Goal: Task Accomplishment & Management: Manage account settings

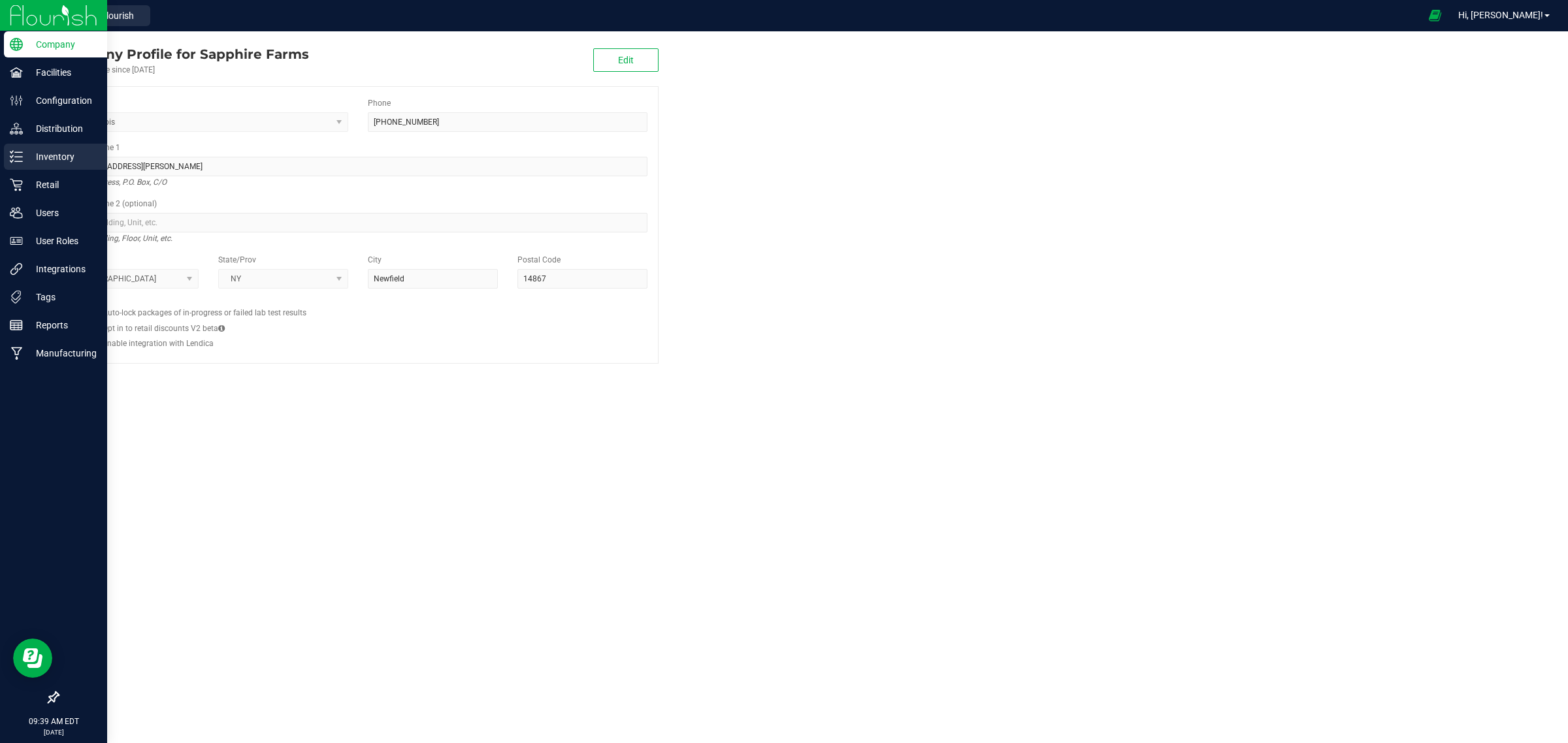
click at [14, 159] on icon at bounding box center [17, 157] width 13 height 13
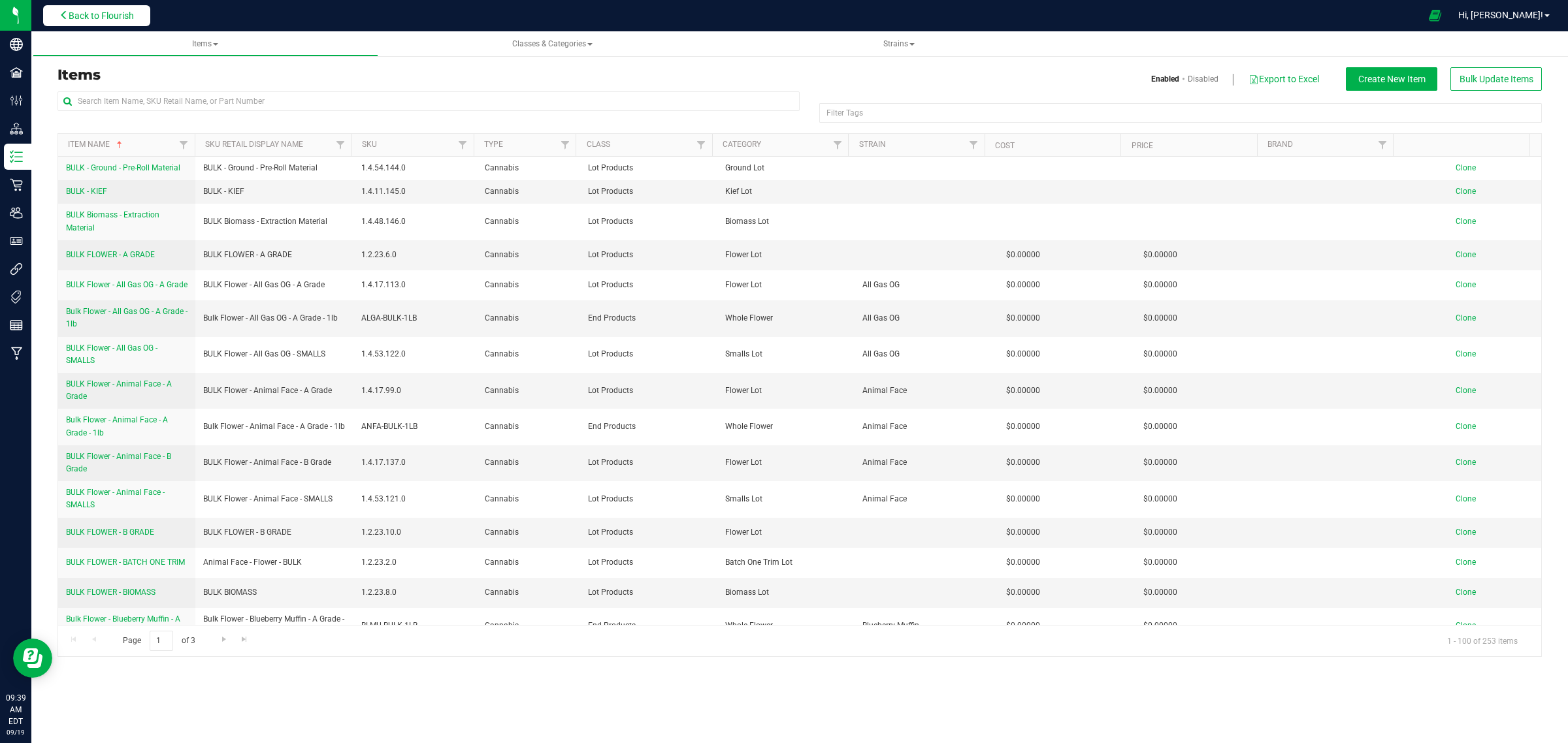
click at [134, 18] on span "Back to Flourish" at bounding box center [101, 16] width 65 height 11
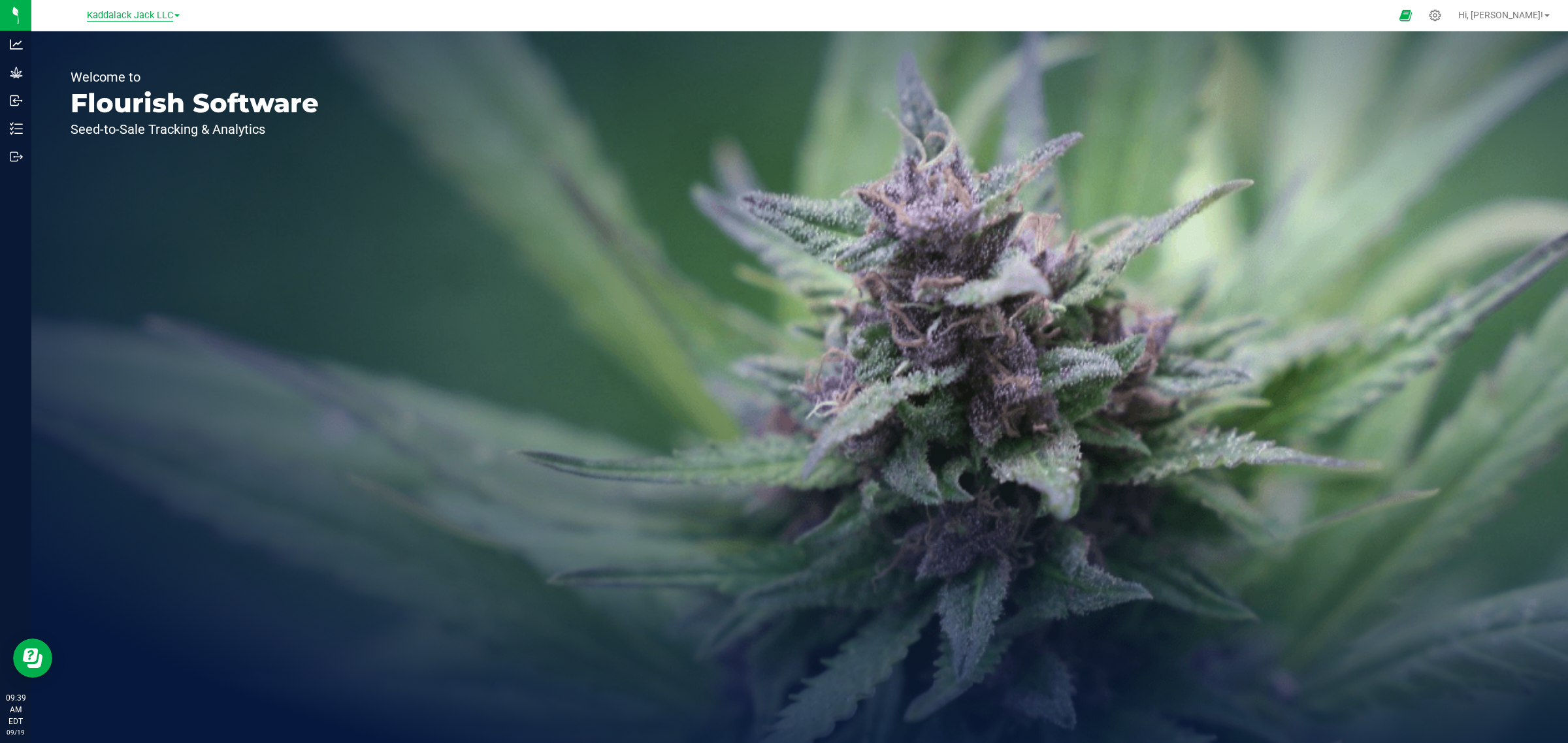
click at [172, 15] on span "Kaddalack Jack LLC" at bounding box center [130, 16] width 86 height 12
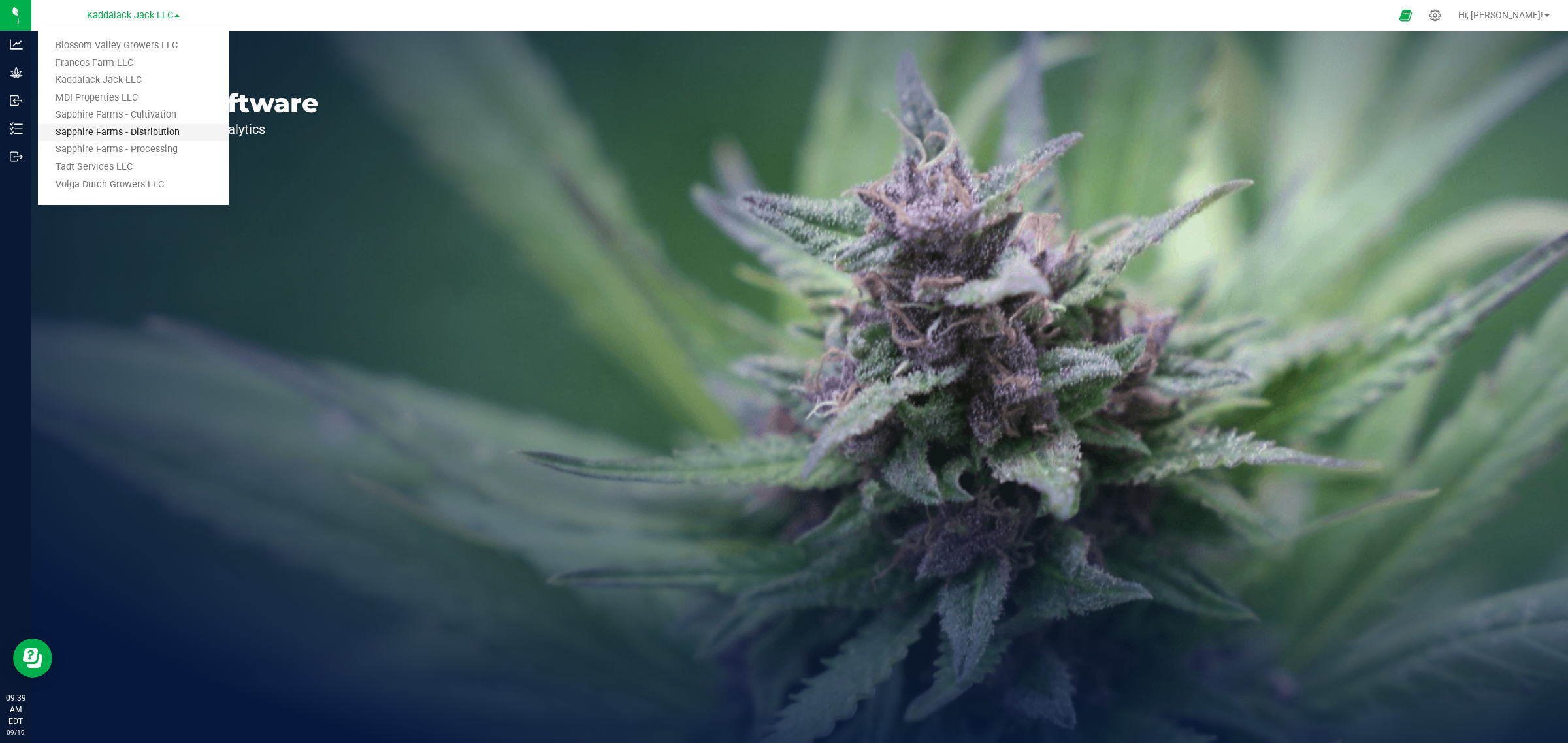
click at [153, 135] on link "Sapphire Farms - Distribution" at bounding box center [133, 133] width 190 height 18
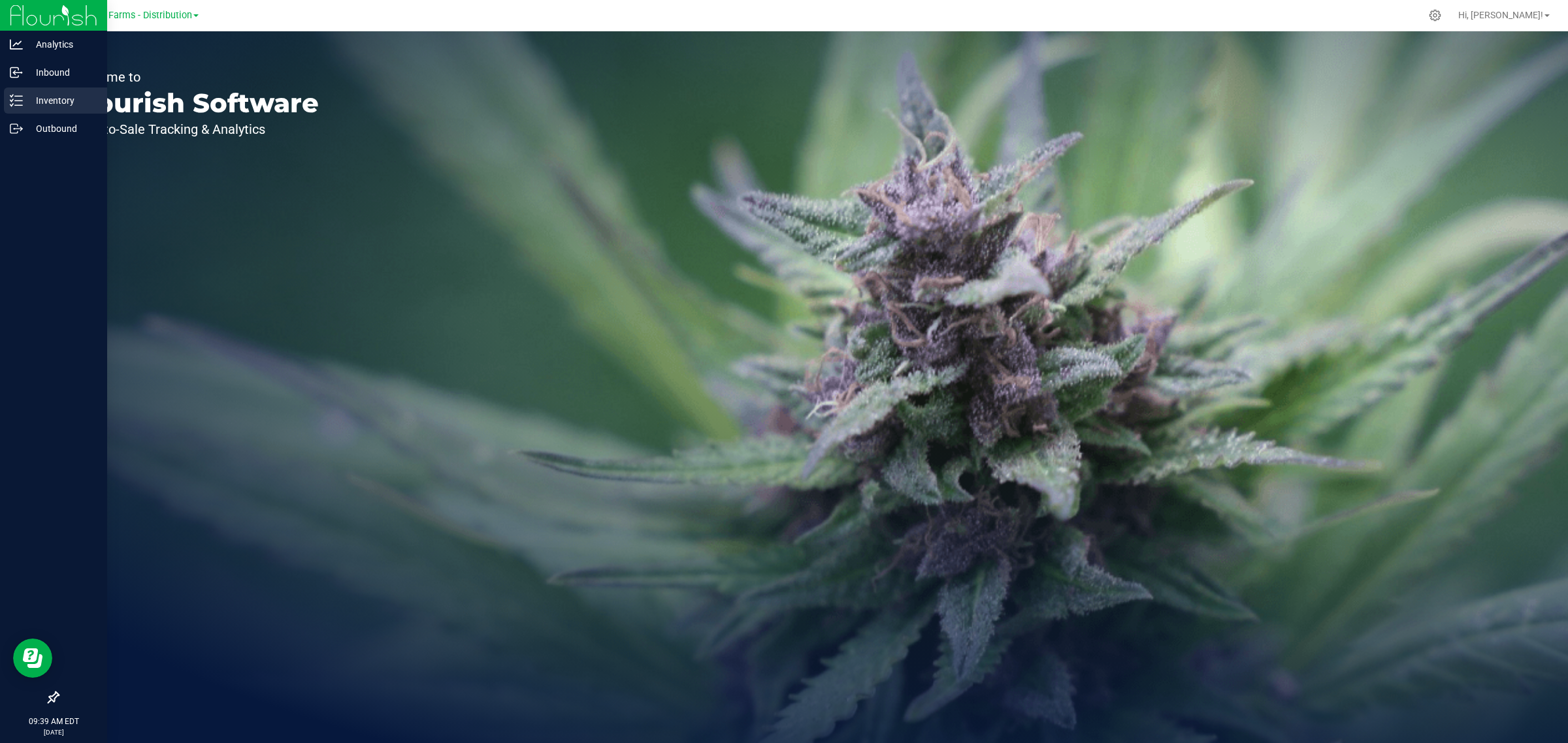
click at [29, 95] on p "Inventory" at bounding box center [62, 101] width 78 height 16
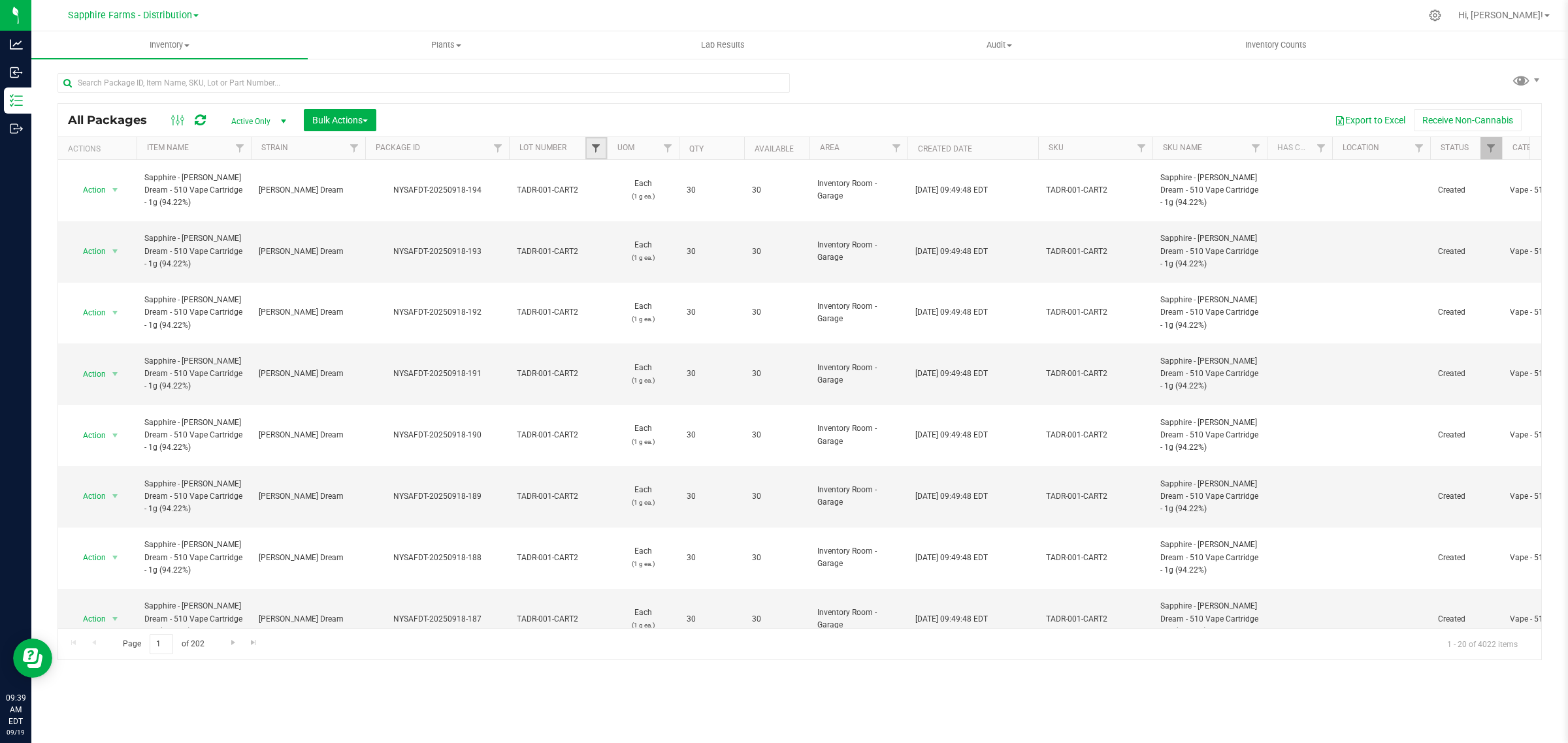
click at [595, 147] on span "Filter" at bounding box center [596, 149] width 11 height 11
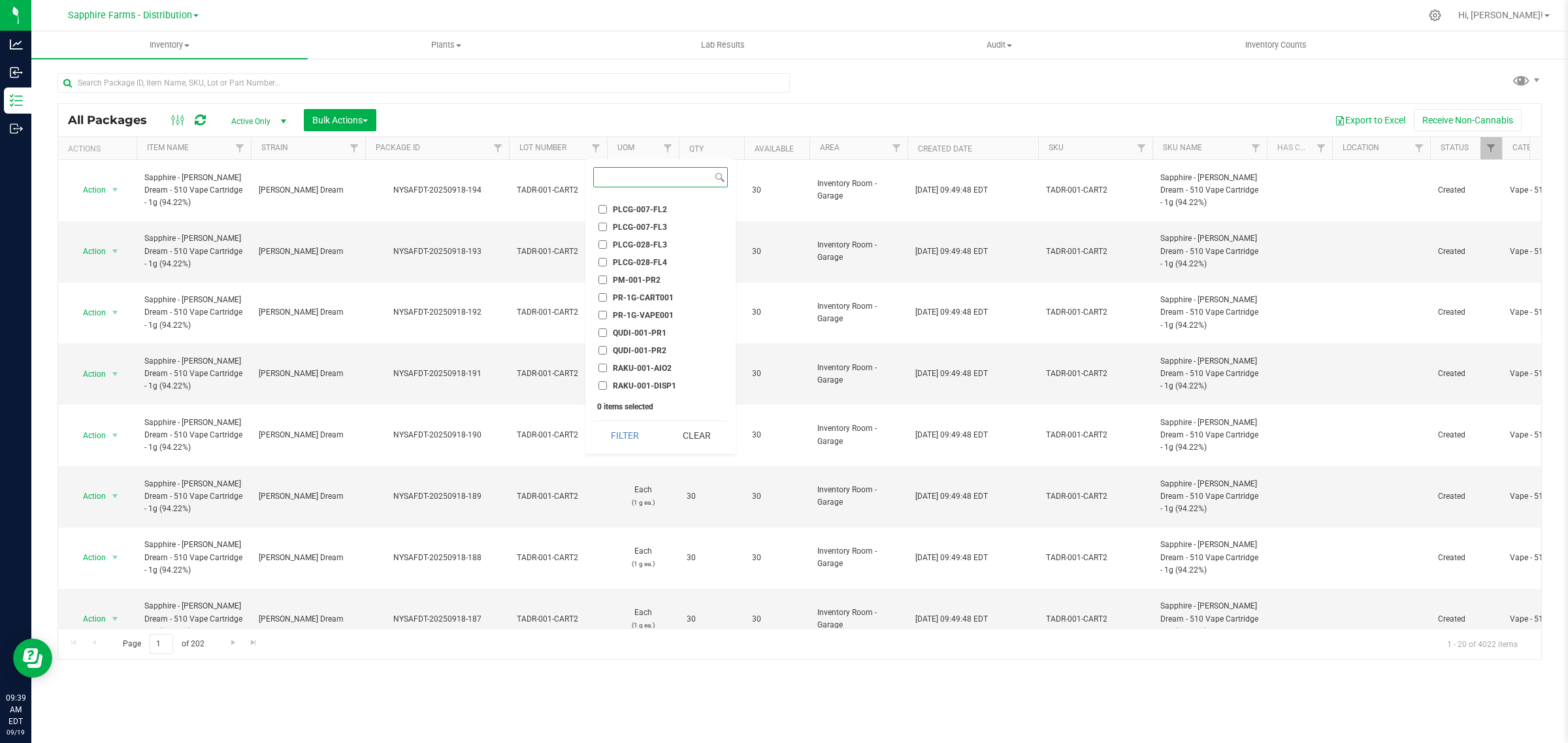
scroll to position [1469, 0]
click at [651, 279] on li "RAKU-001-AIO2" at bounding box center [660, 286] width 135 height 14
click at [611, 282] on label "RAKU-001-AIO2" at bounding box center [635, 286] width 73 height 9
click at [607, 282] on input "RAKU-001-AIO2" at bounding box center [603, 286] width 9 height 9
checkbox input "true"
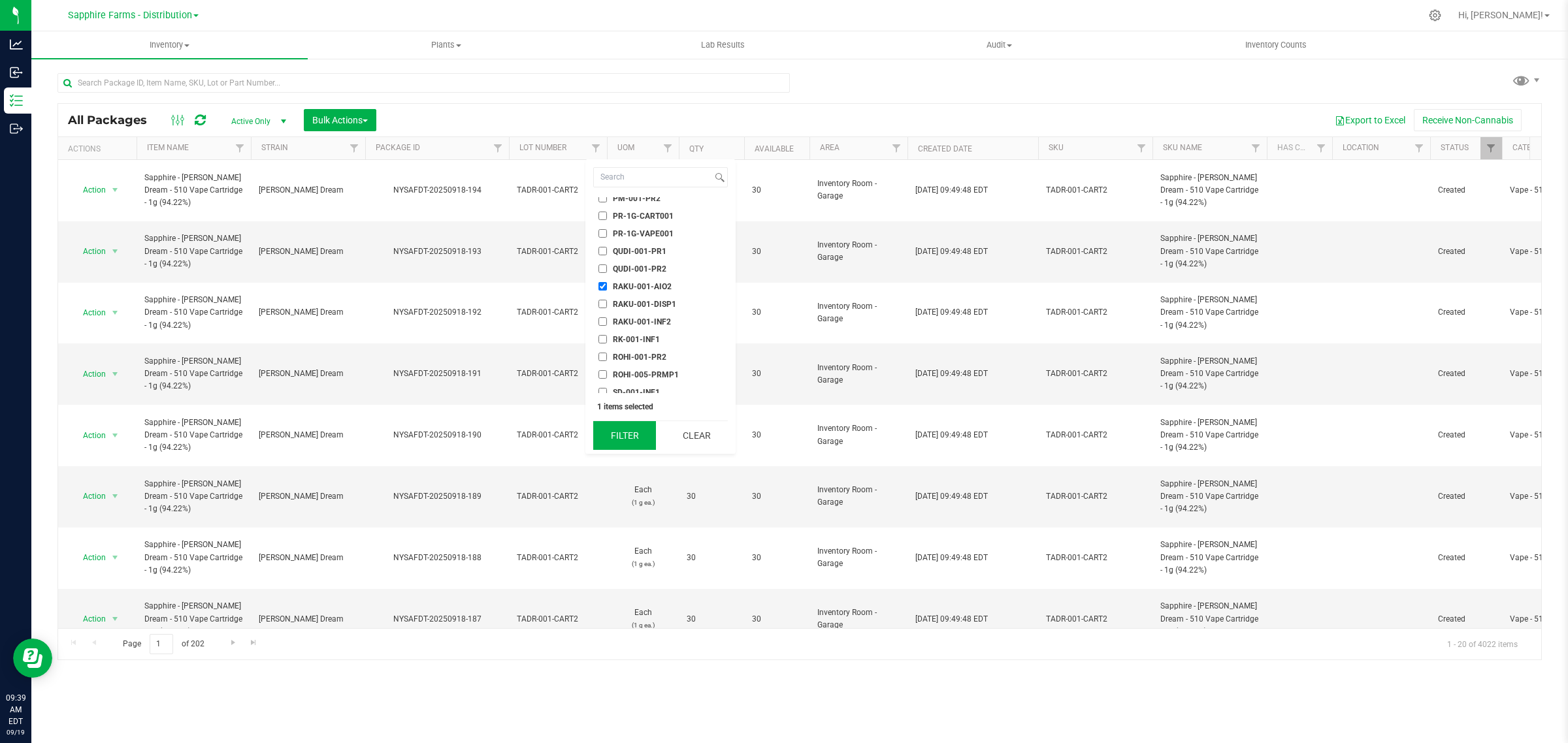
click at [621, 435] on button "Filter" at bounding box center [624, 435] width 63 height 29
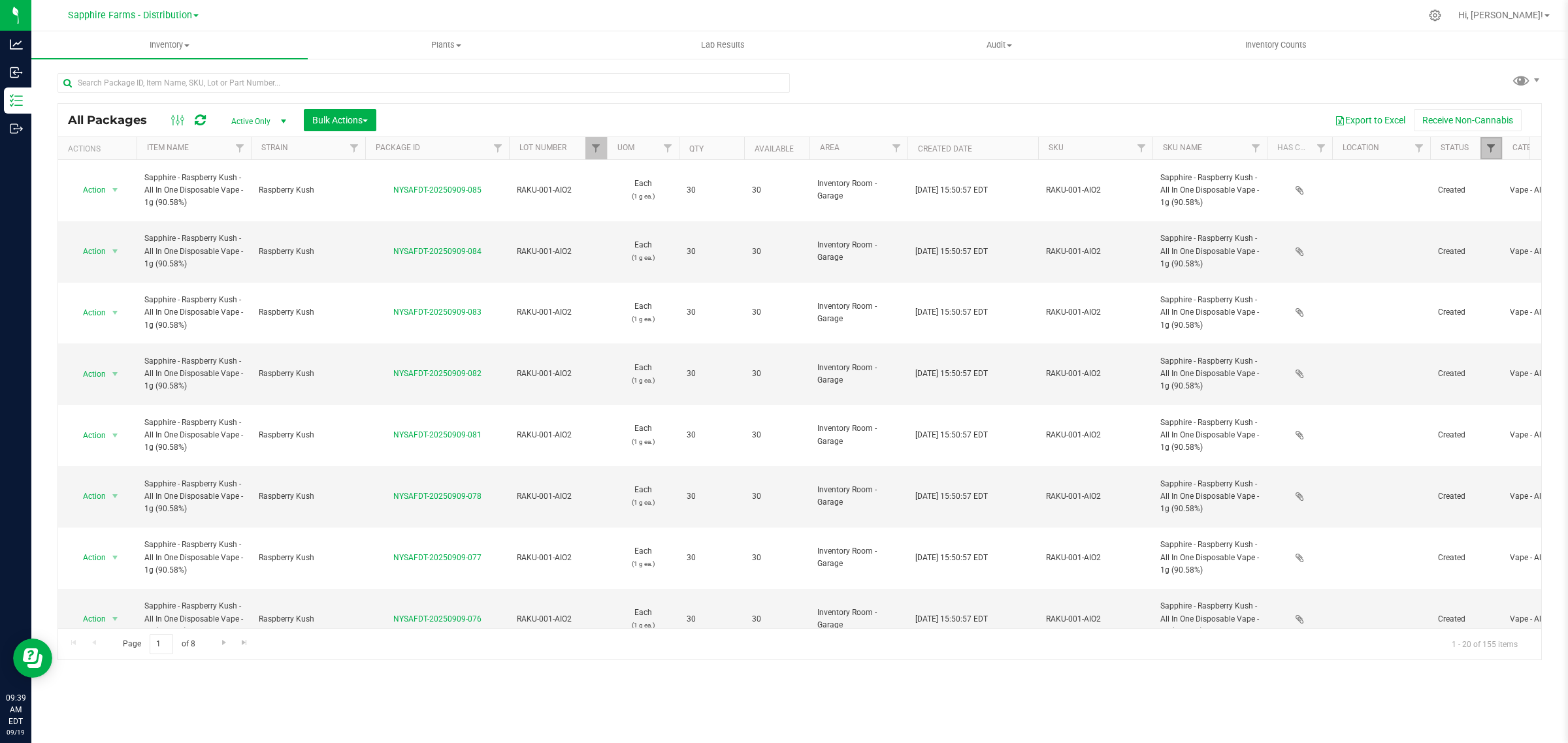
click at [1486, 149] on span "Filter" at bounding box center [1491, 149] width 11 height 11
click at [1455, 328] on span "Picked" at bounding box center [1457, 328] width 23 height 8
click at [1439, 328] on input "Picked" at bounding box center [1435, 327] width 9 height 9
checkbox input "false"
click at [1459, 409] on button "Filter" at bounding box center [1457, 412] width 63 height 29
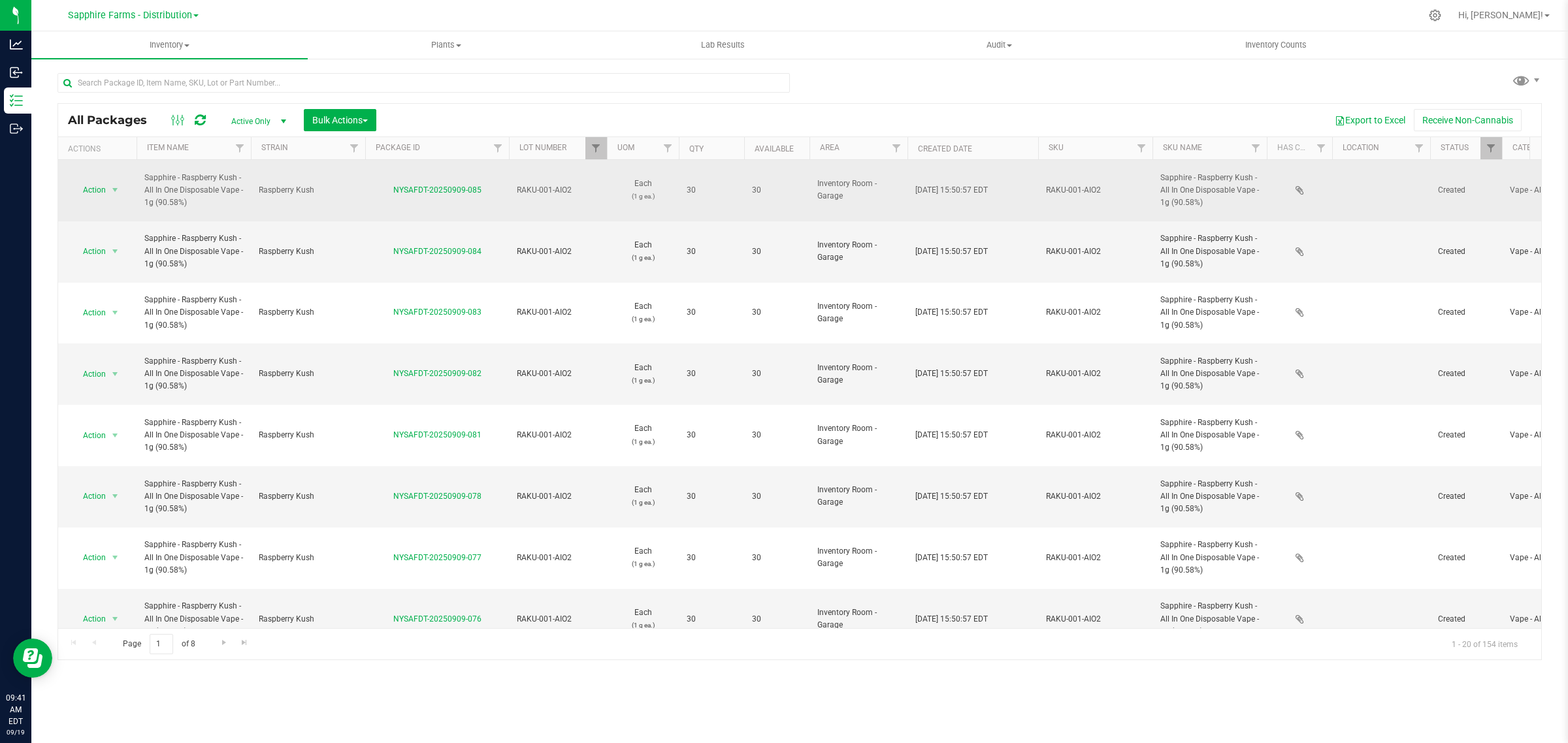
drag, startPoint x: 488, startPoint y: 183, endPoint x: 393, endPoint y: 185, distance: 95.0
click at [393, 185] on div "NYSAFDT-20250909-085" at bounding box center [437, 190] width 148 height 13
copy link "NYSAFDT-20250909-085"
click at [115, 185] on span "select" at bounding box center [115, 190] width 11 height 11
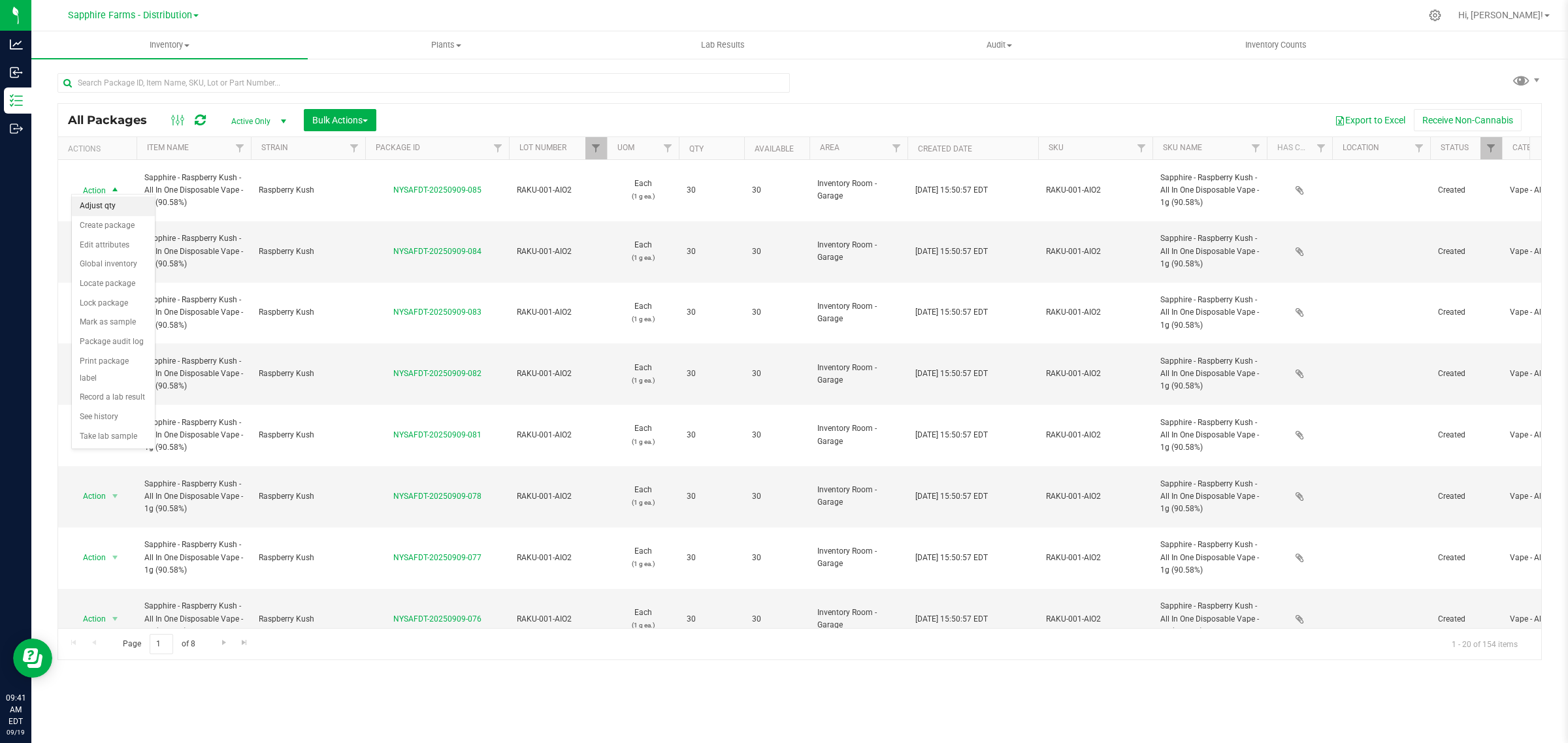
click at [115, 202] on li "Adjust qty" at bounding box center [113, 206] width 83 height 20
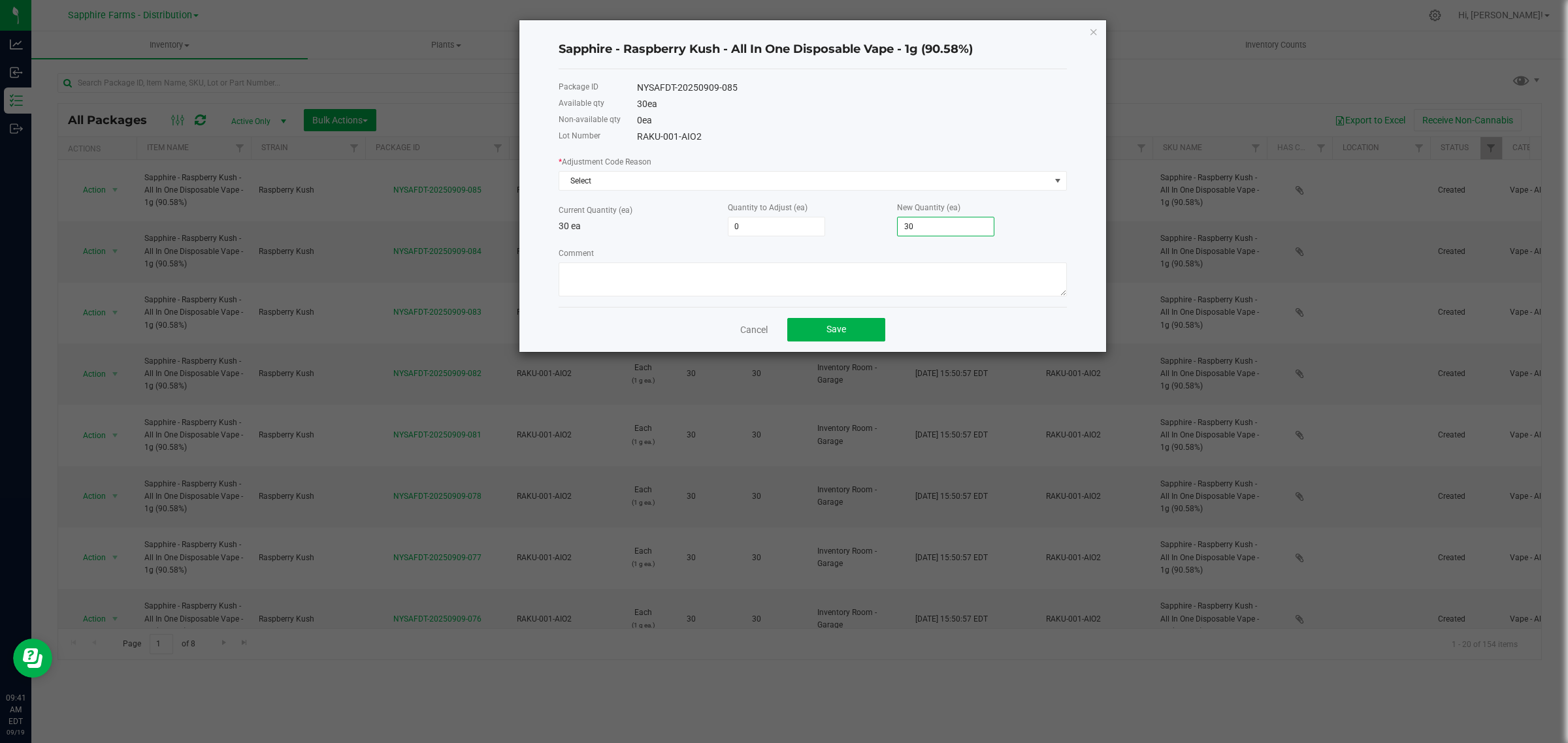
drag, startPoint x: 905, startPoint y: 230, endPoint x: 837, endPoint y: 235, distance: 68.2
click at [837, 235] on div "Current Quantity (ea) 30 ea Quantity to Adjust (ea) 0 New Quantity (ea) 30" at bounding box center [813, 218] width 508 height 36
drag, startPoint x: 928, startPoint y: 226, endPoint x: 873, endPoint y: 228, distance: 55.0
click at [873, 228] on div "Current Quantity (ea) 30 ea Quantity to Adjust (ea) 0 New Quantity (ea) 30" at bounding box center [813, 218] width 508 height 36
type input "-30"
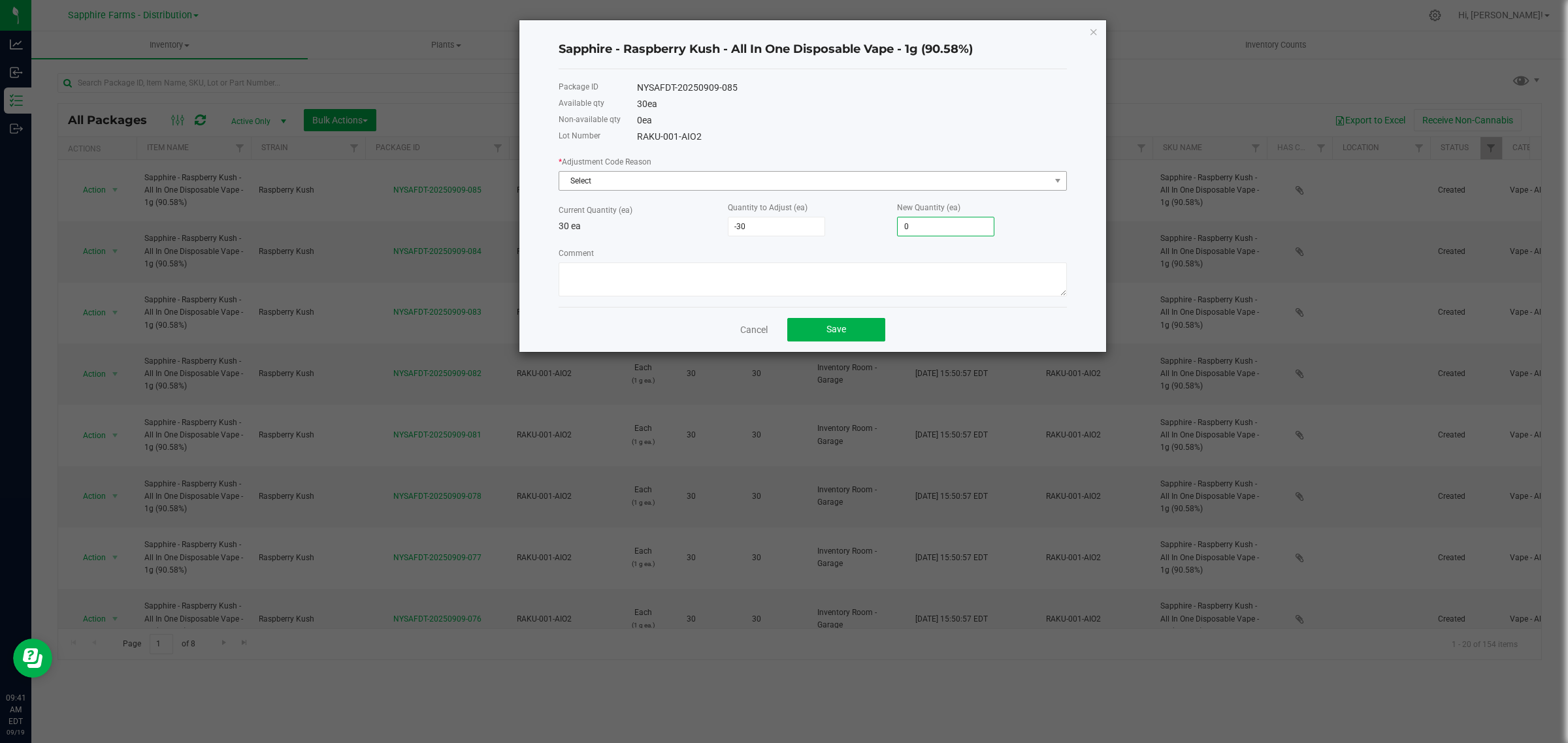
type input "0"
click at [717, 180] on span "Select" at bounding box center [804, 181] width 490 height 19
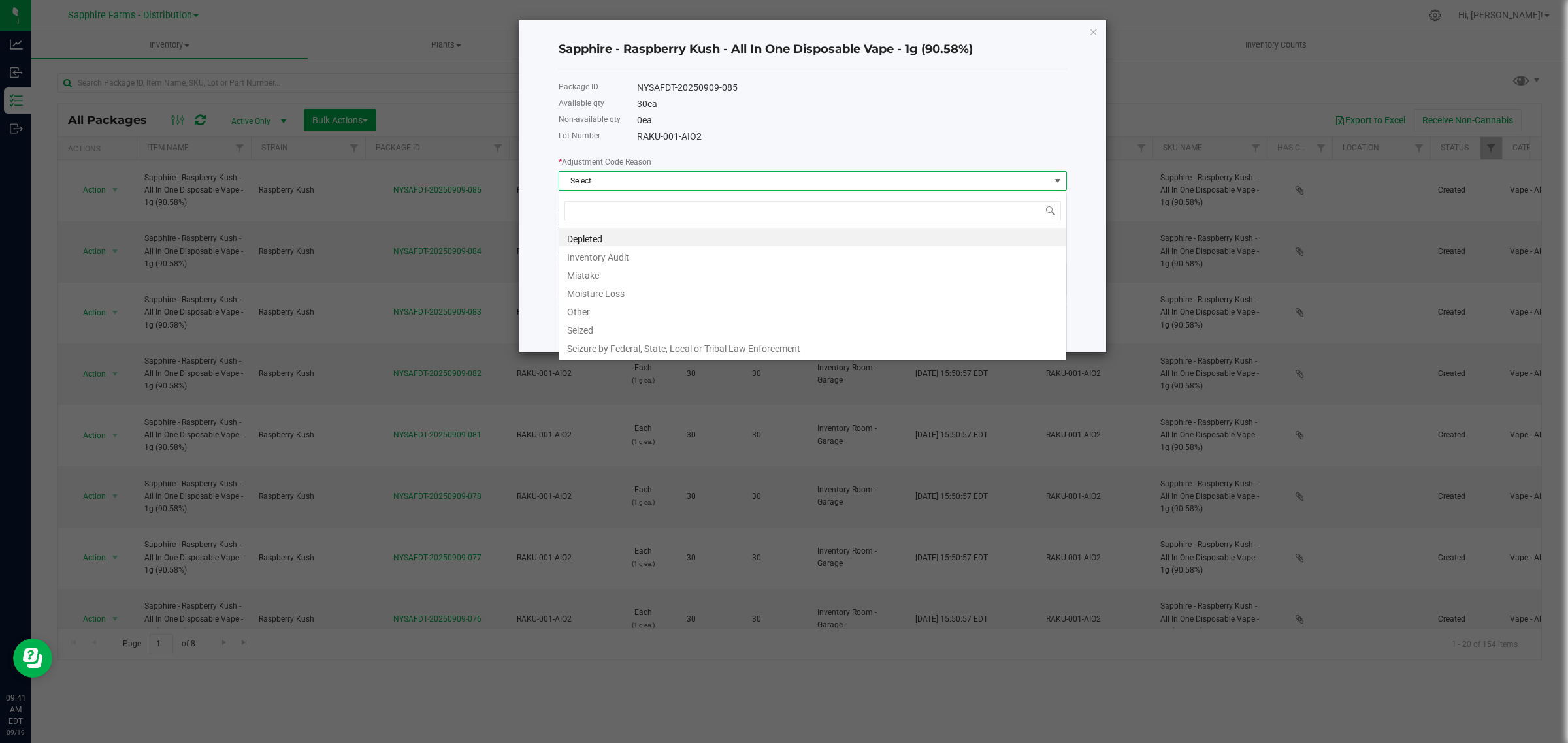
scroll to position [21, 508]
click at [666, 273] on li "Mistake" at bounding box center [813, 274] width 507 height 19
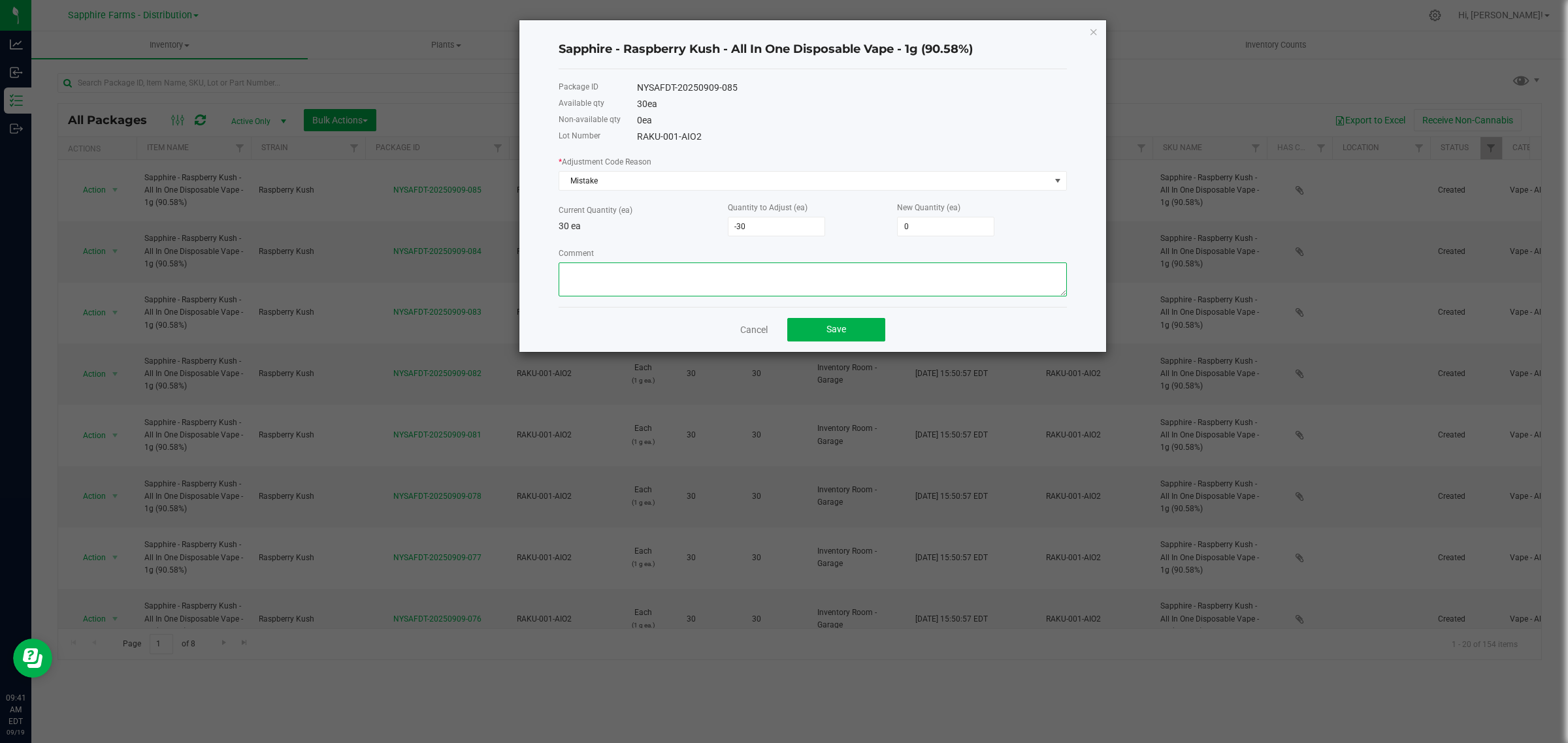
click at [666, 273] on textarea "Comment" at bounding box center [813, 279] width 508 height 34
click at [865, 330] on button "Save" at bounding box center [836, 329] width 98 height 23
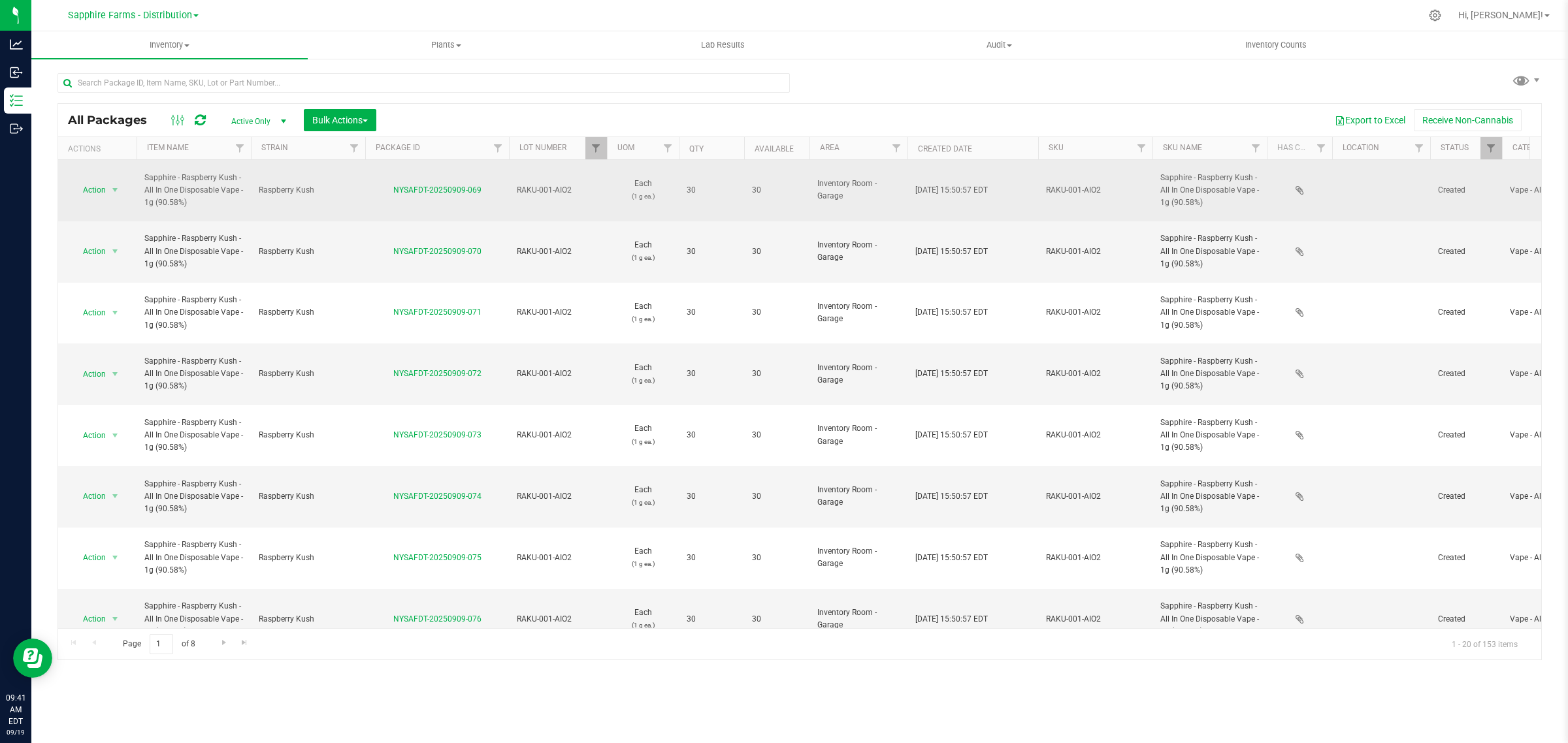
drag, startPoint x: 493, startPoint y: 185, endPoint x: 390, endPoint y: 187, distance: 103.0
click at [390, 187] on div "NYSAFDT-20250909-069" at bounding box center [437, 190] width 148 height 13
copy link "NYSAFDT-20250909-069"
click at [115, 185] on span "select" at bounding box center [115, 190] width 11 height 11
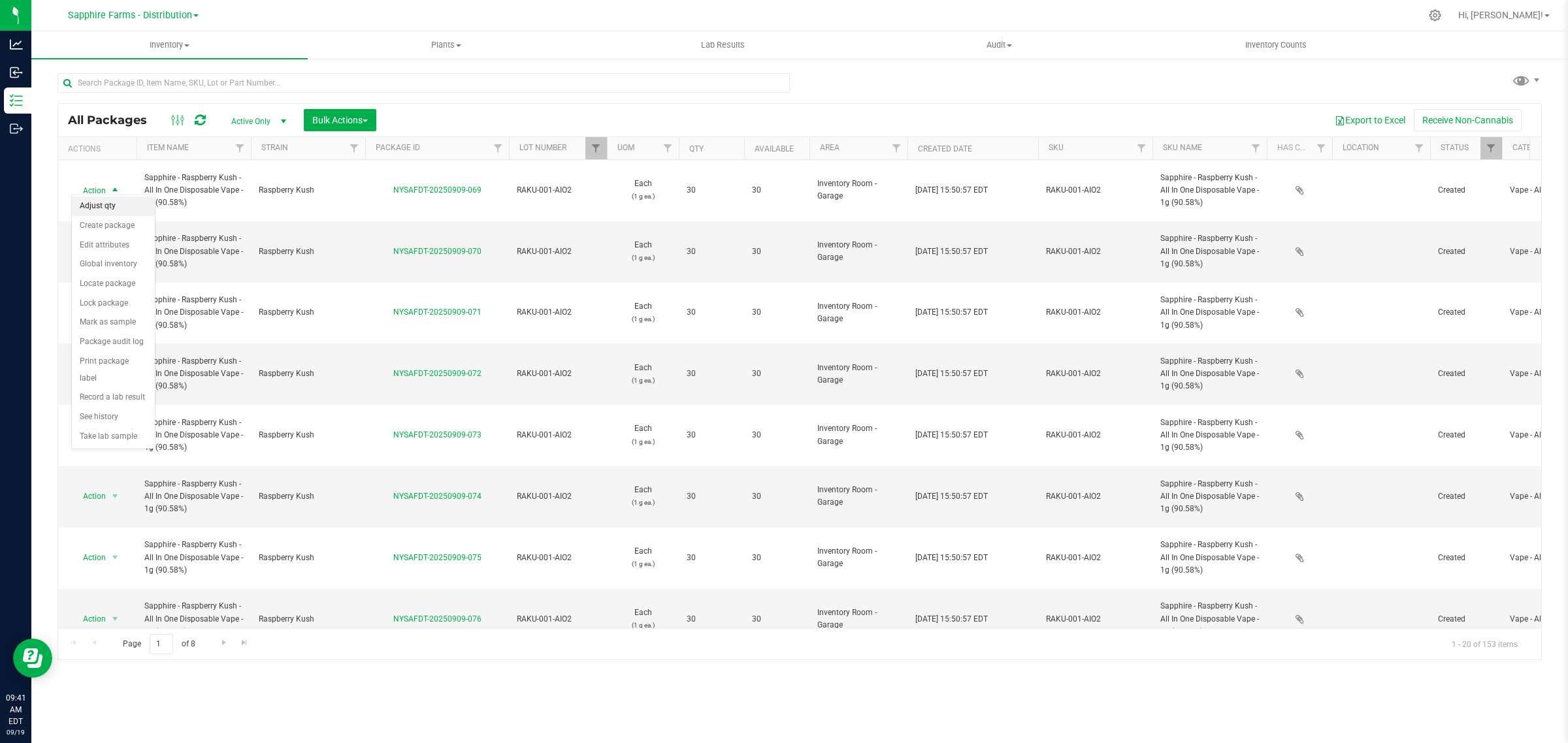
click at [114, 209] on li "Adjust qty" at bounding box center [113, 206] width 83 height 20
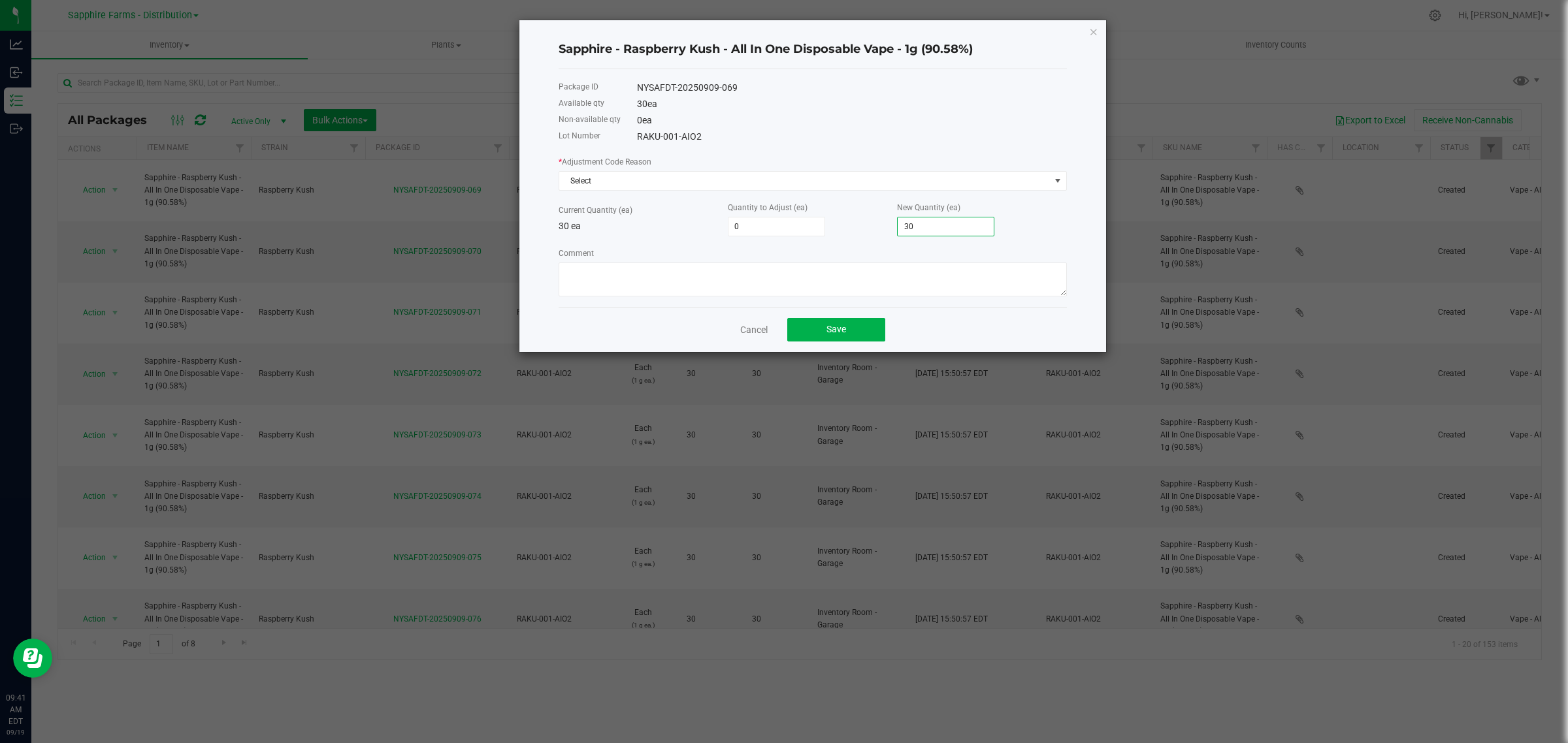
drag, startPoint x: 912, startPoint y: 236, endPoint x: 854, endPoint y: 236, distance: 58.0
click at [854, 236] on div "Current Quantity (ea) 30 ea Quantity to Adjust (ea) 0 New Quantity (ea) 30" at bounding box center [813, 218] width 508 height 36
drag, startPoint x: 918, startPoint y: 226, endPoint x: 877, endPoint y: 226, distance: 41.0
click at [877, 226] on div "Current Quantity (ea) 30 ea Quantity to Adjust (ea) 0 New Quantity (ea) 30" at bounding box center [813, 218] width 508 height 36
type input "-30"
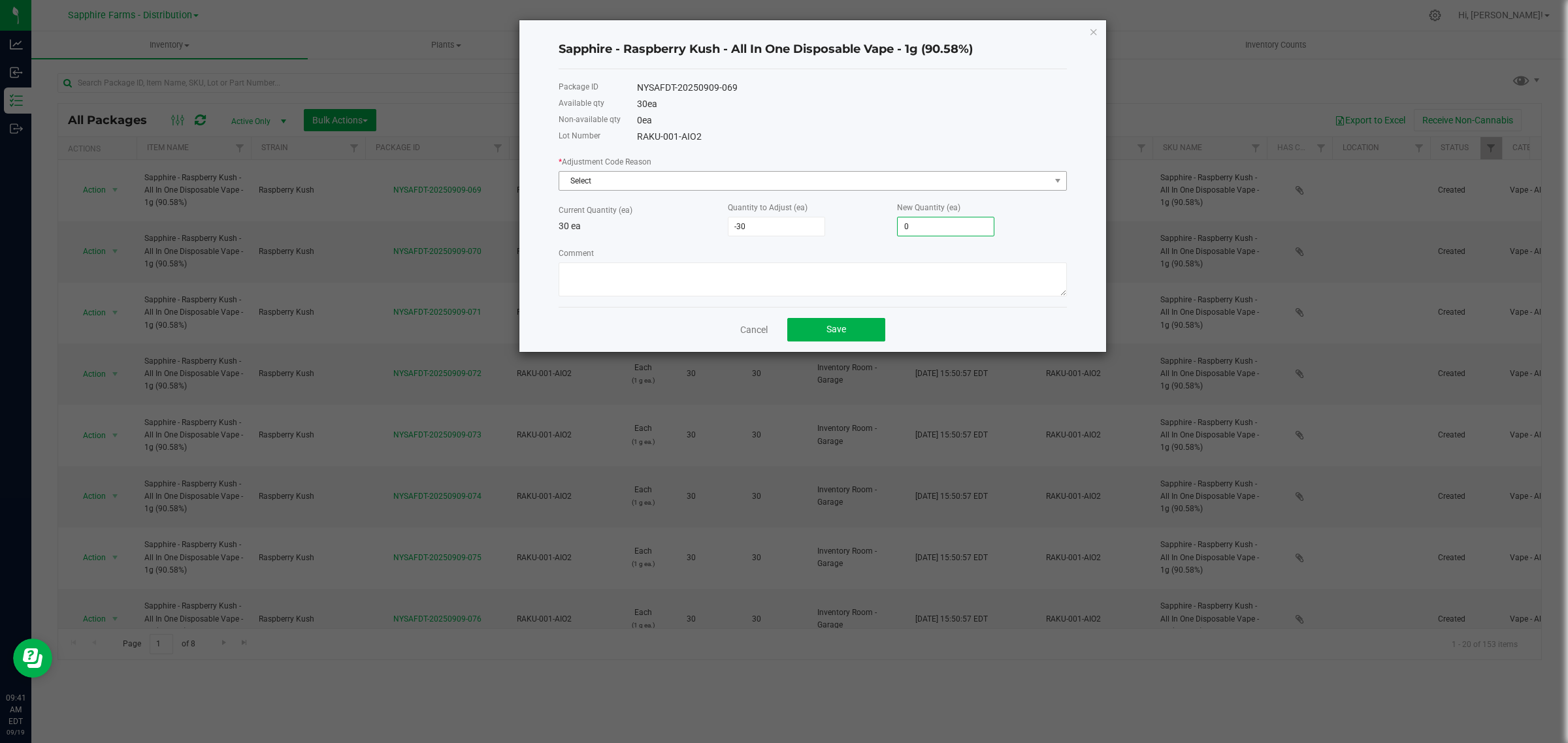
type input "0"
click at [776, 177] on span "Select" at bounding box center [804, 181] width 490 height 19
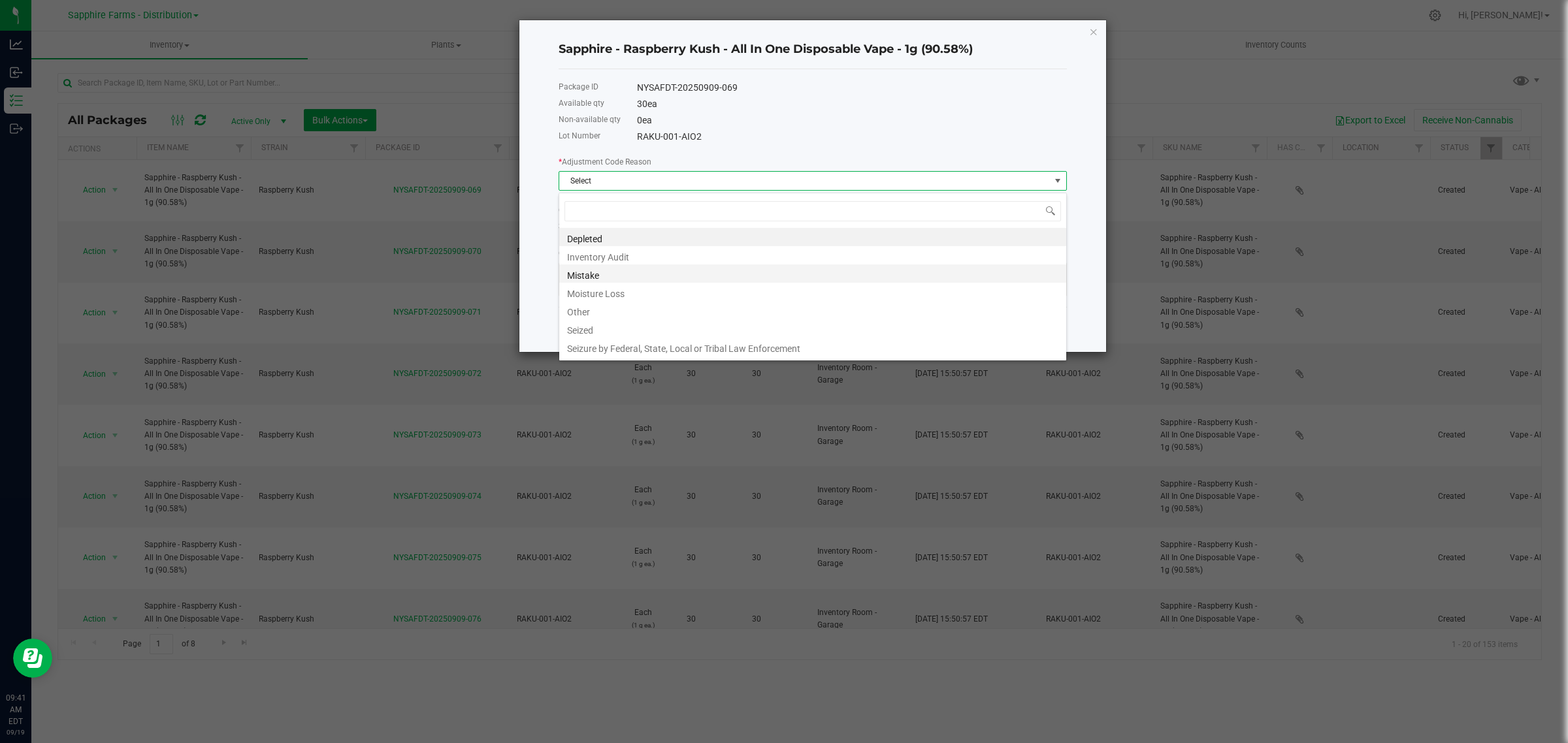
click at [621, 275] on li "Mistake" at bounding box center [813, 274] width 507 height 19
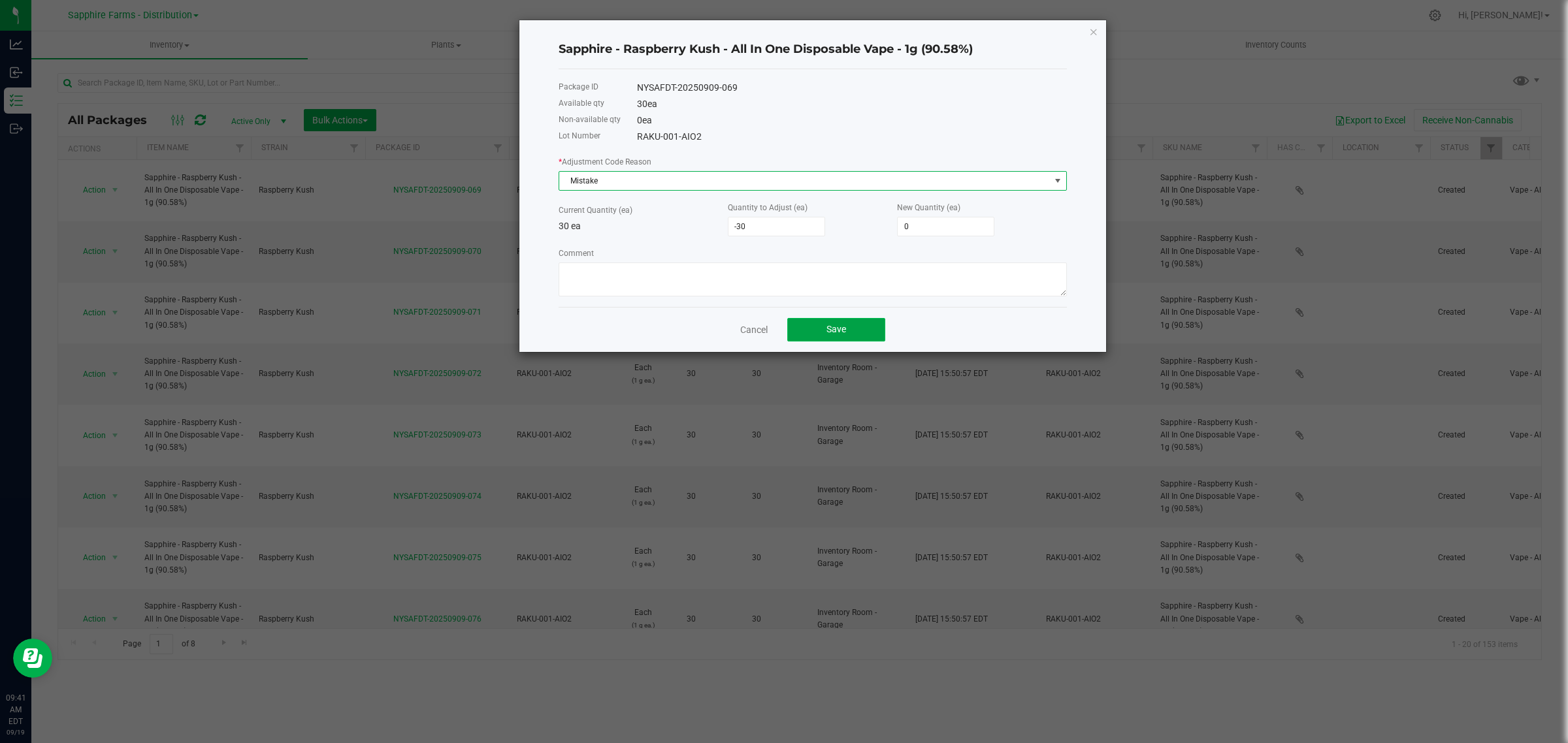
click at [816, 328] on button "Save" at bounding box center [836, 329] width 98 height 23
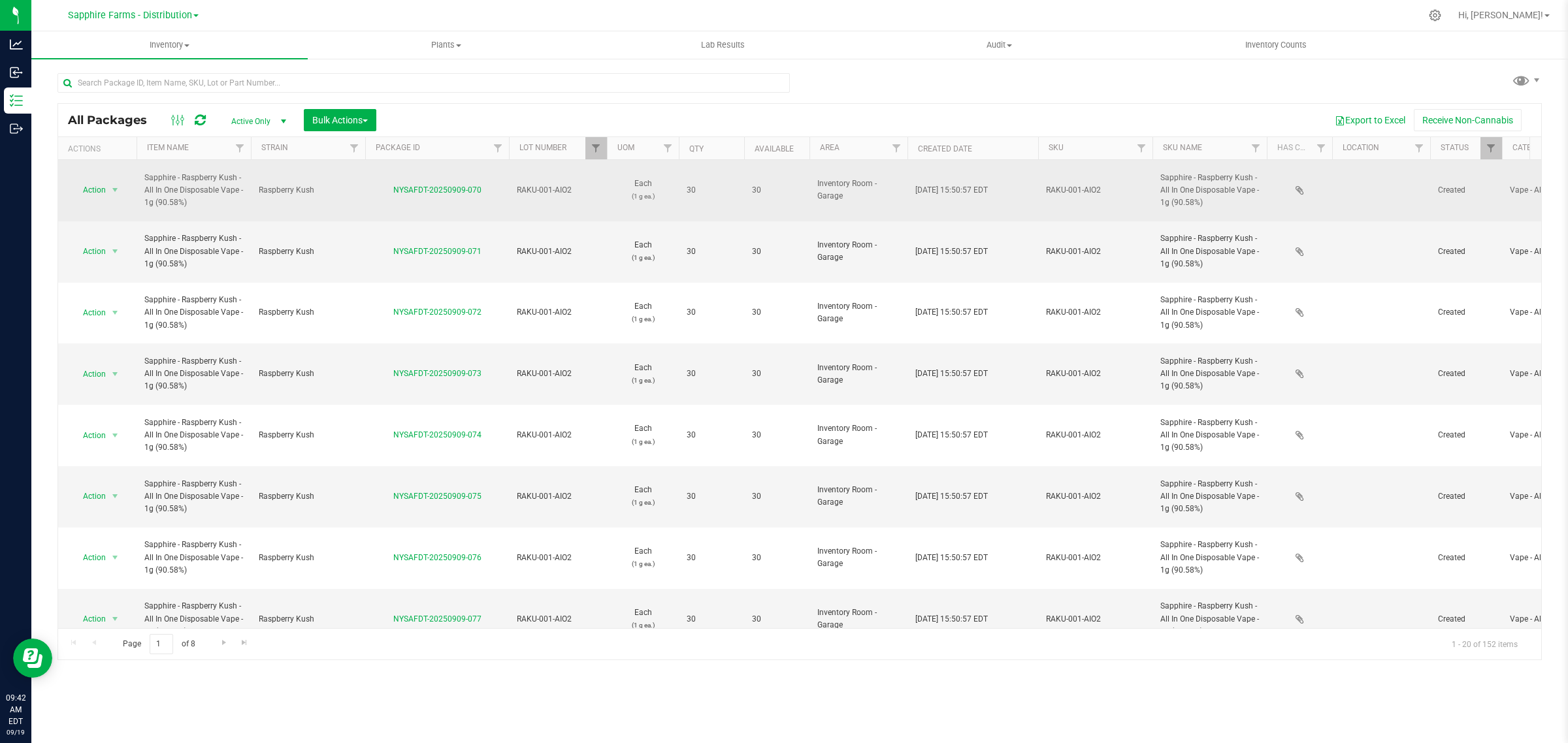
drag, startPoint x: 498, startPoint y: 184, endPoint x: 390, endPoint y: 187, distance: 108.0
click at [390, 187] on div "NYSAFDT-20250909-070" at bounding box center [437, 190] width 148 height 13
copy link "NYSAFDT-20250909-070"
click at [107, 182] on span "select" at bounding box center [115, 190] width 17 height 19
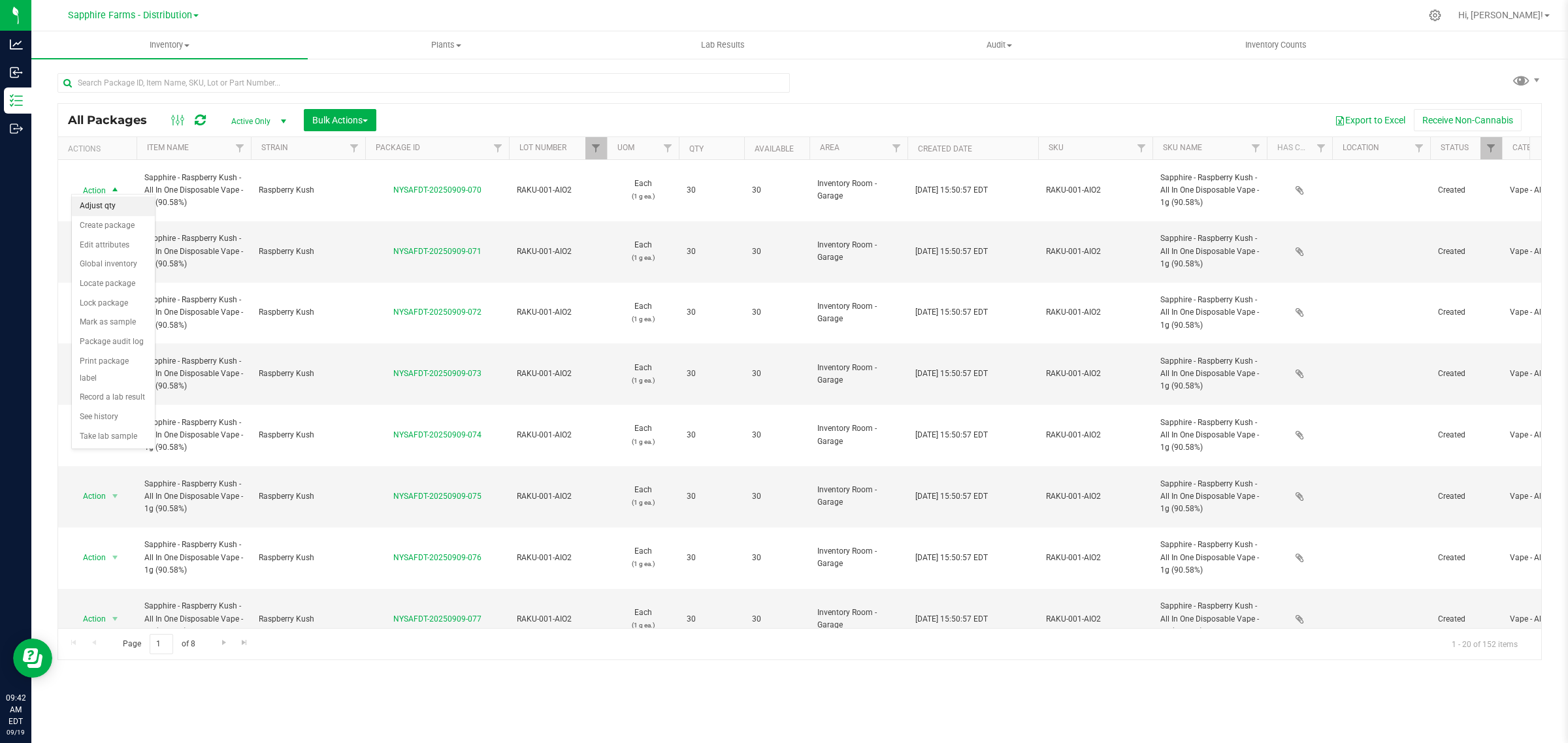
drag, startPoint x: 116, startPoint y: 204, endPoint x: 131, endPoint y: 204, distance: 15.0
click at [117, 204] on li "Adjust qty" at bounding box center [113, 206] width 83 height 20
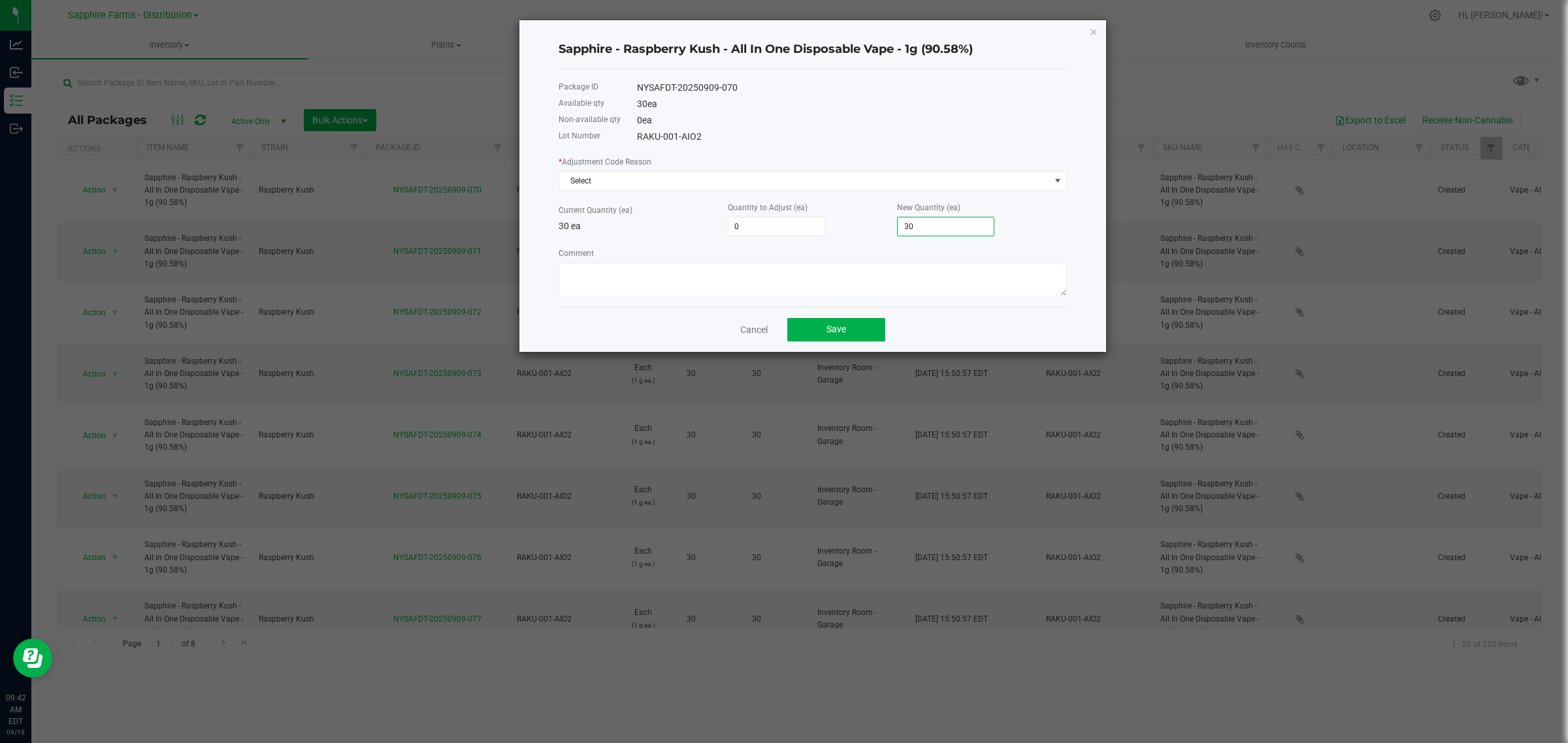
drag, startPoint x: 925, startPoint y: 229, endPoint x: 838, endPoint y: 230, distance: 87.0
click at [838, 230] on div "Current Quantity (ea) 30 ea Quantity to Adjust (ea) 0 New Quantity (ea) 30" at bounding box center [813, 218] width 508 height 36
click at [918, 232] on input "30" at bounding box center [946, 227] width 96 height 19
drag, startPoint x: 918, startPoint y: 232, endPoint x: 879, endPoint y: 233, distance: 39.0
click at [879, 233] on div "Current Quantity (ea) 30 ea Quantity to Adjust (ea) 0 New Quantity (ea) 30" at bounding box center [813, 218] width 508 height 36
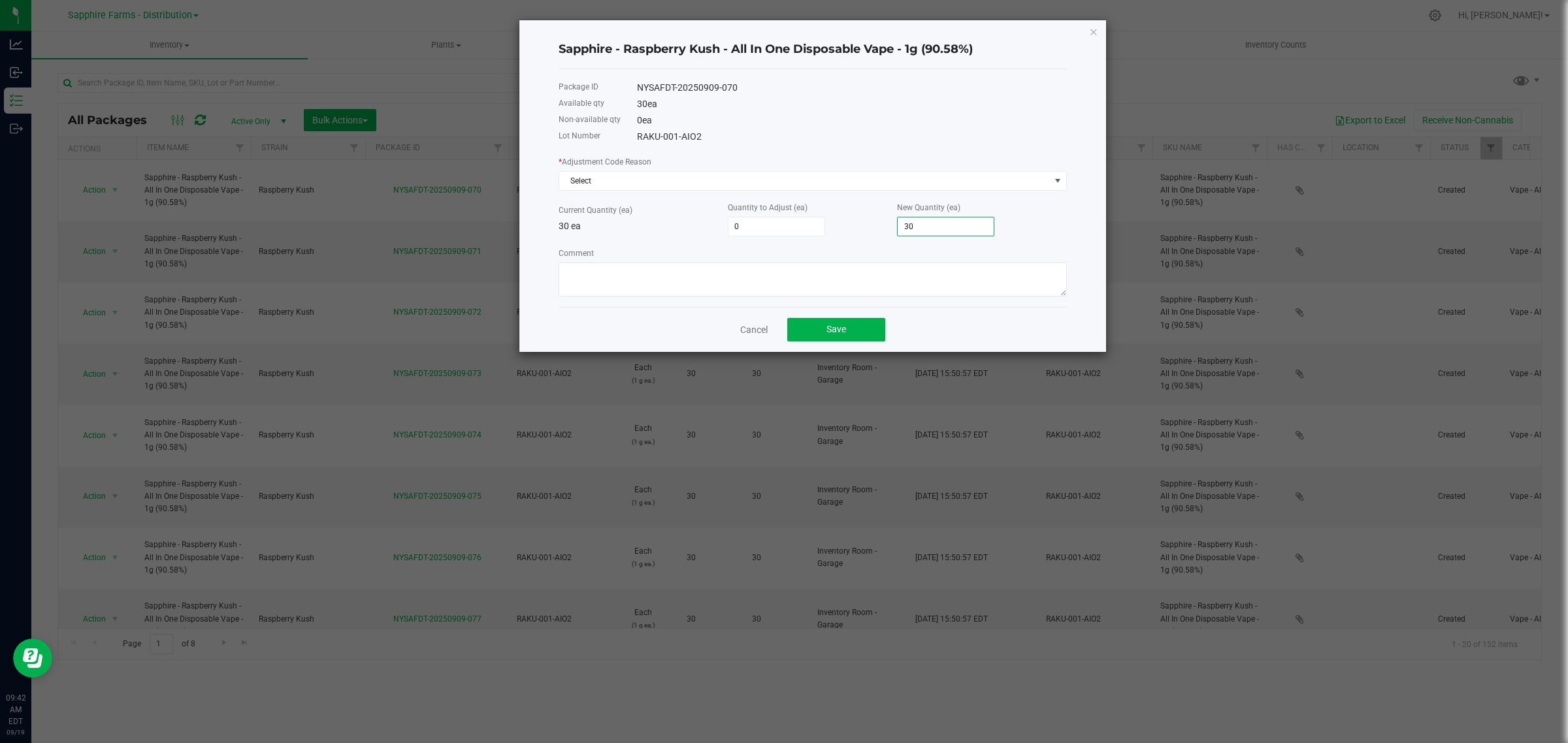
type input "-30"
type input "0"
click at [664, 180] on span "Select" at bounding box center [804, 181] width 490 height 19
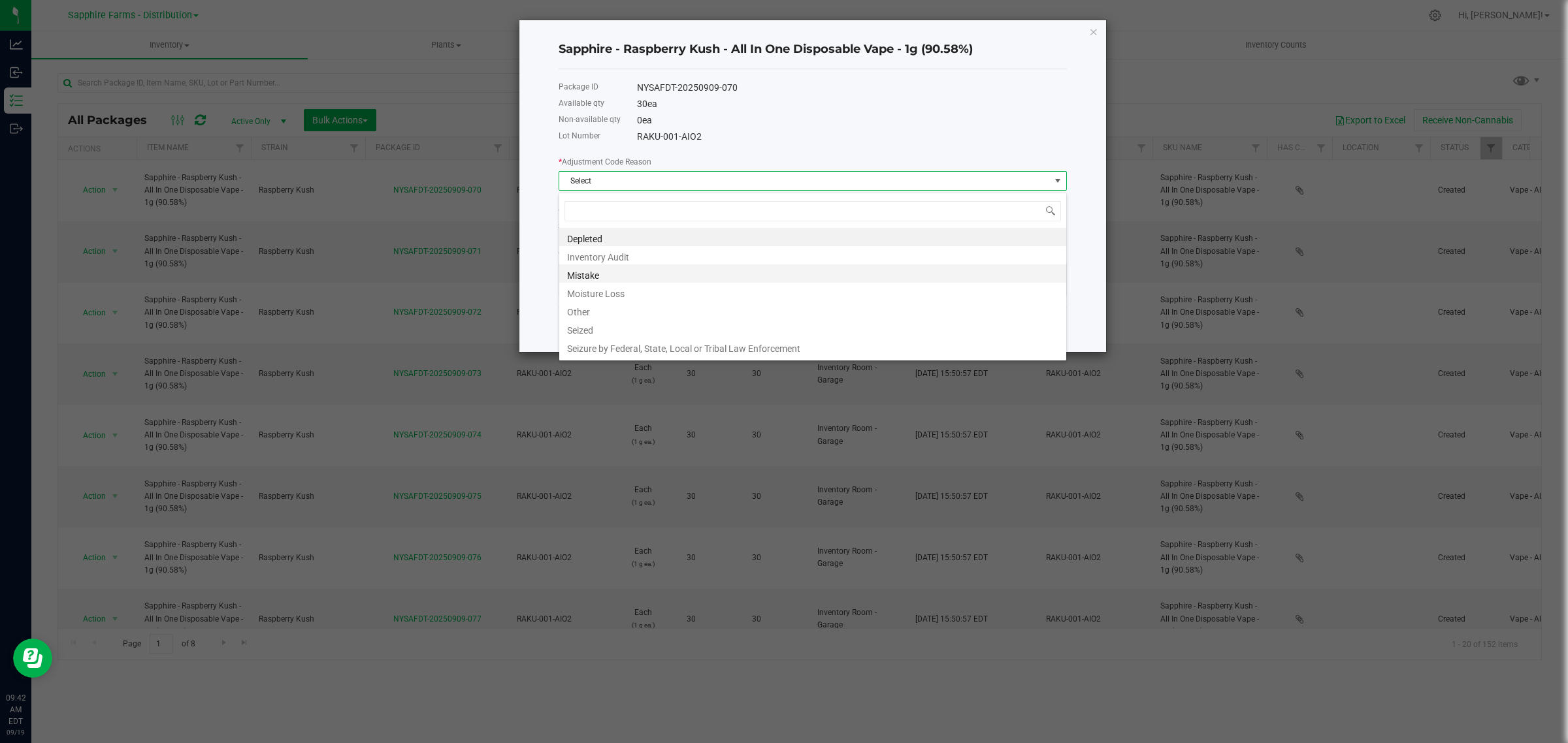
click at [629, 271] on li "Mistake" at bounding box center [813, 274] width 507 height 19
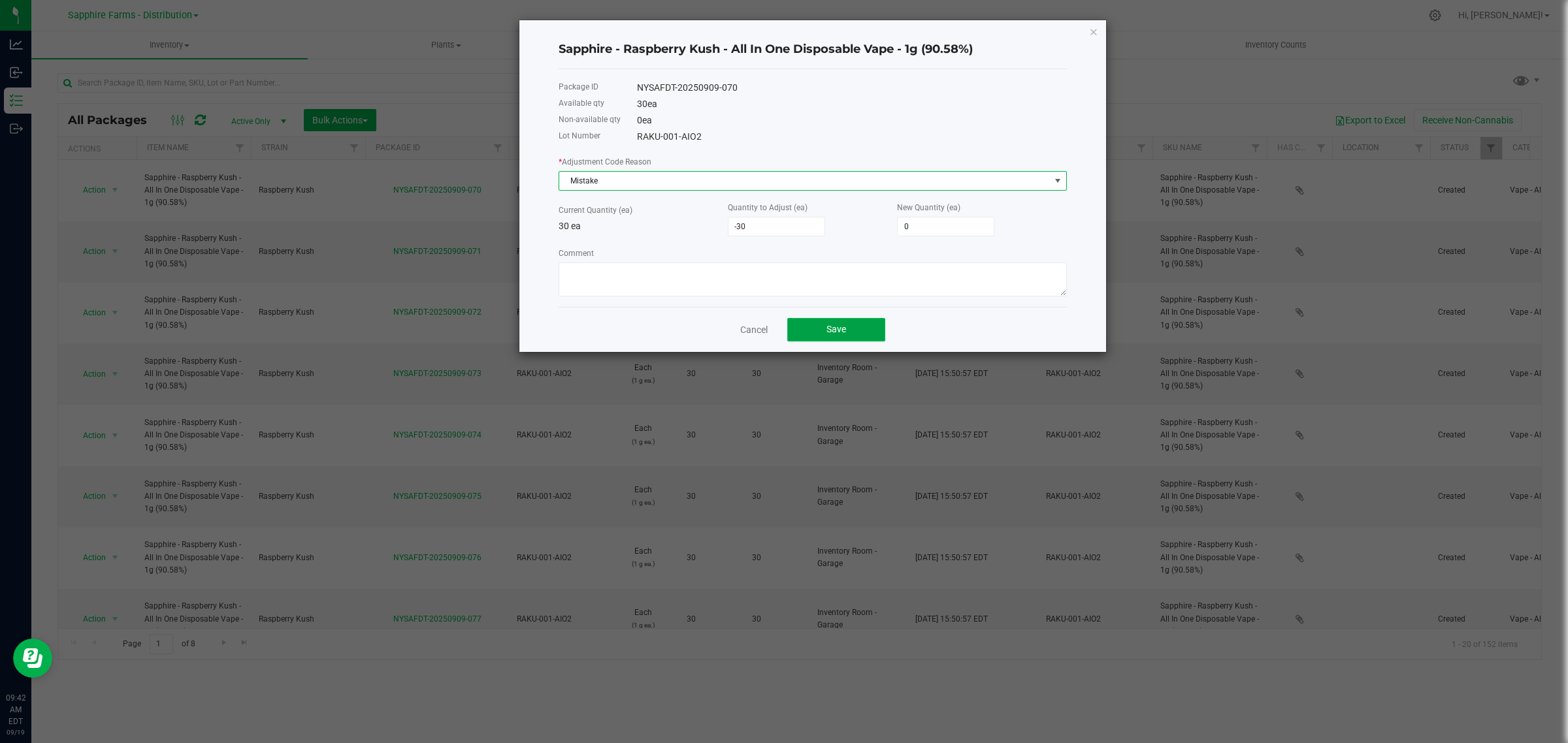
click at [848, 328] on button "Save" at bounding box center [836, 329] width 98 height 23
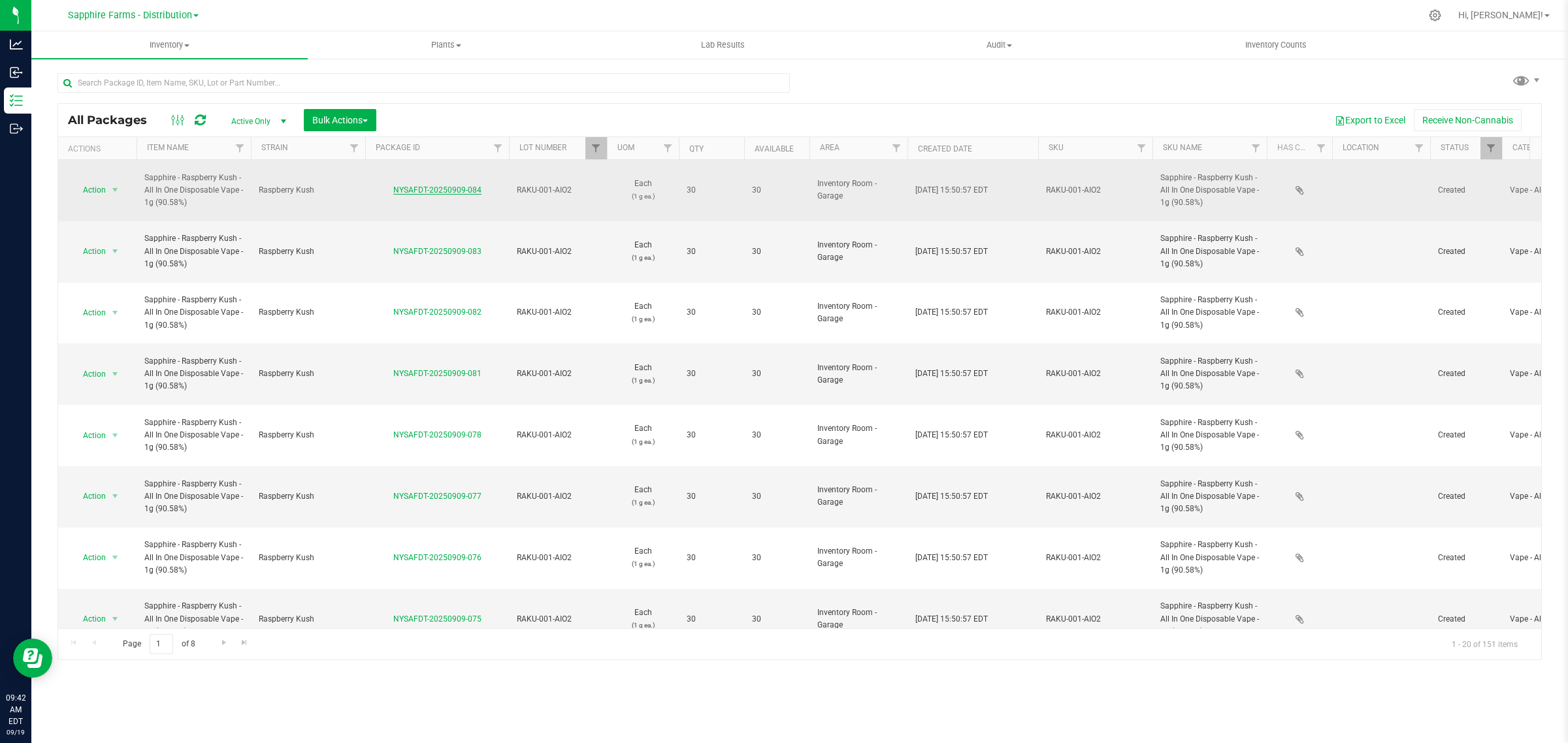
drag, startPoint x: 494, startPoint y: 183, endPoint x: 397, endPoint y: 188, distance: 97.1
click at [397, 188] on div "NYSAFDT-20250909-084" at bounding box center [437, 190] width 148 height 13
drag, startPoint x: 490, startPoint y: 186, endPoint x: 390, endPoint y: 187, distance: 100.0
click at [390, 187] on div "NYSAFDT-20250909-084" at bounding box center [437, 190] width 148 height 13
copy link "NYSAFDT-20250909-084"
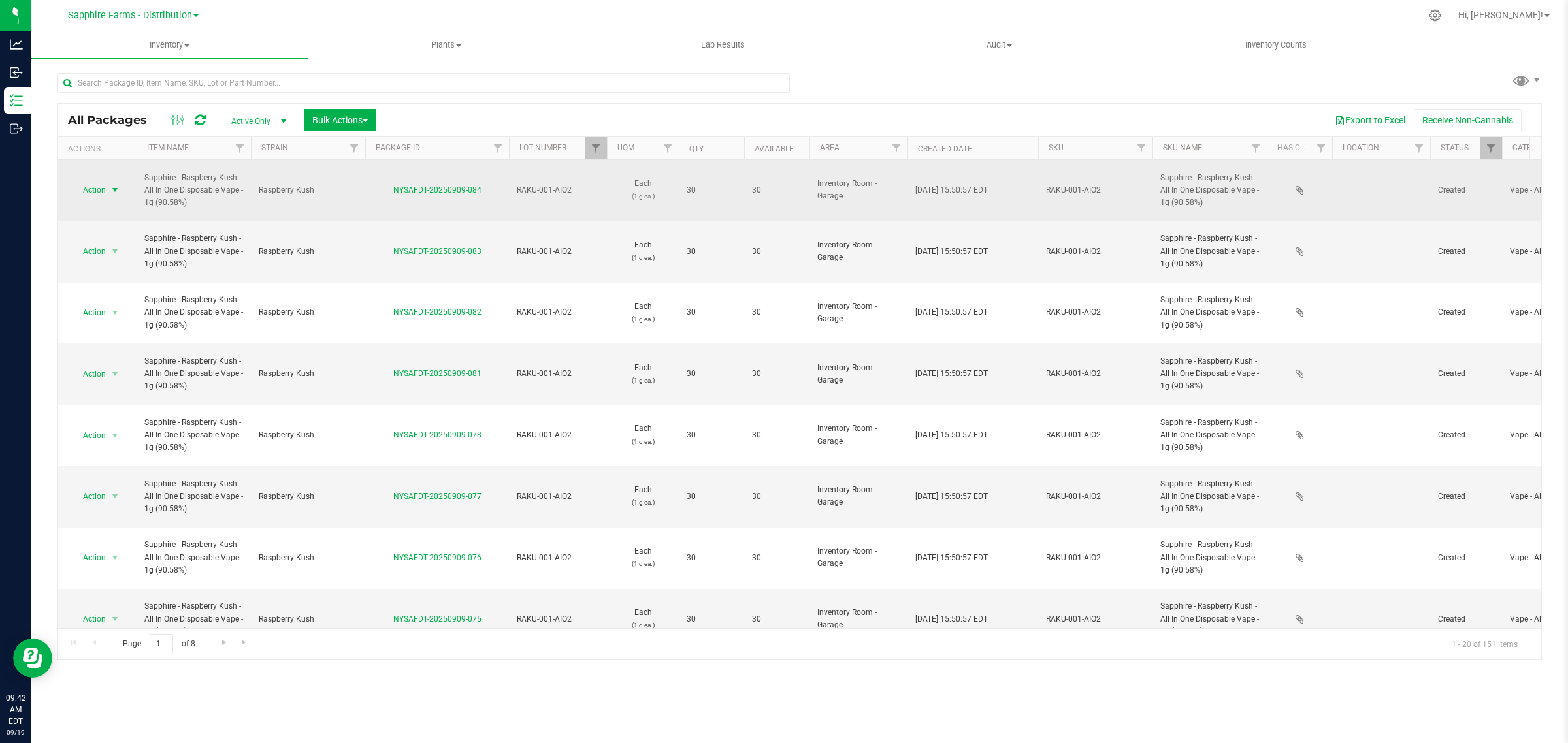
click at [109, 185] on span "select" at bounding box center [115, 190] width 11 height 11
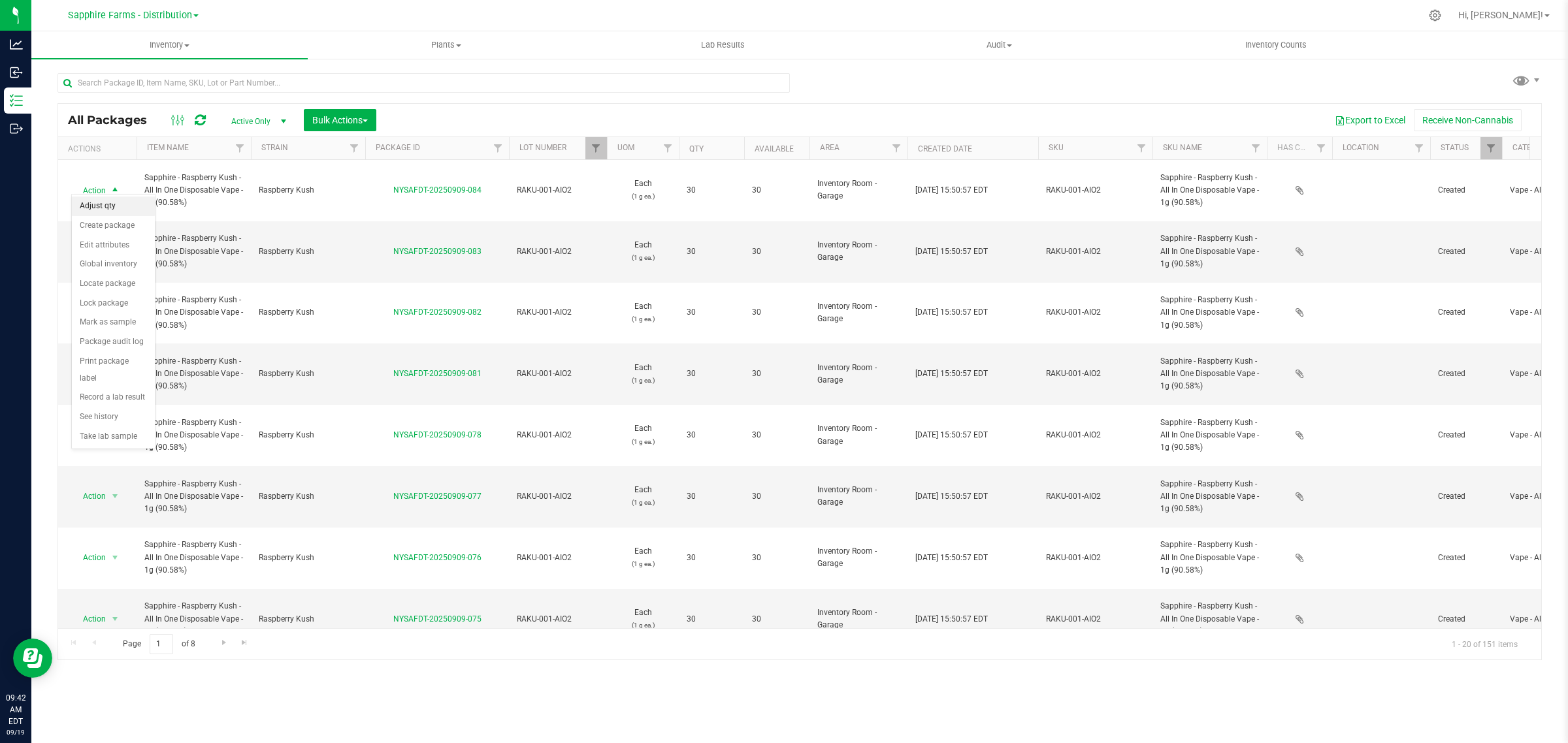
click at [107, 202] on li "Adjust qty" at bounding box center [113, 206] width 83 height 20
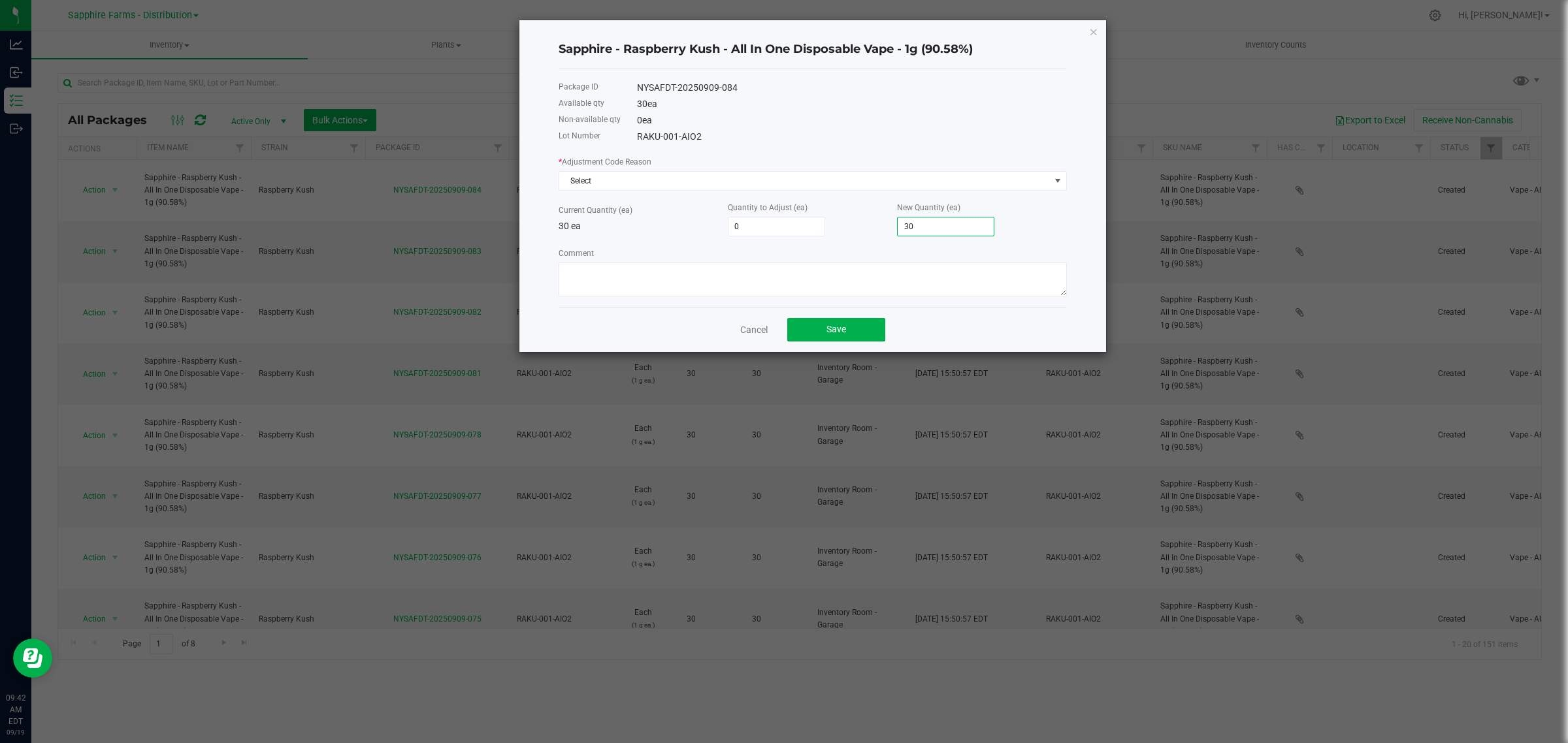
click at [867, 231] on div "Current Quantity (ea) 30 ea Quantity to Adjust (ea) 0 New Quantity (ea) 30" at bounding box center [813, 218] width 508 height 36
click at [929, 229] on input "30" at bounding box center [946, 227] width 96 height 19
type input "-27"
type input "3"
type input "-30"
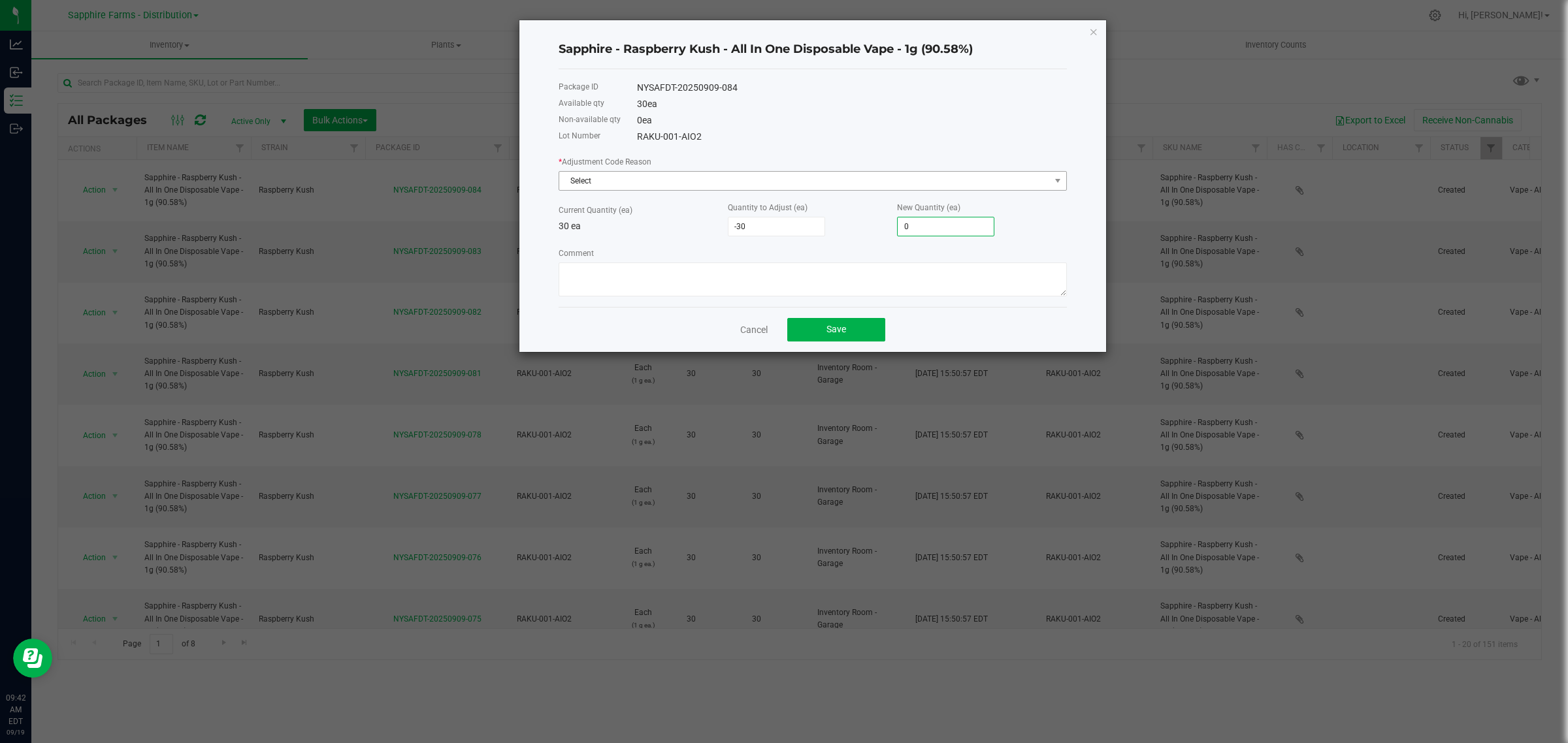
type input "0"
click at [693, 184] on span "Select" at bounding box center [804, 181] width 490 height 19
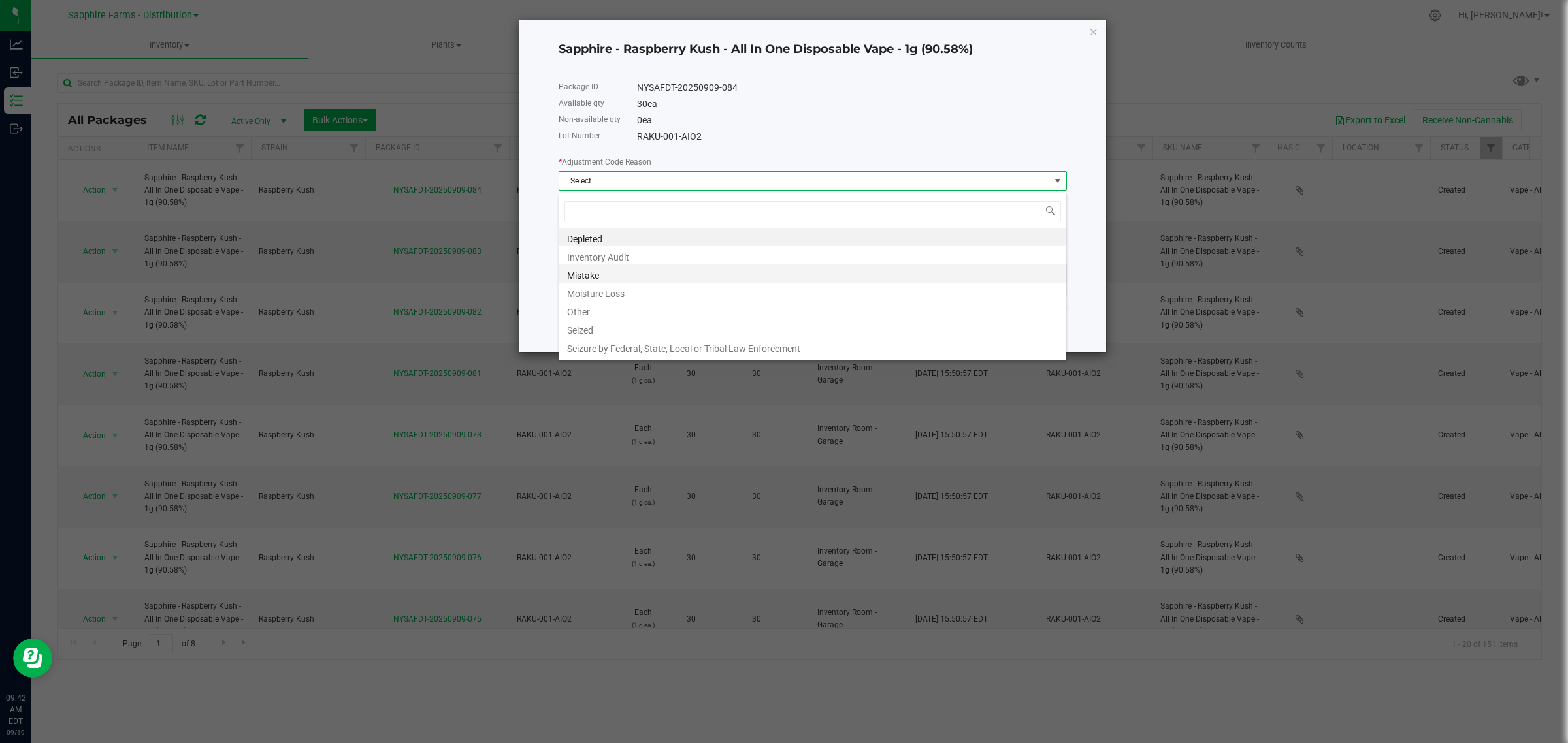
click at [606, 281] on li "Mistake" at bounding box center [813, 274] width 507 height 19
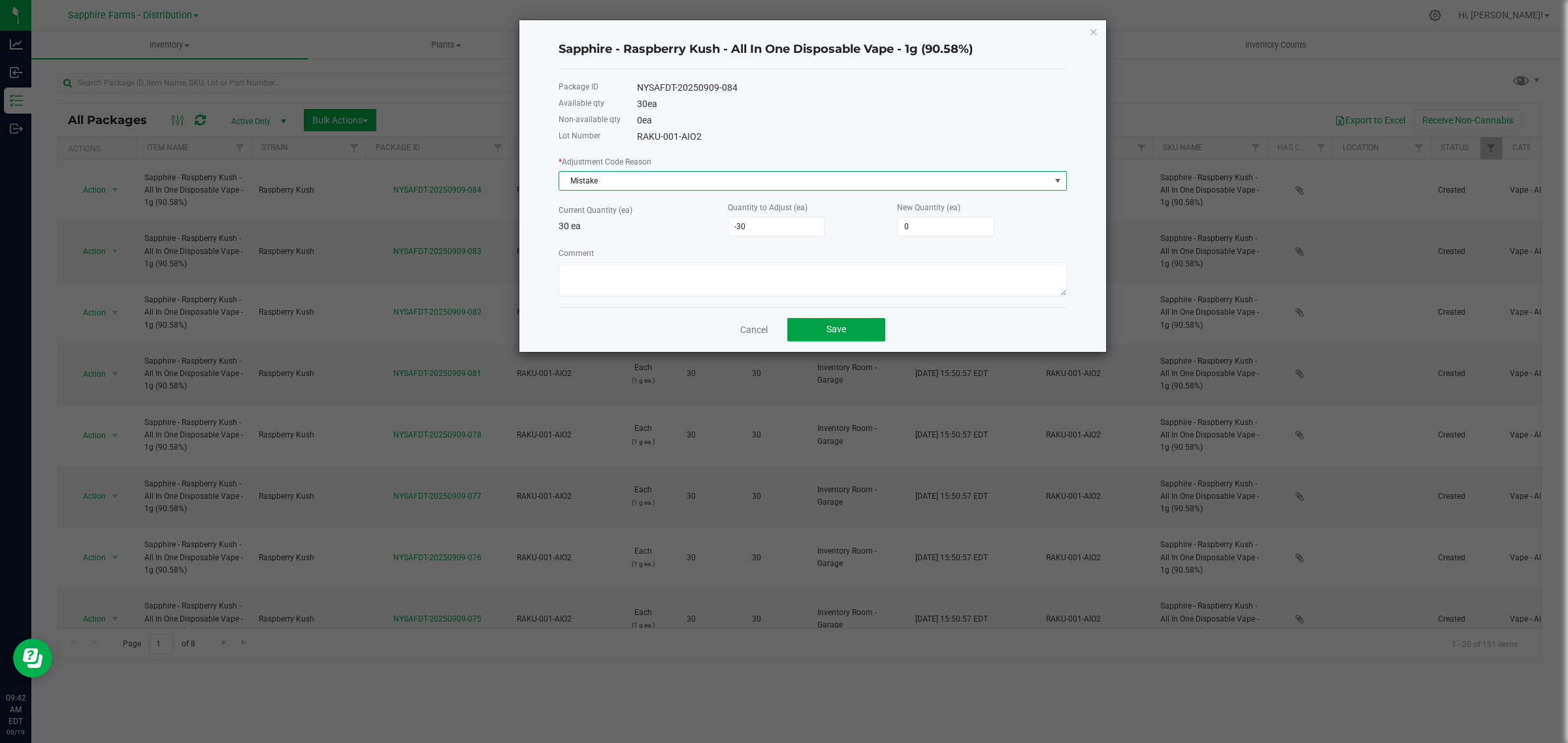
click at [835, 330] on span "Save" at bounding box center [836, 329] width 20 height 11
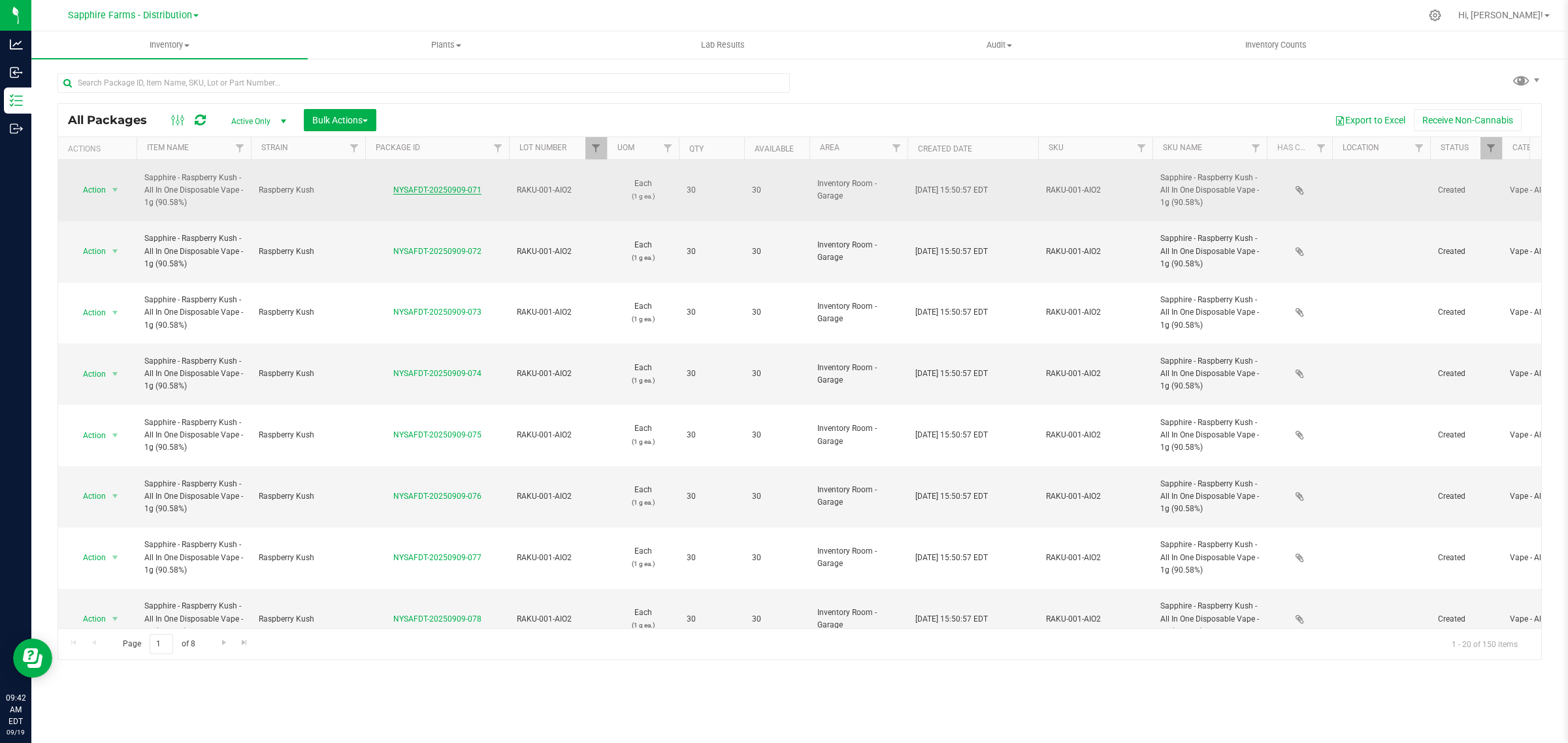
drag, startPoint x: 487, startPoint y: 185, endPoint x: 407, endPoint y: 188, distance: 80.1
click at [407, 188] on div "NYSAFDT-20250909-071" at bounding box center [437, 190] width 148 height 13
drag, startPoint x: 490, startPoint y: 185, endPoint x: 388, endPoint y: 185, distance: 102.0
click at [388, 185] on div "NYSAFDT-20250909-071" at bounding box center [437, 190] width 148 height 13
copy link "NYSAFDT-20250909-071"
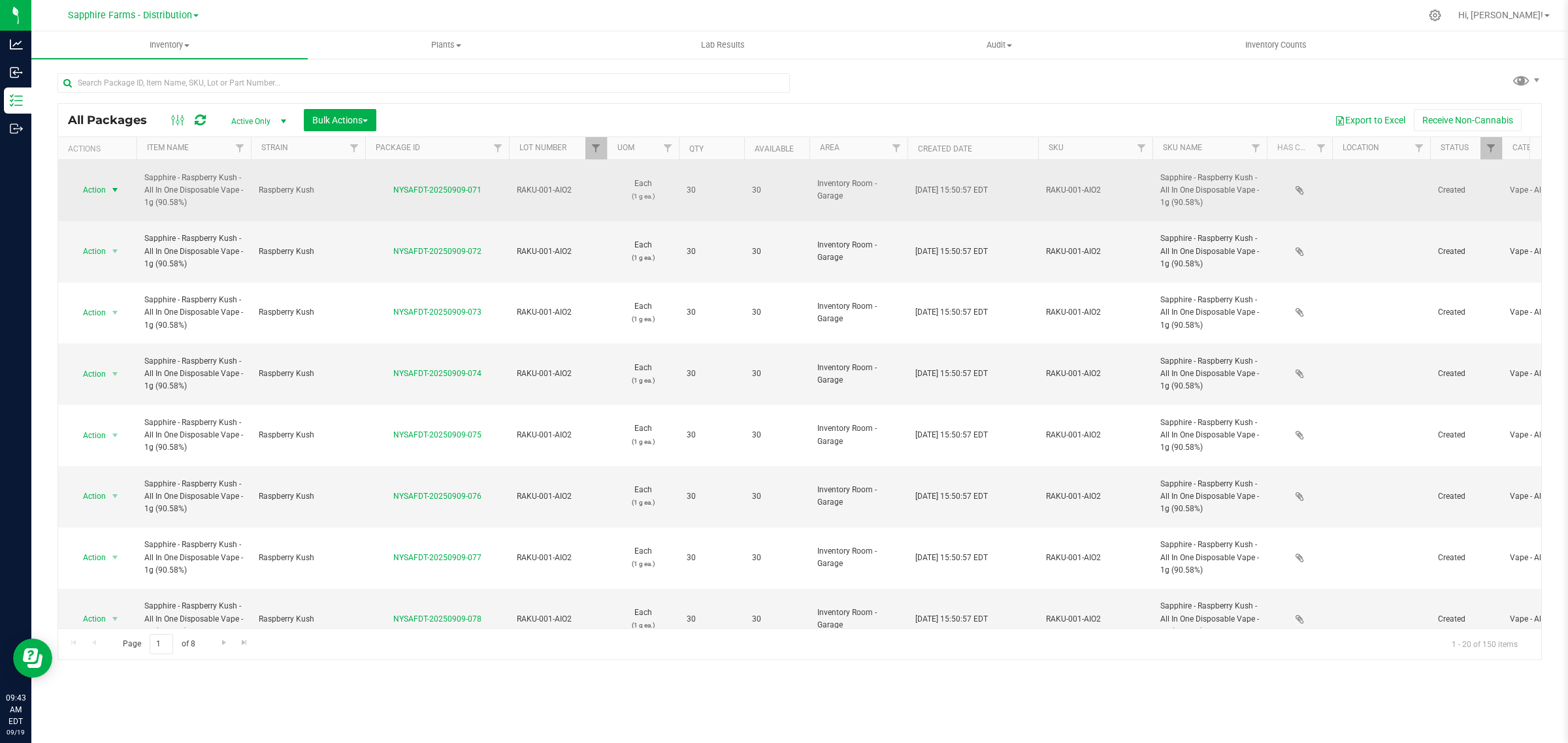
click at [118, 185] on span "select" at bounding box center [115, 190] width 11 height 11
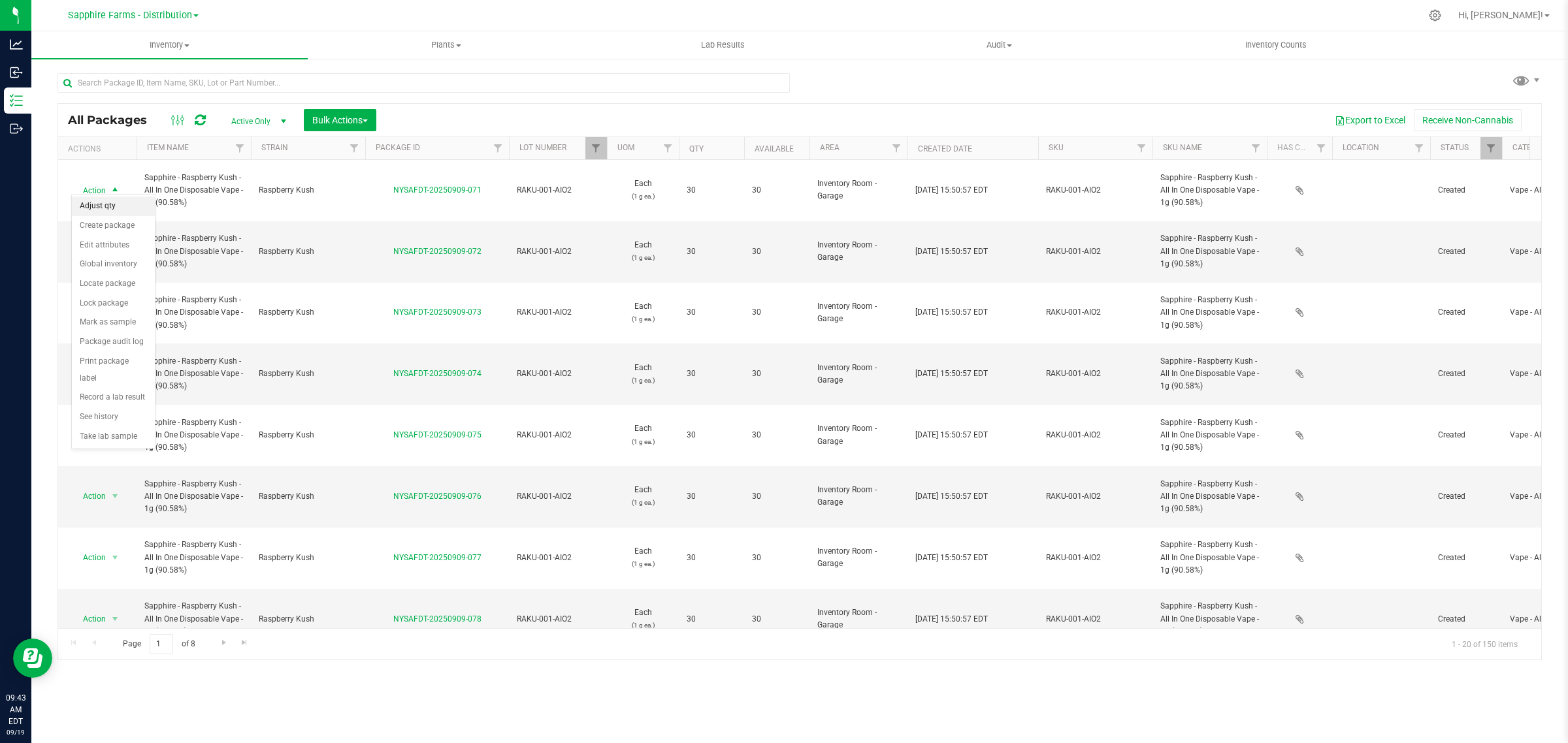
click at [119, 204] on li "Adjust qty" at bounding box center [113, 206] width 83 height 20
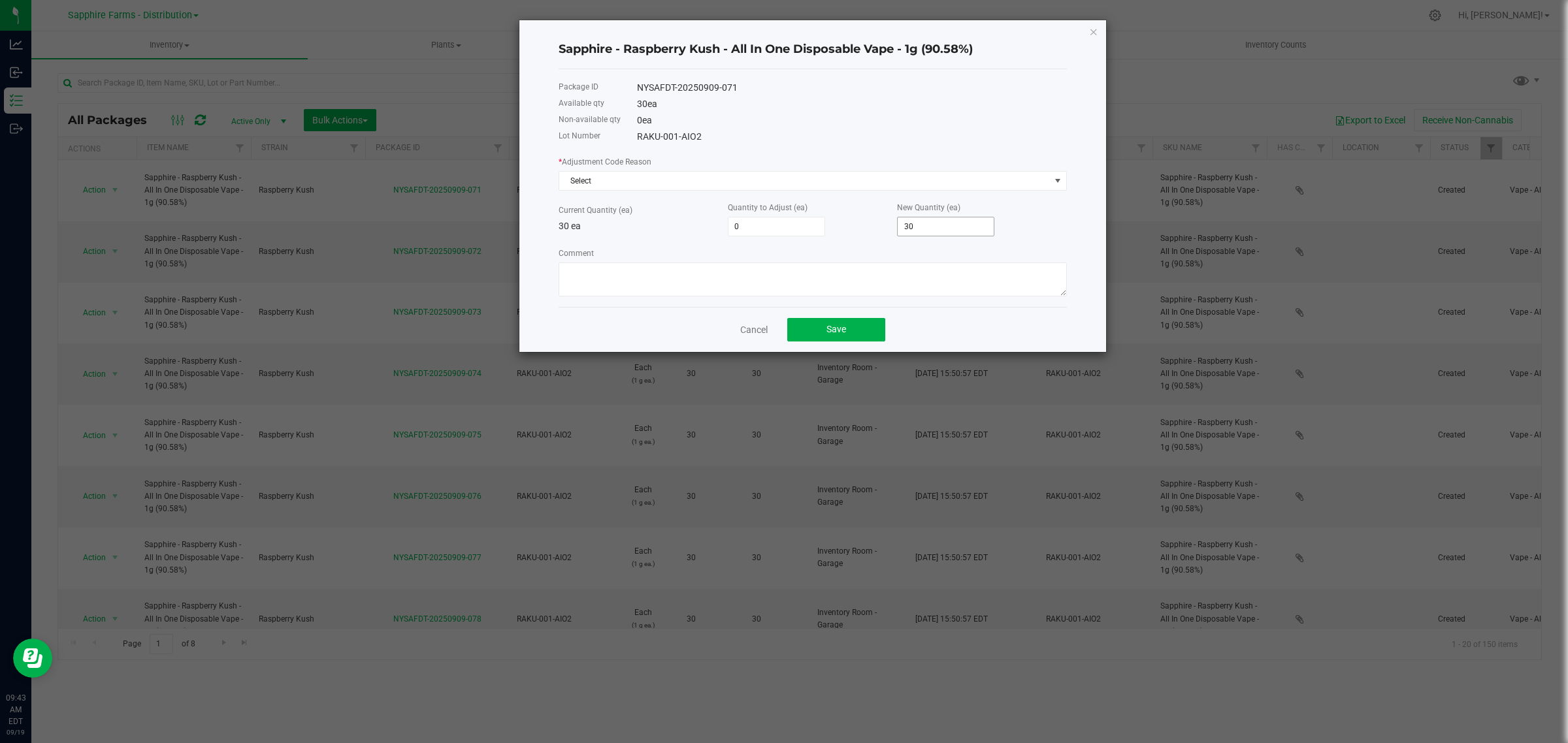
click at [935, 230] on input "30" at bounding box center [946, 227] width 96 height 19
type input "-30"
type input "0"
click at [780, 178] on span "Select" at bounding box center [804, 181] width 490 height 19
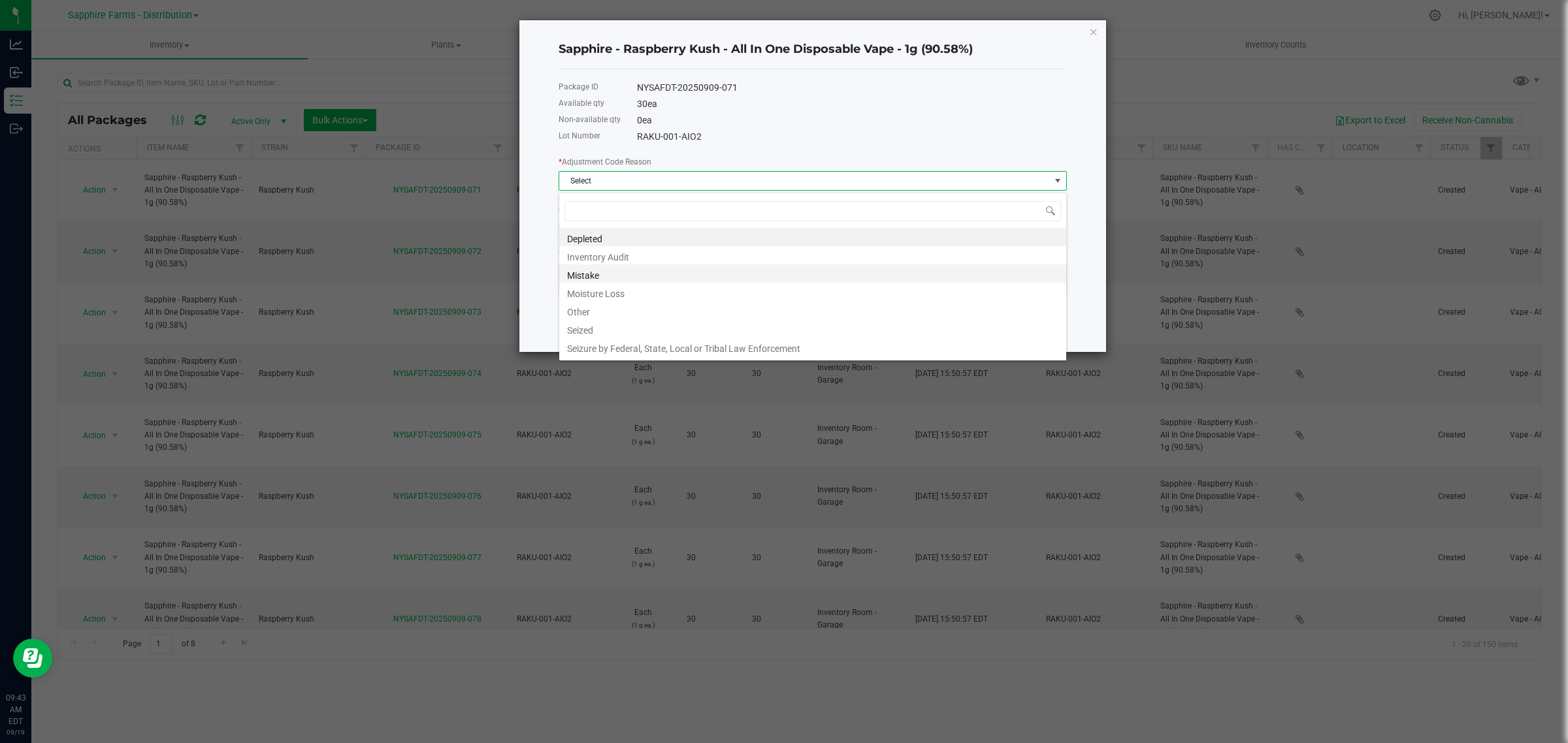
click at [648, 275] on li "Mistake" at bounding box center [813, 274] width 507 height 19
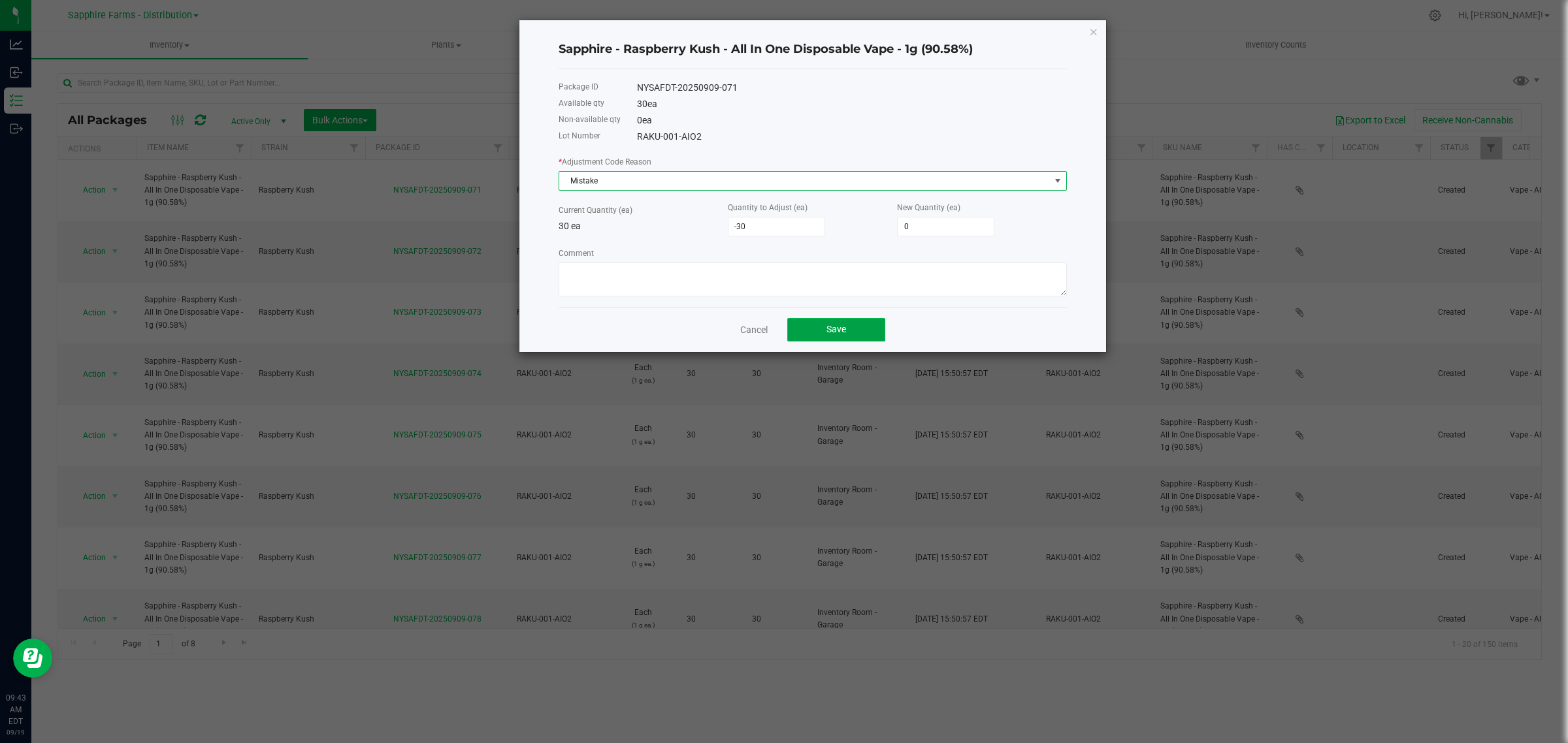
click at [809, 325] on button "Save" at bounding box center [836, 329] width 98 height 23
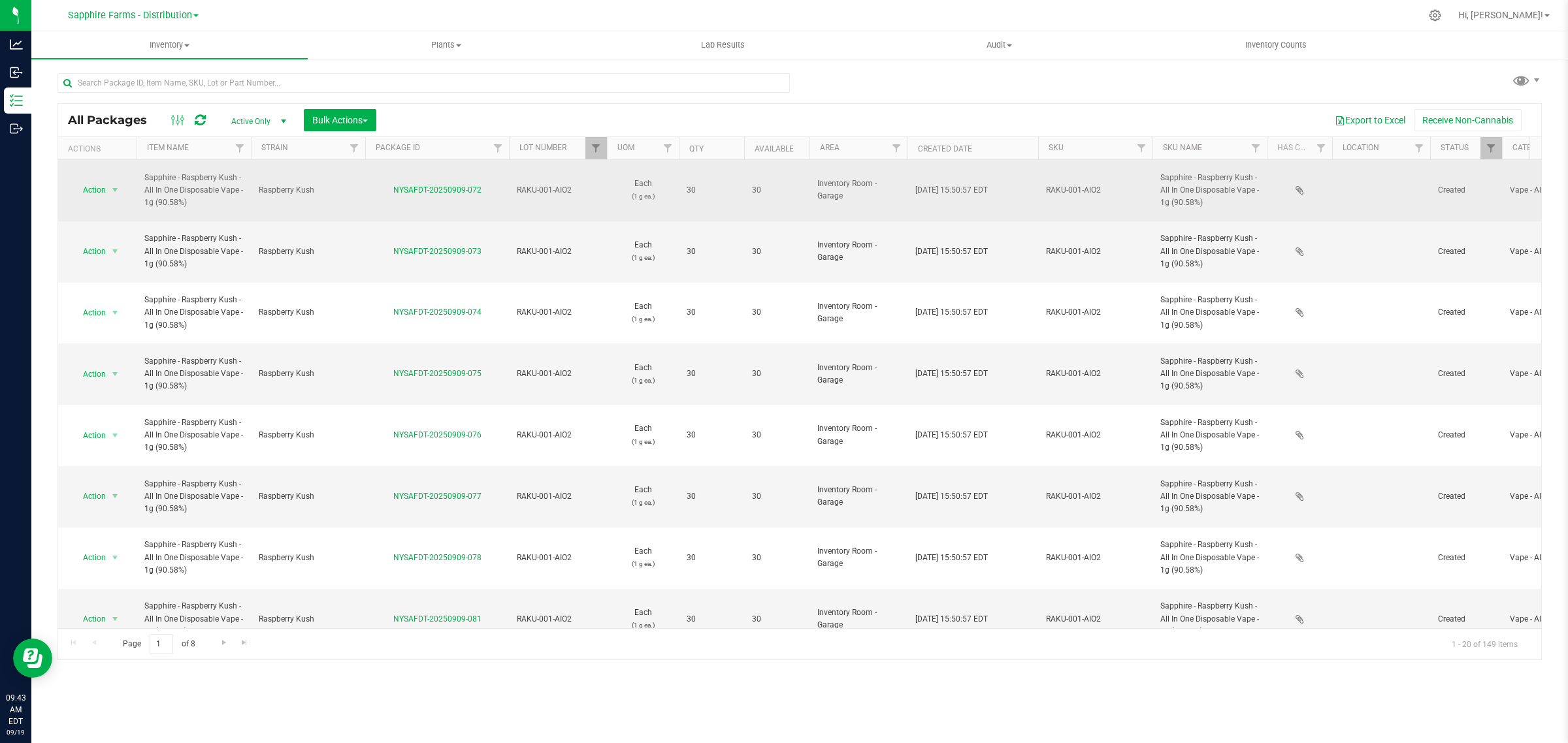
drag, startPoint x: 493, startPoint y: 187, endPoint x: 384, endPoint y: 187, distance: 109.0
click at [384, 187] on div "NYSAFDT-20250909-072" at bounding box center [437, 190] width 148 height 13
copy link "NYSAFDT-20250909-072"
click at [96, 184] on span "Action" at bounding box center [88, 190] width 35 height 19
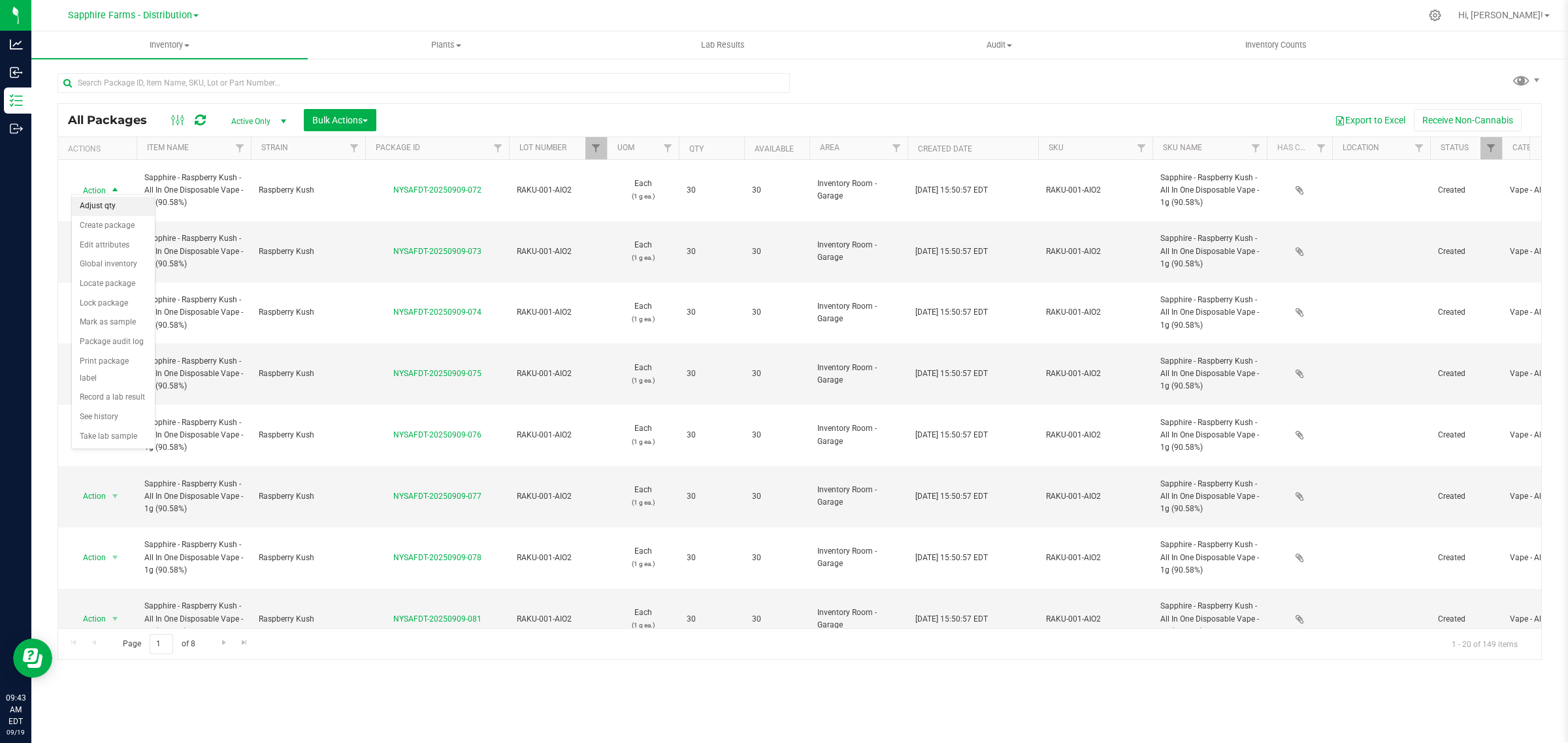
click at [105, 204] on li "Adjust qty" at bounding box center [113, 206] width 83 height 20
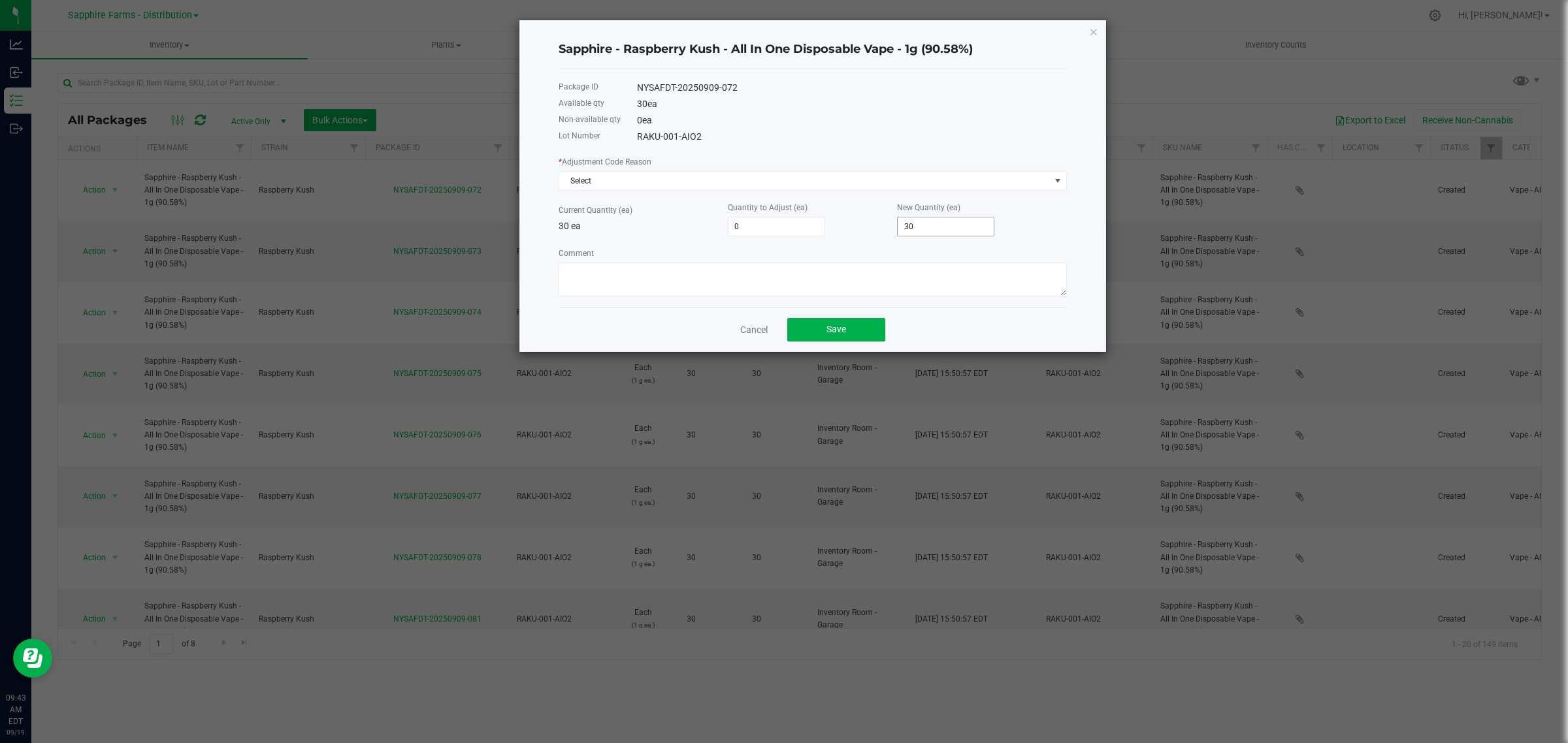
click at [920, 232] on input "30" at bounding box center [946, 227] width 96 height 19
type input "-30"
type input "0"
click at [644, 184] on span "Select" at bounding box center [804, 181] width 490 height 19
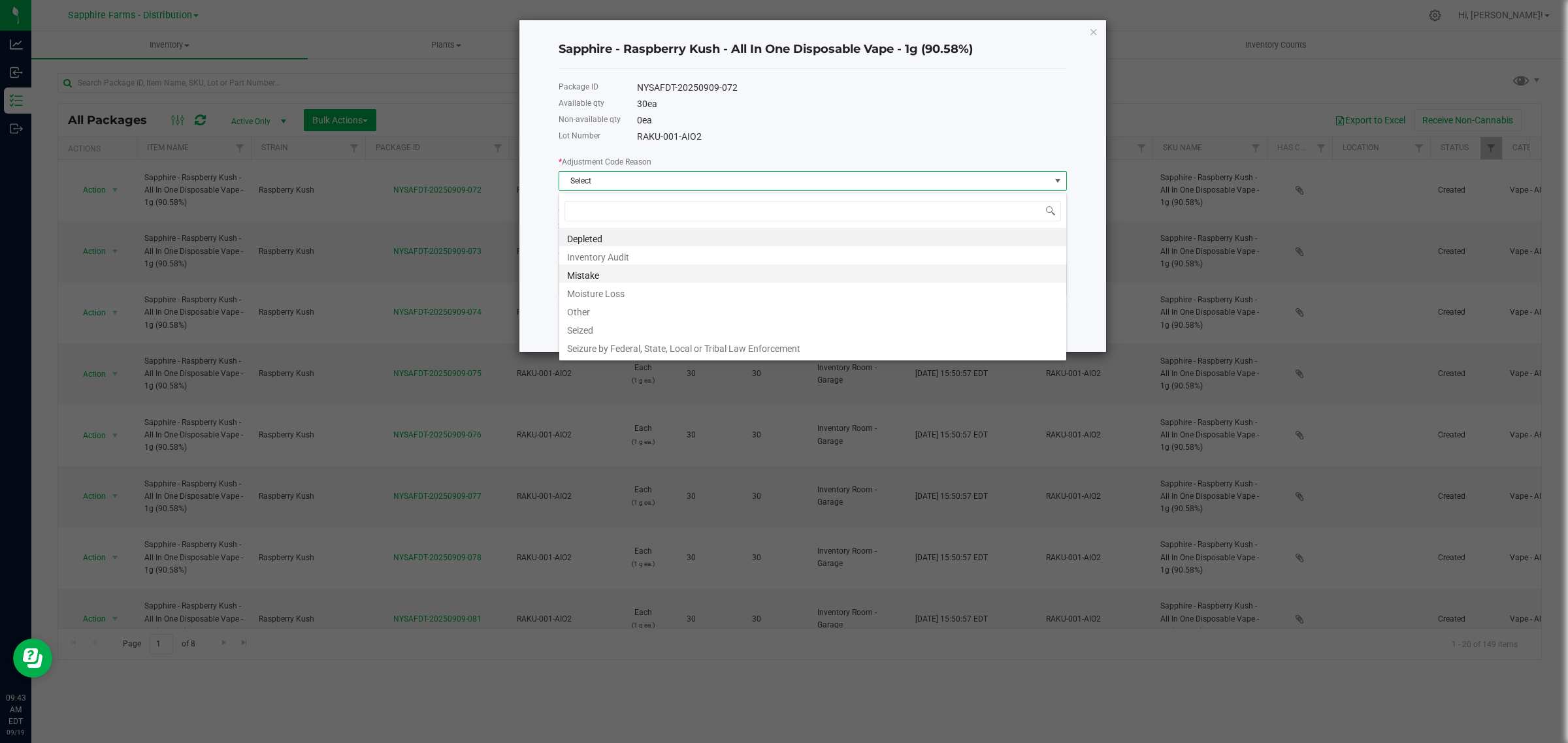
click at [603, 275] on li "Mistake" at bounding box center [813, 274] width 507 height 19
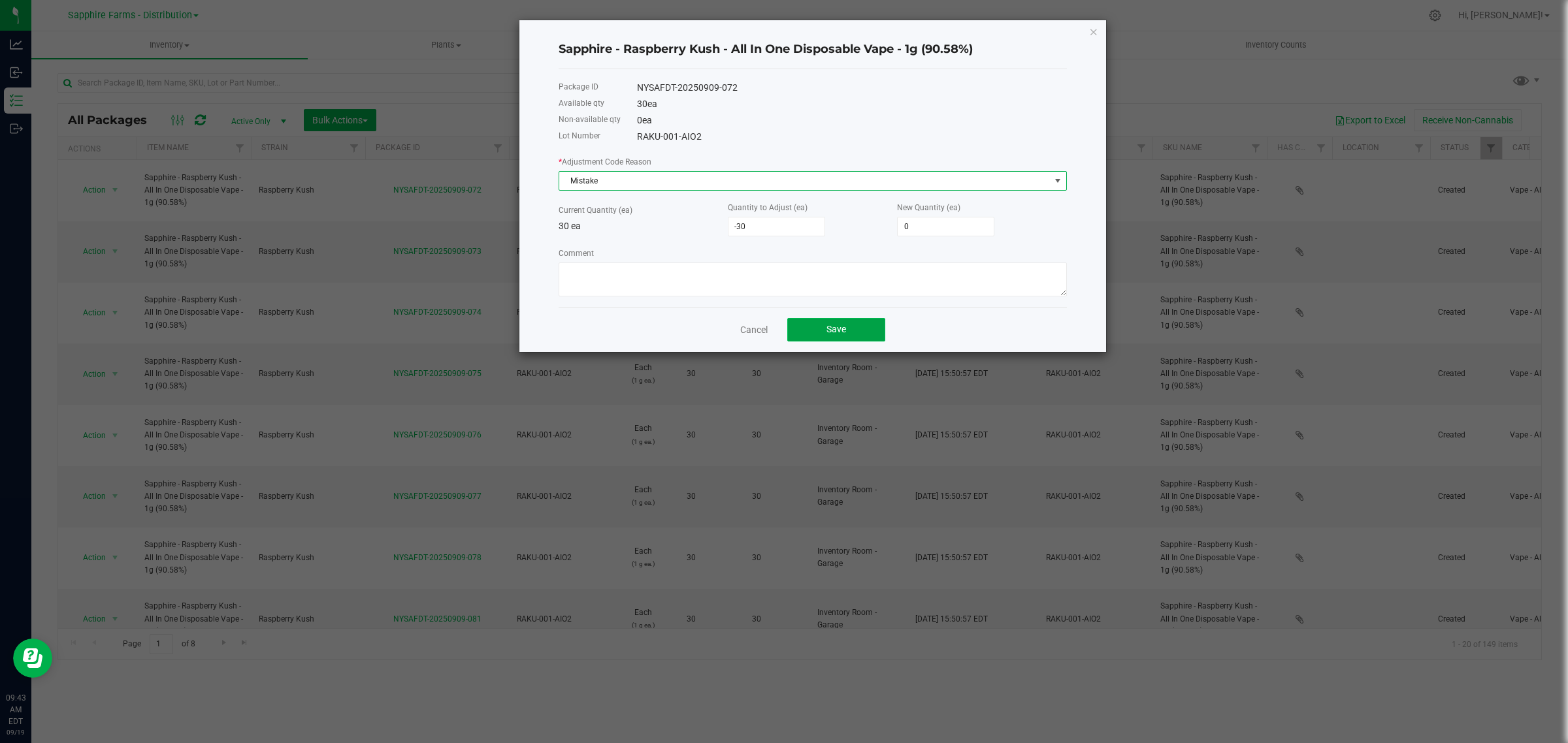
click at [854, 332] on button "Save" at bounding box center [836, 329] width 98 height 23
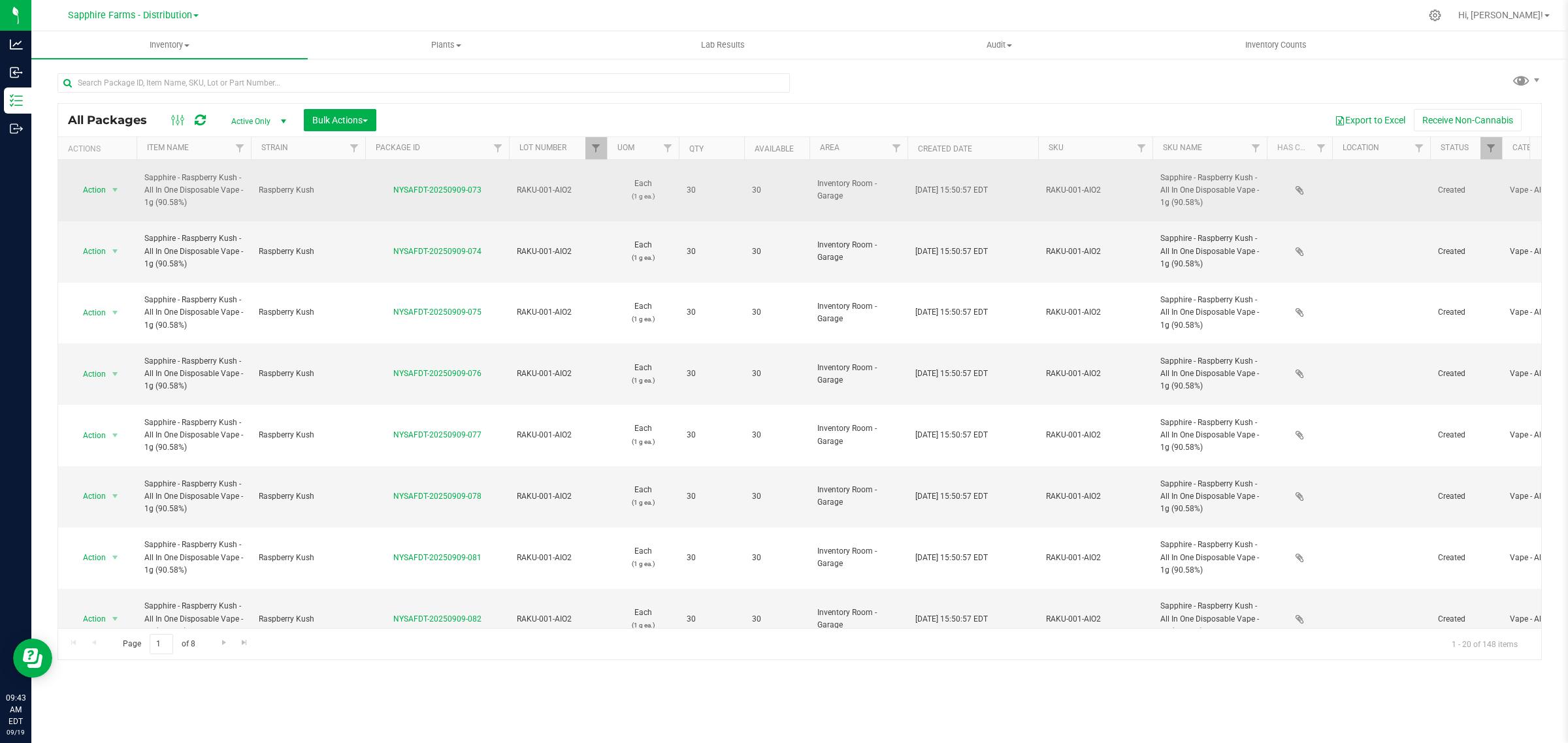
drag, startPoint x: 488, startPoint y: 185, endPoint x: 395, endPoint y: 193, distance: 93.3
click at [395, 193] on td "NYSAFDT-20250909-073" at bounding box center [437, 190] width 144 height 62
copy link "NYSAFDT-20250909-073"
click at [109, 185] on span "select" at bounding box center [115, 190] width 11 height 11
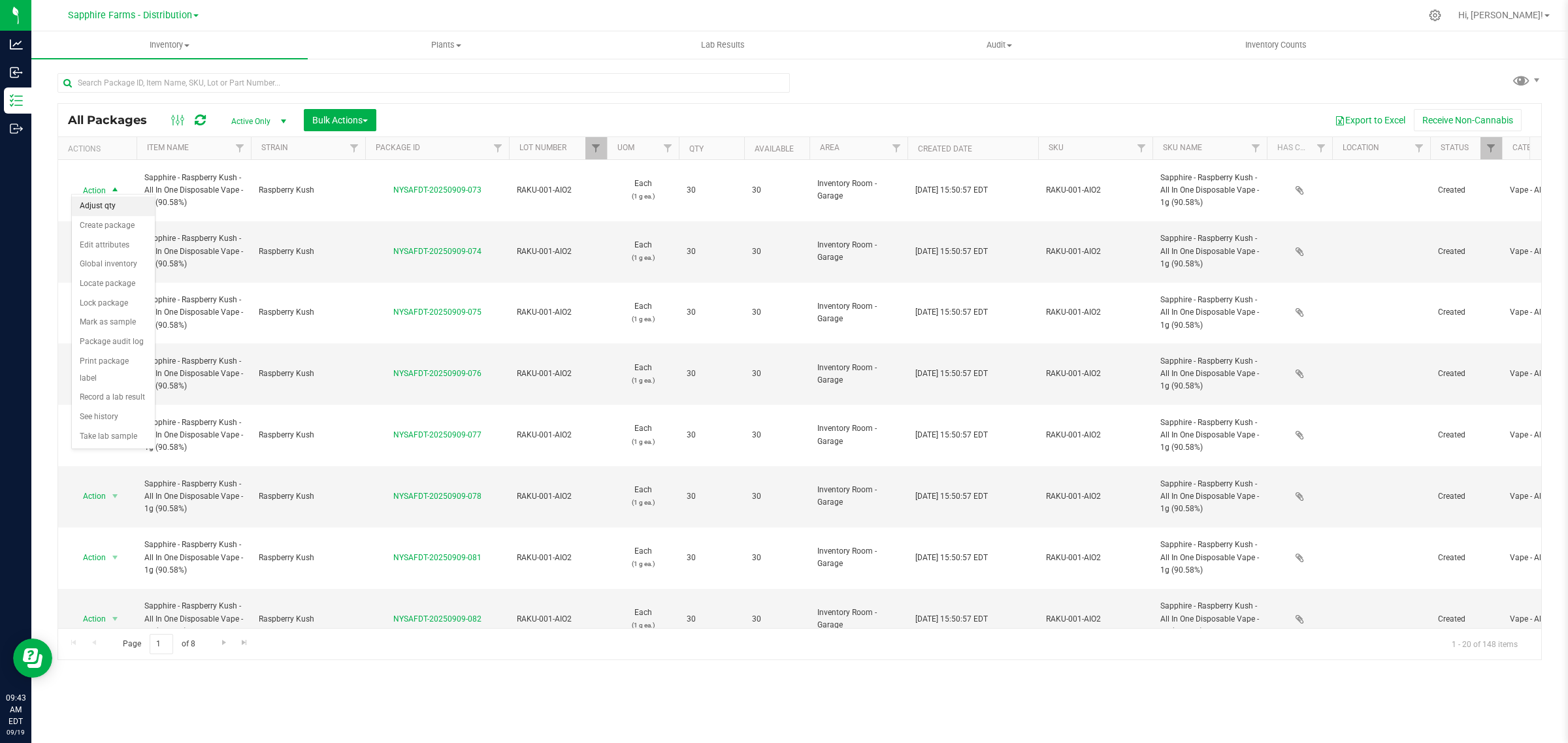
click at [115, 207] on li "Adjust qty" at bounding box center [113, 206] width 83 height 20
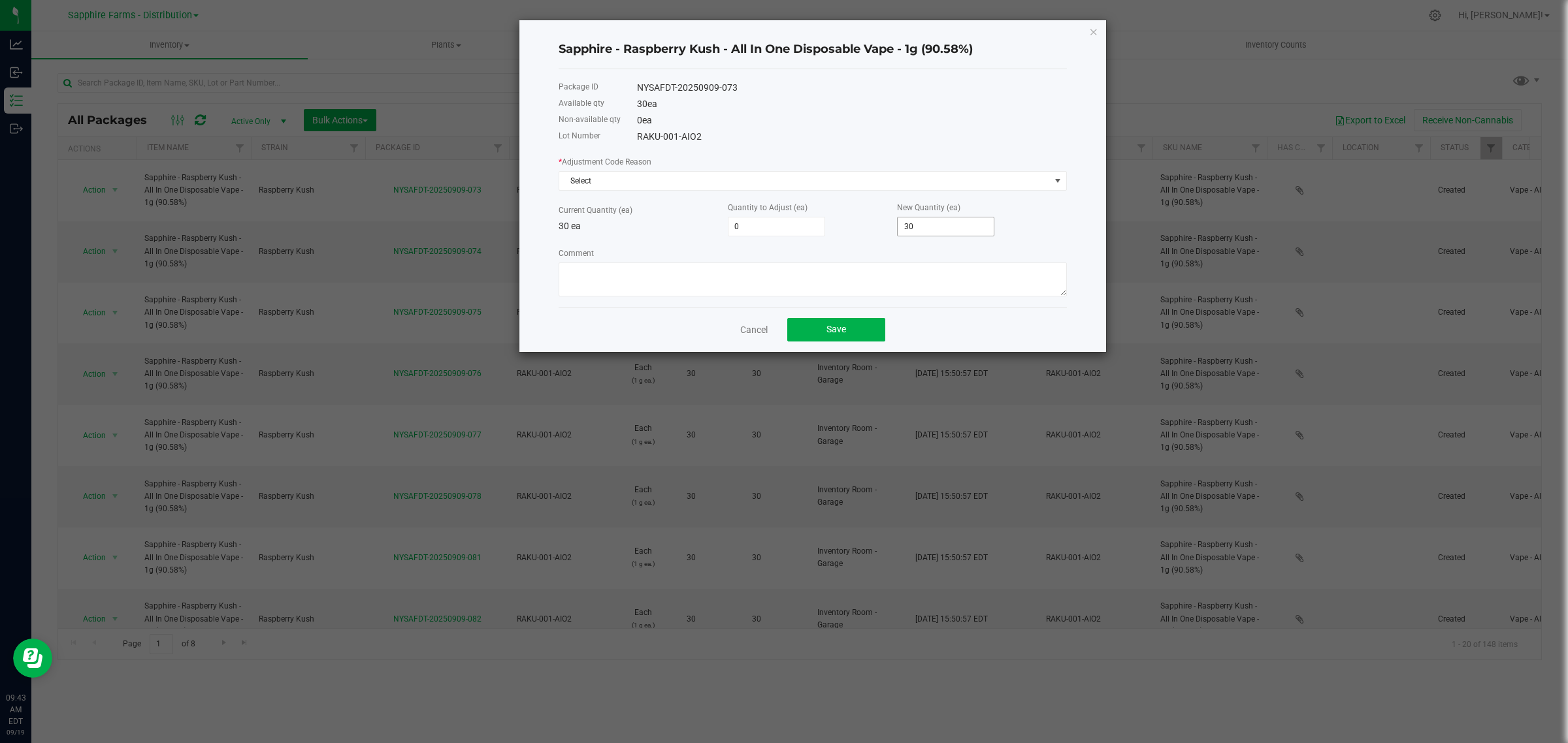
click at [933, 226] on input "30" at bounding box center [946, 227] width 96 height 19
type input "-30"
type input "0"
click at [680, 178] on span "Select" at bounding box center [804, 181] width 490 height 19
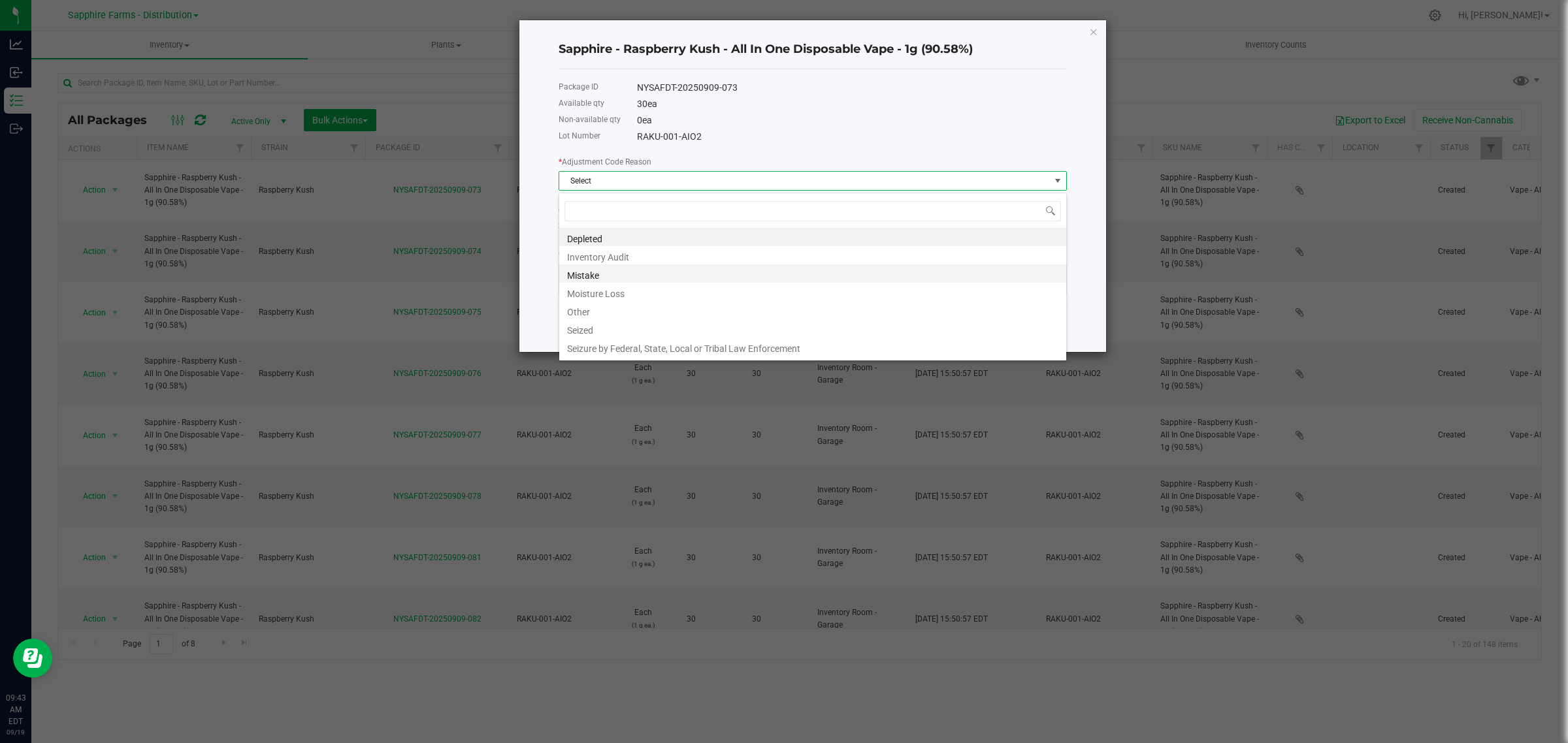
click at [627, 275] on li "Mistake" at bounding box center [813, 274] width 507 height 19
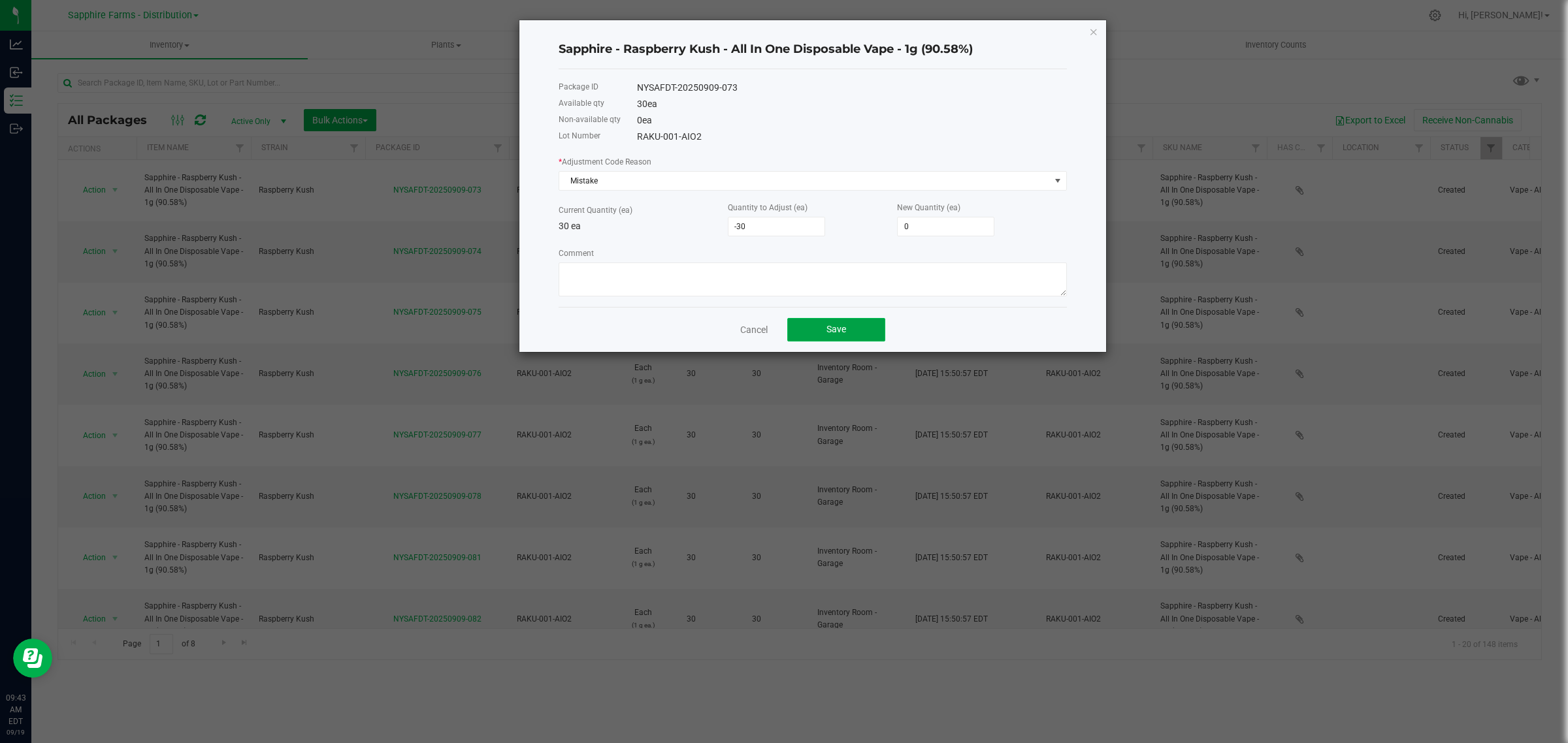
click at [831, 324] on button "Save" at bounding box center [836, 329] width 98 height 23
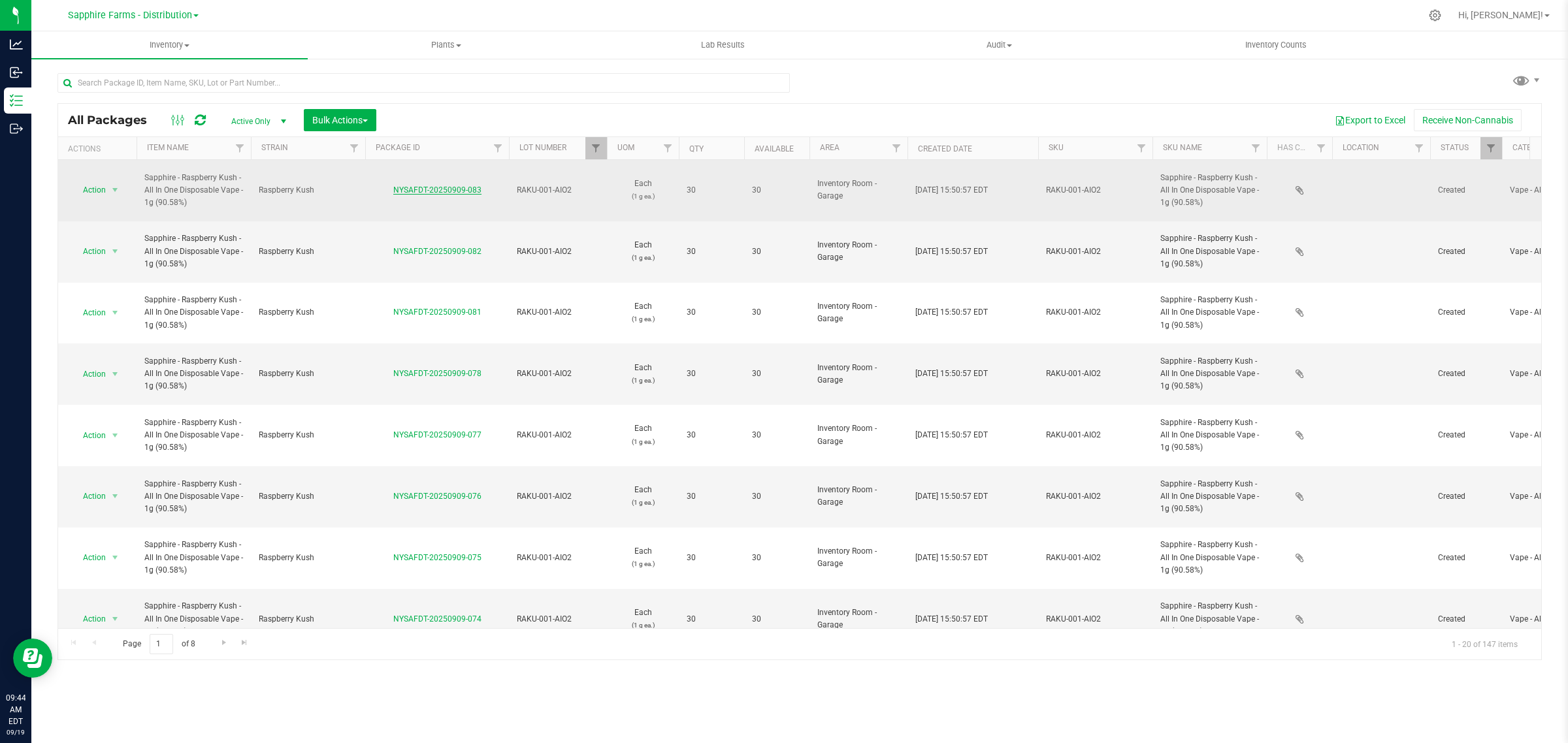
drag, startPoint x: 494, startPoint y: 184, endPoint x: 394, endPoint y: 181, distance: 100.0
click at [394, 184] on div "NYSAFDT-20250909-083" at bounding box center [437, 190] width 148 height 13
copy link "NYSAFDT-20250909-083"
click at [109, 185] on span "select" at bounding box center [115, 190] width 11 height 11
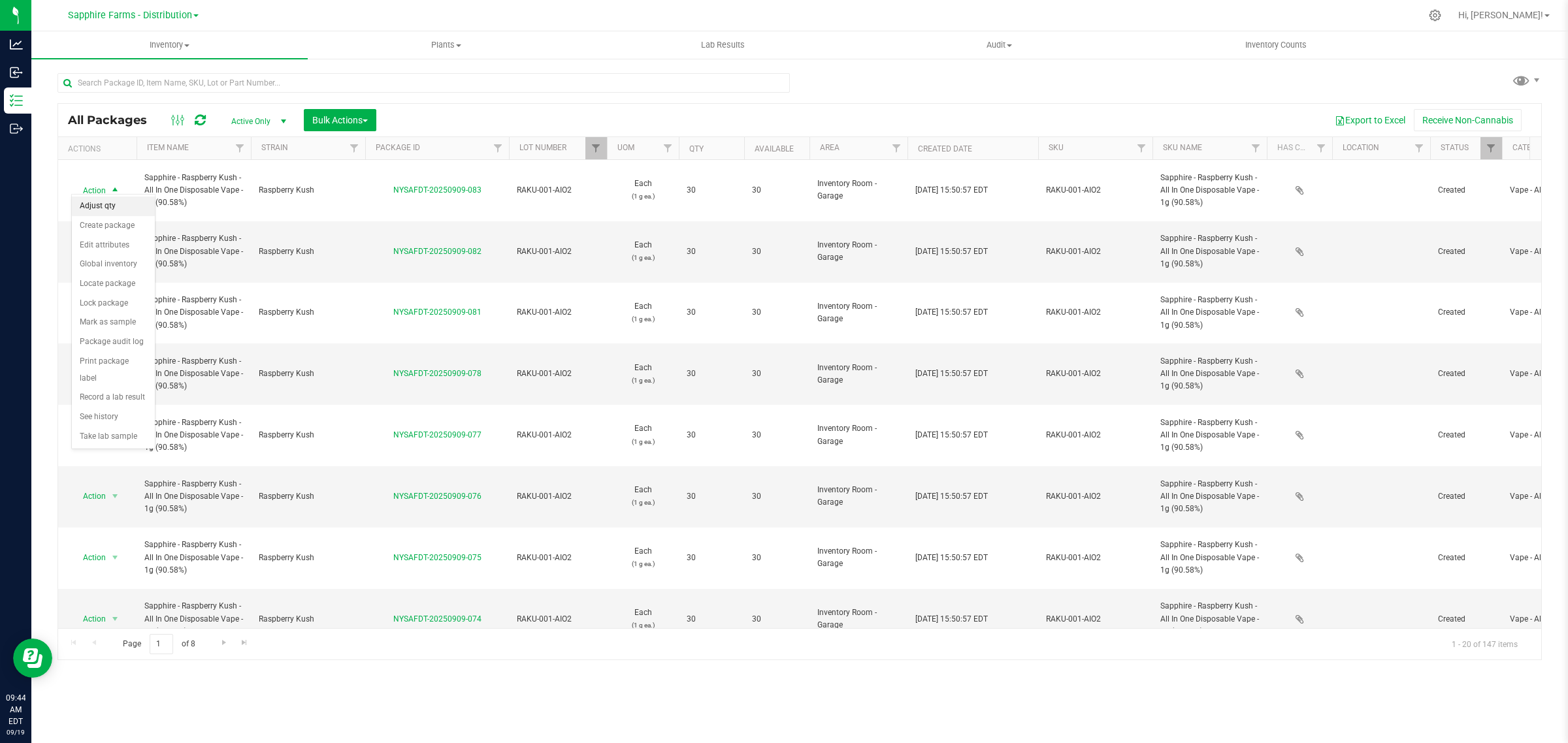
click at [112, 204] on li "Adjust qty" at bounding box center [113, 206] width 83 height 20
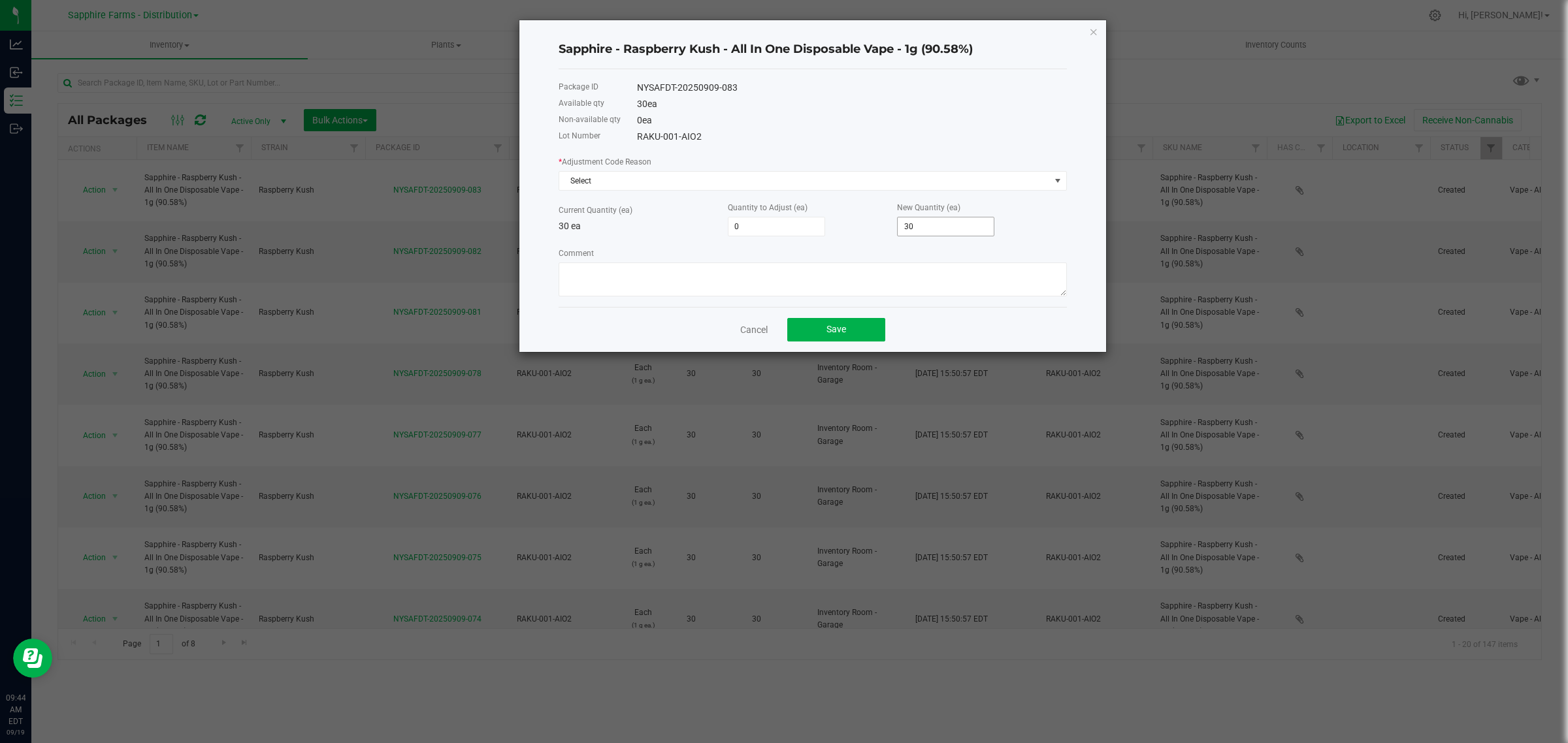
click at [922, 227] on input "30" at bounding box center [946, 227] width 96 height 19
type input "-30"
type input "0"
click at [668, 188] on span "Select" at bounding box center [804, 181] width 490 height 19
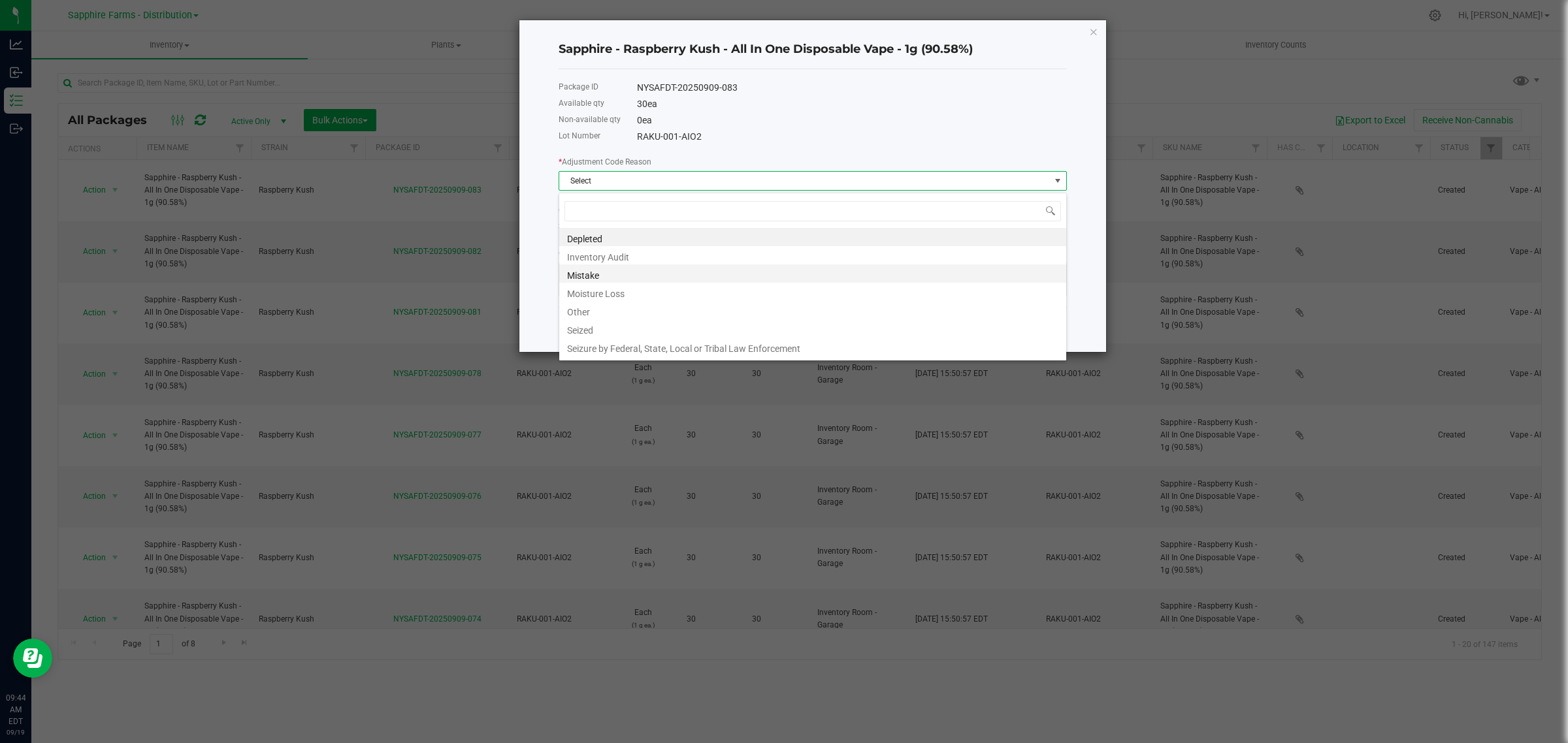
click at [624, 276] on li "Mistake" at bounding box center [813, 274] width 507 height 19
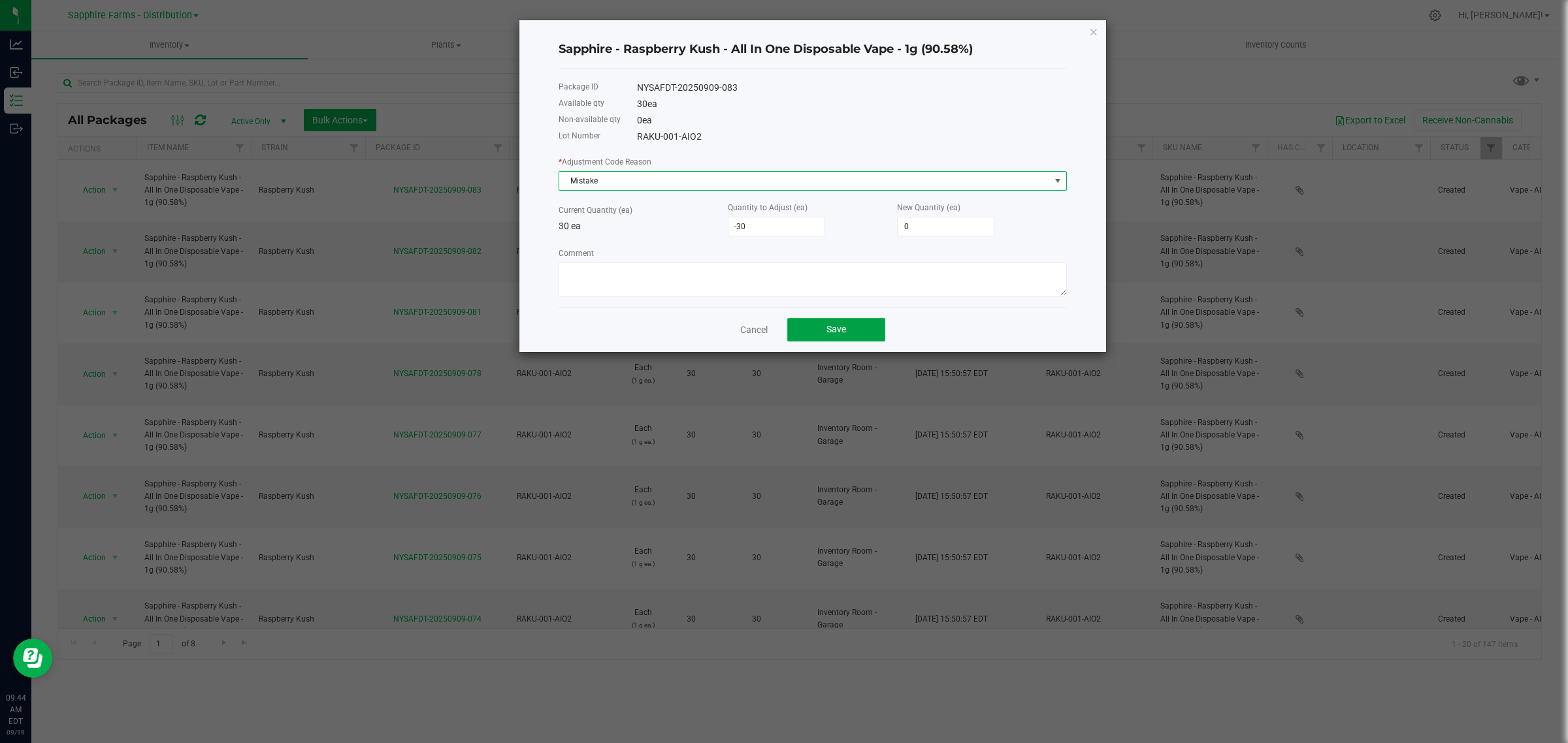
click at [824, 325] on button "Save" at bounding box center [836, 329] width 98 height 23
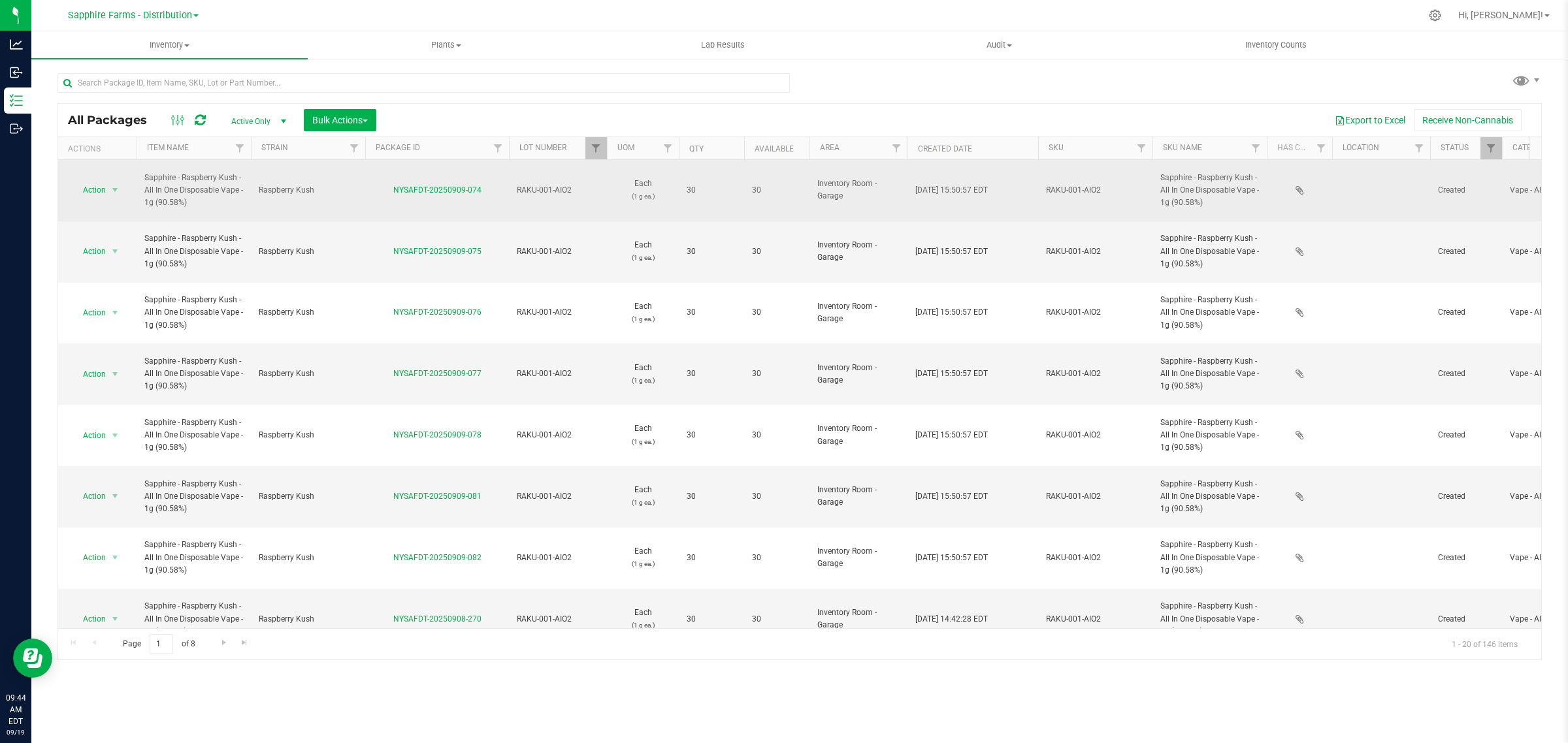
drag, startPoint x: 488, startPoint y: 186, endPoint x: 395, endPoint y: 190, distance: 93.1
click at [395, 190] on div "NYSAFDT-20250909-074" at bounding box center [437, 190] width 148 height 13
copy link "NYSAFDT-20250909-074"
click at [113, 185] on span "select" at bounding box center [115, 190] width 11 height 11
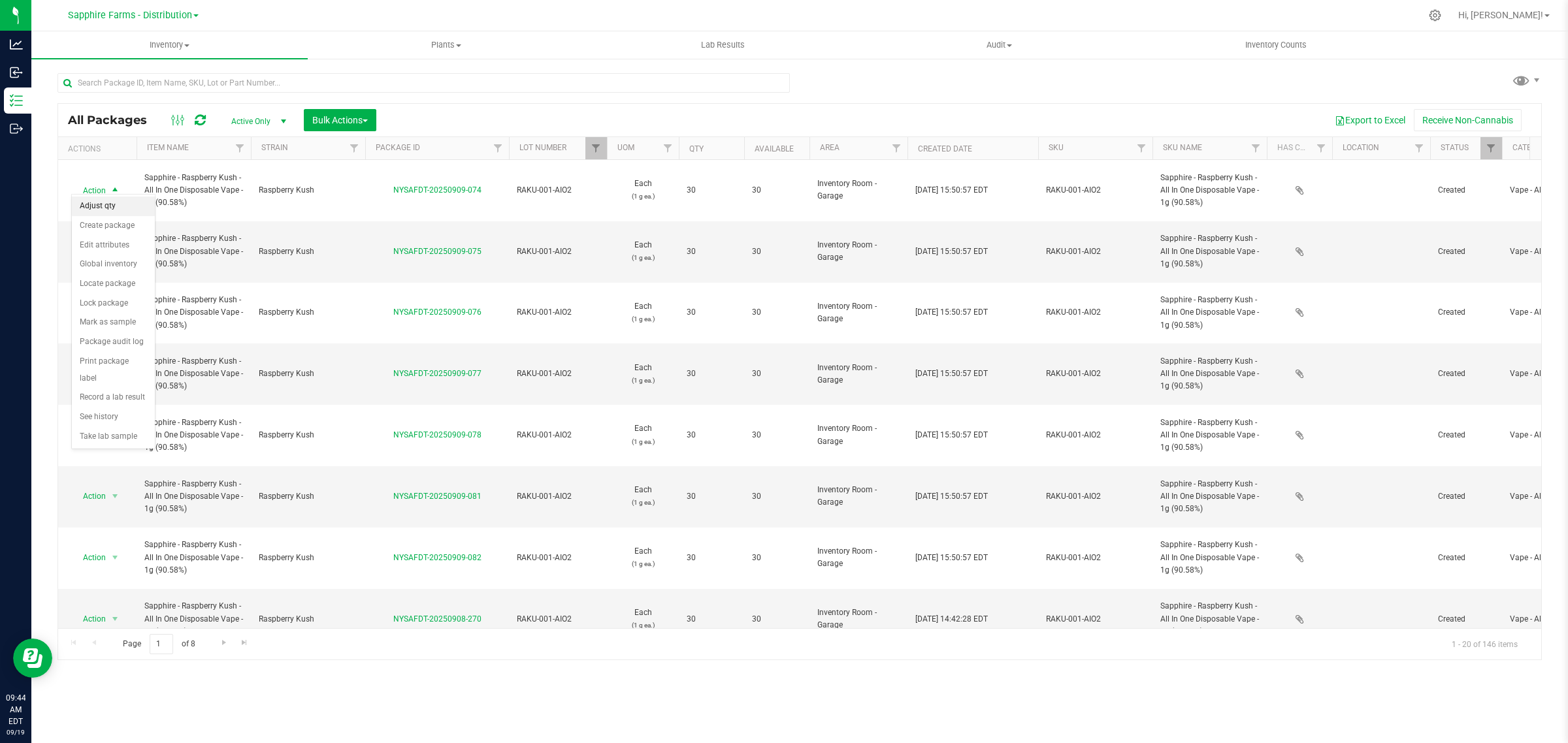
click at [111, 201] on li "Adjust qty" at bounding box center [113, 206] width 83 height 20
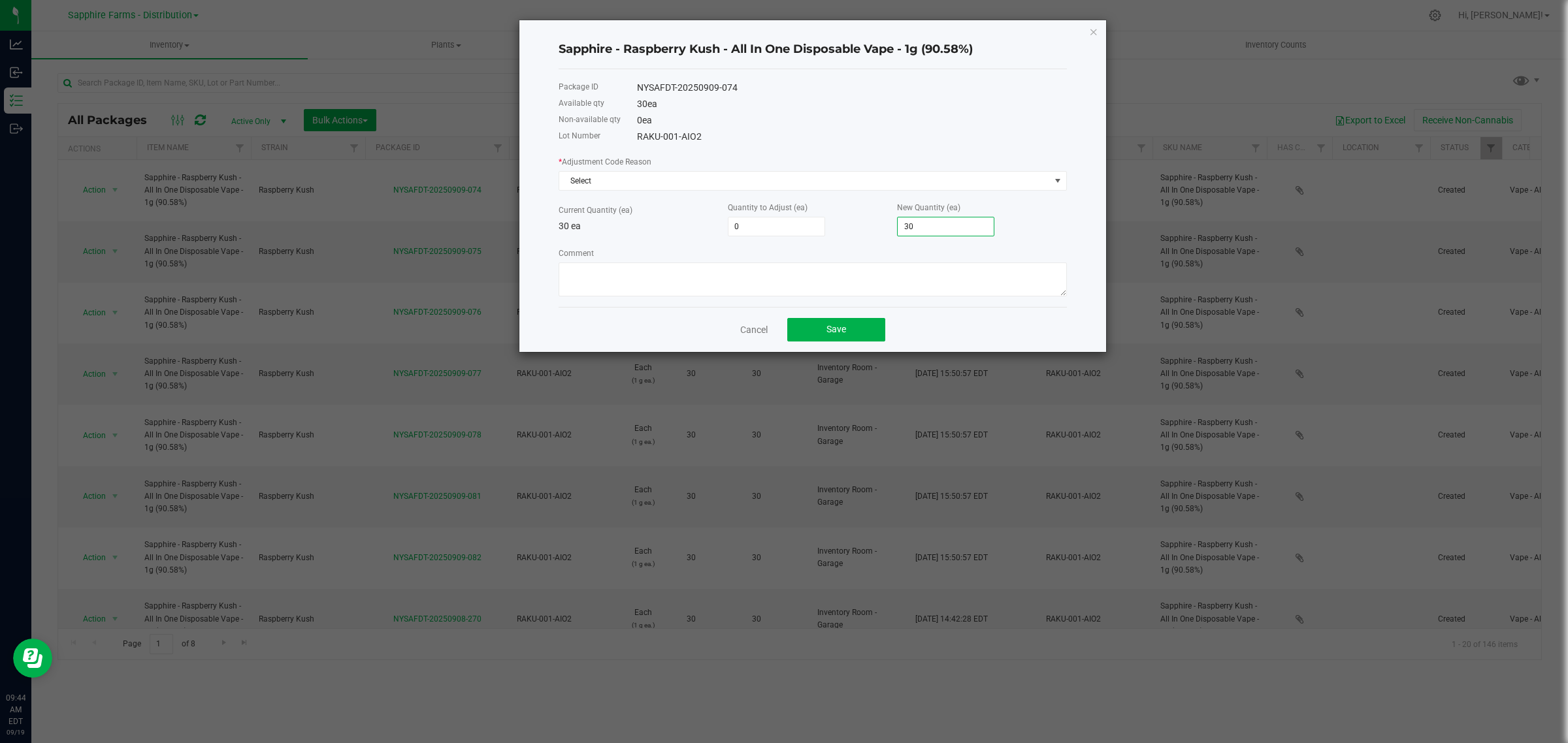
click at [928, 228] on input "30" at bounding box center [946, 227] width 96 height 19
type input "-30"
type input "0"
click at [753, 188] on span "Select" at bounding box center [804, 181] width 490 height 19
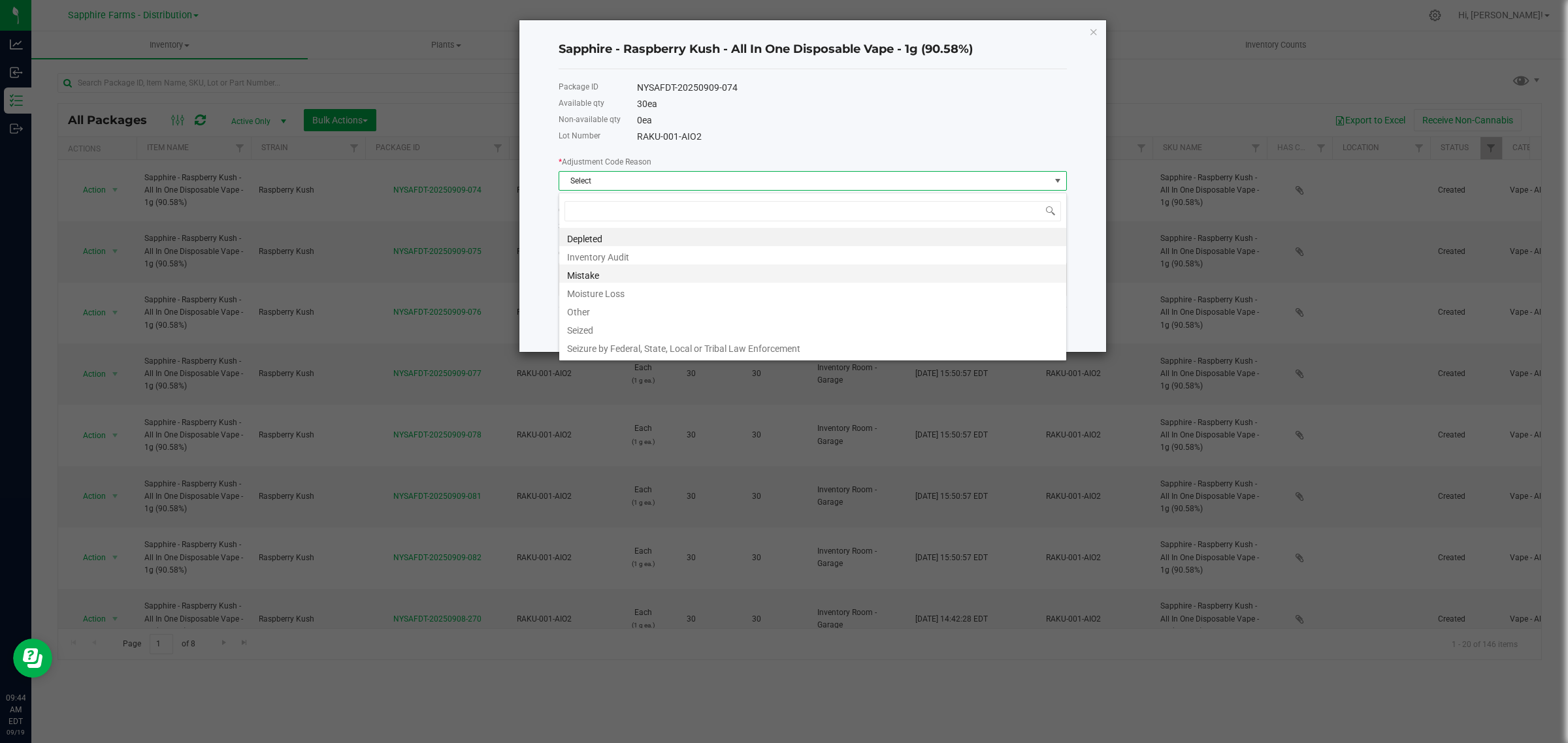
click at [658, 279] on li "Mistake" at bounding box center [813, 274] width 507 height 19
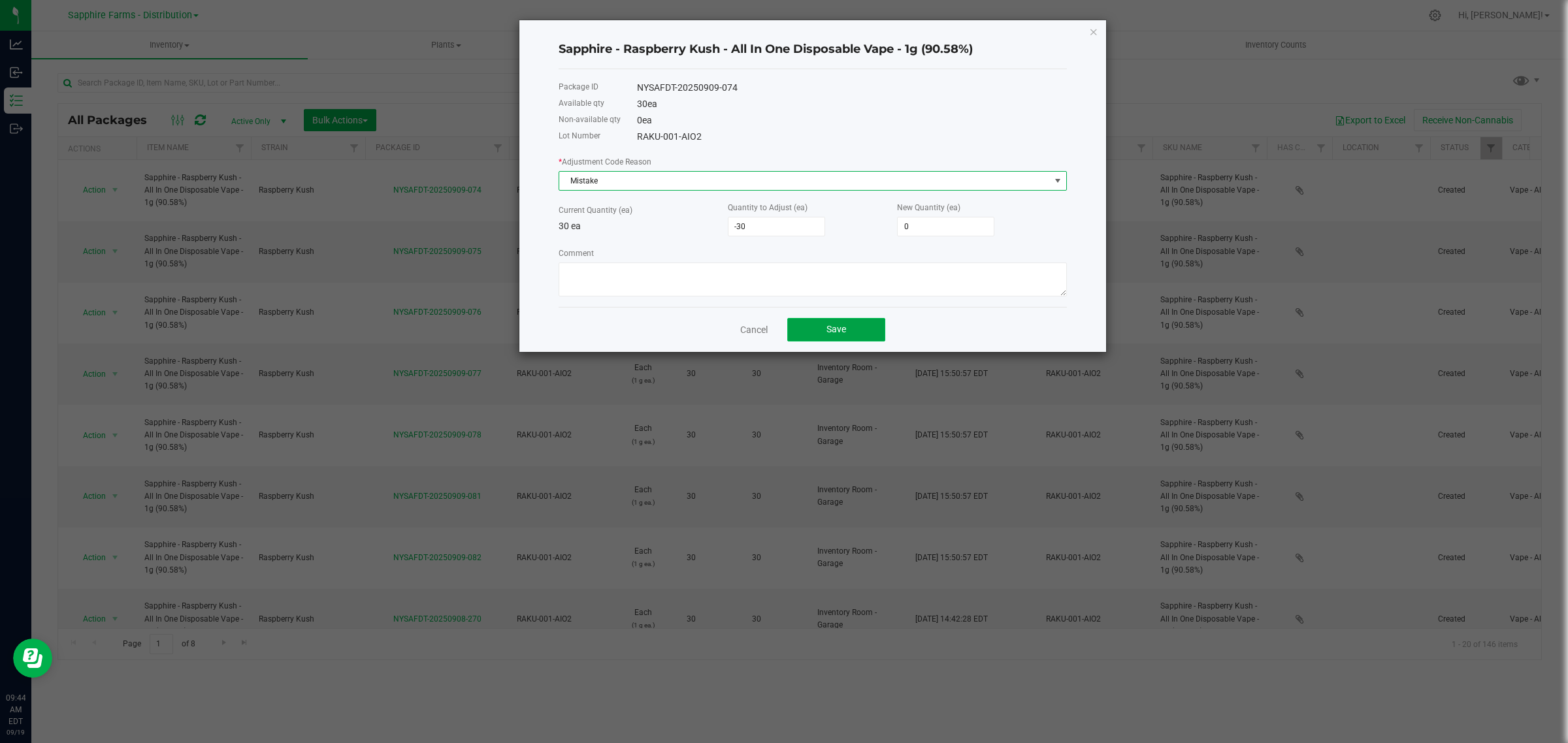
click at [827, 330] on span "Save" at bounding box center [836, 329] width 20 height 11
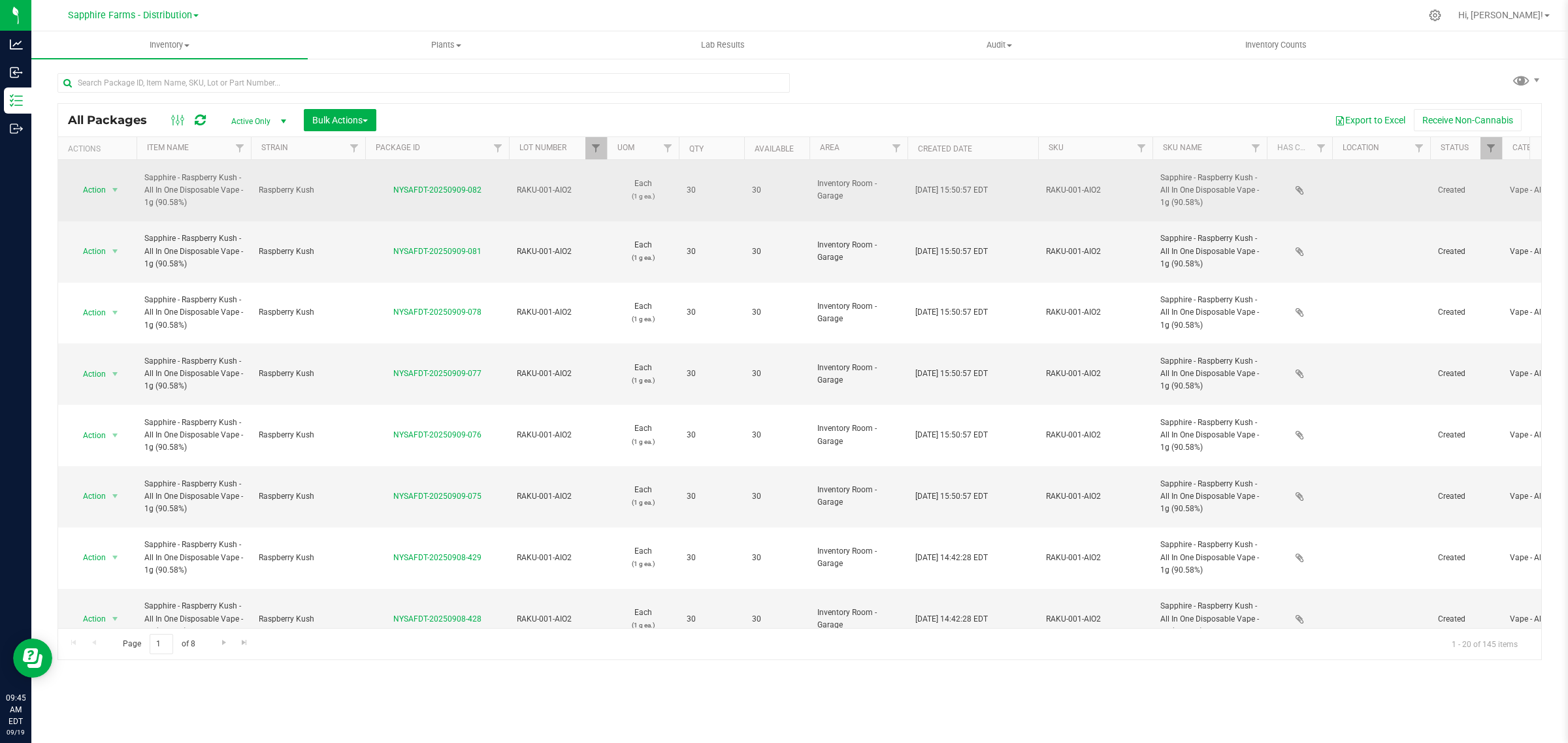
drag, startPoint x: 486, startPoint y: 180, endPoint x: 388, endPoint y: 190, distance: 98.5
click at [388, 190] on div "NYSAFDT-20250909-082" at bounding box center [437, 190] width 148 height 13
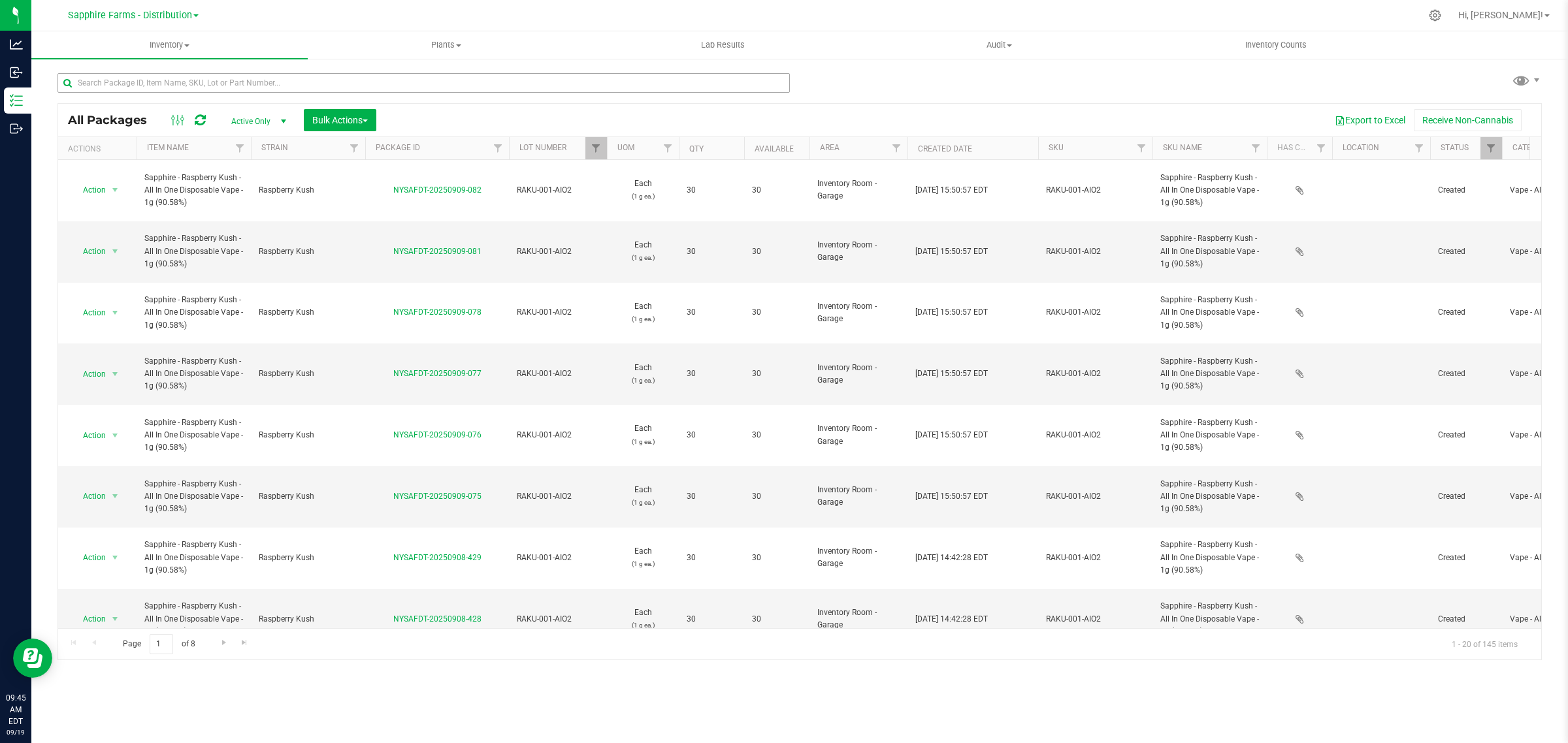
copy link "NYSAFDT-20250909-082"
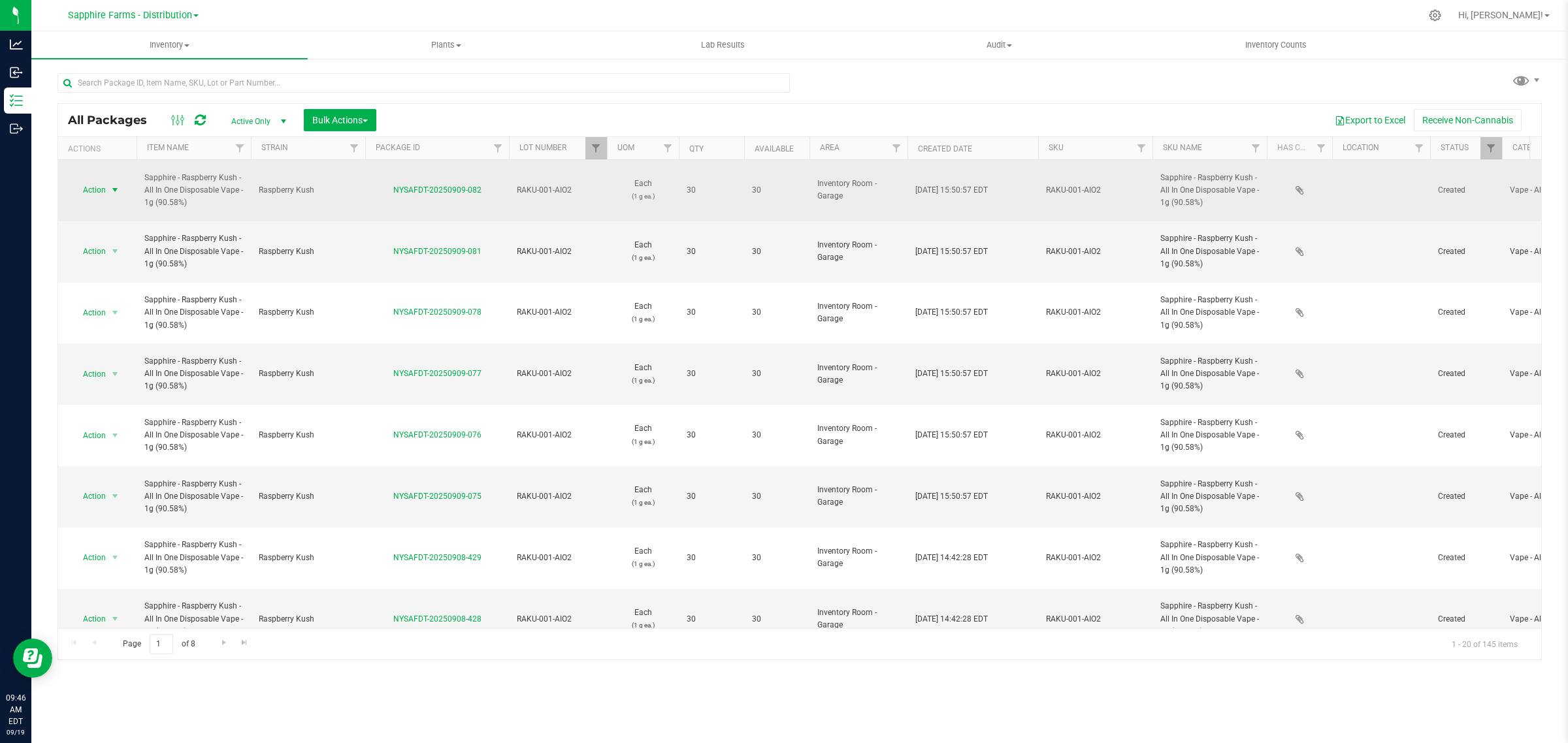
click at [119, 185] on span "select" at bounding box center [115, 190] width 11 height 11
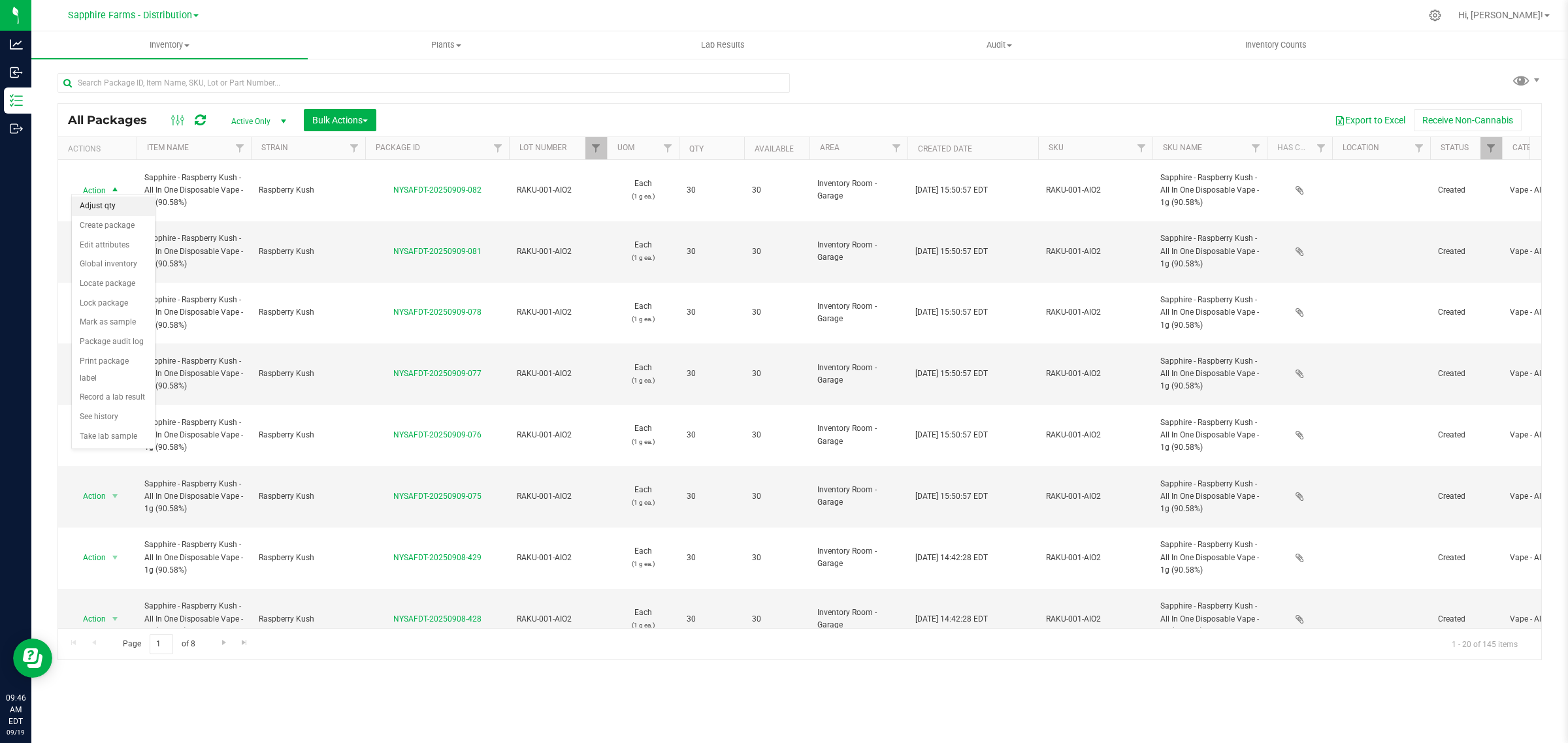
click at [115, 213] on li "Adjust qty" at bounding box center [113, 206] width 83 height 20
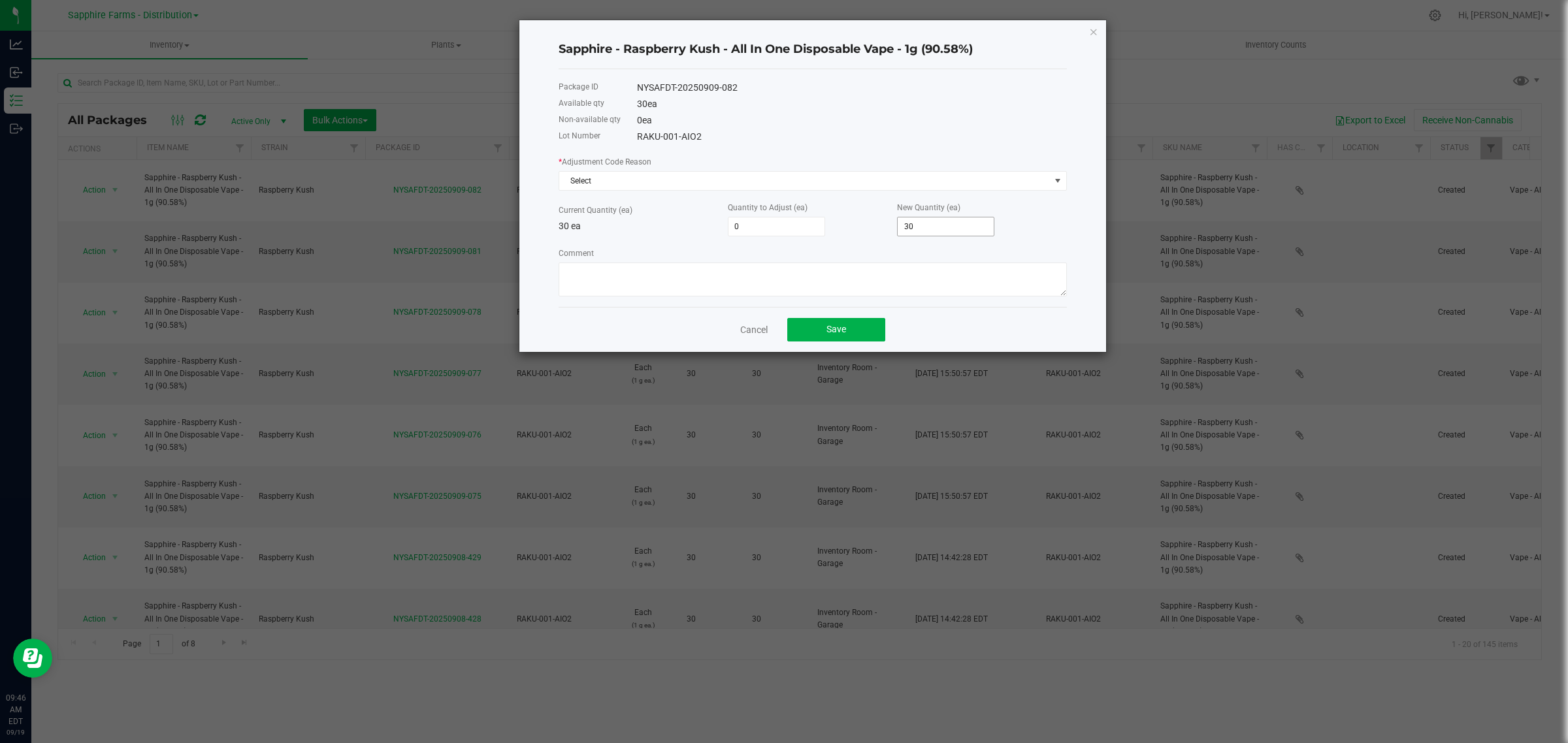
click at [956, 231] on input "30" at bounding box center [946, 227] width 96 height 19
type input "-29"
type input "1"
type input "-16"
type input "14"
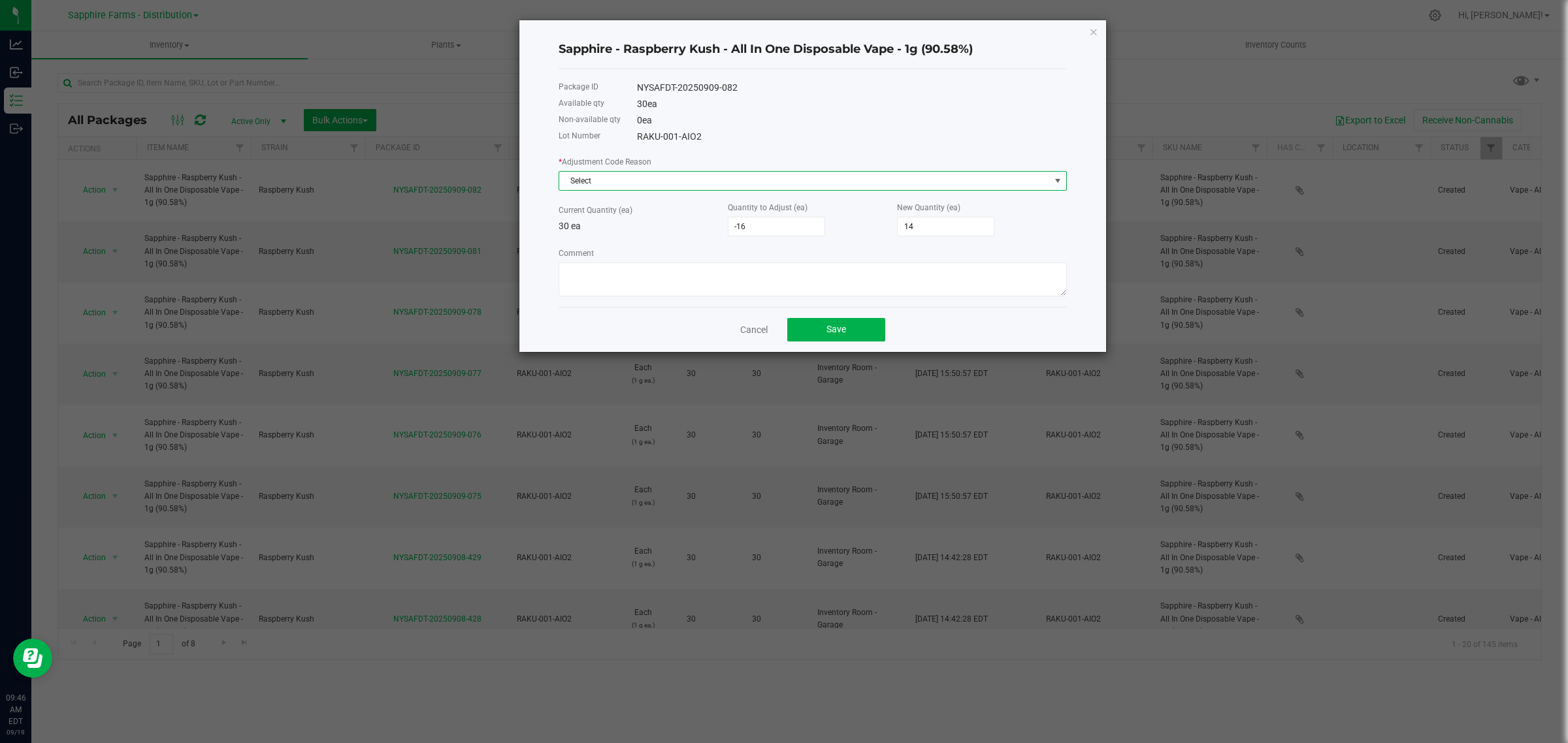
click at [820, 180] on span "Select" at bounding box center [804, 181] width 490 height 19
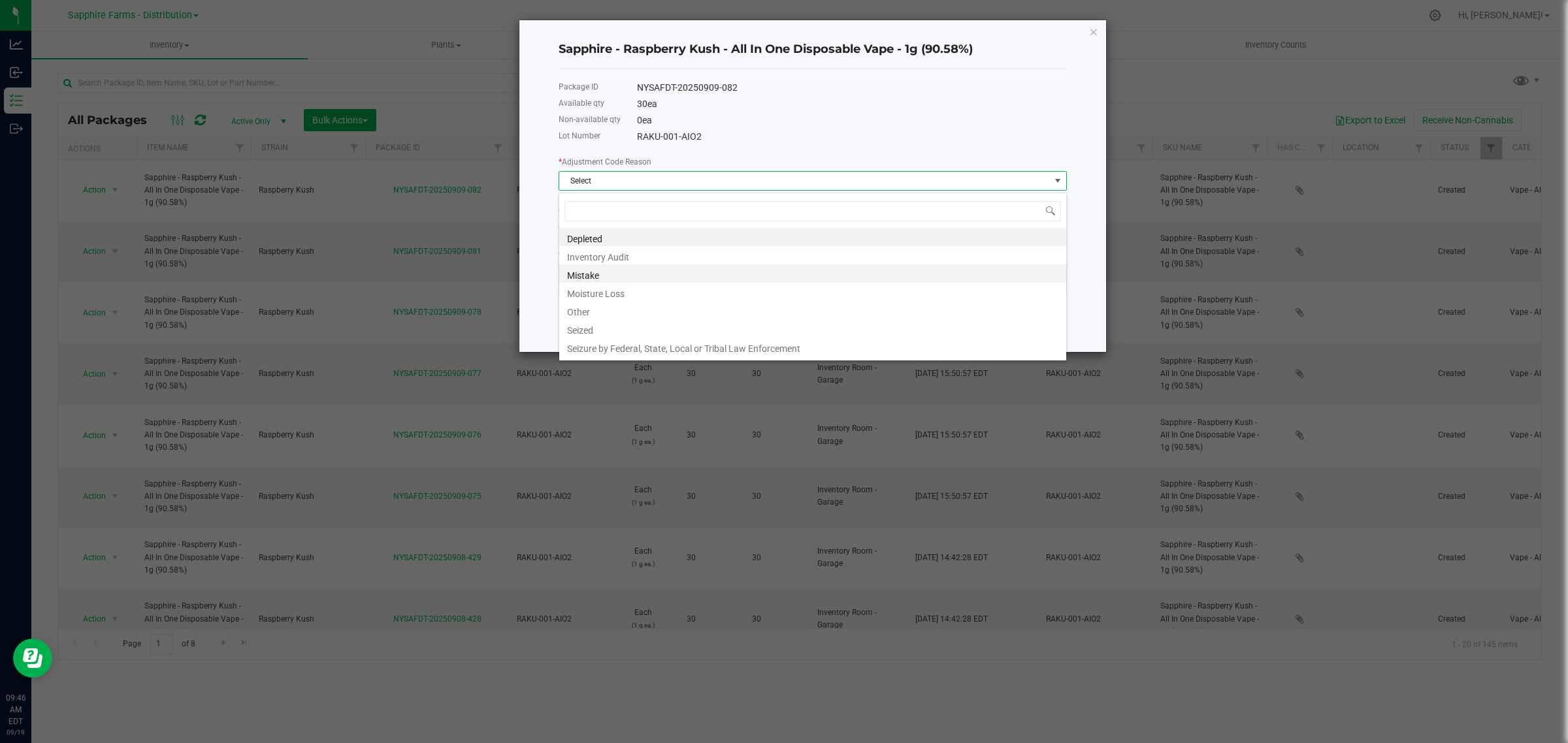
click at [700, 276] on li "Mistake" at bounding box center [813, 274] width 507 height 19
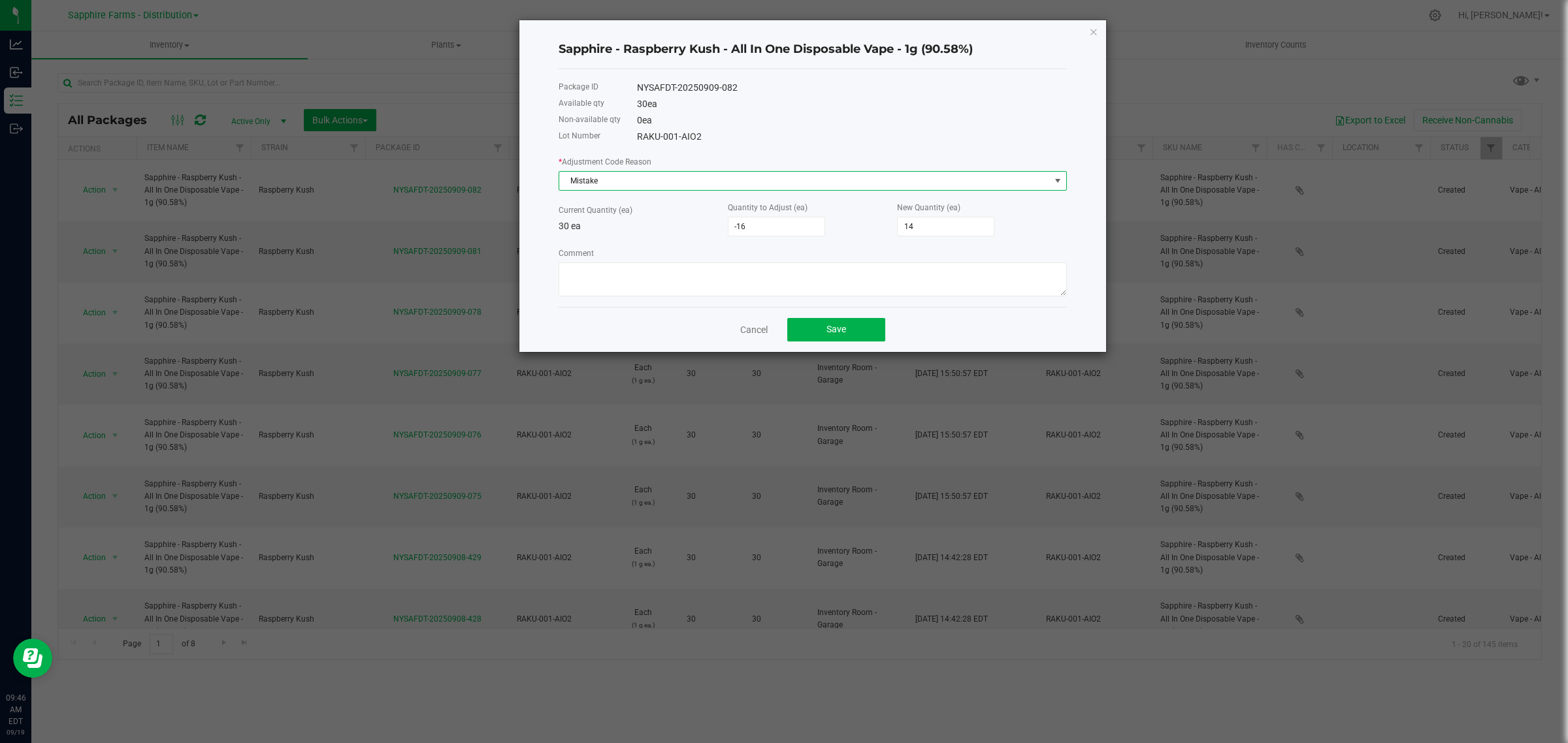
click at [843, 243] on div "* Adjustment Code Reason Mistake Current Quantity (ea) 30 ea Quantity to Adjust…" at bounding box center [813, 226] width 508 height 142
click at [859, 334] on button "Save" at bounding box center [836, 329] width 98 height 23
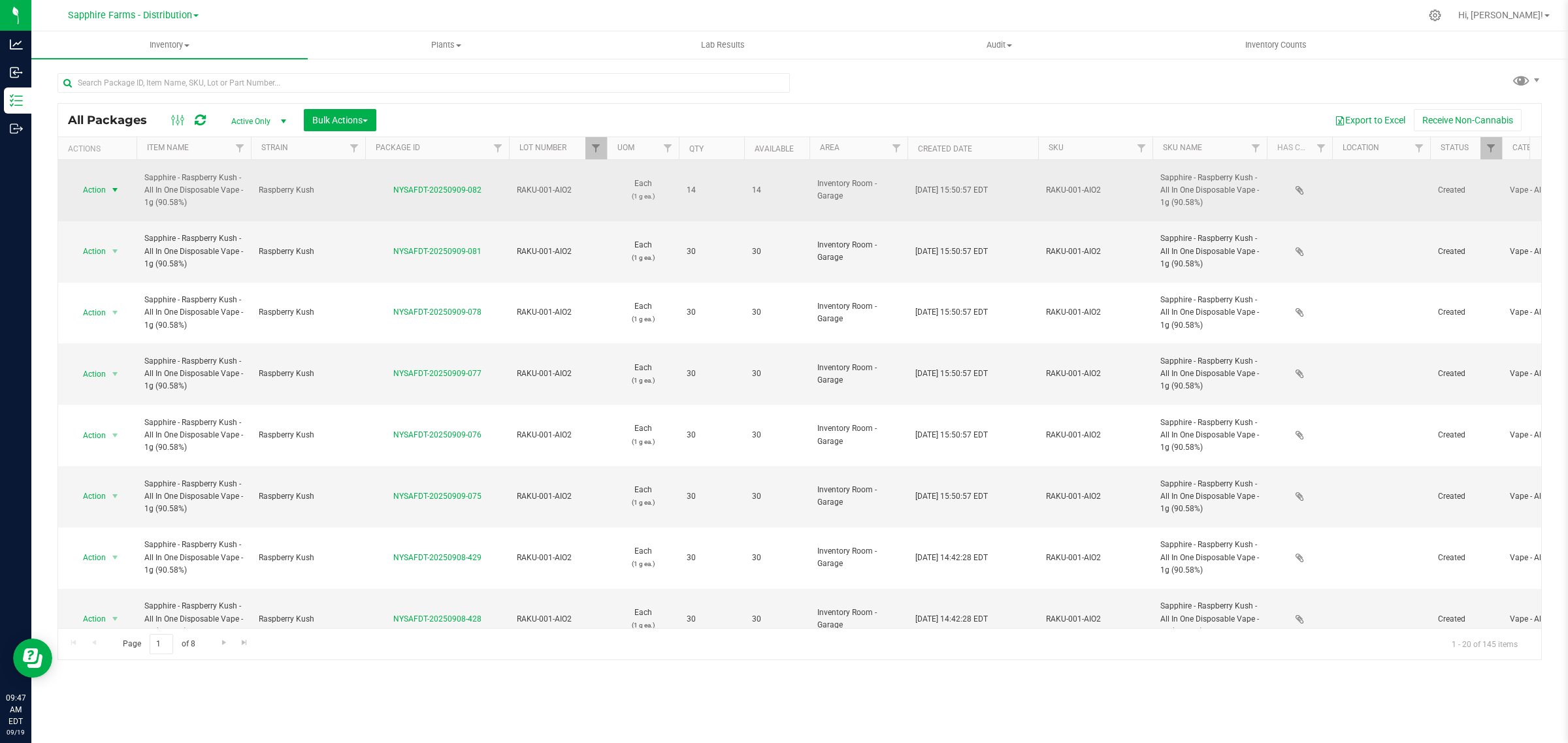
click at [116, 185] on span "select" at bounding box center [115, 190] width 11 height 11
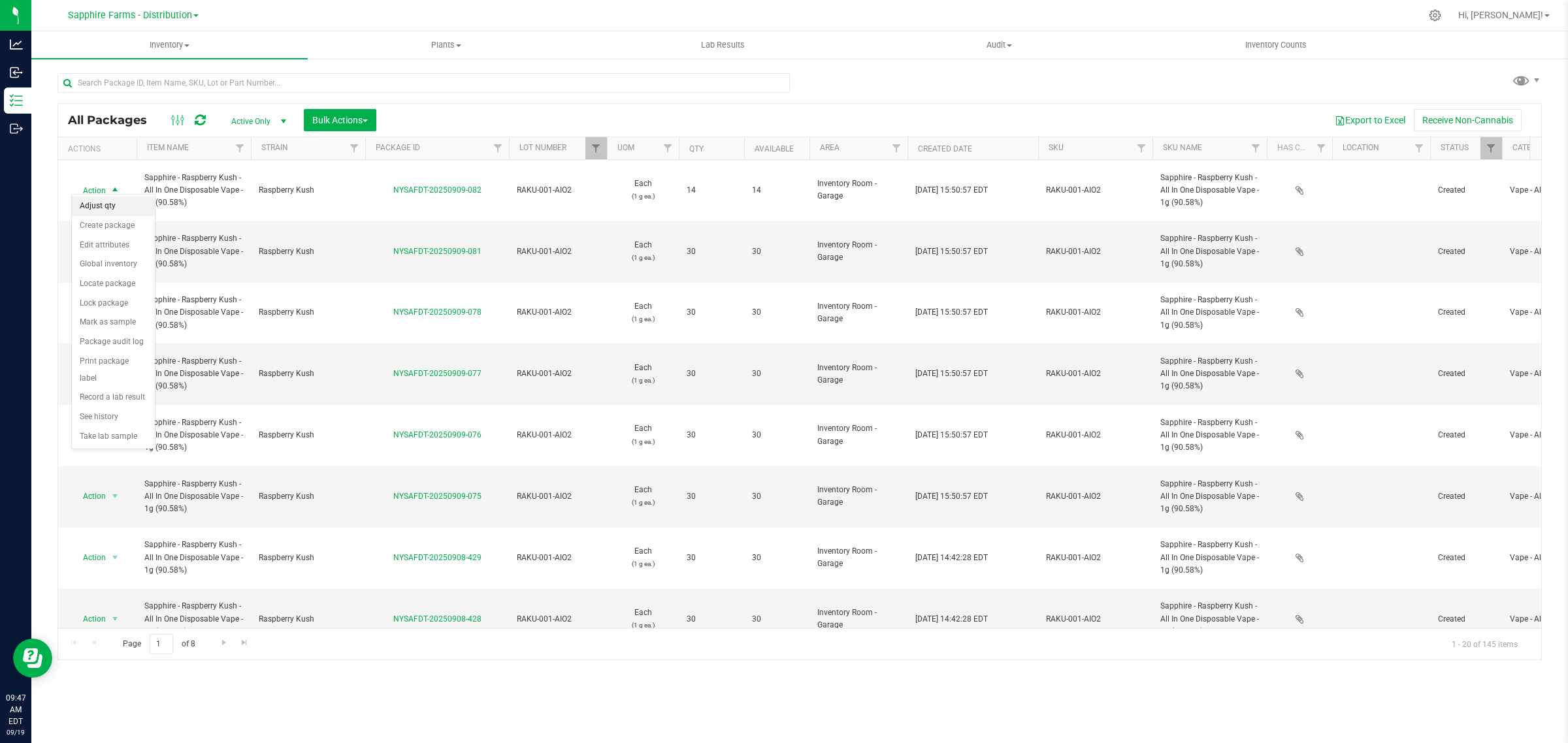
click at [113, 204] on li "Adjust qty" at bounding box center [113, 206] width 83 height 20
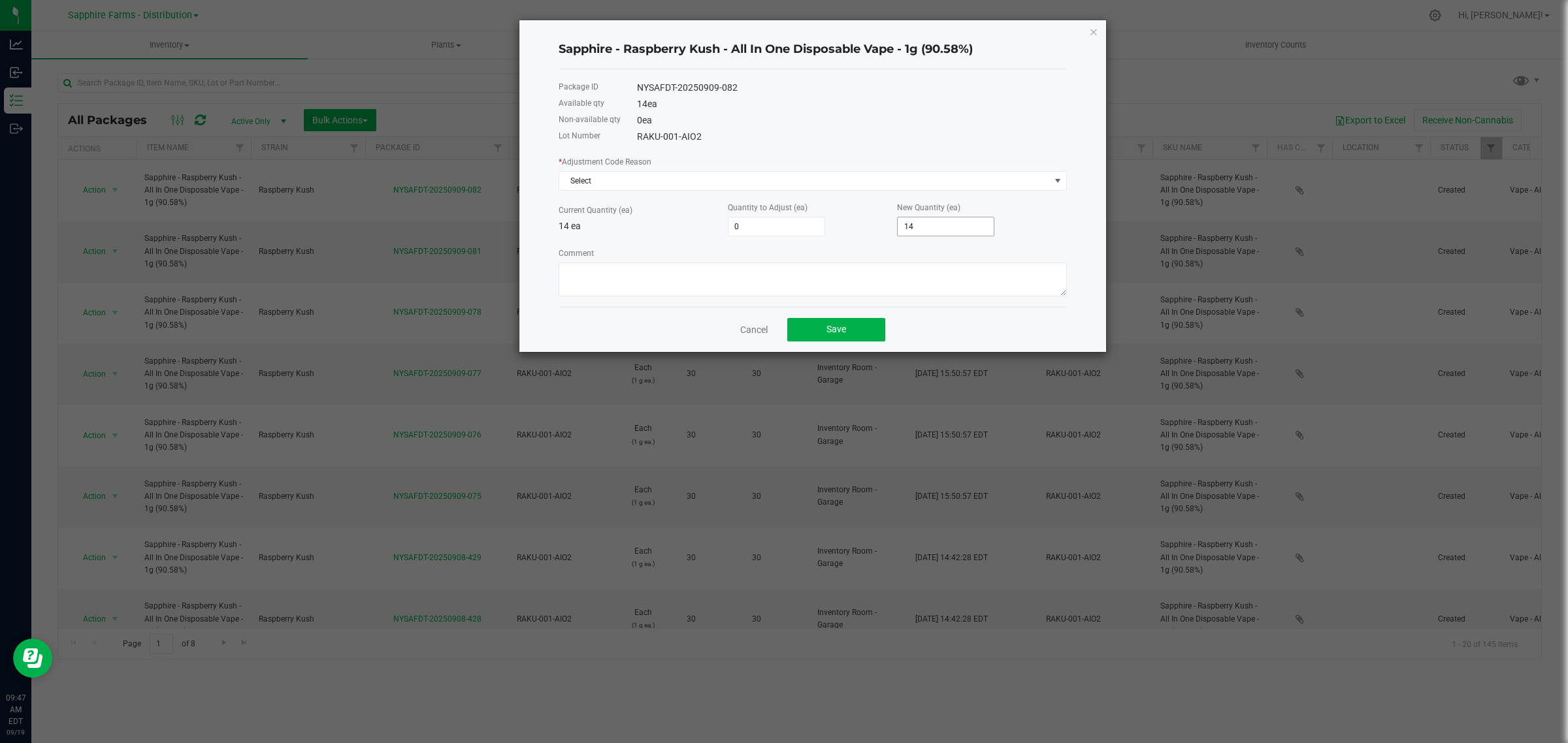
click at [914, 226] on input "14" at bounding box center [946, 227] width 96 height 19
type input "-13"
type input "1"
type input "2"
type input "16"
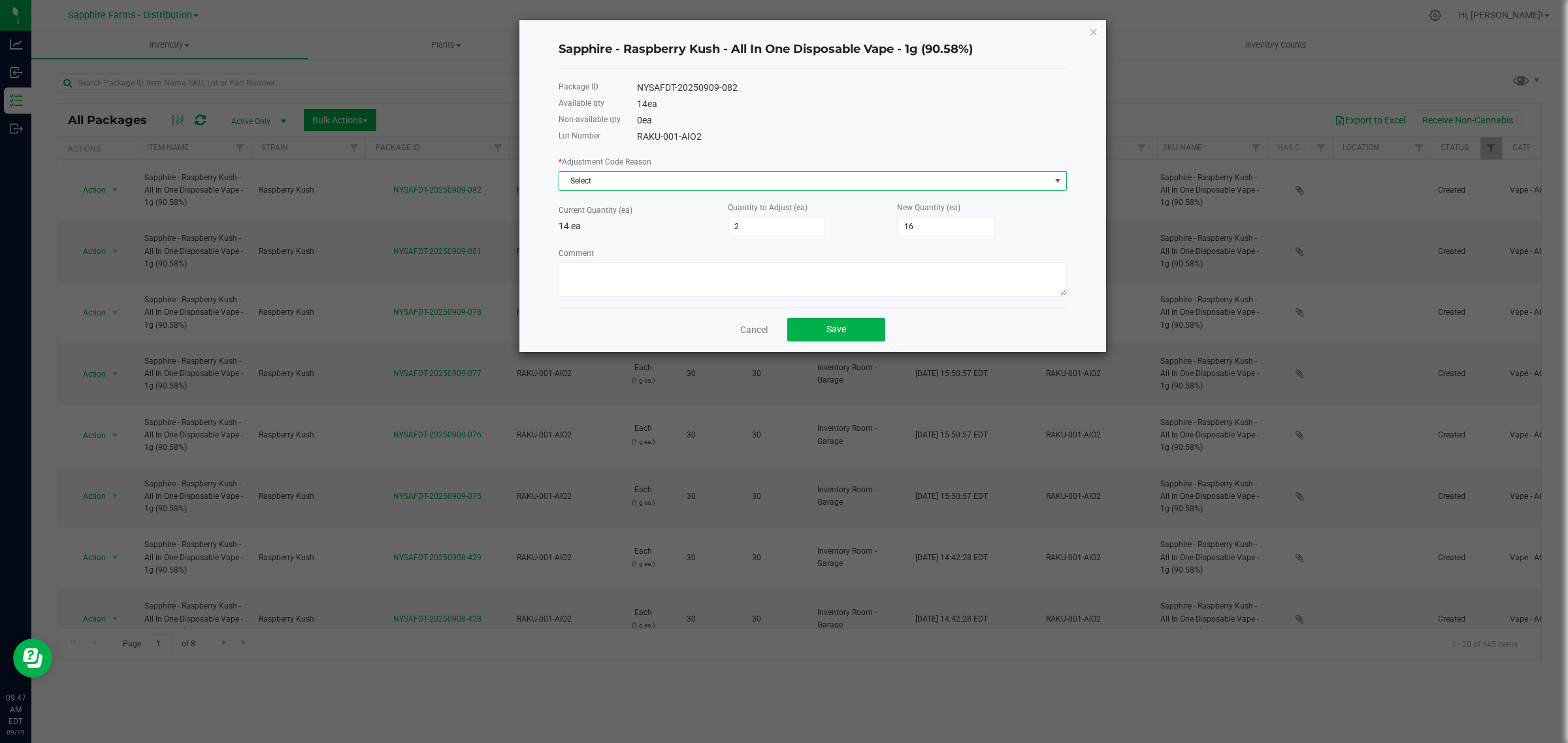
click at [788, 182] on span "Select" at bounding box center [804, 181] width 490 height 19
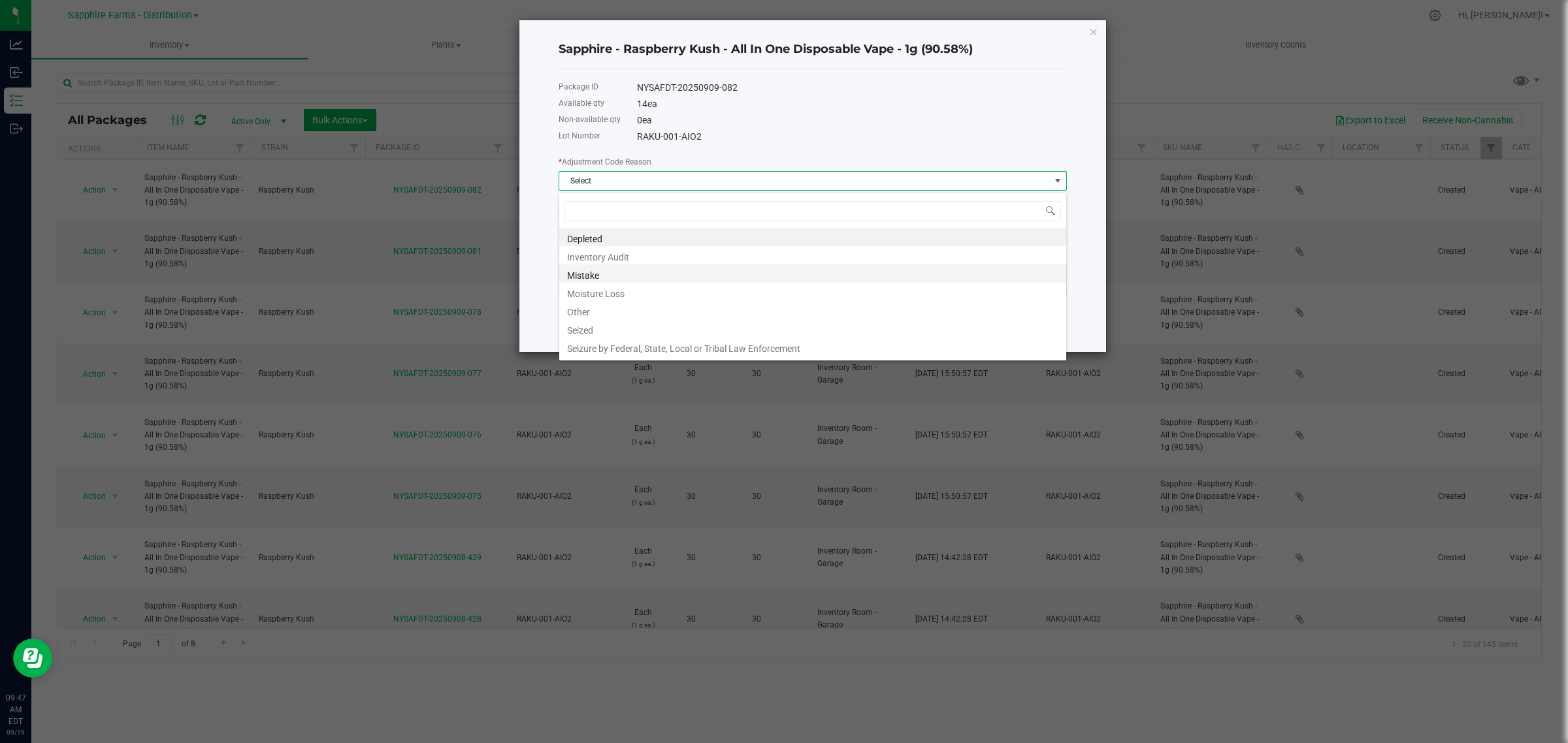
click at [621, 281] on li "Mistake" at bounding box center [813, 274] width 507 height 19
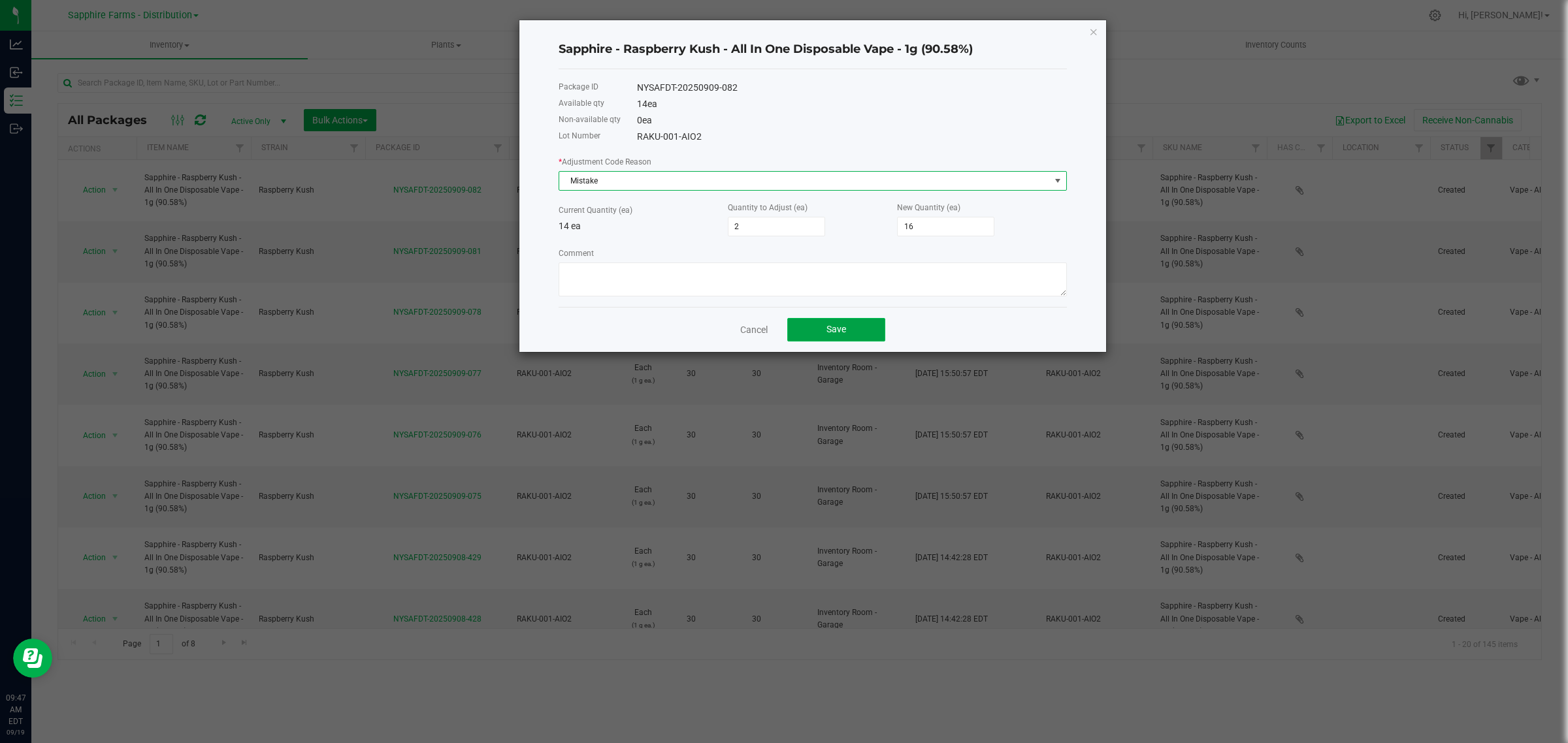
click at [834, 334] on span "Save" at bounding box center [836, 329] width 20 height 11
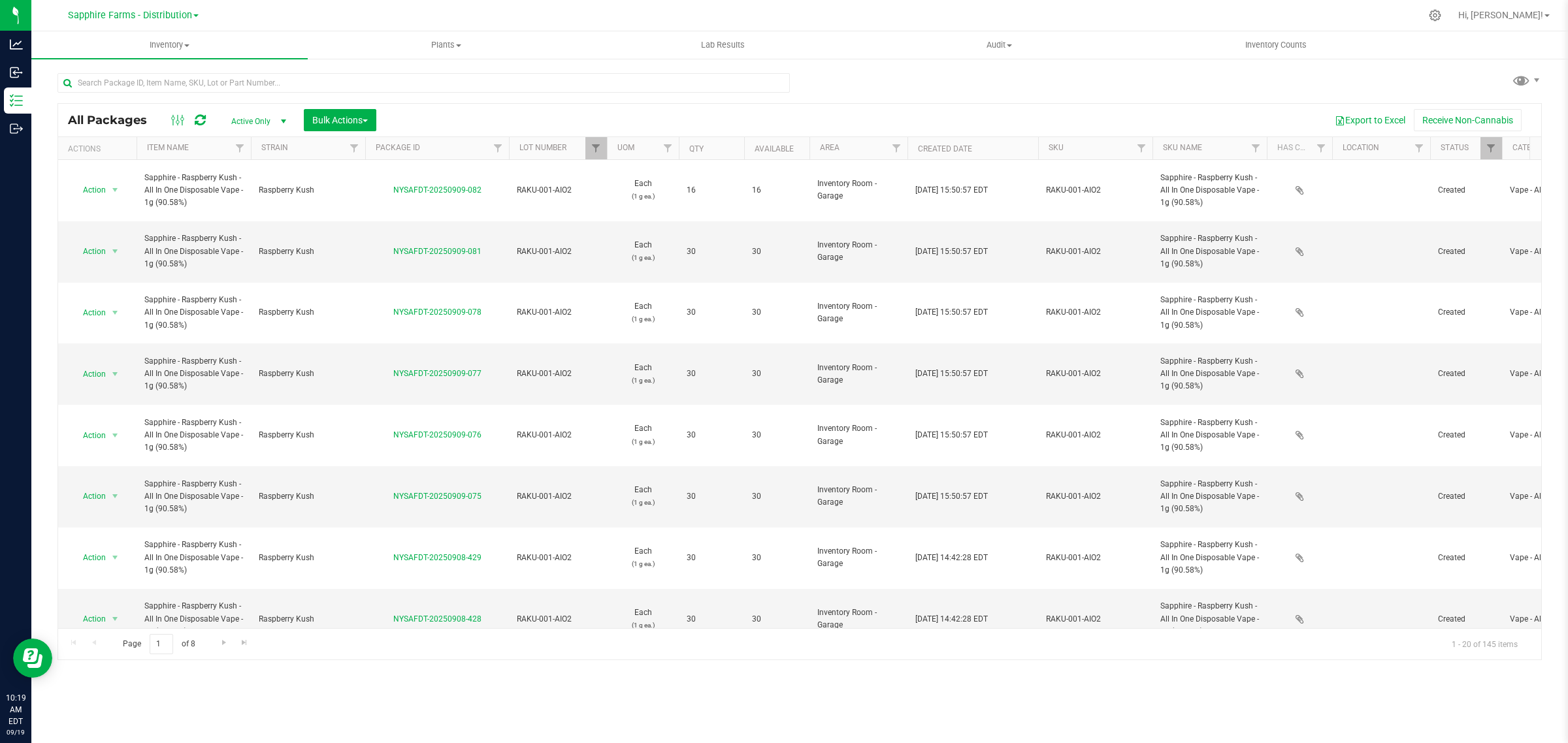
click at [194, 18] on link "Sapphire Farms - Distribution" at bounding box center [133, 15] width 131 height 13
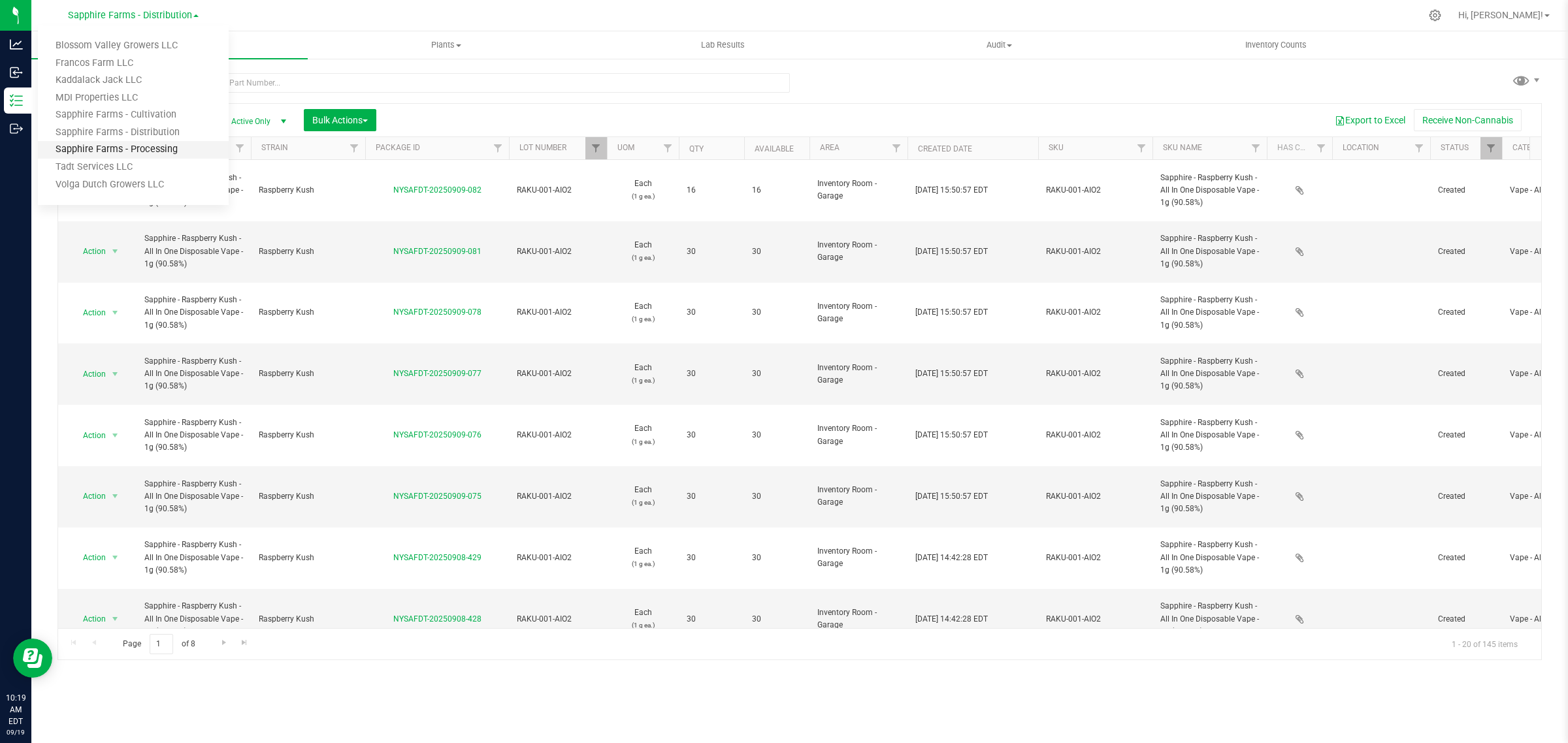
click at [159, 150] on link "Sapphire Farms - Processing" at bounding box center [133, 150] width 190 height 18
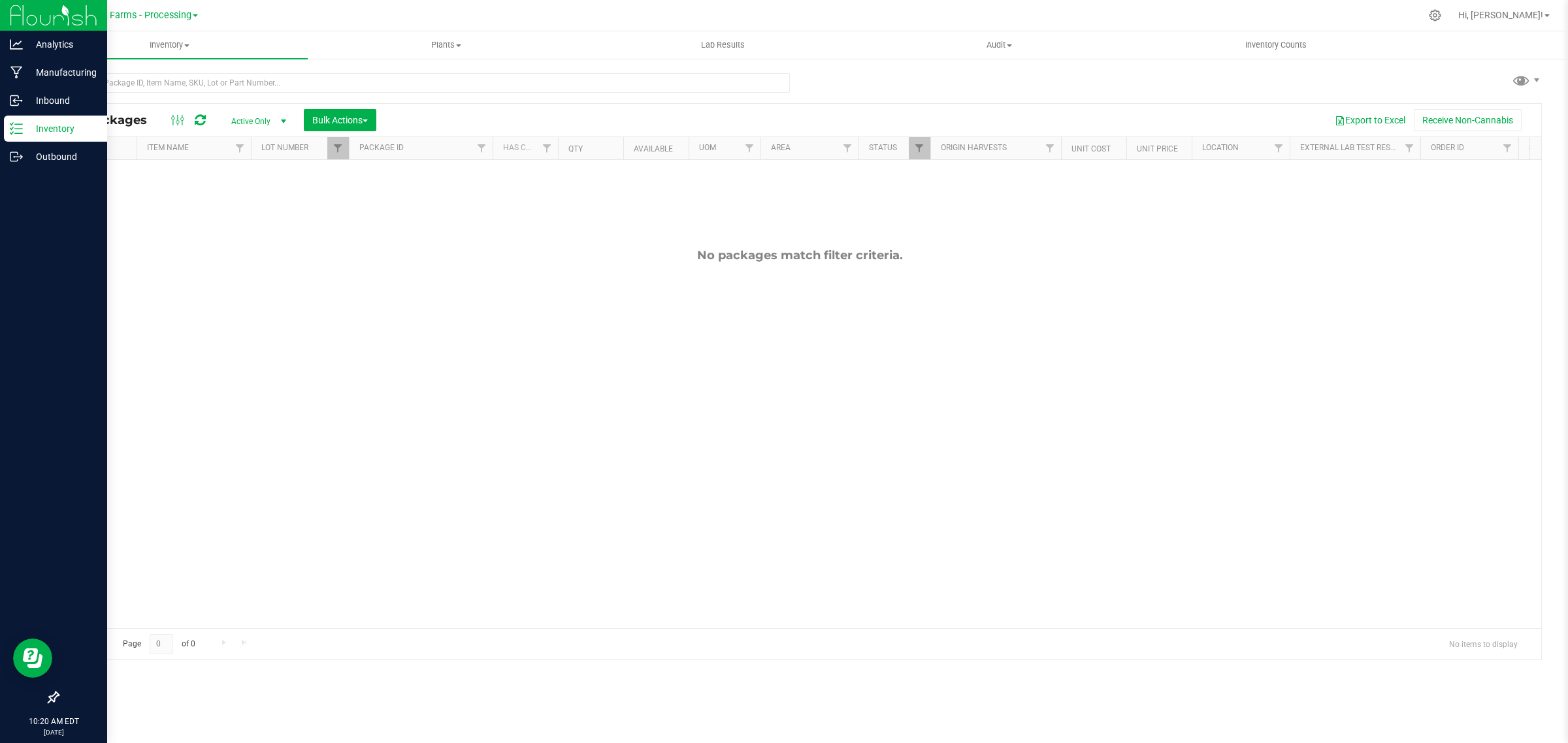
click at [40, 129] on p "Inventory" at bounding box center [62, 129] width 78 height 16
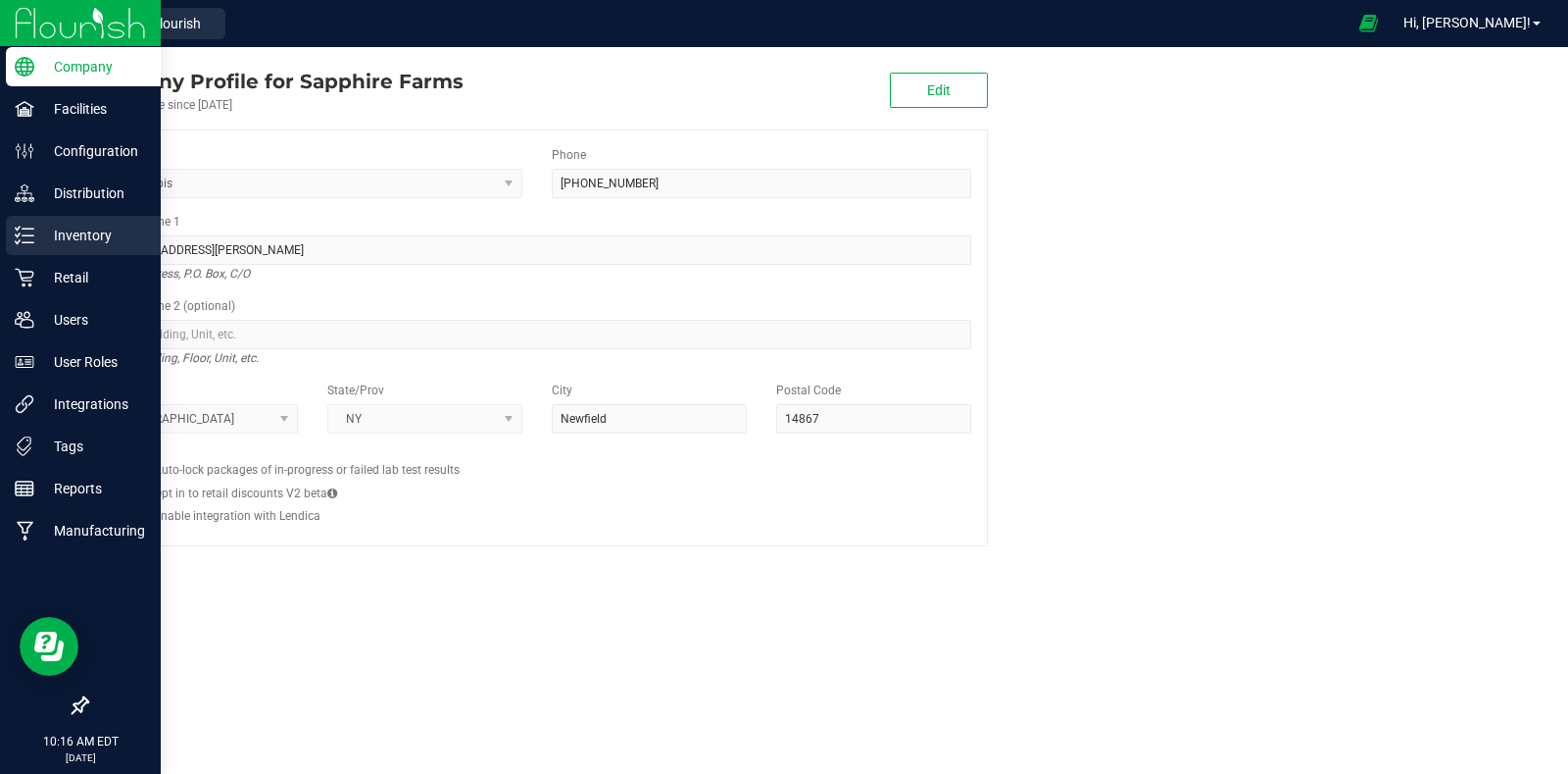
click at [54, 229] on p "Inventory" at bounding box center [93, 235] width 117 height 24
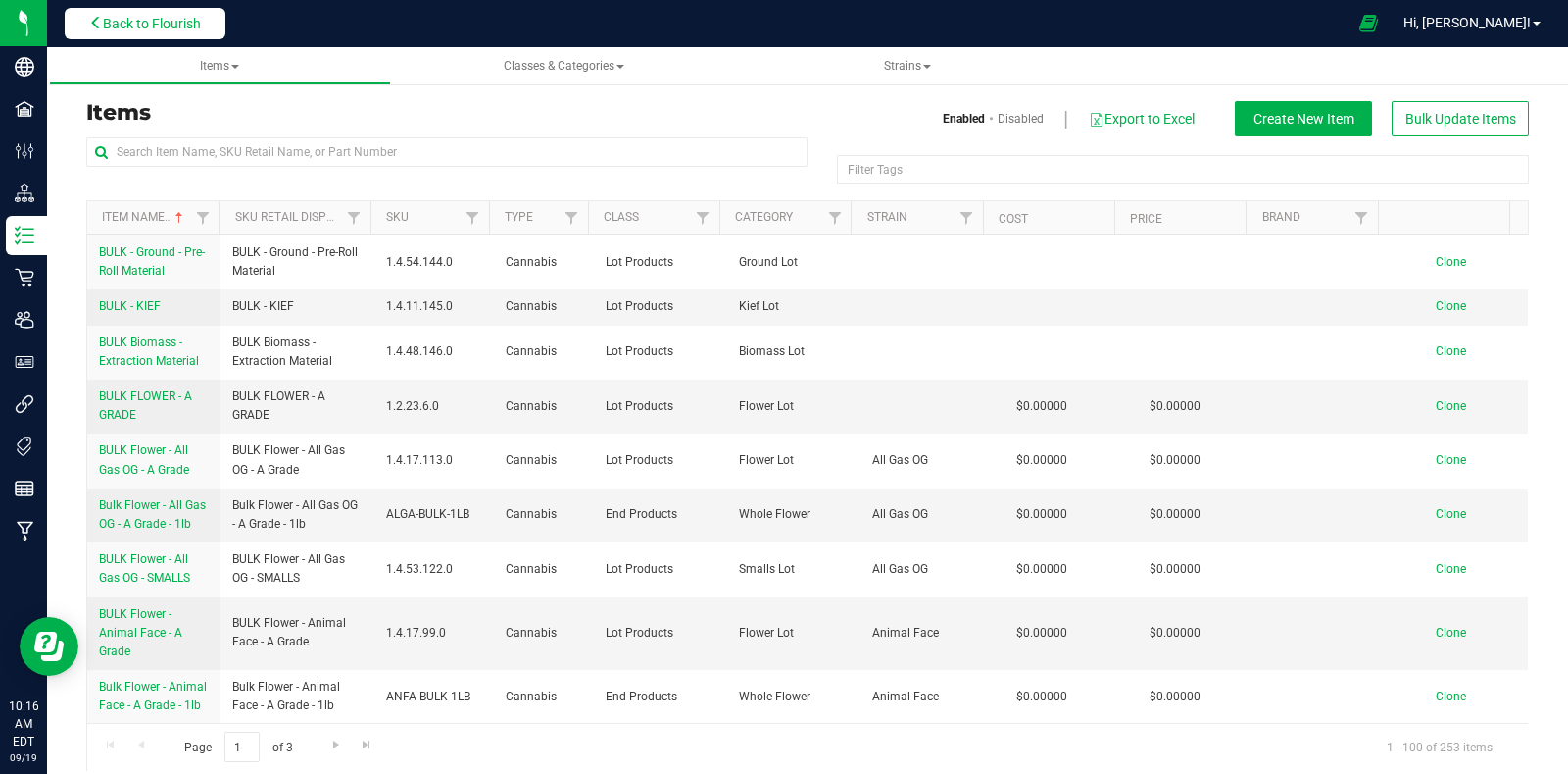
click at [206, 31] on button "Back to Flourish" at bounding box center [144, 24] width 160 height 32
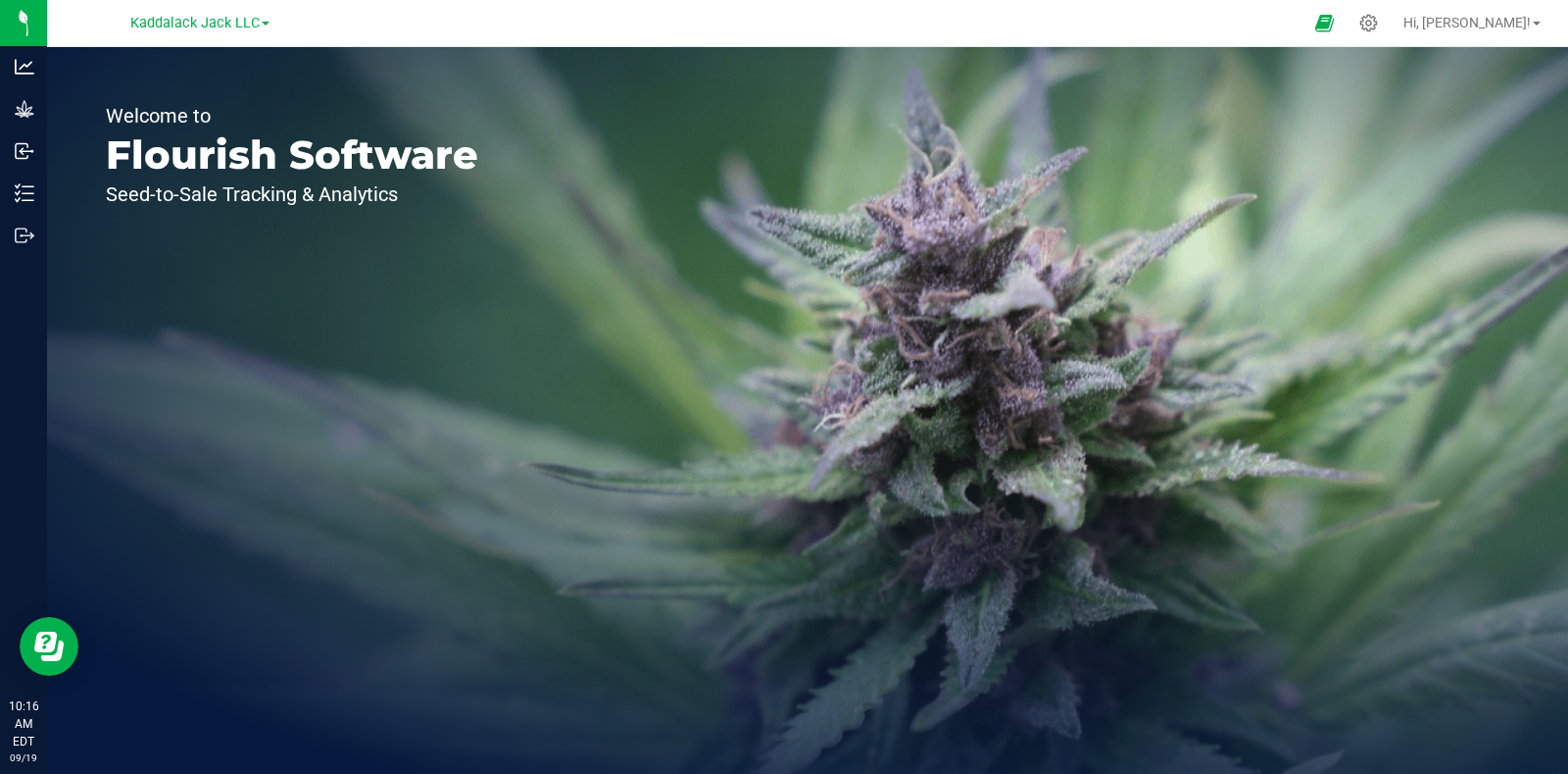
click at [265, 22] on span at bounding box center [266, 24] width 8 height 4
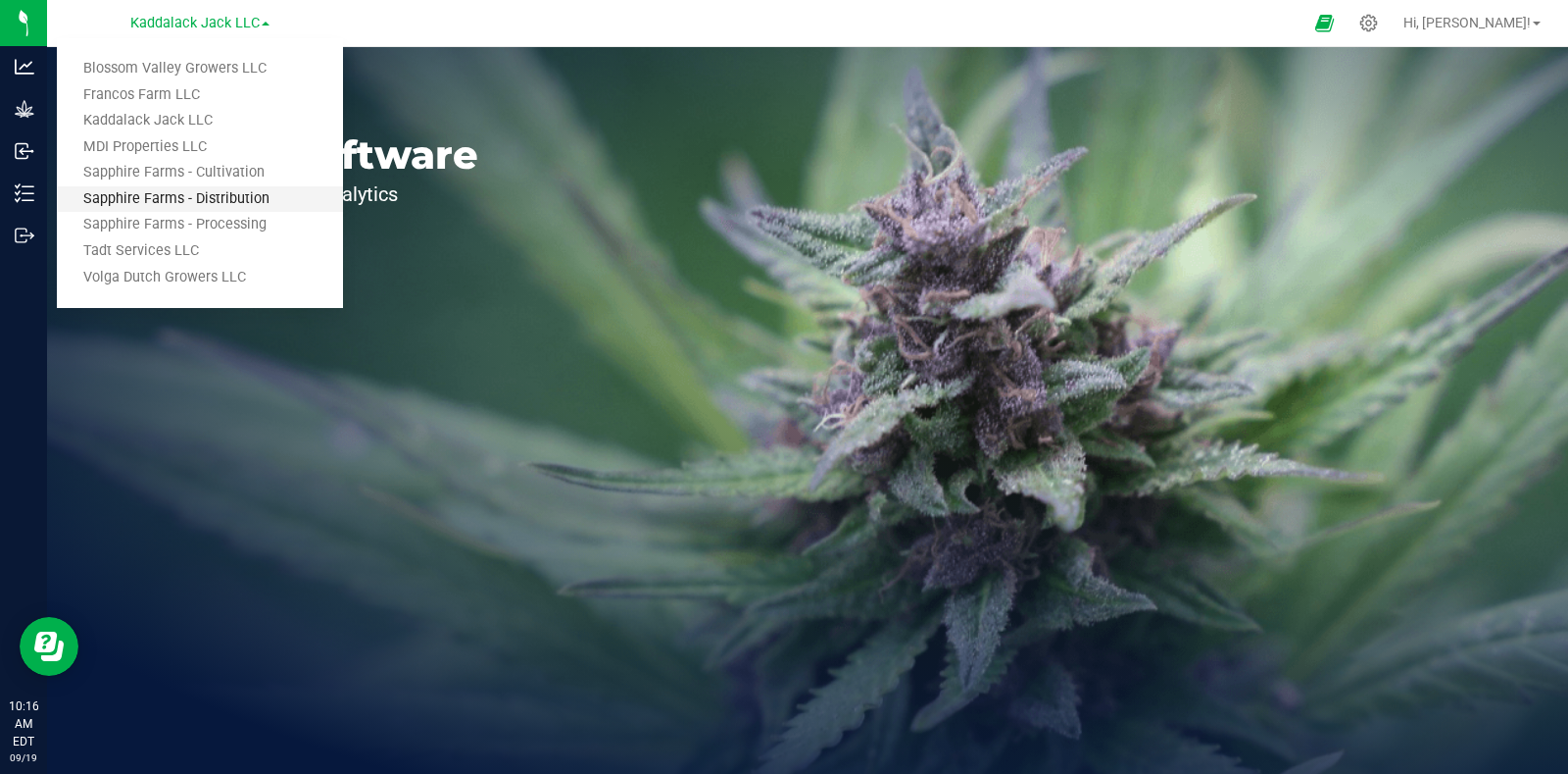
click at [260, 198] on link "Sapphire Farms - Distribution" at bounding box center [199, 199] width 286 height 27
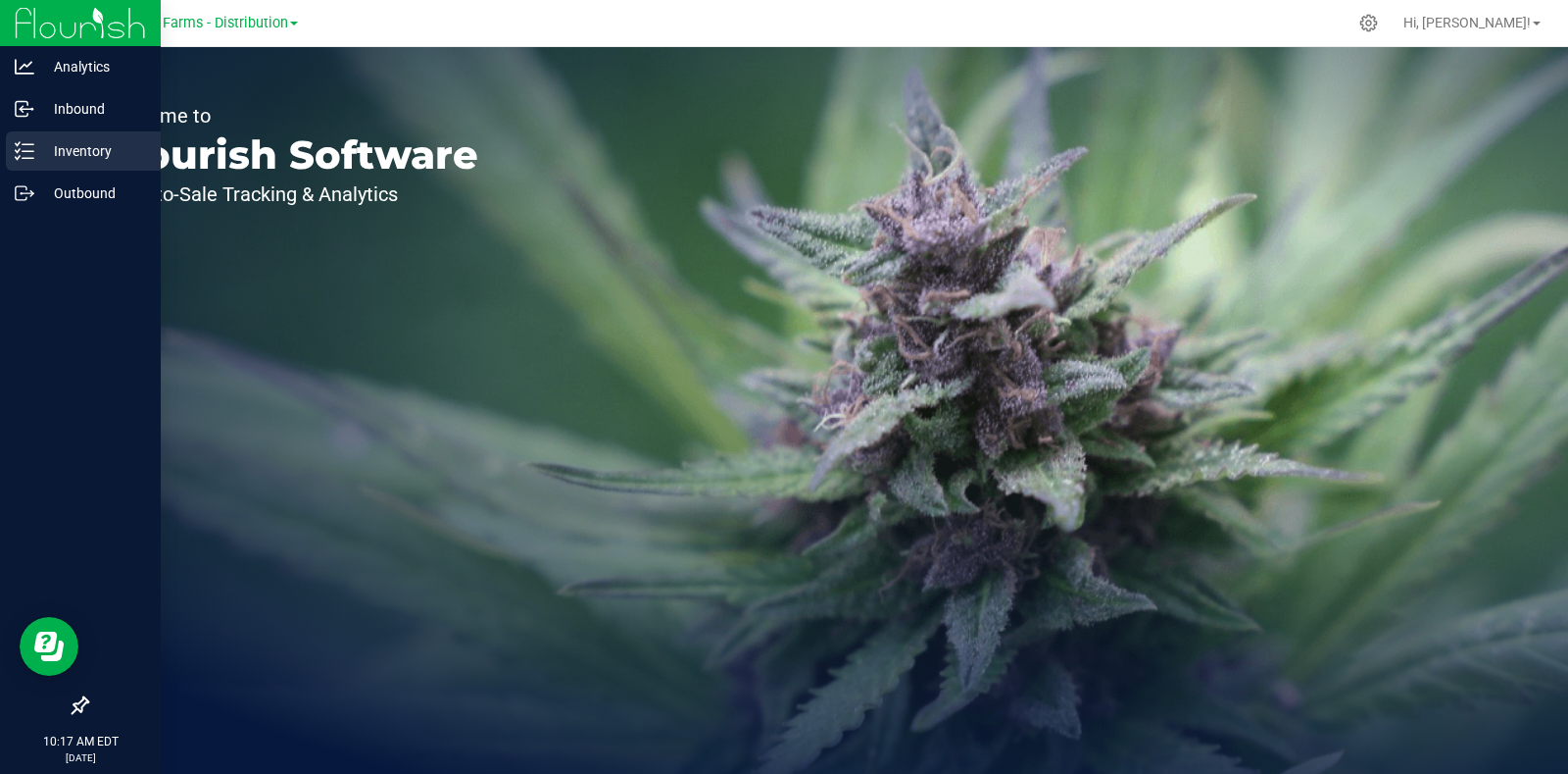
click at [42, 145] on p "Inventory" at bounding box center [93, 151] width 117 height 24
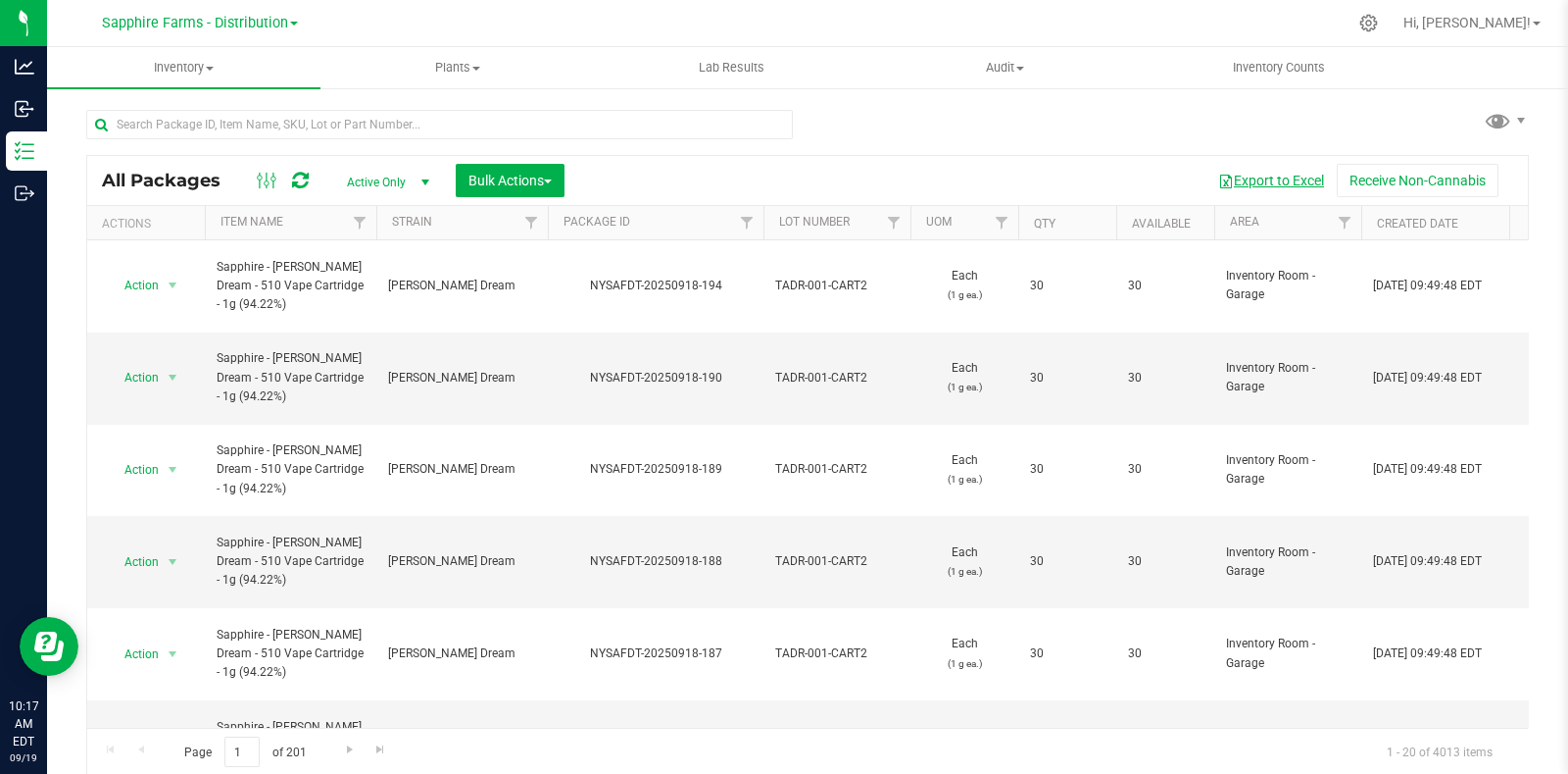
click at [1262, 178] on button "Export to Excel" at bounding box center [1271, 179] width 131 height 33
click at [287, 22] on span "Sapphire Farms - Distribution" at bounding box center [194, 24] width 186 height 18
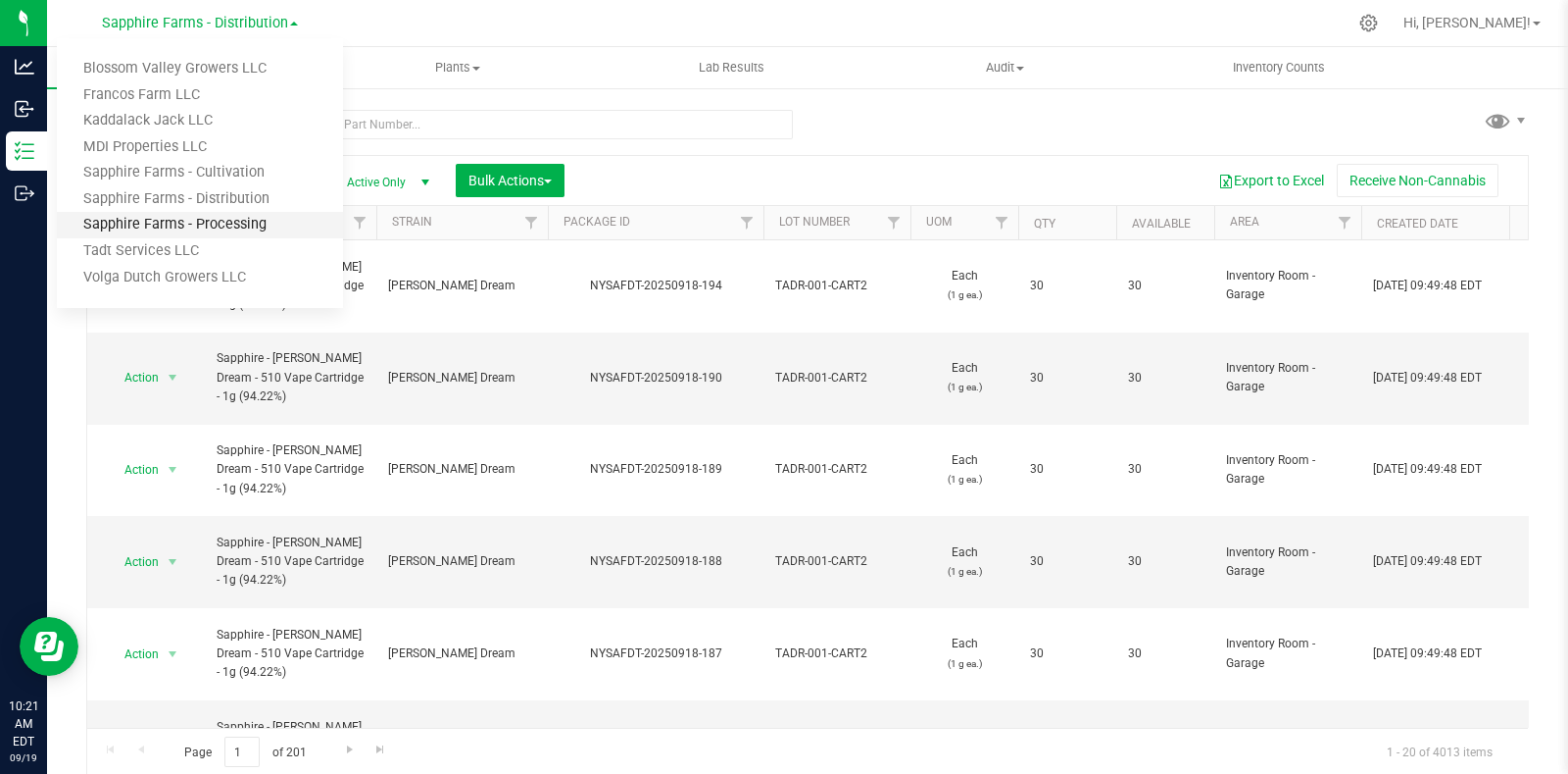
click at [221, 216] on link "Sapphire Farms - Processing" at bounding box center [199, 225] width 286 height 27
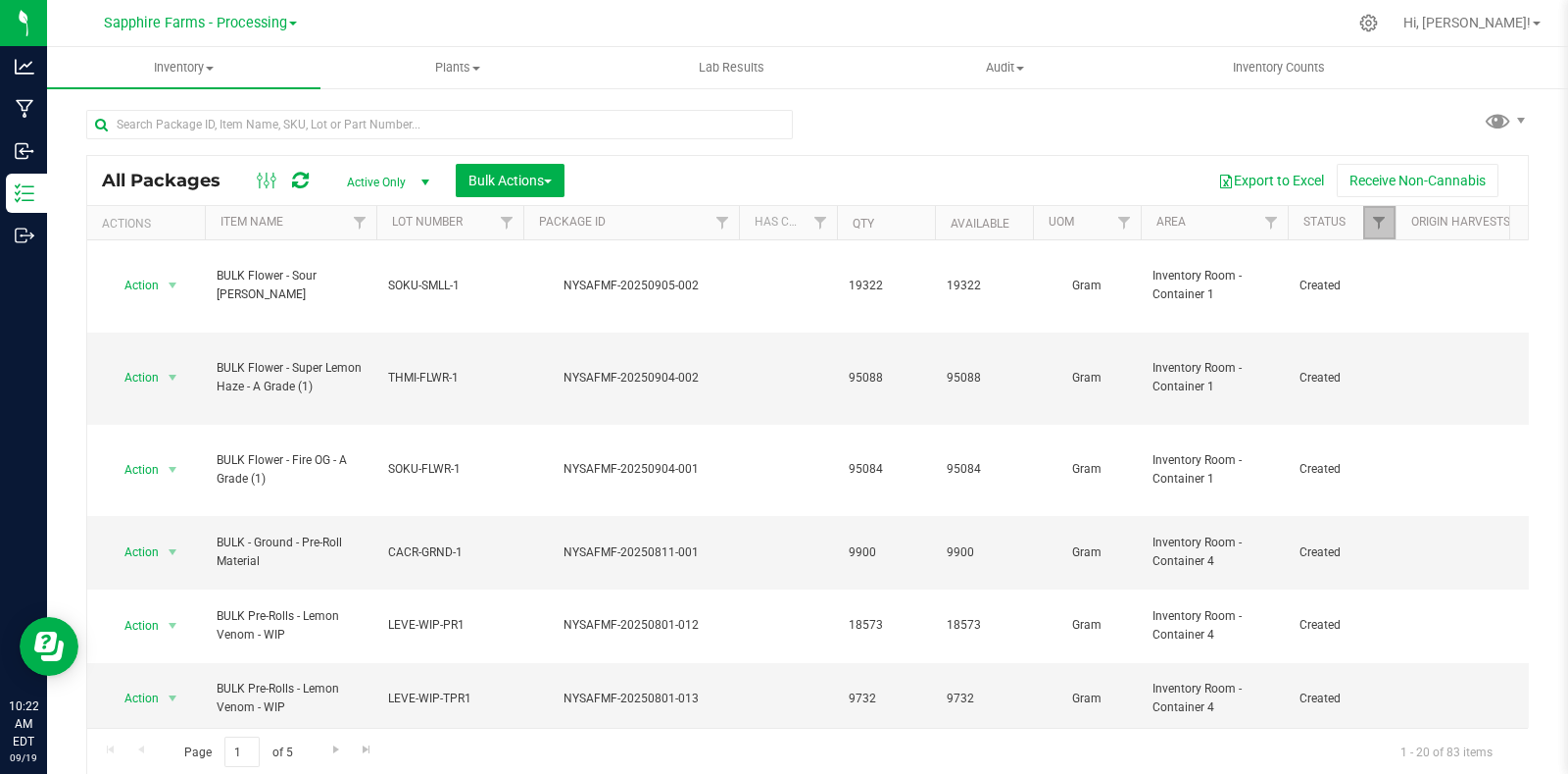
click at [1382, 211] on link "Filter" at bounding box center [1380, 222] width 32 height 33
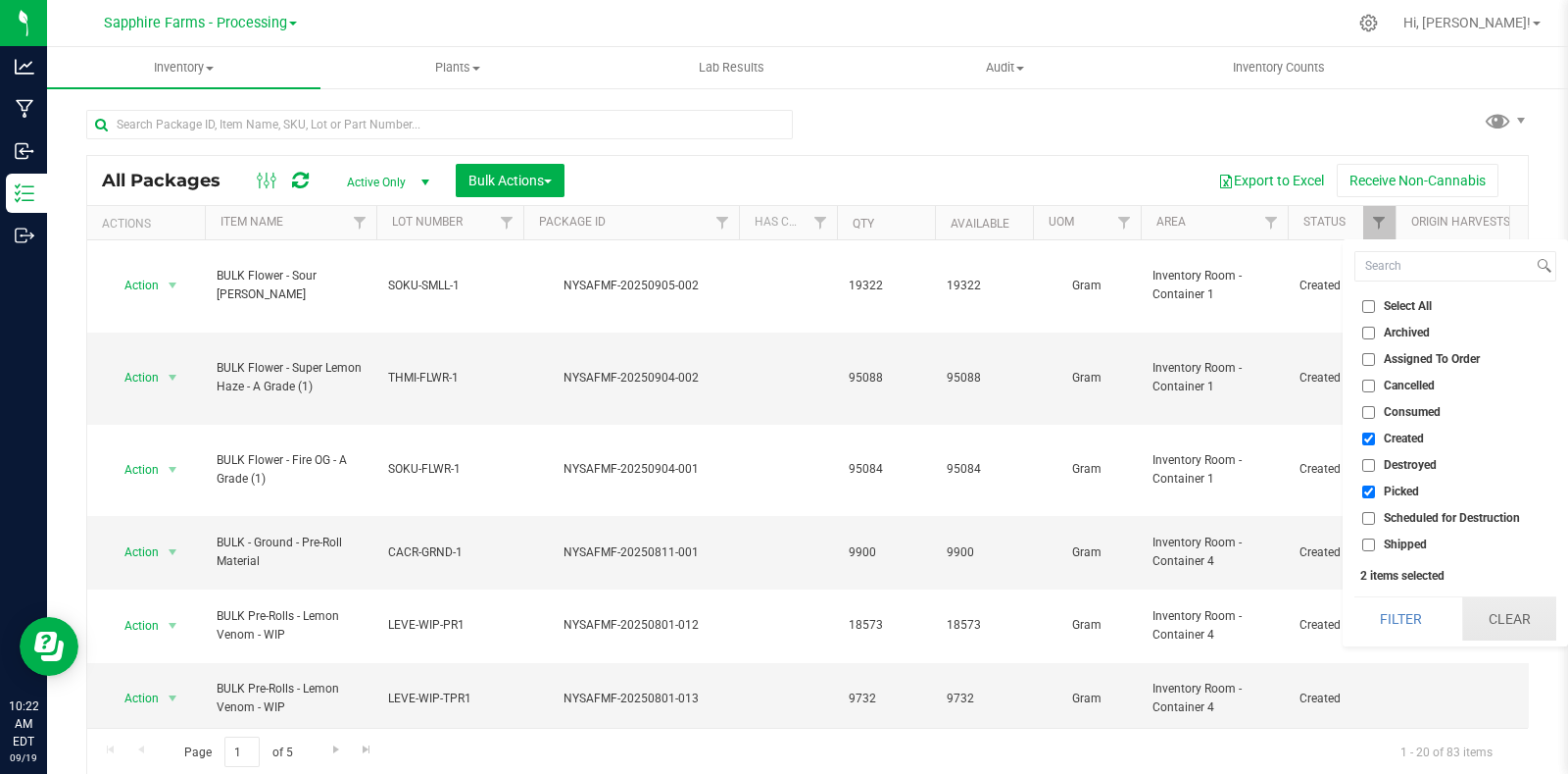
click at [1506, 623] on button "Clear" at bounding box center [1509, 619] width 95 height 43
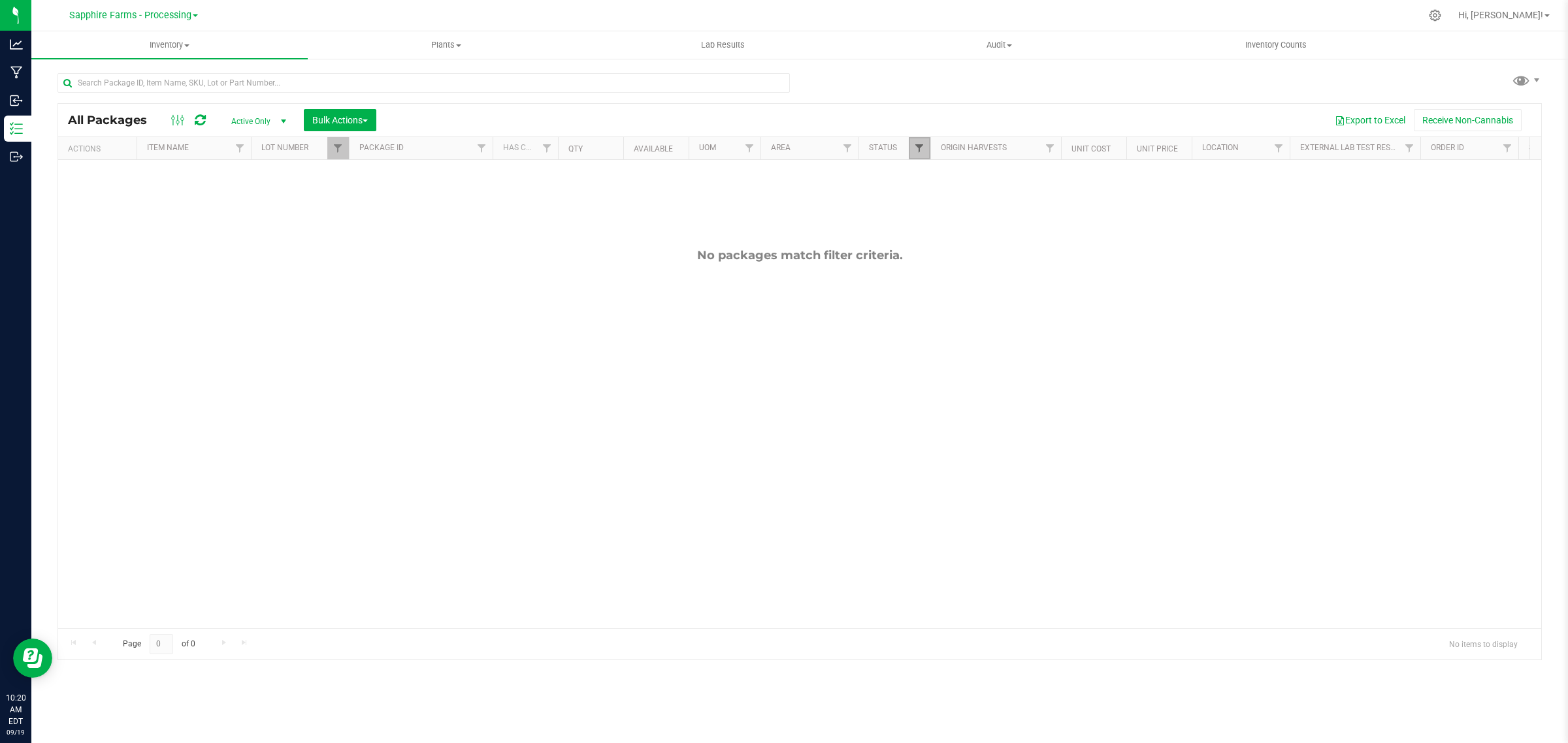
click at [916, 145] on span "Filter" at bounding box center [919, 149] width 11 height 11
click at [1009, 416] on button "Clear" at bounding box center [1020, 412] width 63 height 29
click at [335, 148] on span "Filter" at bounding box center [338, 149] width 11 height 11
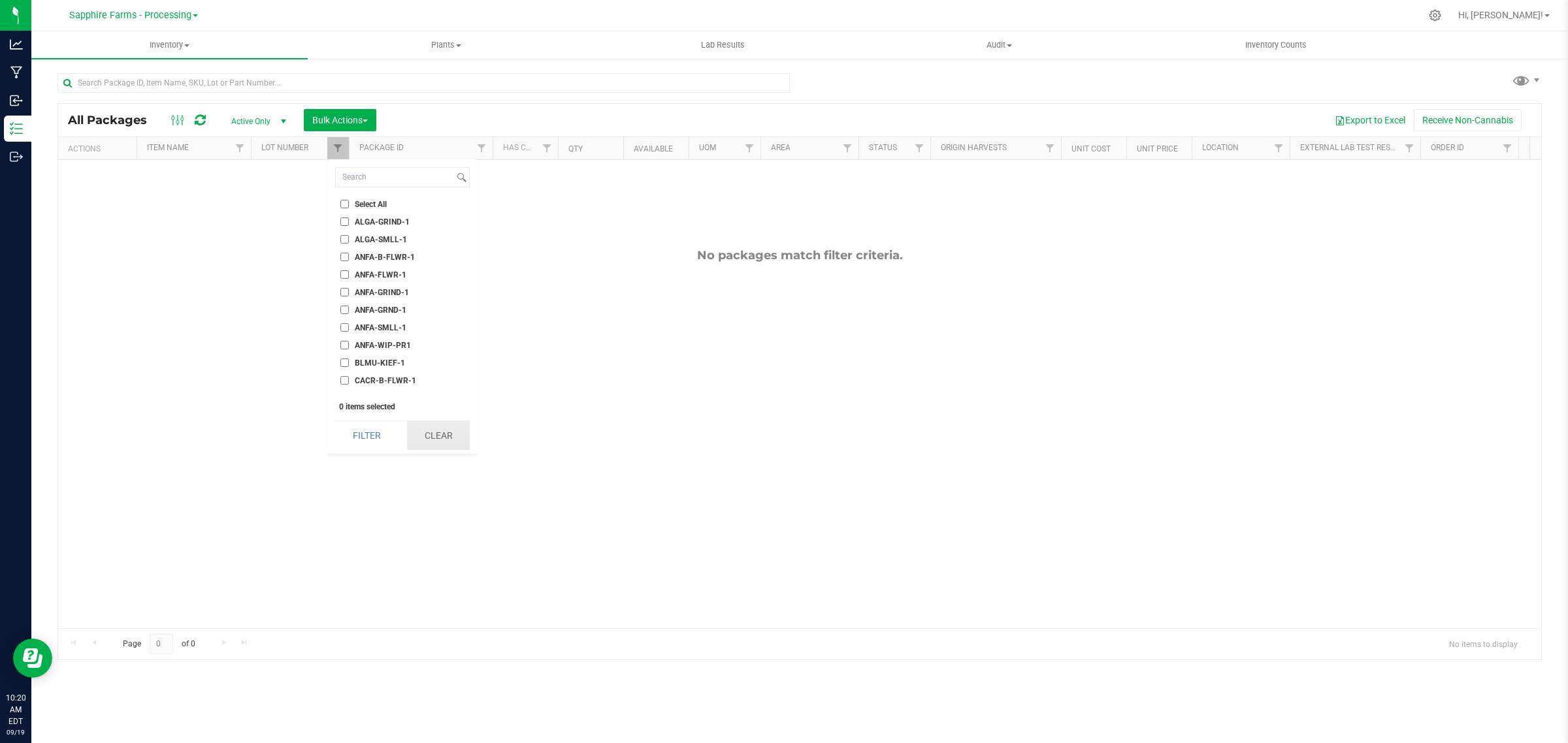
click at [436, 433] on button "Clear" at bounding box center [438, 435] width 63 height 29
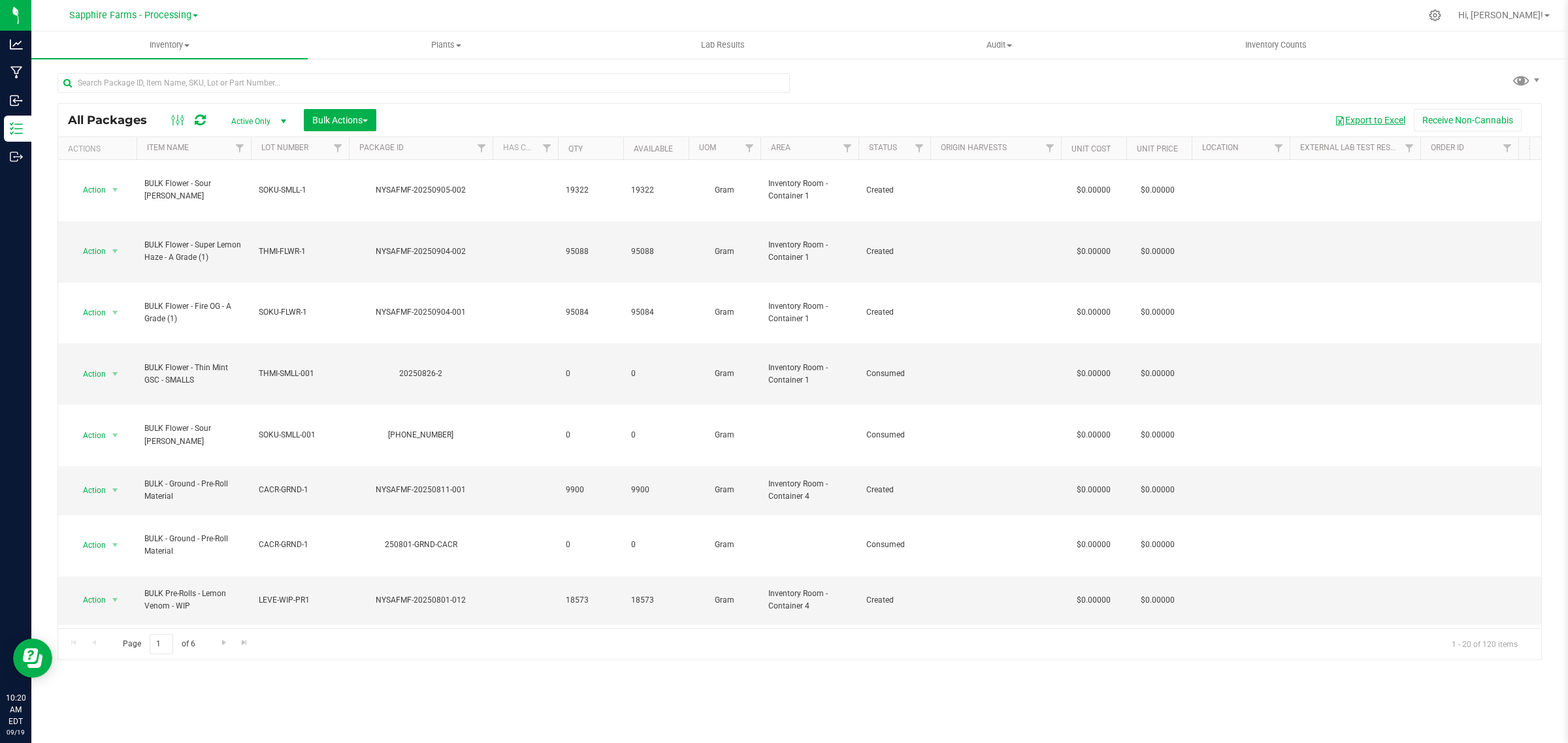
click at [1376, 116] on button "Export to Excel" at bounding box center [1370, 119] width 88 height 22
click at [246, 645] on span "Go to the last page" at bounding box center [244, 643] width 11 height 11
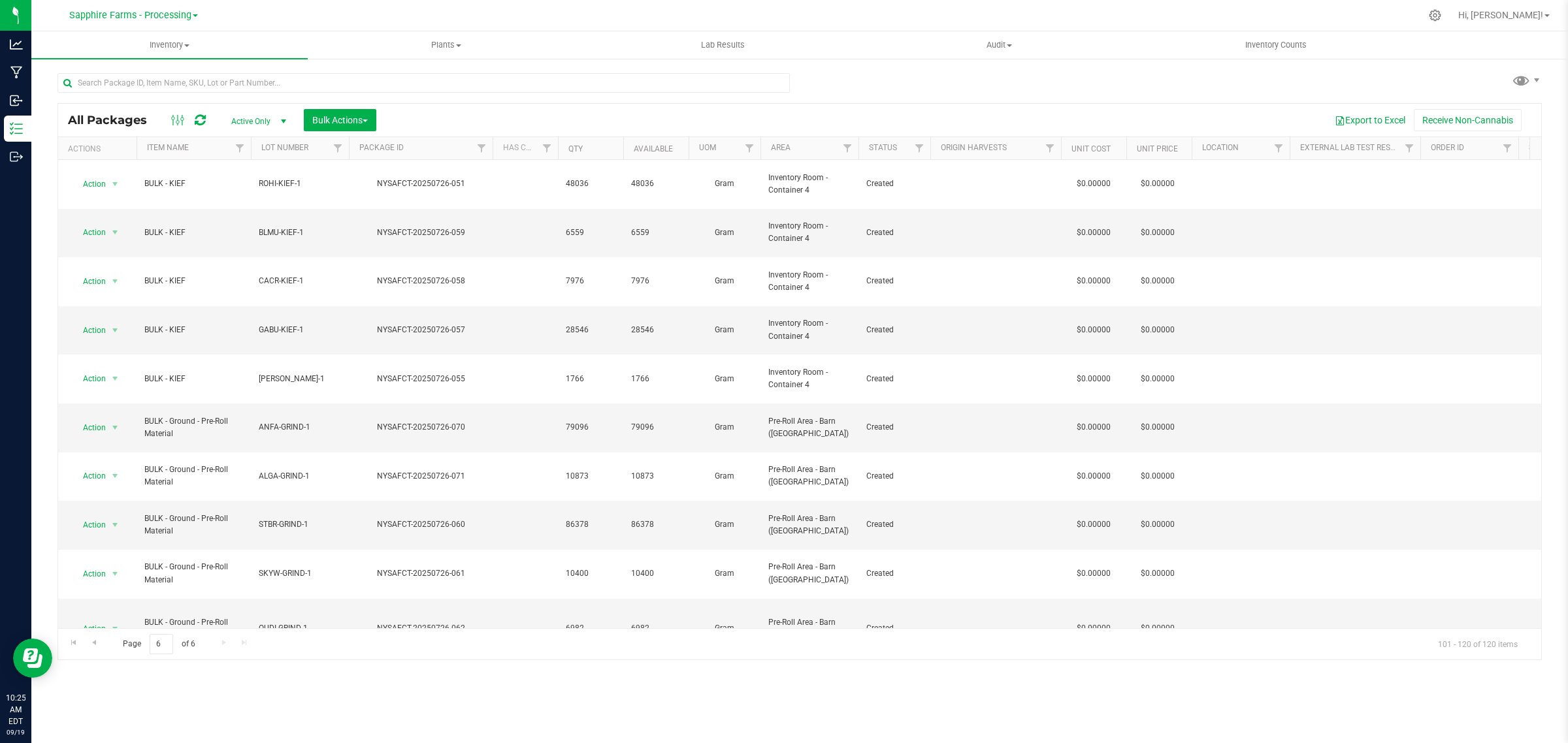
click at [191, 11] on link "Sapphire Farms - Processing" at bounding box center [133, 15] width 129 height 13
click at [151, 114] on link "Sapphire Farms - Cultivation" at bounding box center [133, 115] width 190 height 18
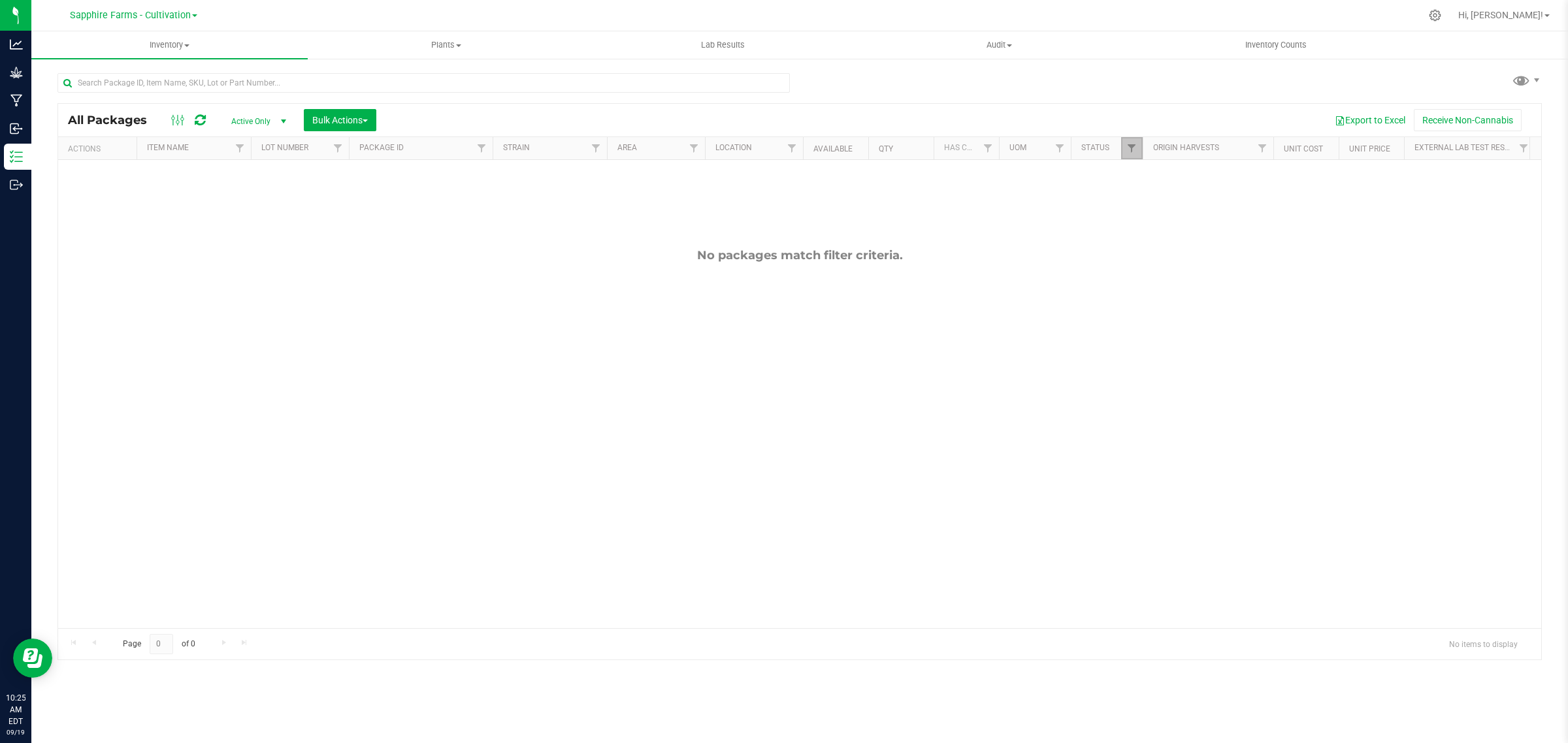
click at [1125, 147] on link "Filter" at bounding box center [1132, 148] width 21 height 22
click at [1230, 410] on button "Clear" at bounding box center [1232, 412] width 63 height 29
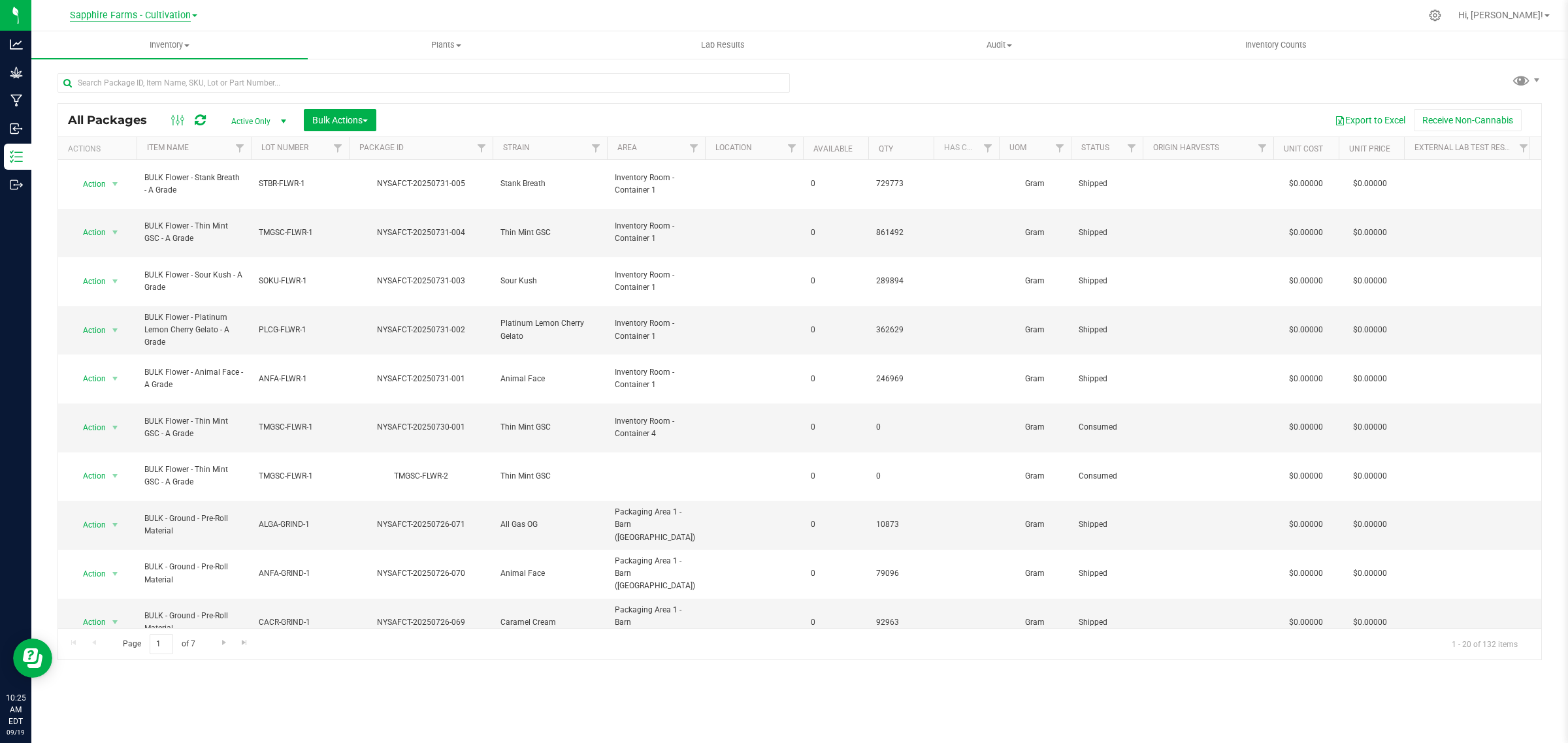
click at [188, 13] on span "Sapphire Farms - Cultivation" at bounding box center [130, 16] width 121 height 12
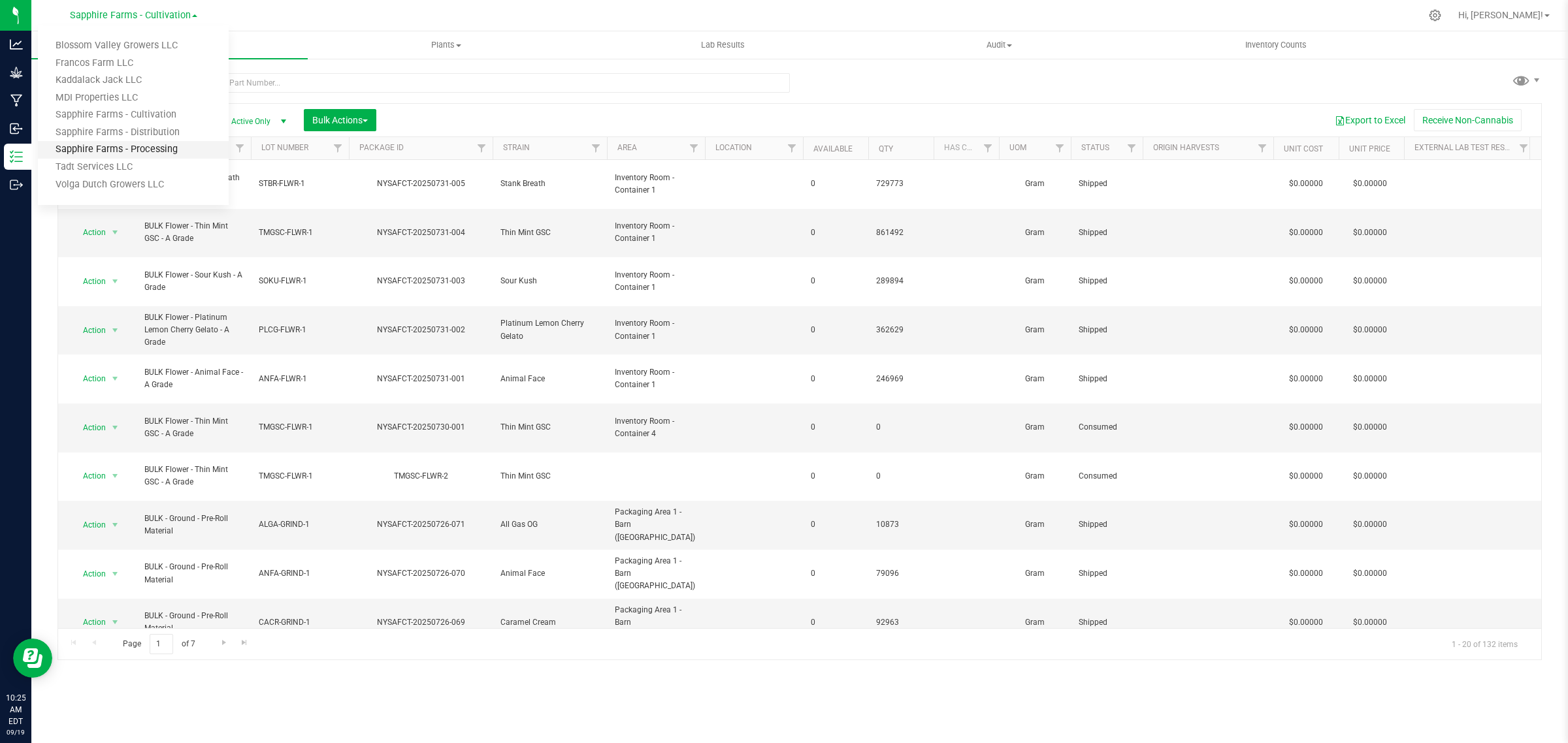
click at [171, 143] on link "Sapphire Farms - Processing" at bounding box center [133, 150] width 190 height 18
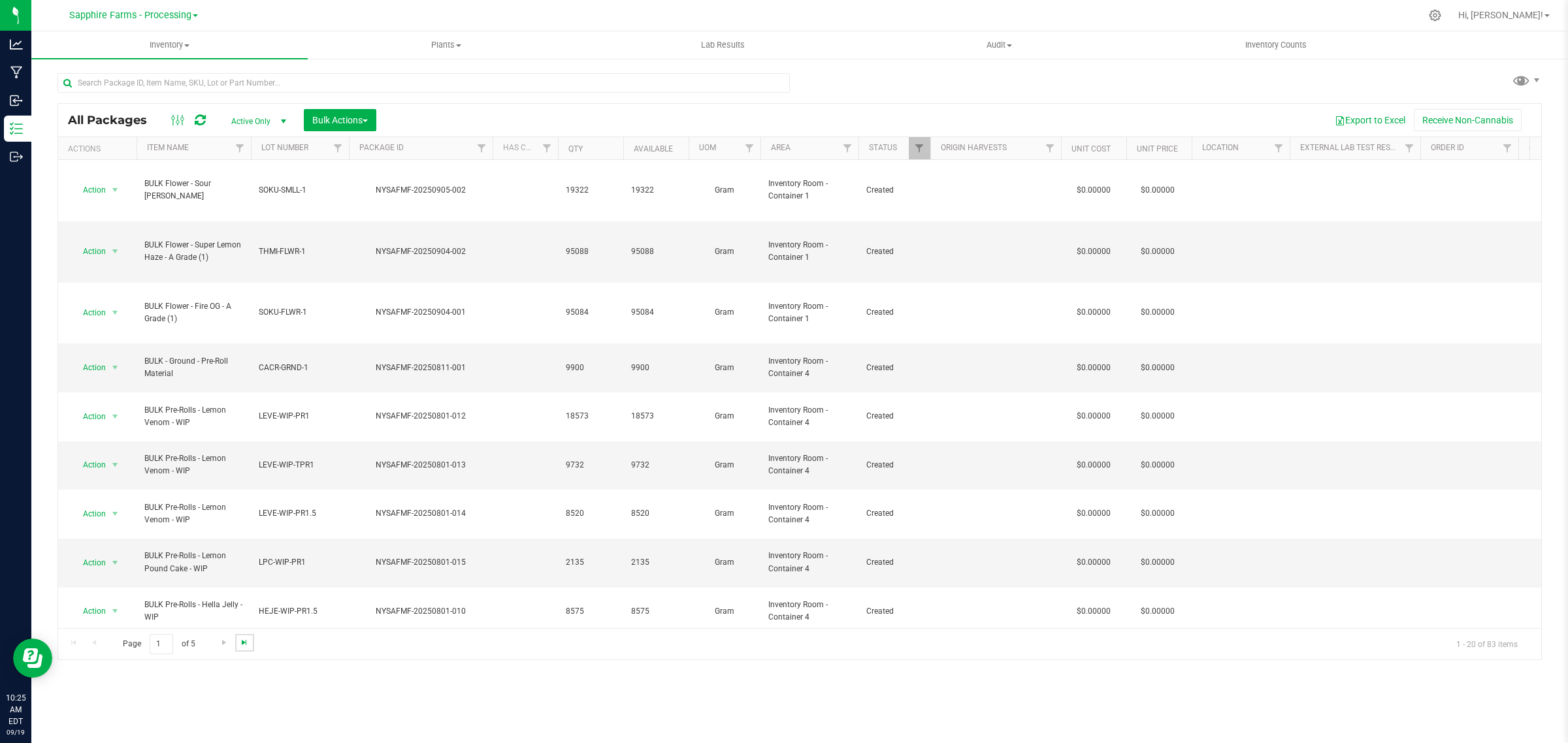
click at [243, 648] on span "Go to the last page" at bounding box center [244, 643] width 11 height 11
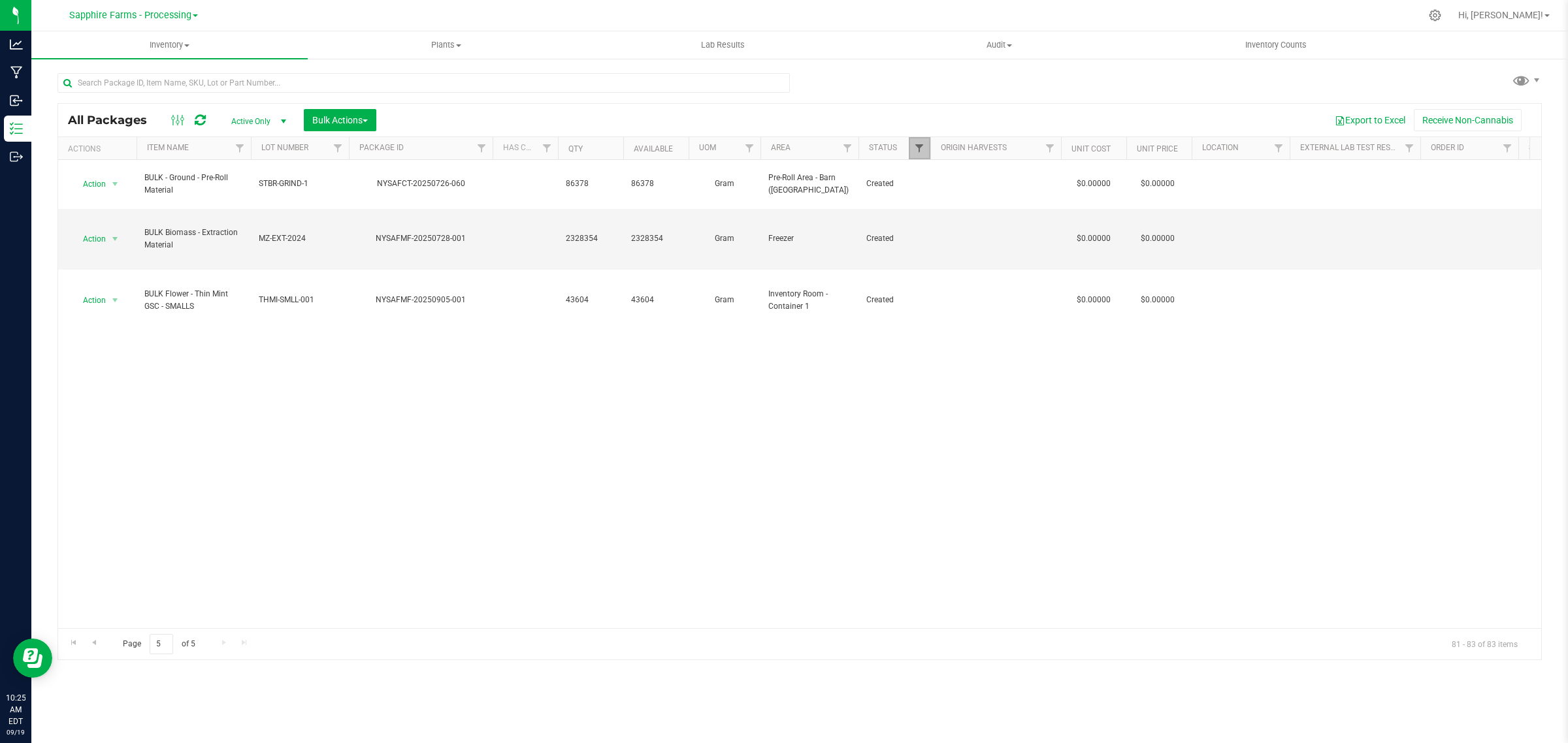
click at [916, 145] on span "Filter" at bounding box center [919, 149] width 11 height 11
click at [952, 327] on span "Picked" at bounding box center [948, 328] width 23 height 8
click at [930, 327] on input "Picked" at bounding box center [926, 327] width 9 height 9
checkbox input "false"
click at [946, 289] on span "Created" at bounding box center [950, 293] width 27 height 8
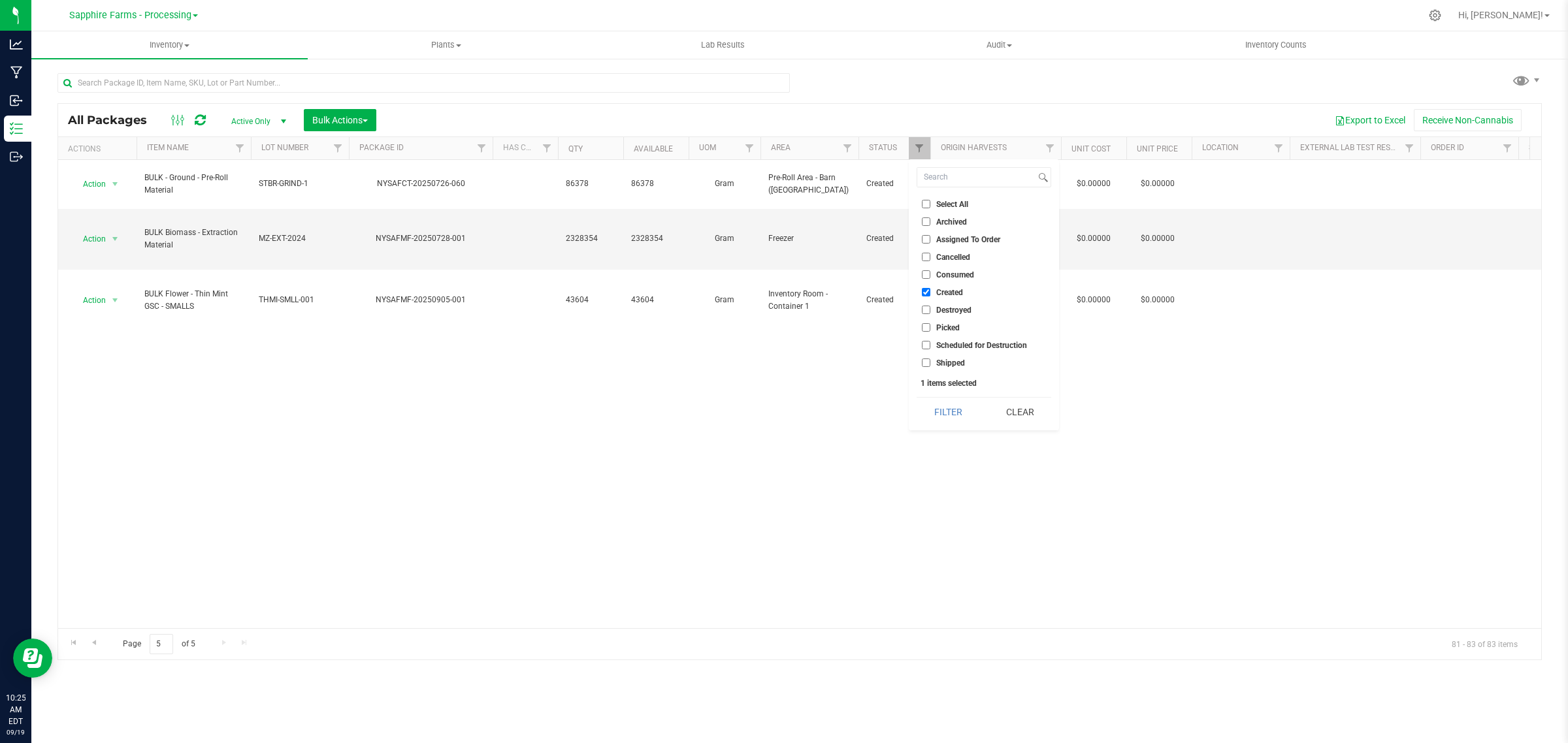
click at [930, 289] on input "Created" at bounding box center [926, 292] width 9 height 9
checkbox input "false"
click at [1025, 417] on button "Clear" at bounding box center [1020, 412] width 63 height 29
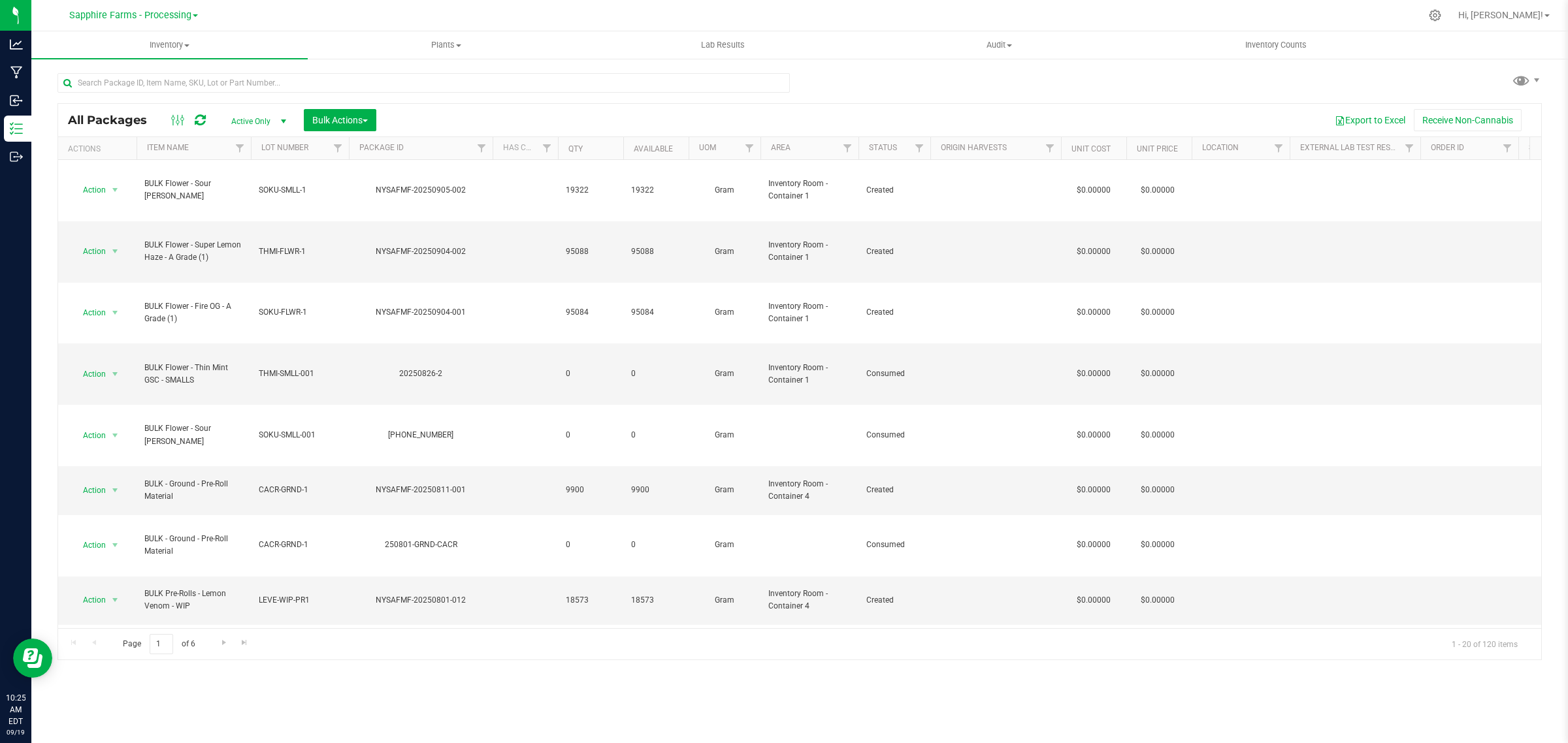
click at [196, 14] on link "Sapphire Farms - Processing" at bounding box center [133, 15] width 129 height 13
click at [169, 107] on link "Sapphire Farms - Cultivation" at bounding box center [133, 115] width 190 height 18
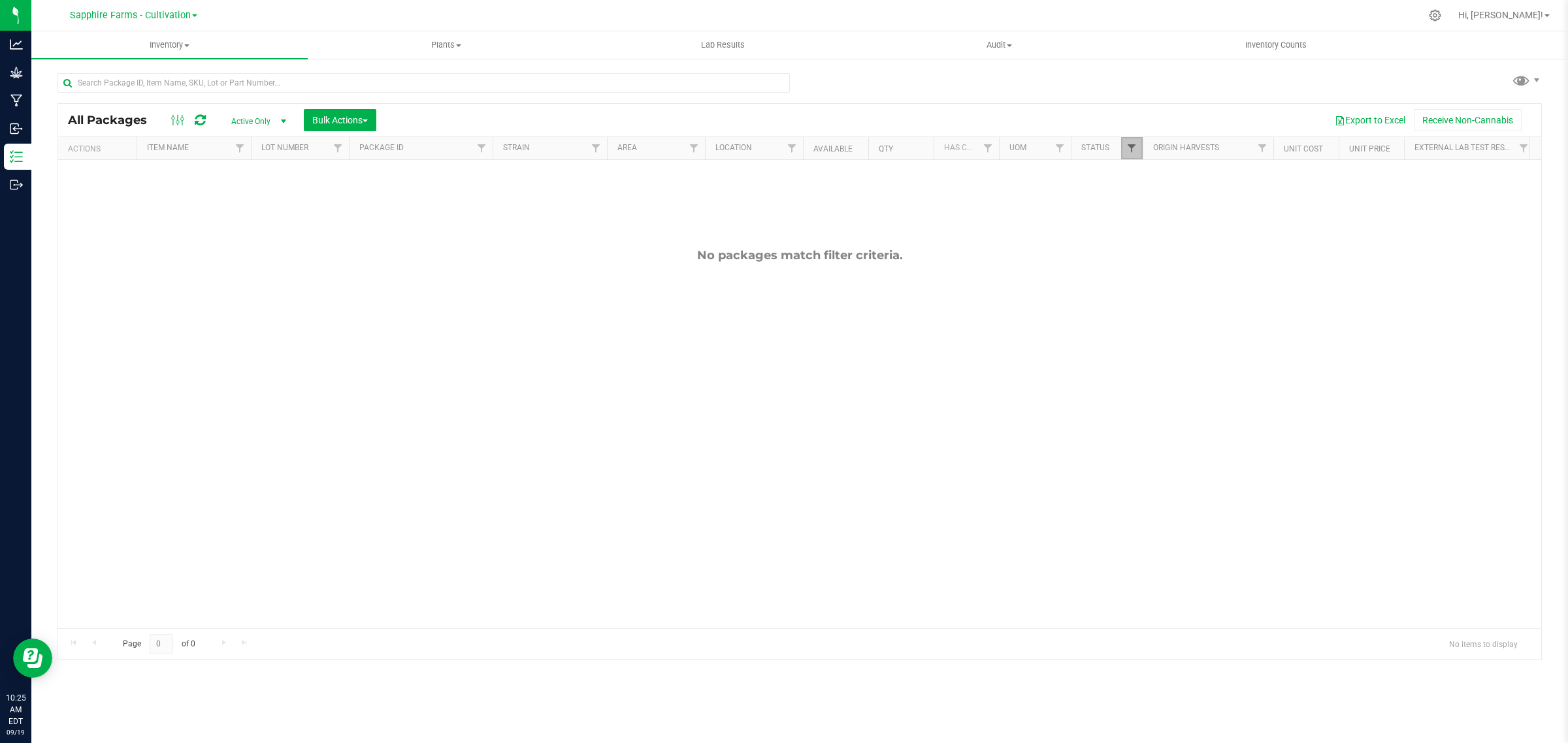
click at [1135, 151] on span "Filter" at bounding box center [1131, 149] width 11 height 11
click at [1222, 409] on button "Clear" at bounding box center [1232, 412] width 63 height 29
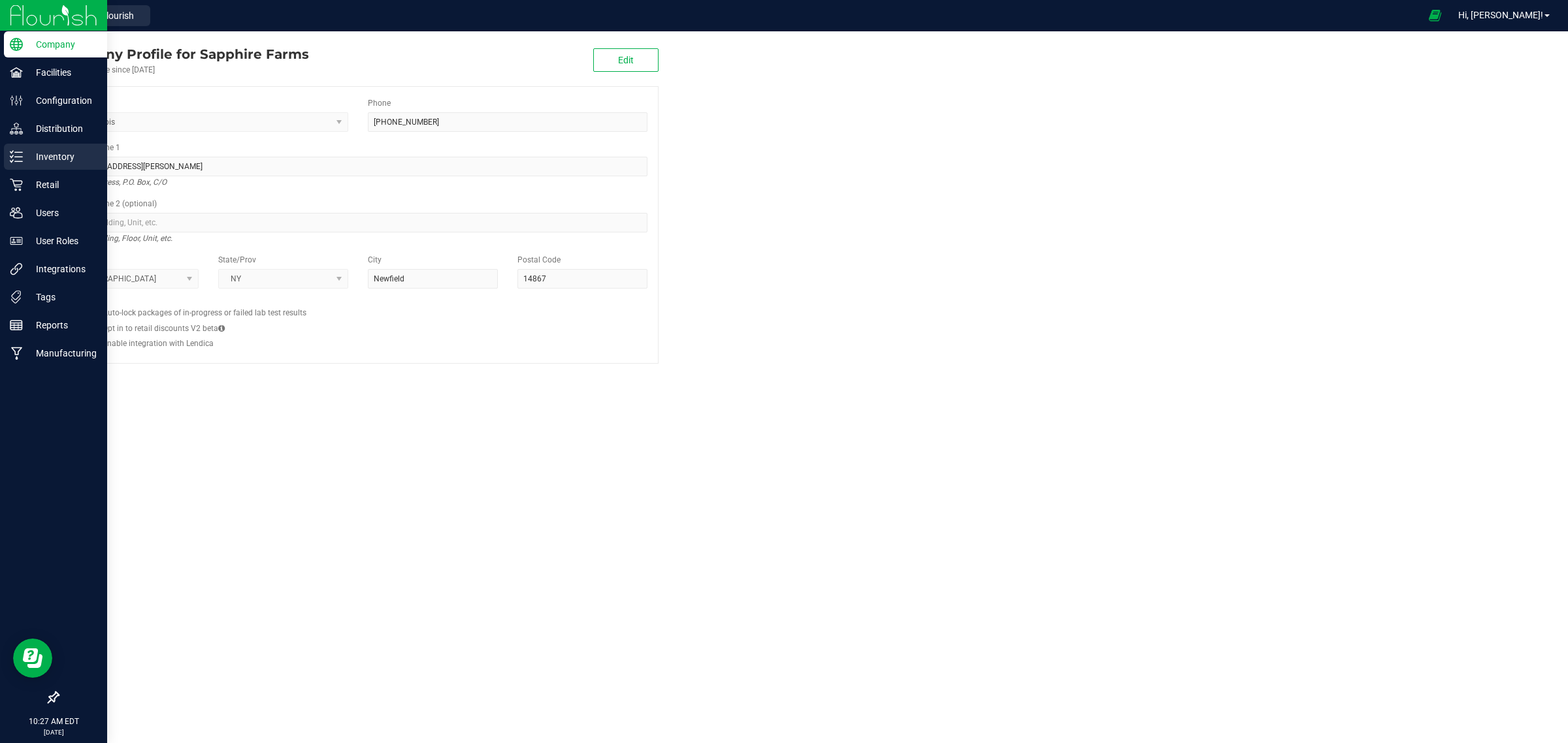
click at [14, 155] on icon at bounding box center [17, 157] width 13 height 13
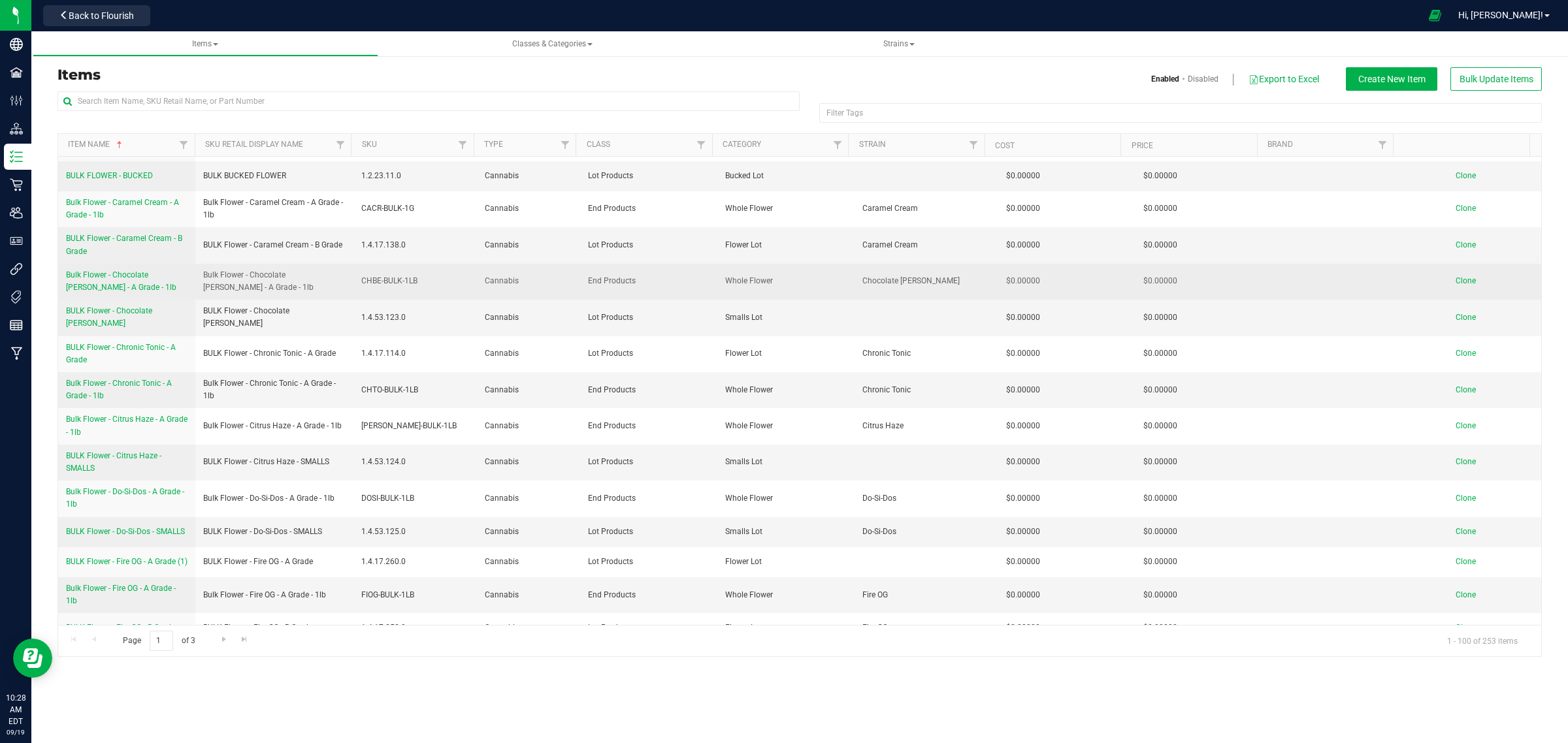
scroll to position [490, 0]
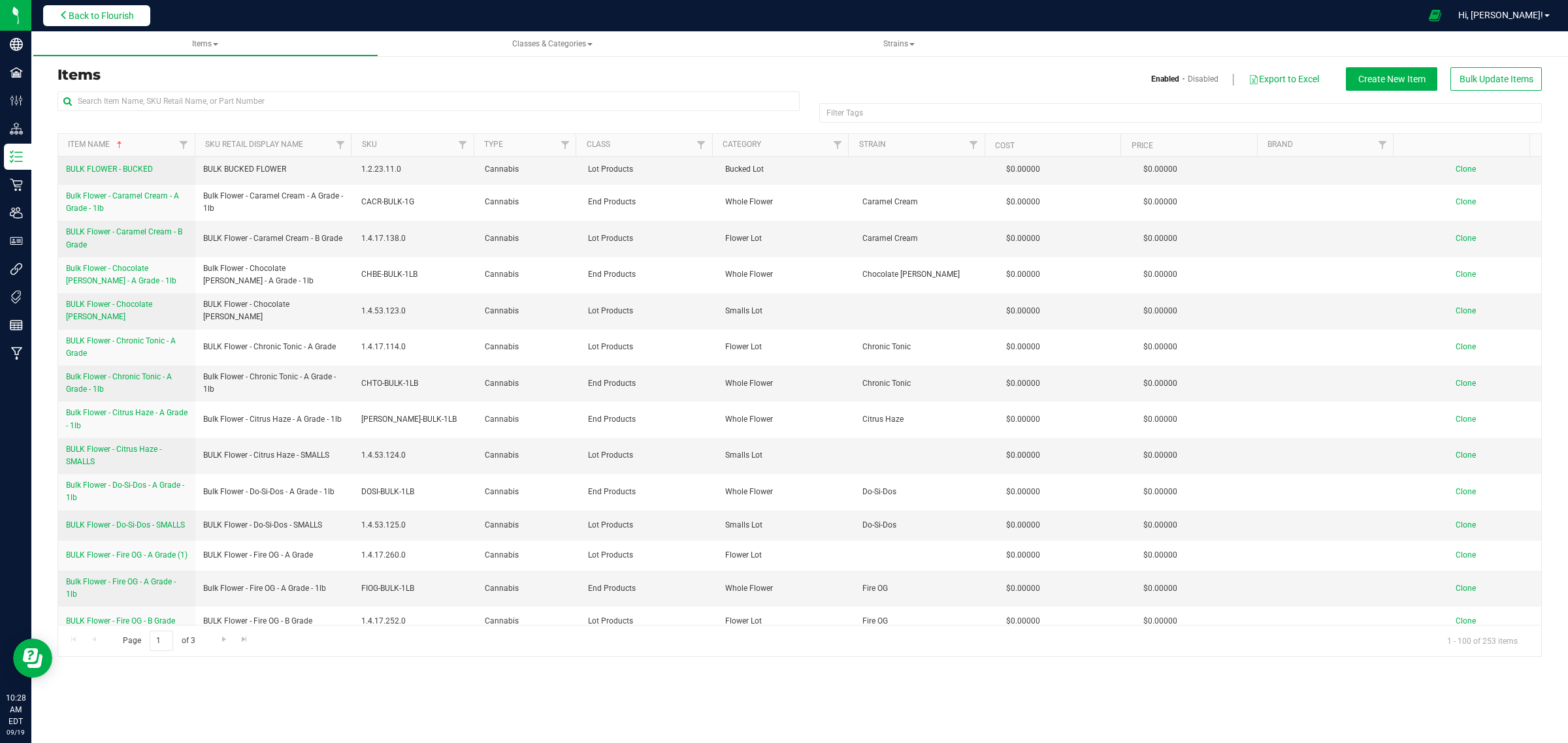
click at [106, 13] on span "Back to Flourish" at bounding box center [101, 16] width 65 height 11
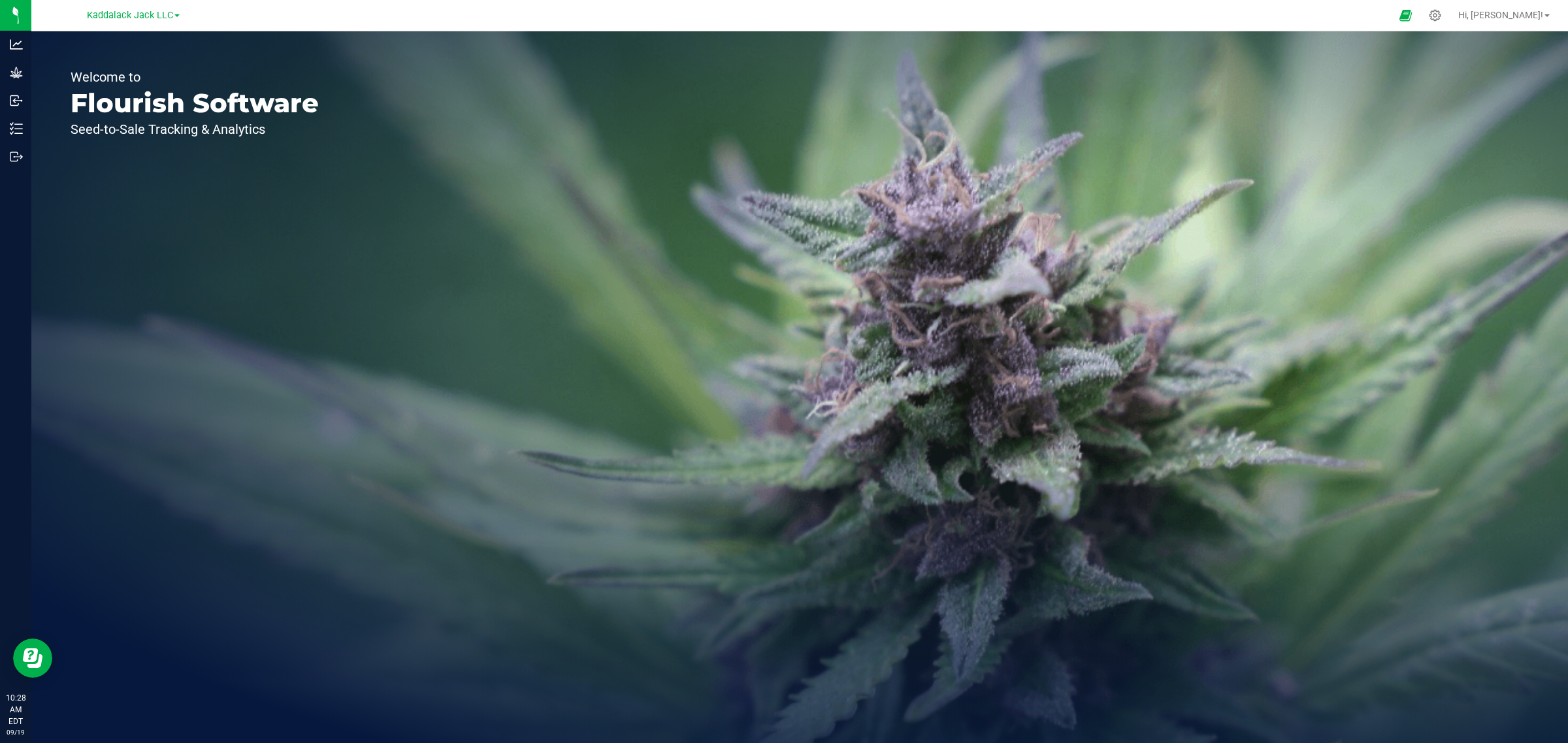
click at [178, 17] on span at bounding box center [177, 16] width 5 height 3
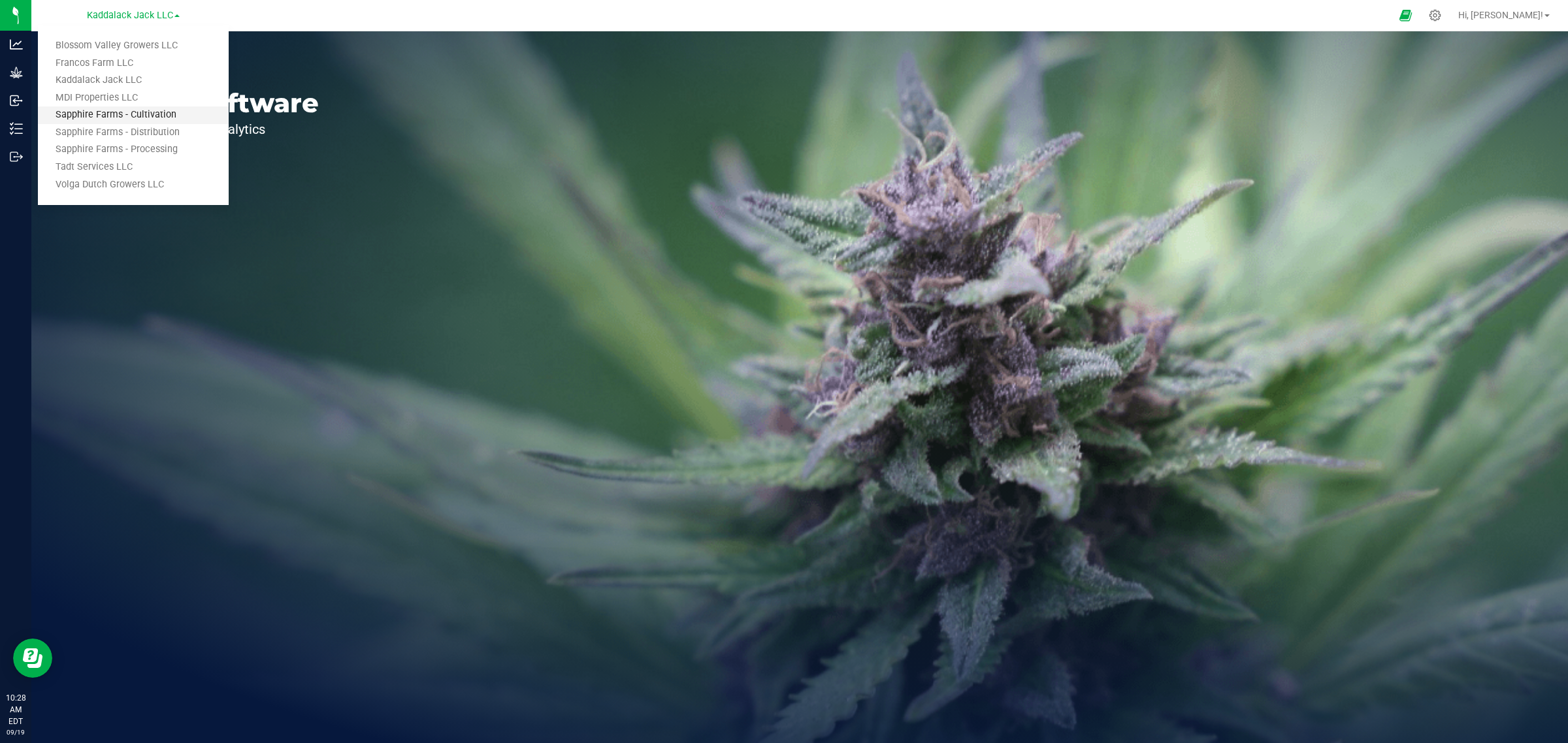
click at [188, 112] on link "Sapphire Farms - Cultivation" at bounding box center [133, 115] width 190 height 18
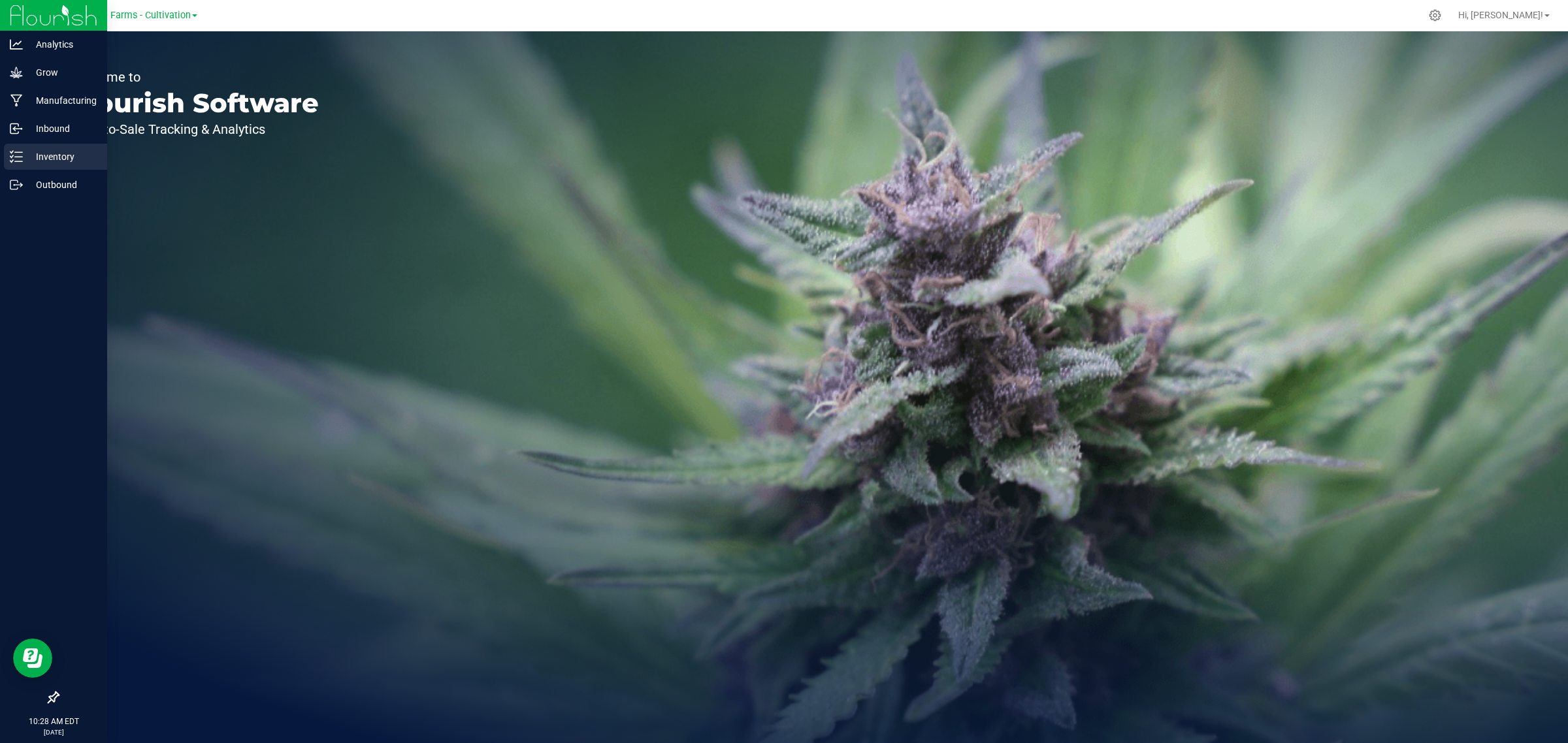
click at [20, 155] on icon at bounding box center [17, 157] width 13 height 13
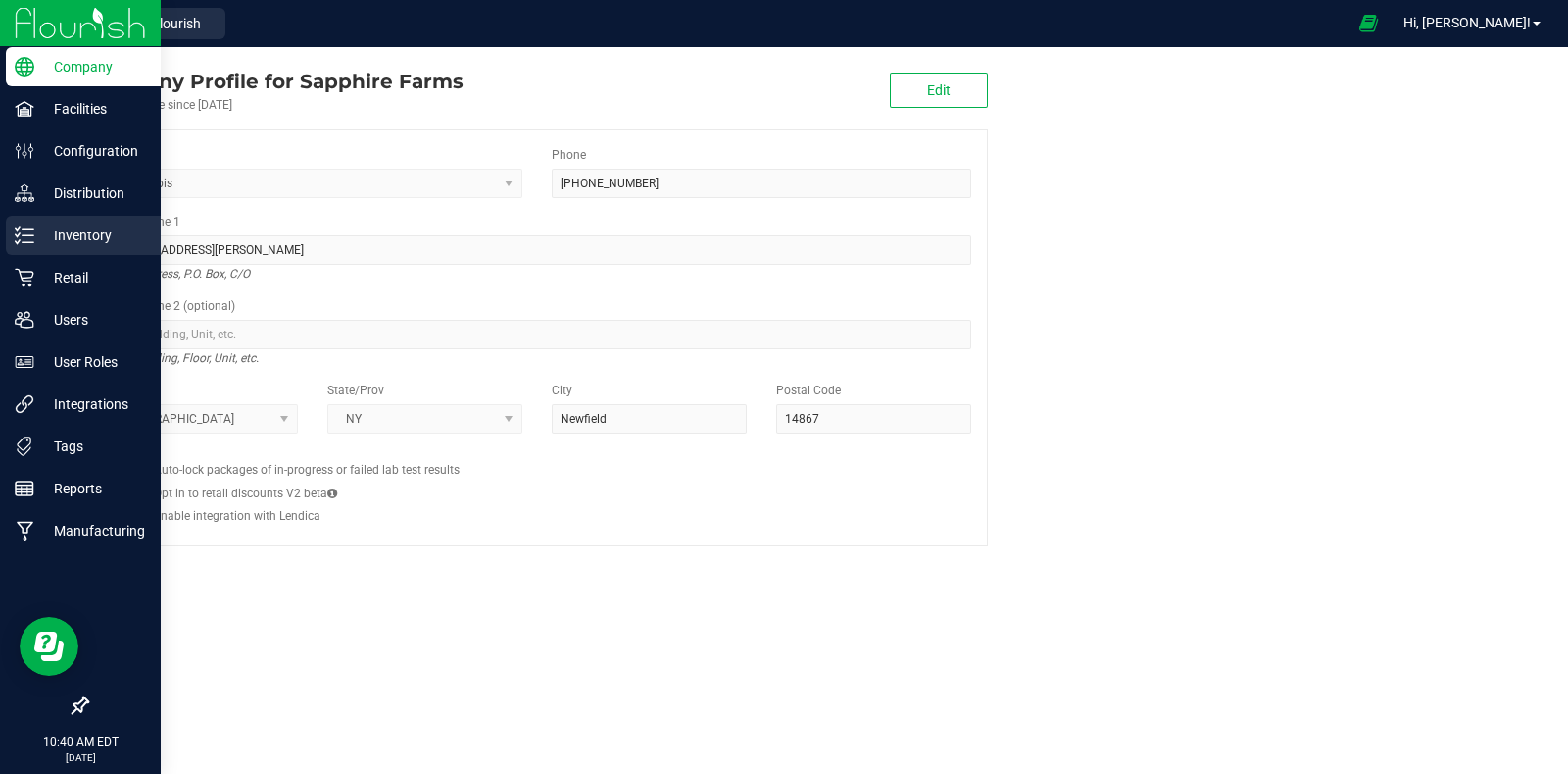
click at [29, 246] on div "Inventory" at bounding box center [84, 235] width 155 height 39
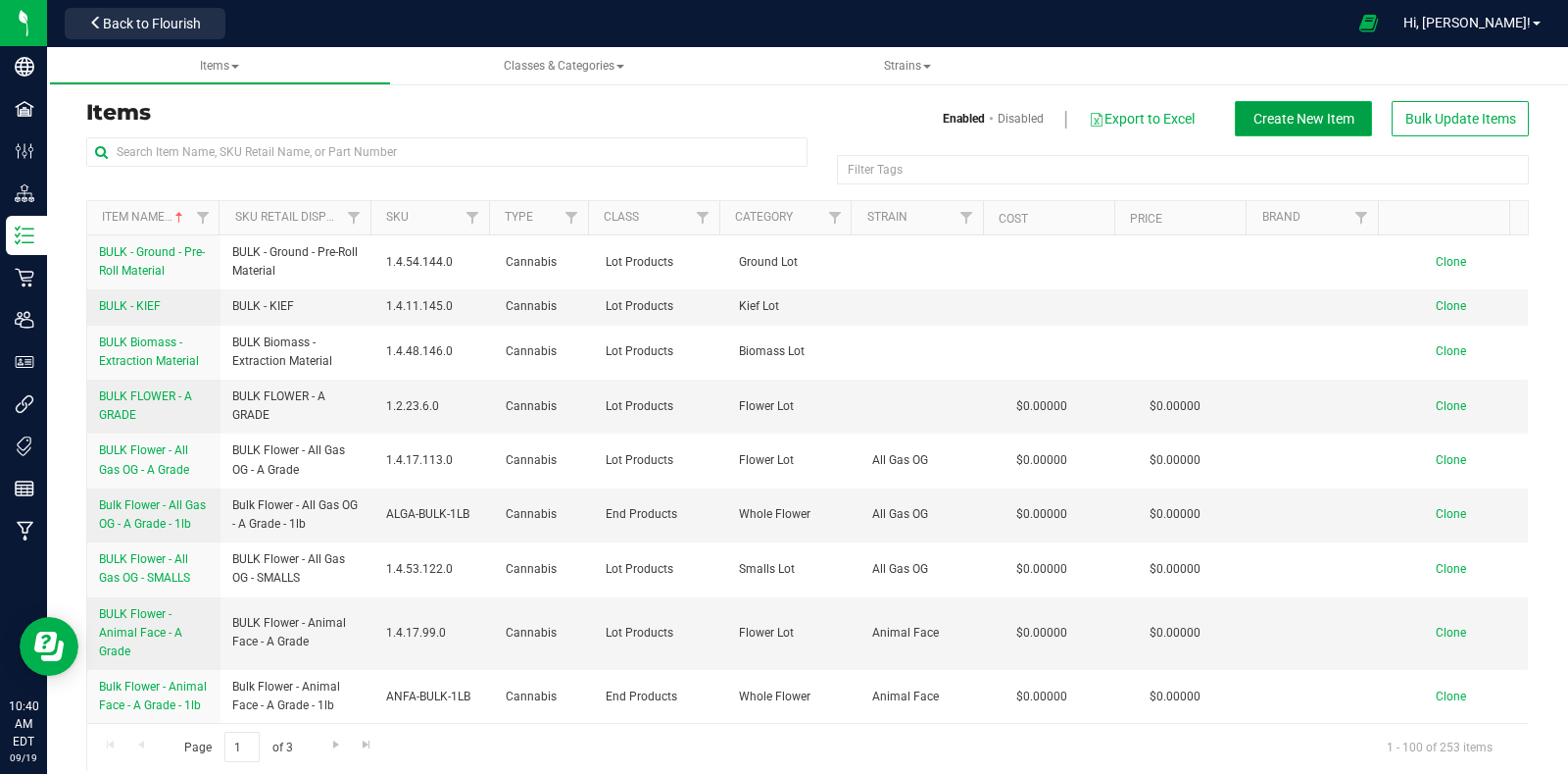
click at [1264, 103] on button "Create New Item" at bounding box center [1304, 118] width 137 height 35
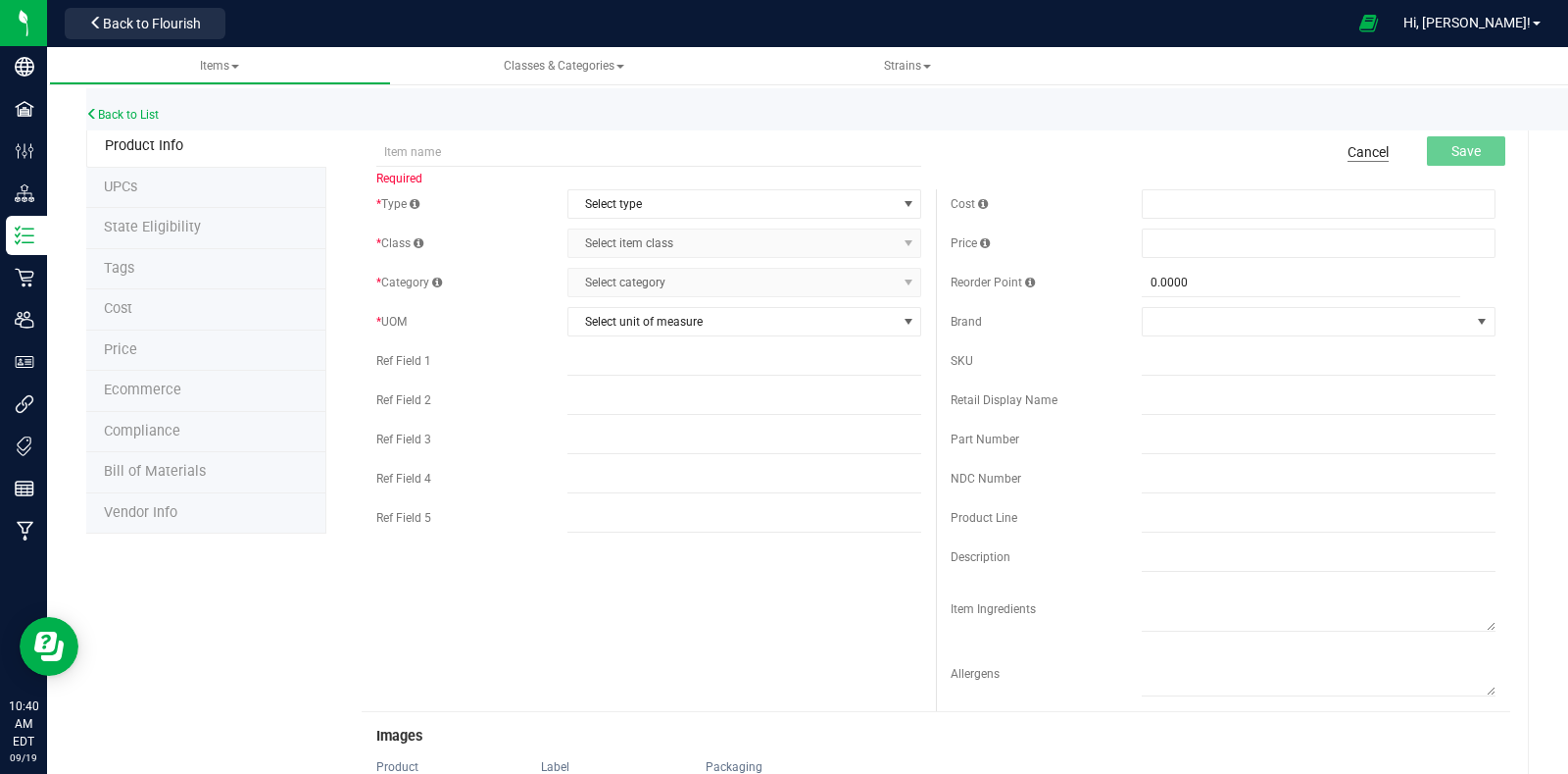
click at [1364, 157] on link "Cancel" at bounding box center [1368, 152] width 41 height 20
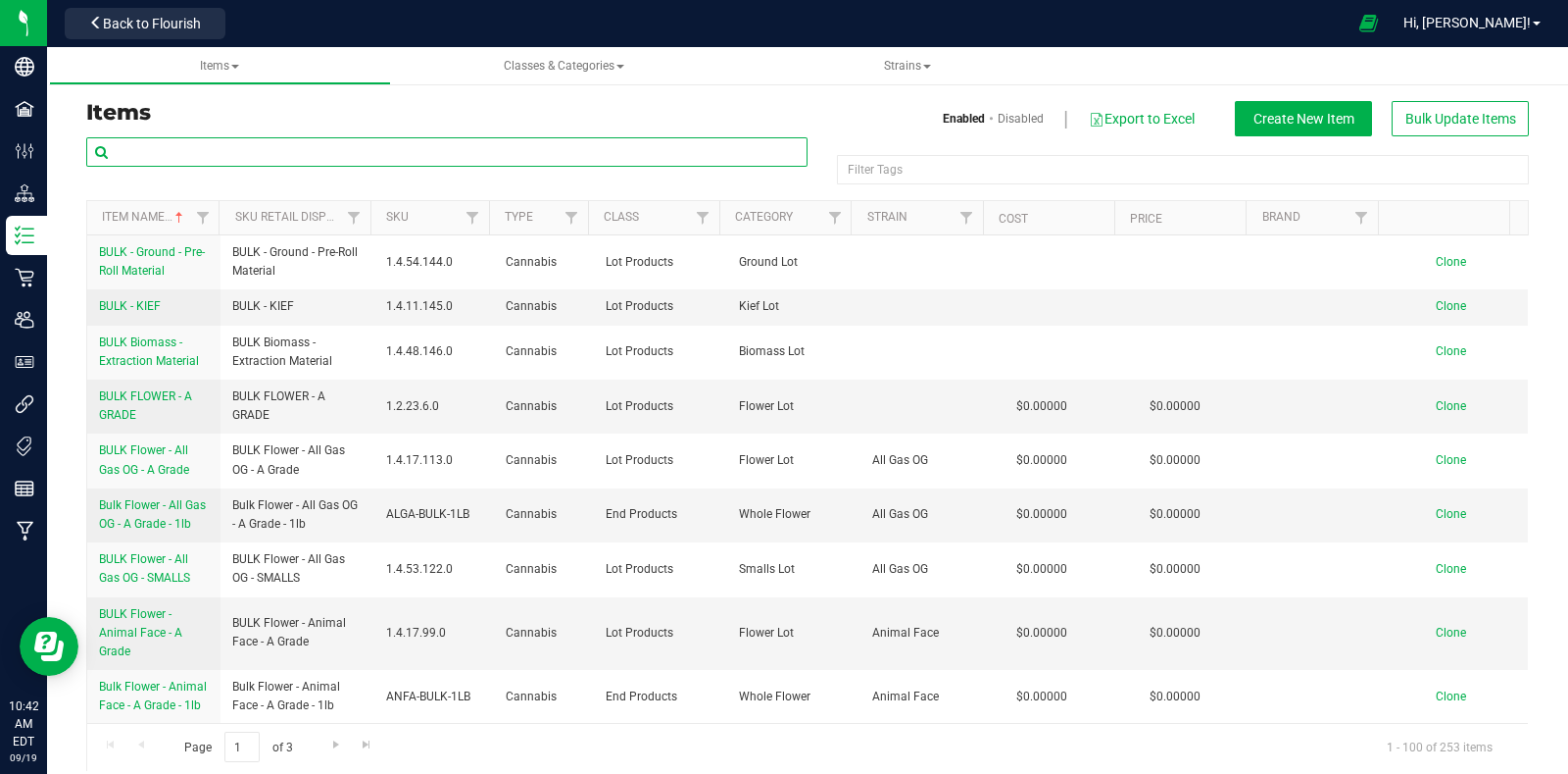
click at [409, 157] on input "text" at bounding box center [447, 152] width 722 height 30
type input "1/4"
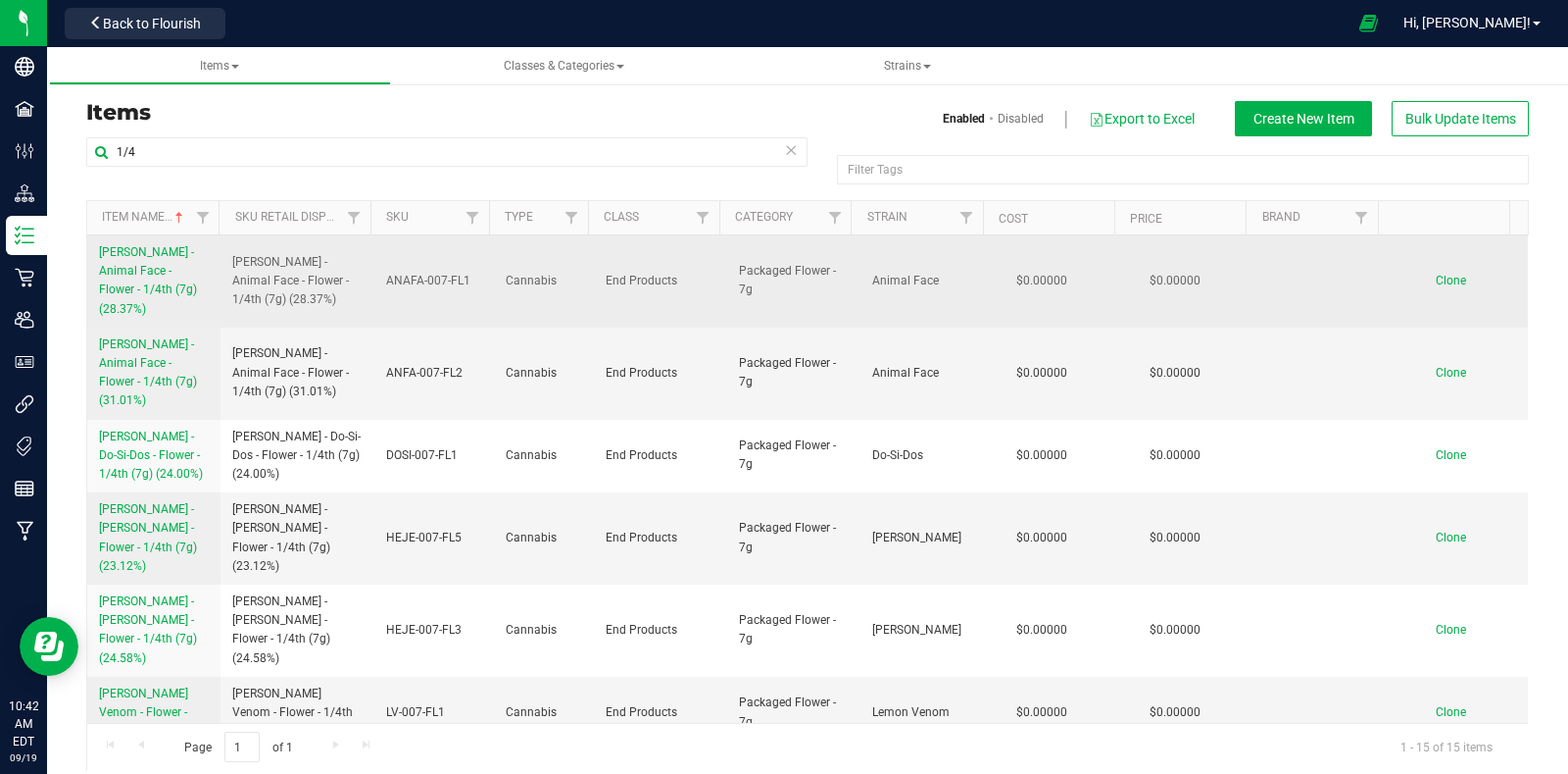
drag, startPoint x: 94, startPoint y: 246, endPoint x: 185, endPoint y: 291, distance: 101.5
click at [185, 291] on td "[PERSON_NAME] - Animal Face - Flower - 1/4th (7g) (28.37%)" at bounding box center [154, 281] width 133 height 93
copy span "[PERSON_NAME] - Animal Face - Flower - 1/4th (7g) (28.37%)"
click at [1436, 274] on span "Clone" at bounding box center [1451, 281] width 31 height 14
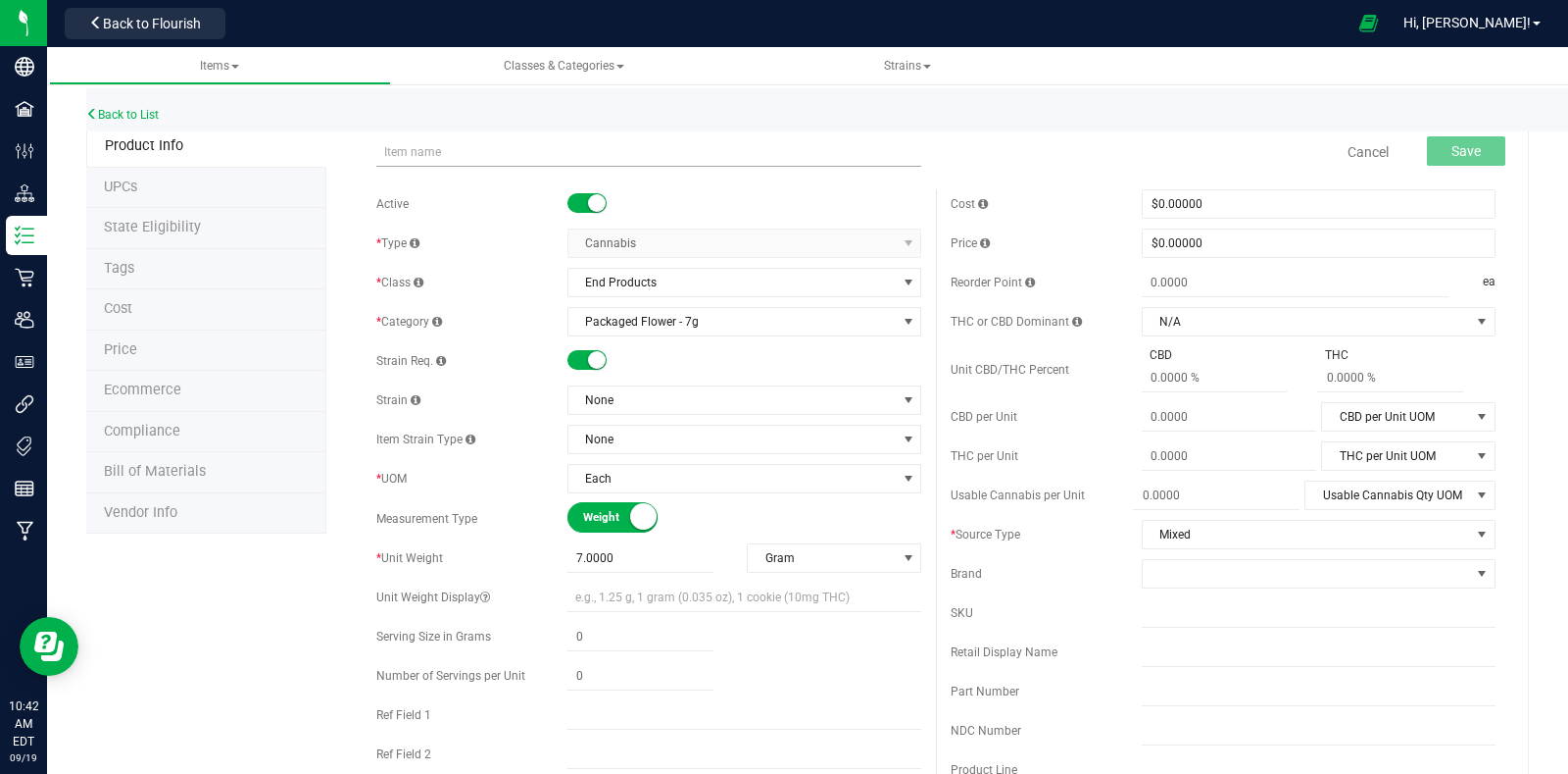
click at [588, 143] on input "text" at bounding box center [648, 152] width 545 height 30
click at [478, 152] on input "[PERSON_NAME] - Animal Face - Flower - 1/4th (7g) (28.37%)" at bounding box center [648, 152] width 545 height 30
click at [600, 150] on input "[PERSON_NAME] - Fire OG - Flower - 1/4th (7g) (28.37%)" at bounding box center [648, 152] width 545 height 30
click at [665, 153] on input "[PERSON_NAME] - Fire OG - Flower - 1/4th (7g) (27.83%)" at bounding box center [648, 152] width 545 height 30
drag, startPoint x: 668, startPoint y: 152, endPoint x: 366, endPoint y: 145, distance: 302.1
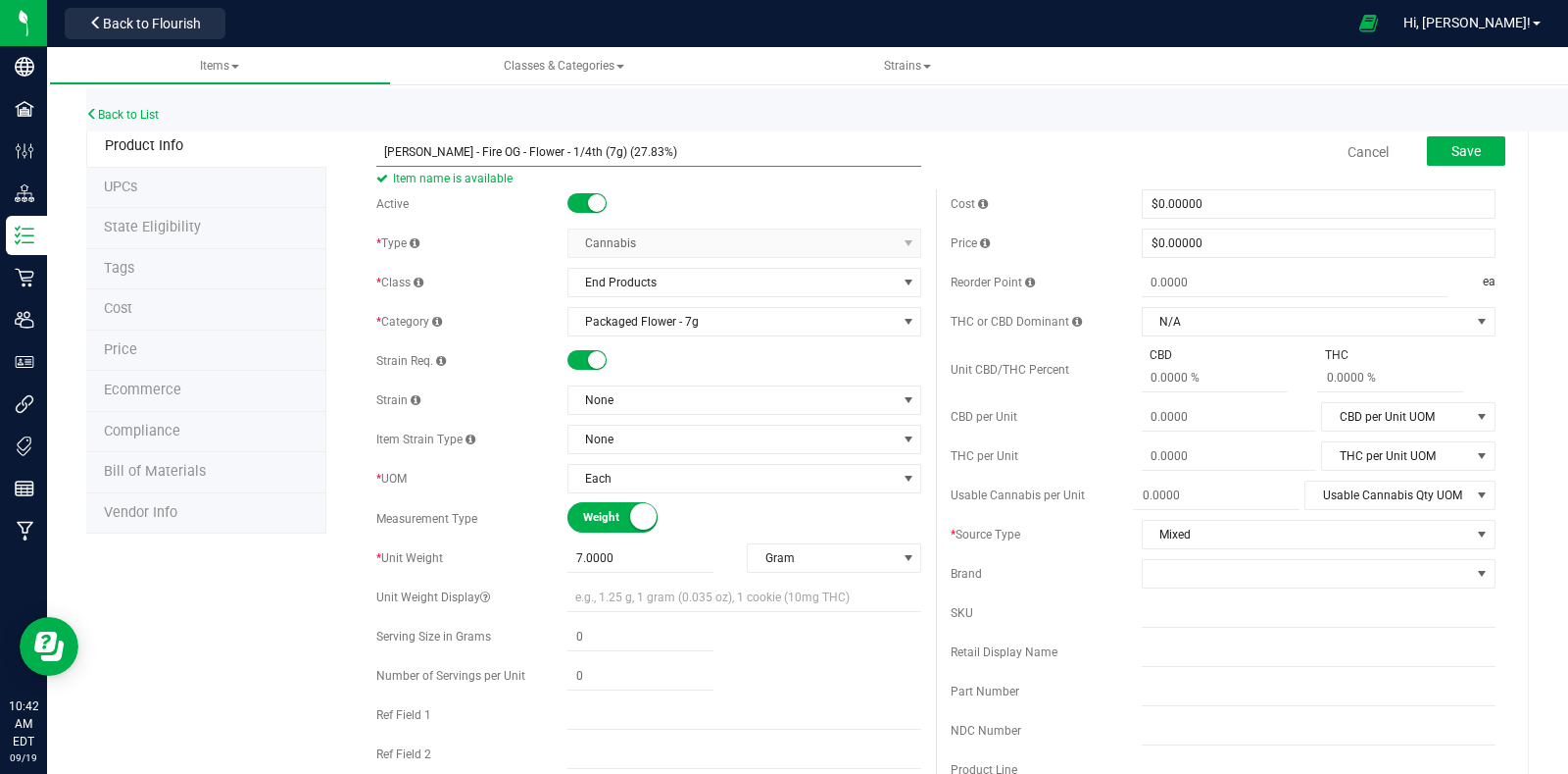
click at [366, 145] on div "[PERSON_NAME] - Fire OG - Flower - 1/4th (7g) (27.83%) Item name is available" at bounding box center [648, 139] width 574 height 24
type input "[PERSON_NAME] - Fire OG - Flower - 1/4th (7g) (27.83%)"
click at [1156, 650] on input "text" at bounding box center [1318, 652] width 353 height 30
paste input "[PERSON_NAME] - Fire OG - Flower - 1/4th (7g) (27.83%)"
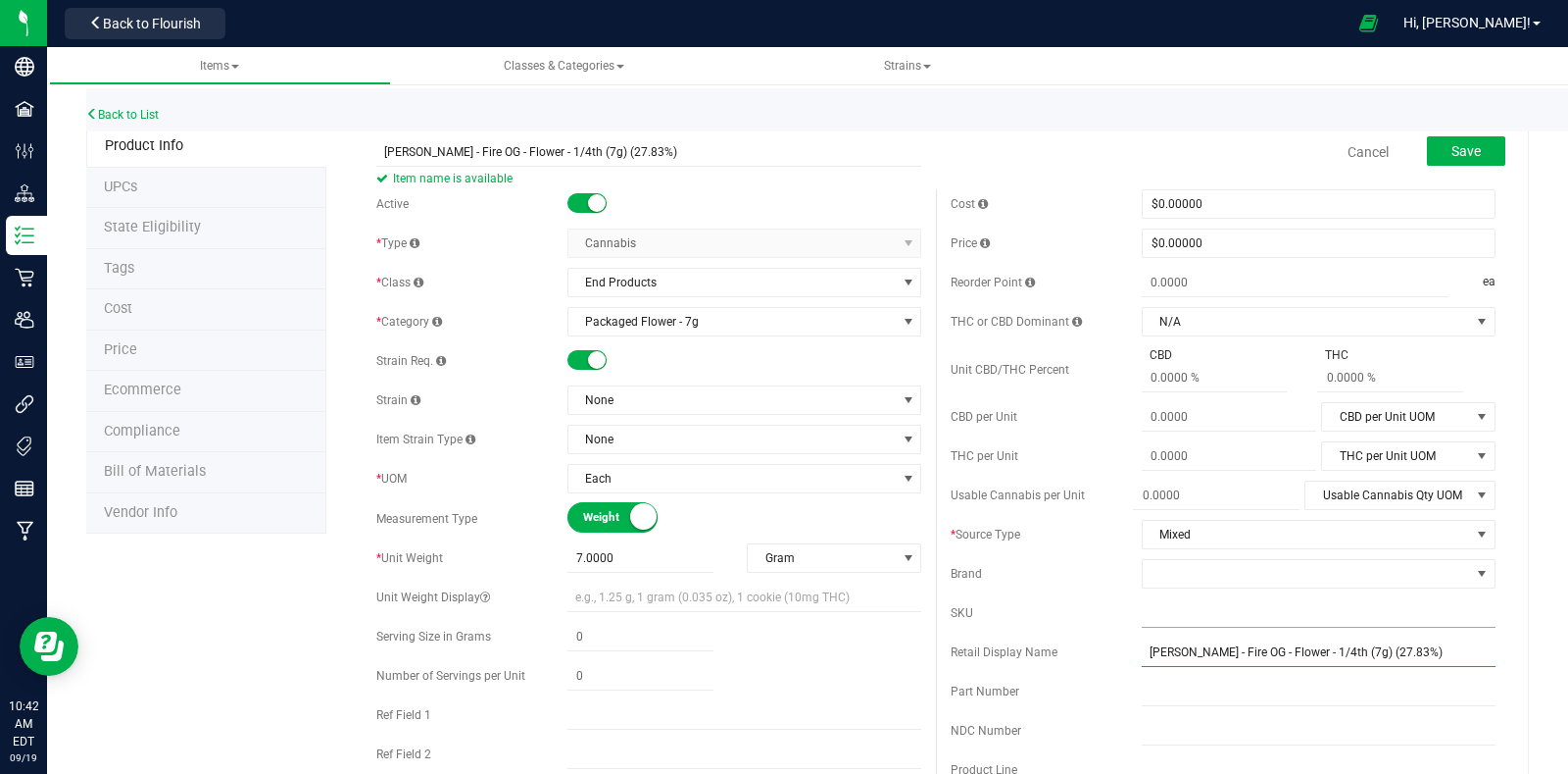
type input "[PERSON_NAME] - Fire OG - Flower - 1/4th (7g) (27.83%)"
click at [1159, 615] on input "text" at bounding box center [1318, 614] width 353 height 30
type input "f"
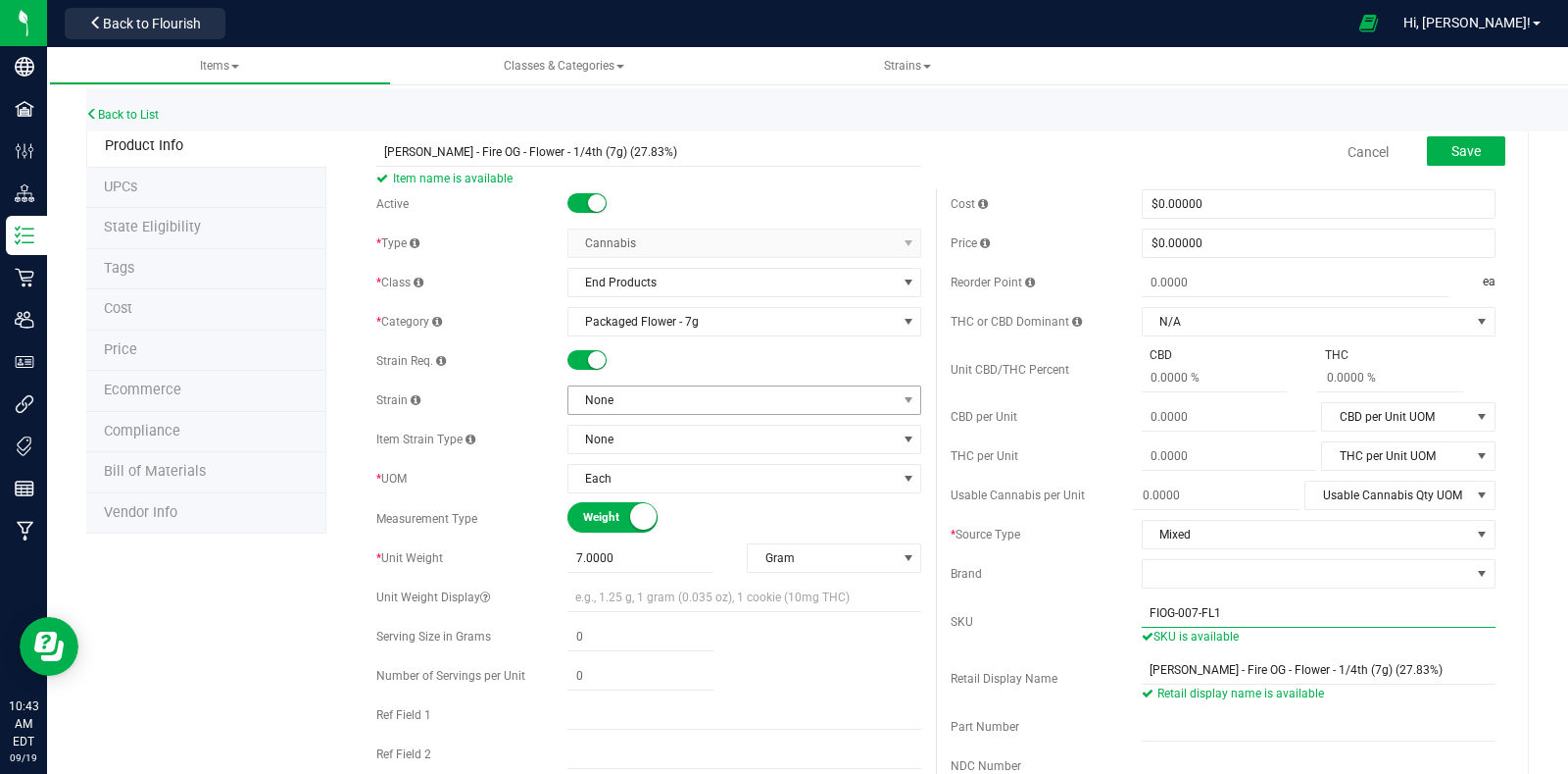
type input "FIOG-007-FL1"
click at [657, 395] on span "None" at bounding box center [732, 400] width 328 height 28
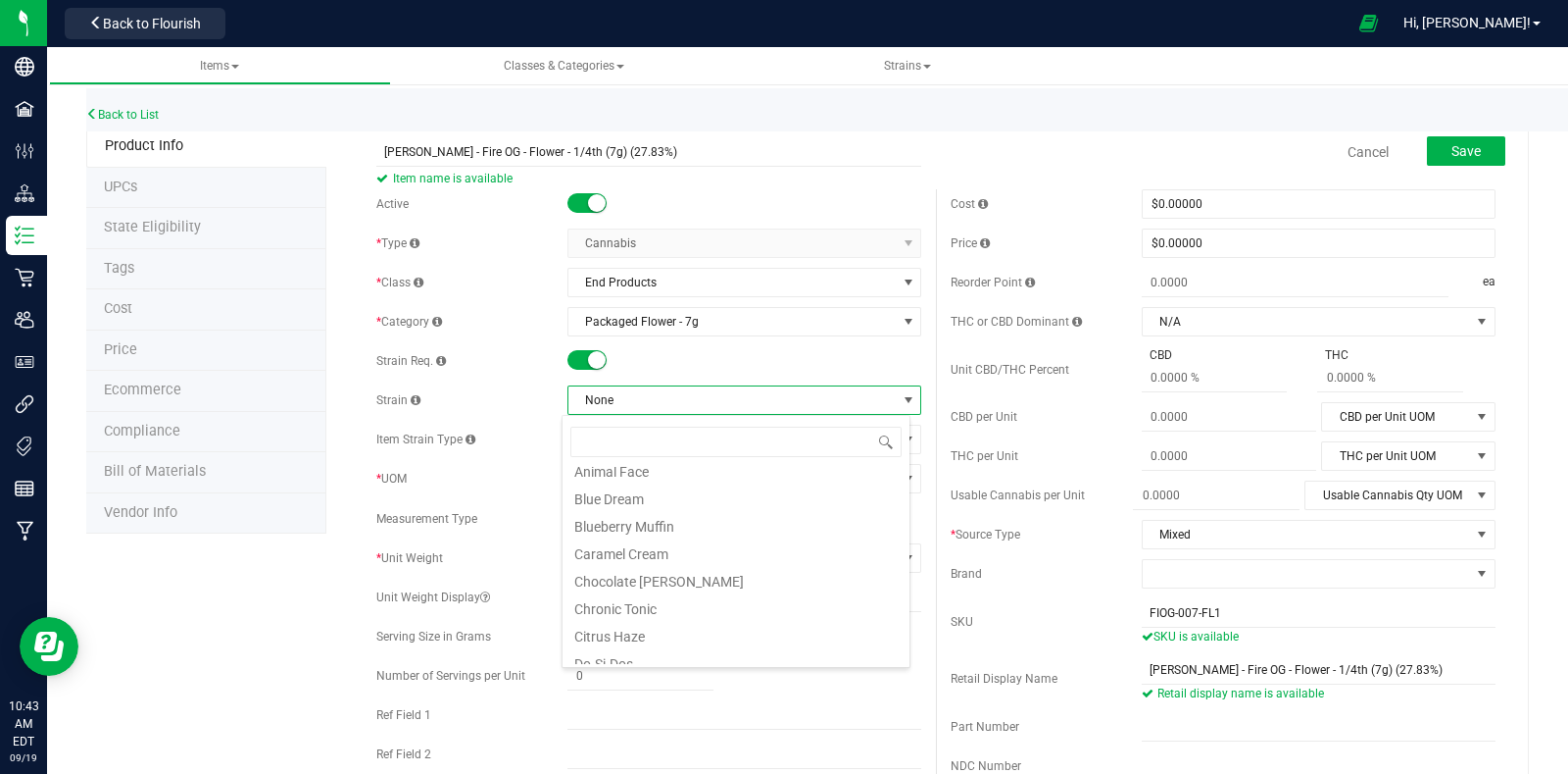
scroll to position [244, 0]
click at [680, 565] on li "Fire OG" at bounding box center [736, 566] width 347 height 28
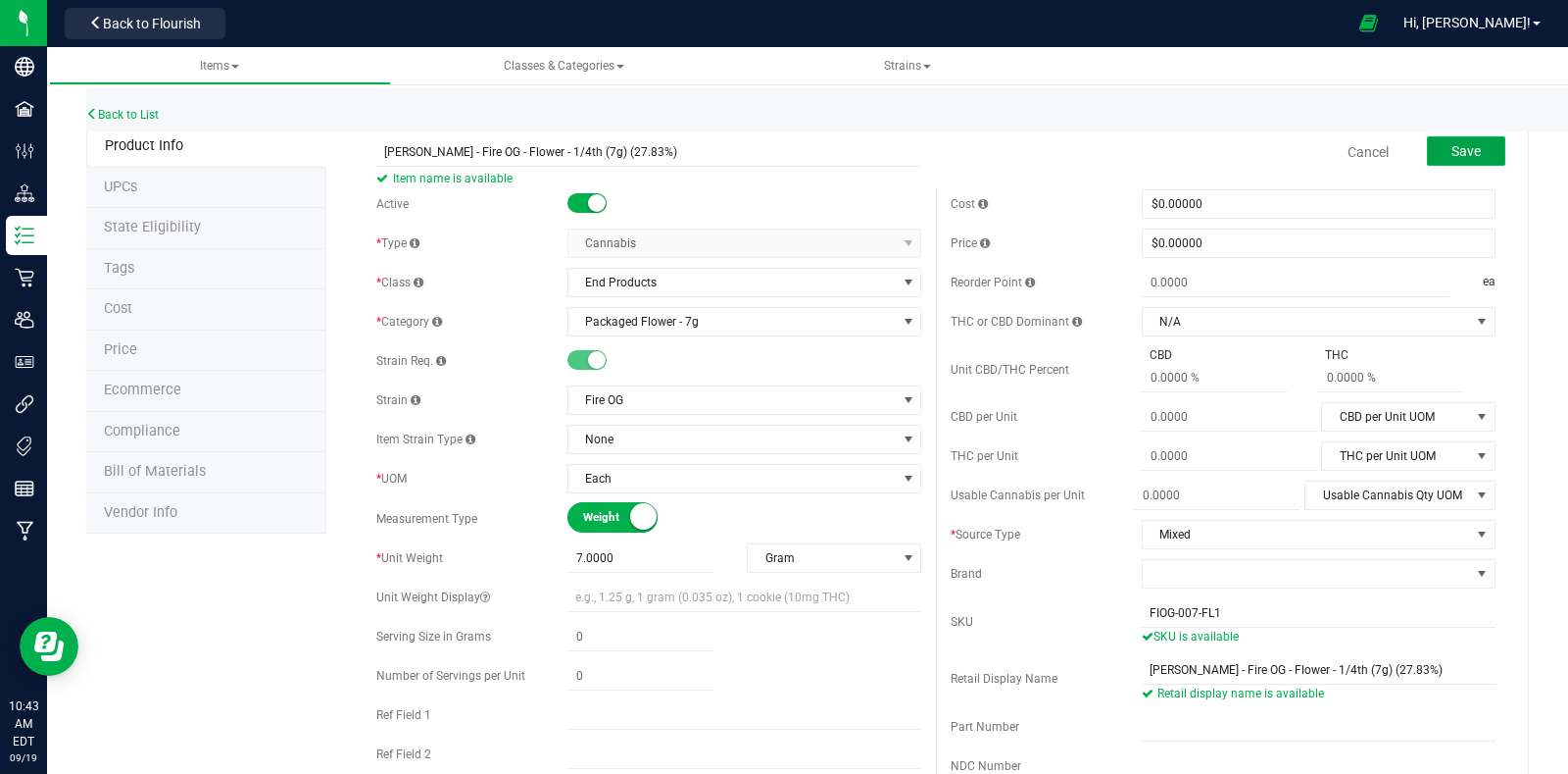
click at [1452, 157] on span "Save" at bounding box center [1466, 151] width 30 height 16
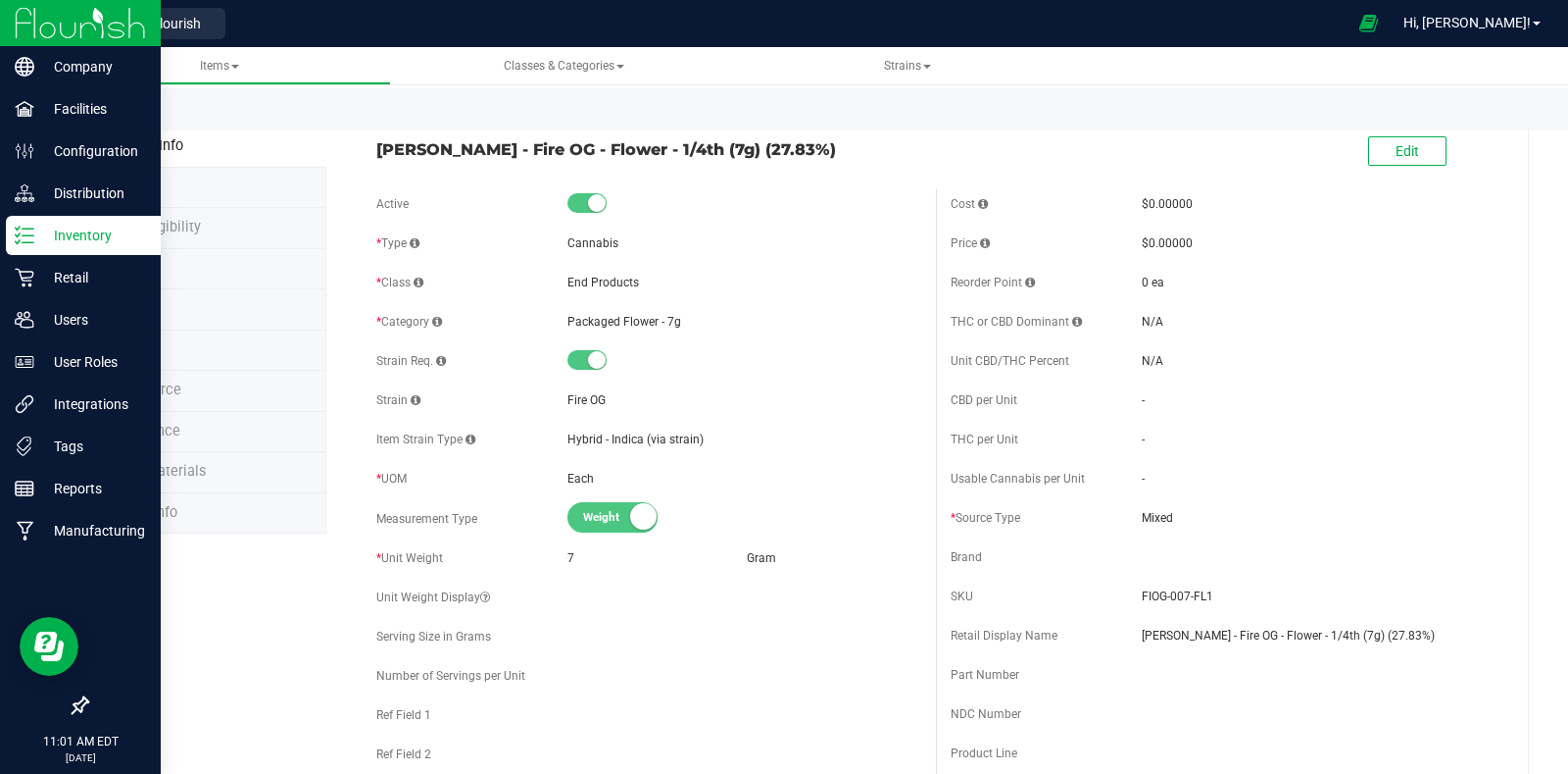
click at [45, 233] on p "Inventory" at bounding box center [93, 235] width 117 height 24
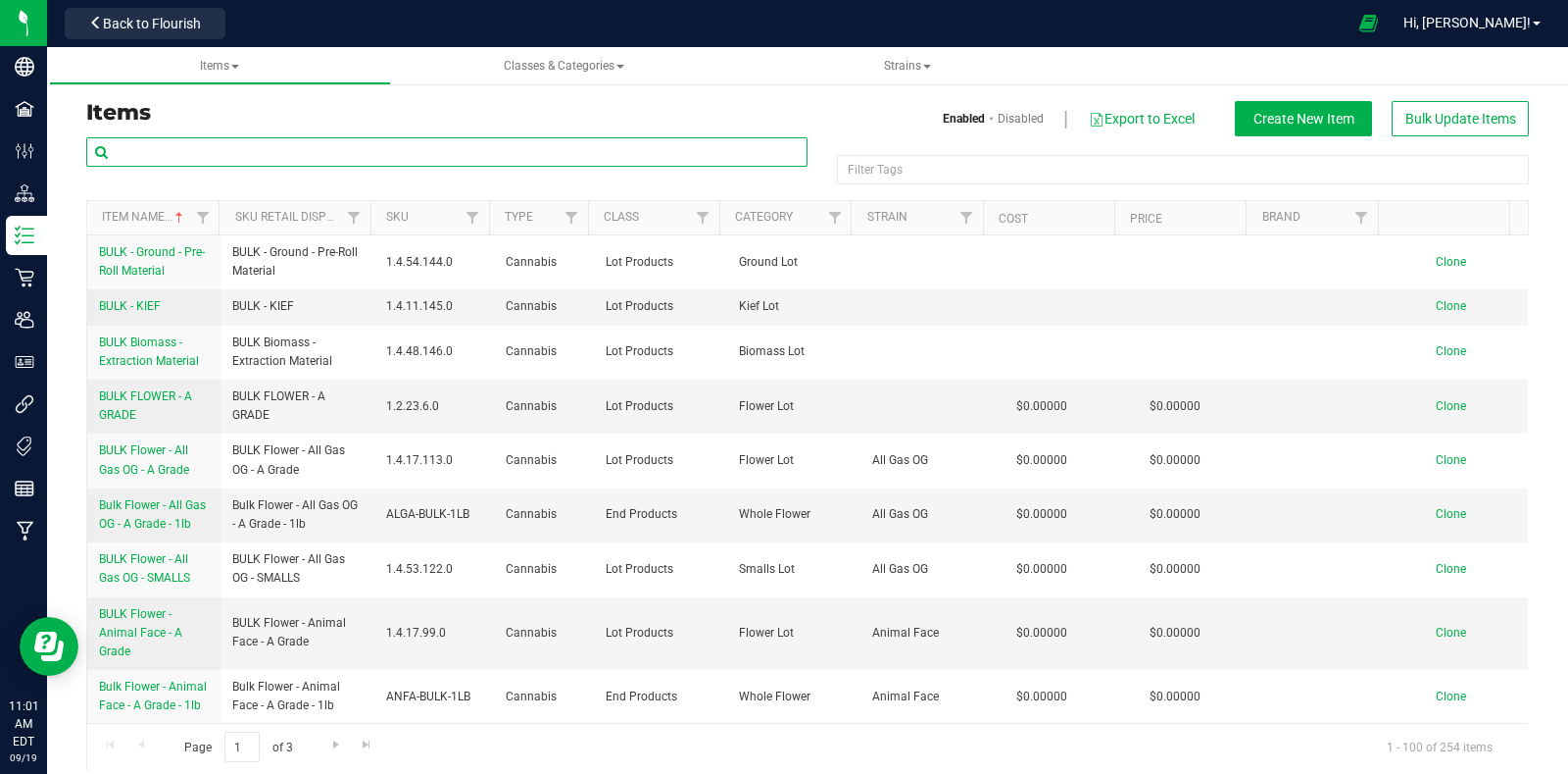
click at [365, 152] on input "text" at bounding box center [447, 152] width 722 height 30
type input "1OZ"
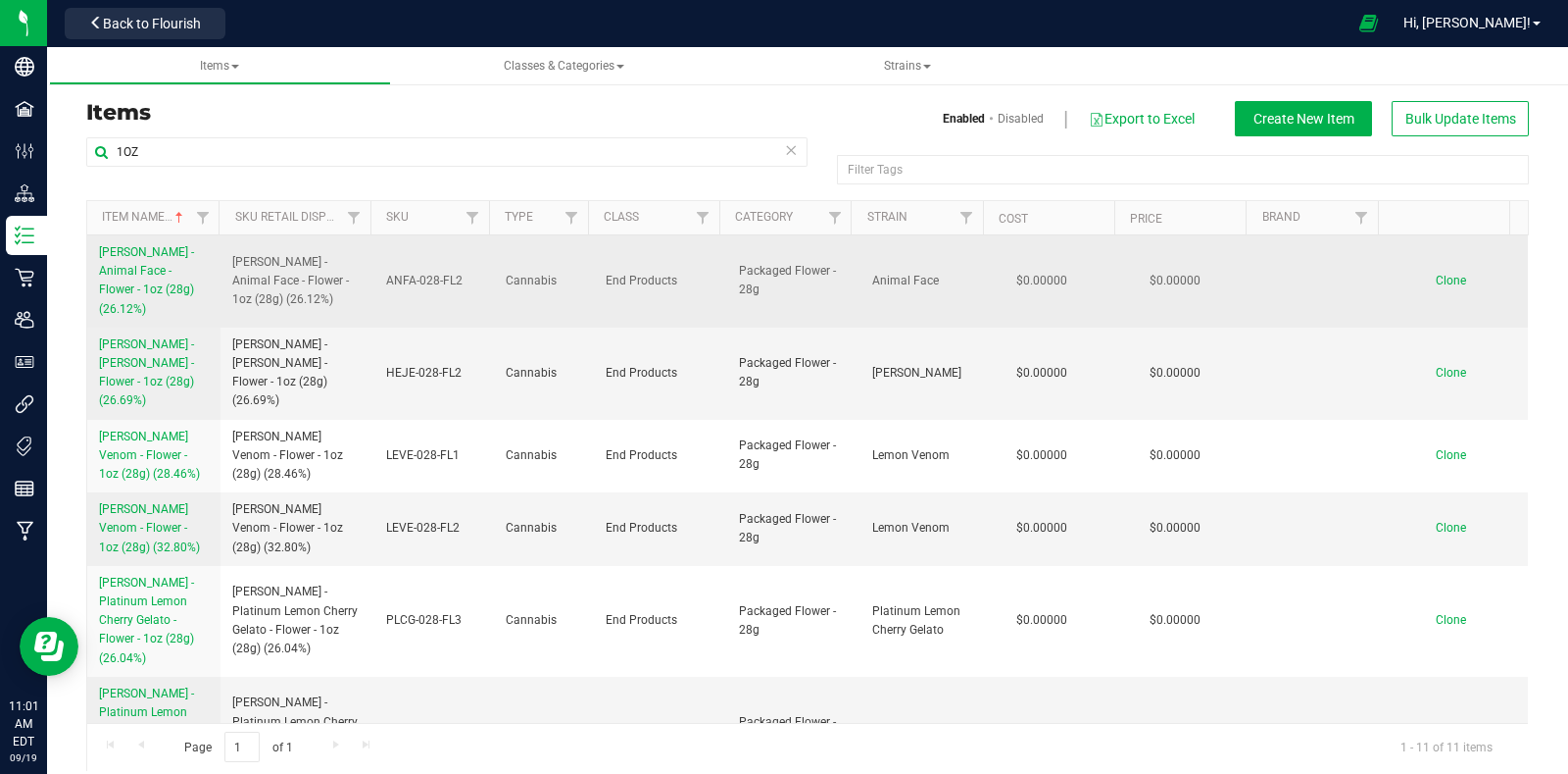
drag, startPoint x: 89, startPoint y: 246, endPoint x: 194, endPoint y: 298, distance: 117.2
click at [194, 298] on td "[PERSON_NAME] - Animal Face - Flower - 1oz (28g) (26.12%)" at bounding box center [154, 281] width 133 height 93
copy span "[PERSON_NAME] - Animal Face - Flower - 1oz (28g) (26.12%)"
click at [1436, 274] on span "Clone" at bounding box center [1451, 281] width 31 height 14
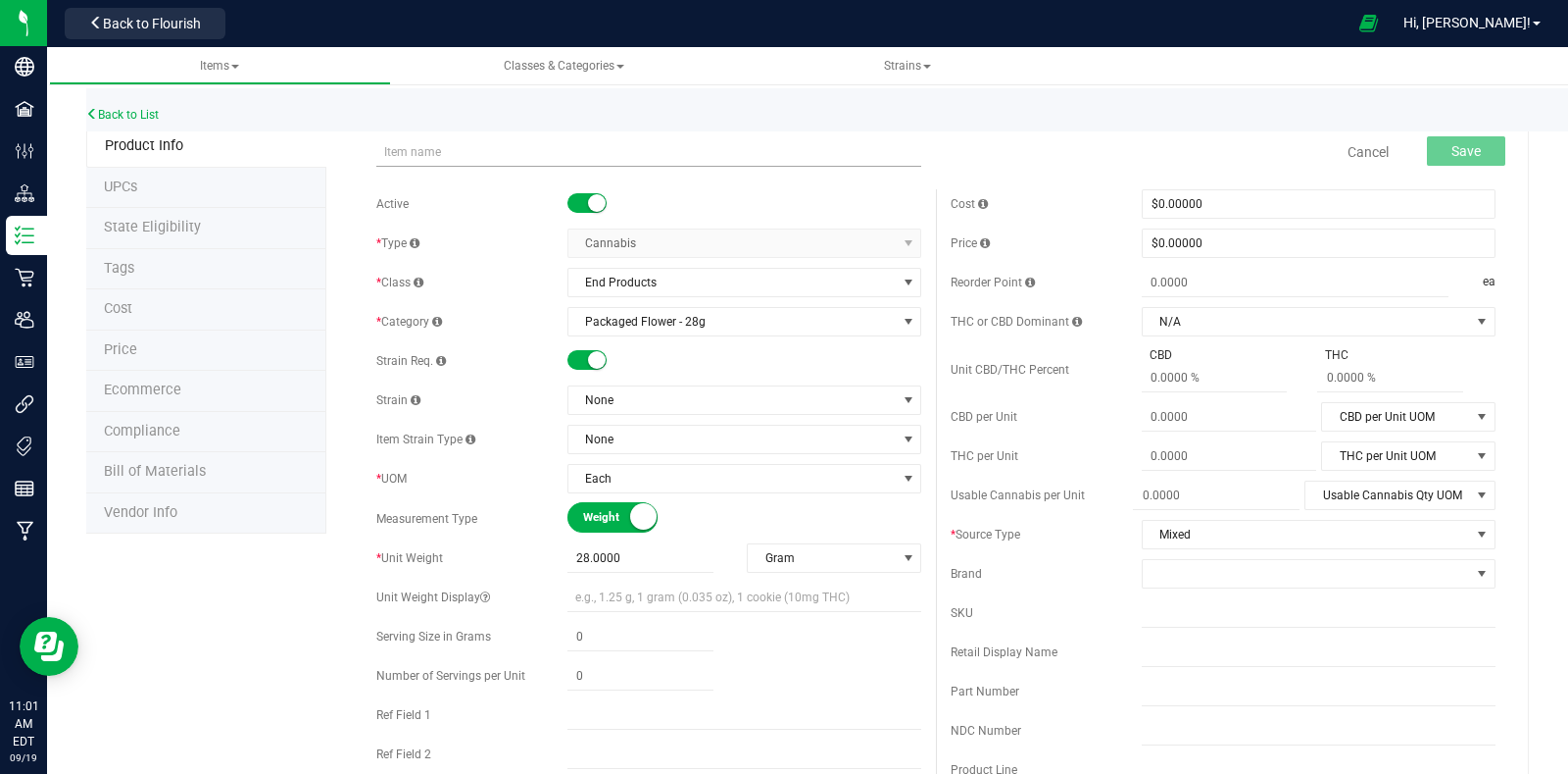
click at [487, 146] on input "text" at bounding box center [648, 152] width 545 height 30
click at [479, 153] on input "LEAL - Animal Face - Flower - 1oz (28g) (26.12%)" at bounding box center [648, 152] width 545 height 30
click at [597, 149] on input "LEAL - Fire OG - Flower - 1oz (28g) (26.12%)" at bounding box center [648, 152] width 545 height 30
click at [564, 147] on input "LEAL - Fire OG - Flower - 1oz (28g) (%)" at bounding box center [648, 152] width 545 height 30
click at [655, 149] on input "LEAL - Fire OG - Flower - 1oz (28g) (28.12%)" at bounding box center [648, 152] width 545 height 30
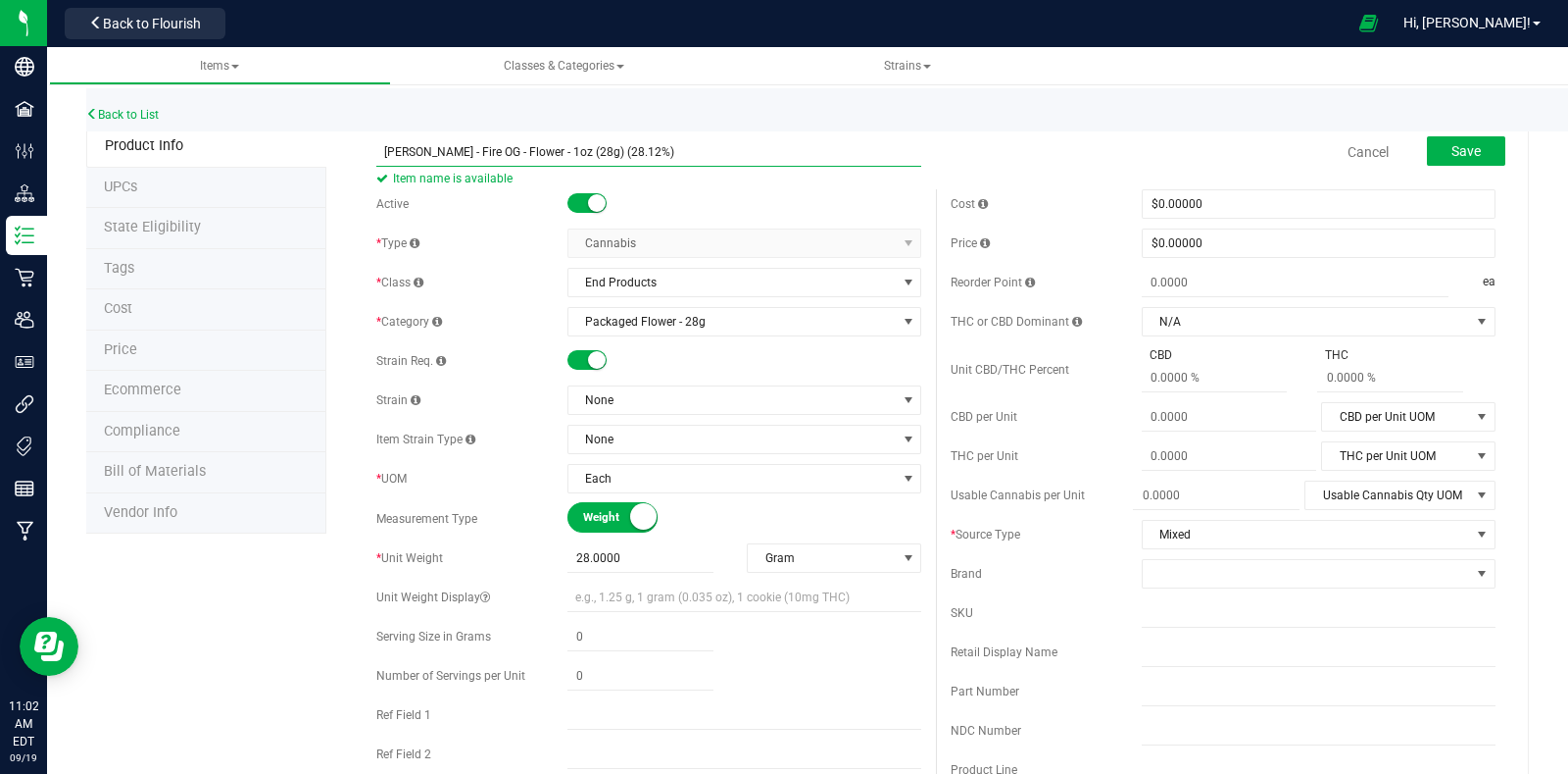
drag, startPoint x: 656, startPoint y: 149, endPoint x: 350, endPoint y: 145, distance: 306.0
type input "LEAL - Fire OG - Flower - 1oz (28g) (28.12%)"
click at [1149, 651] on input "text" at bounding box center [1318, 652] width 353 height 30
paste input "LEAL - Fire OG - Flower - 1oz (28g) (28.12%)"
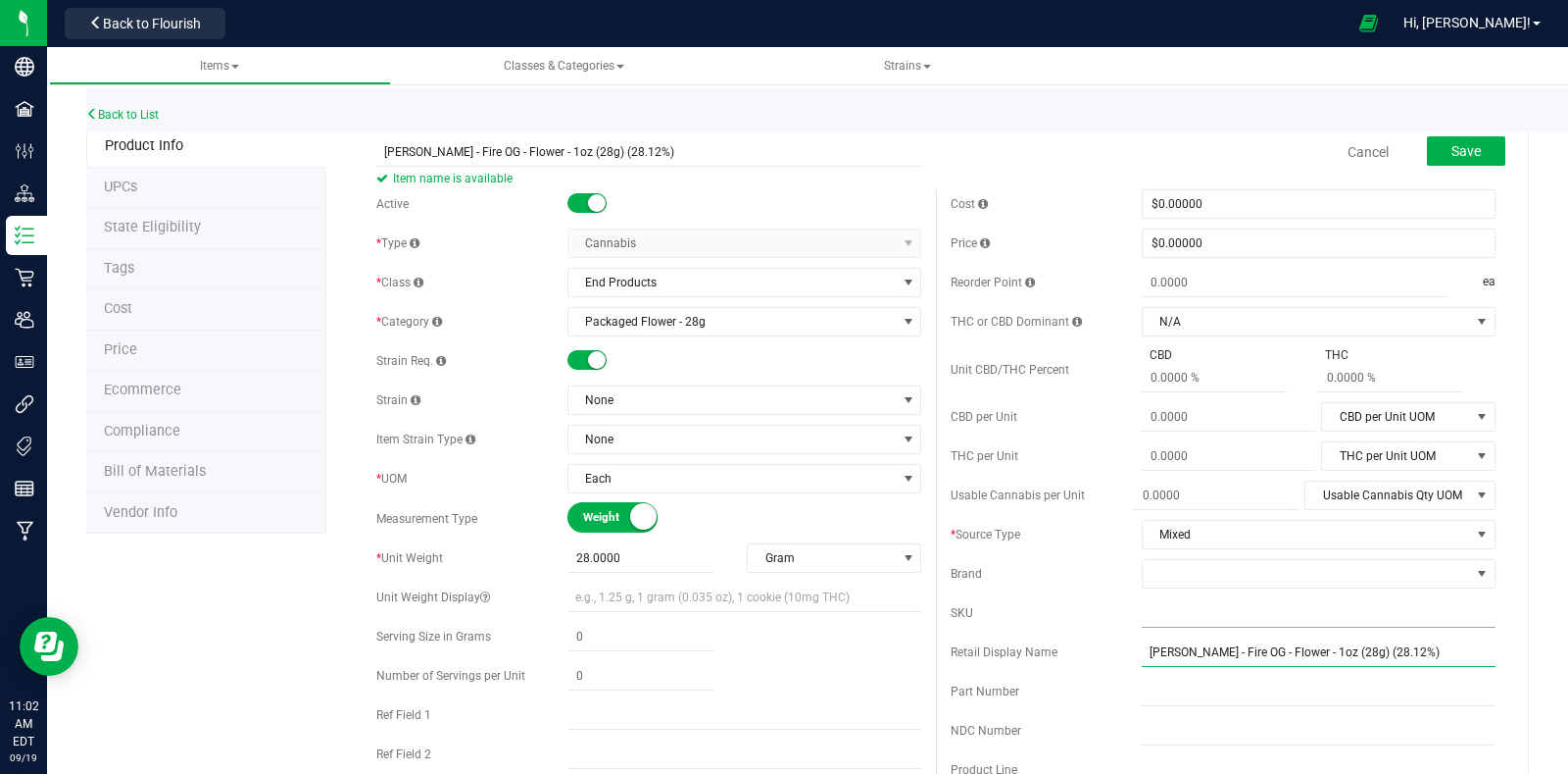
type input "LEAL - Fire OG - Flower - 1oz (28g) (28.12%)"
click at [1178, 610] on input "text" at bounding box center [1318, 614] width 353 height 30
type input "f"
type input "G"
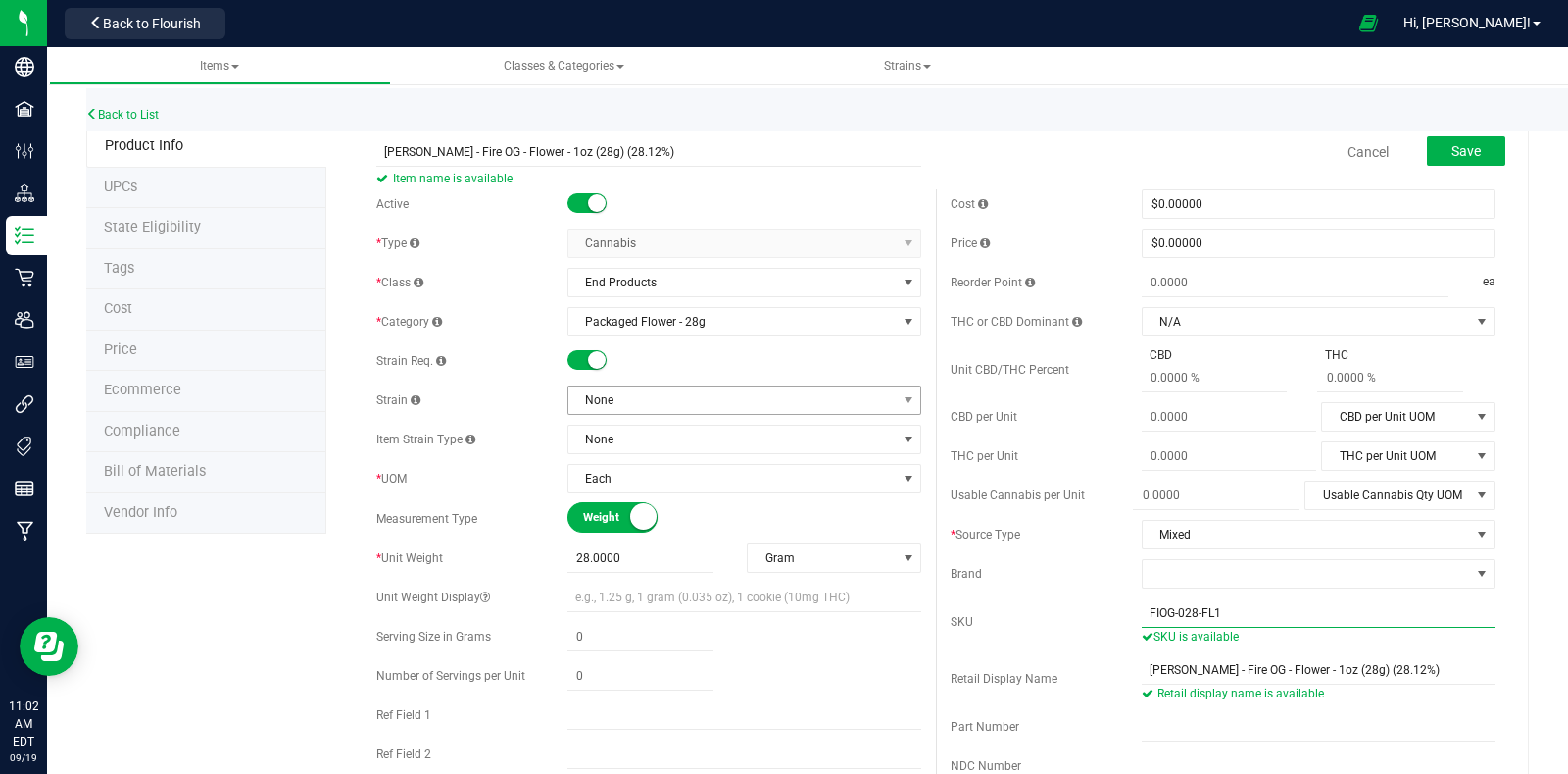
type input "FIOG-028-FL1"
click at [654, 400] on span "None" at bounding box center [732, 400] width 328 height 28
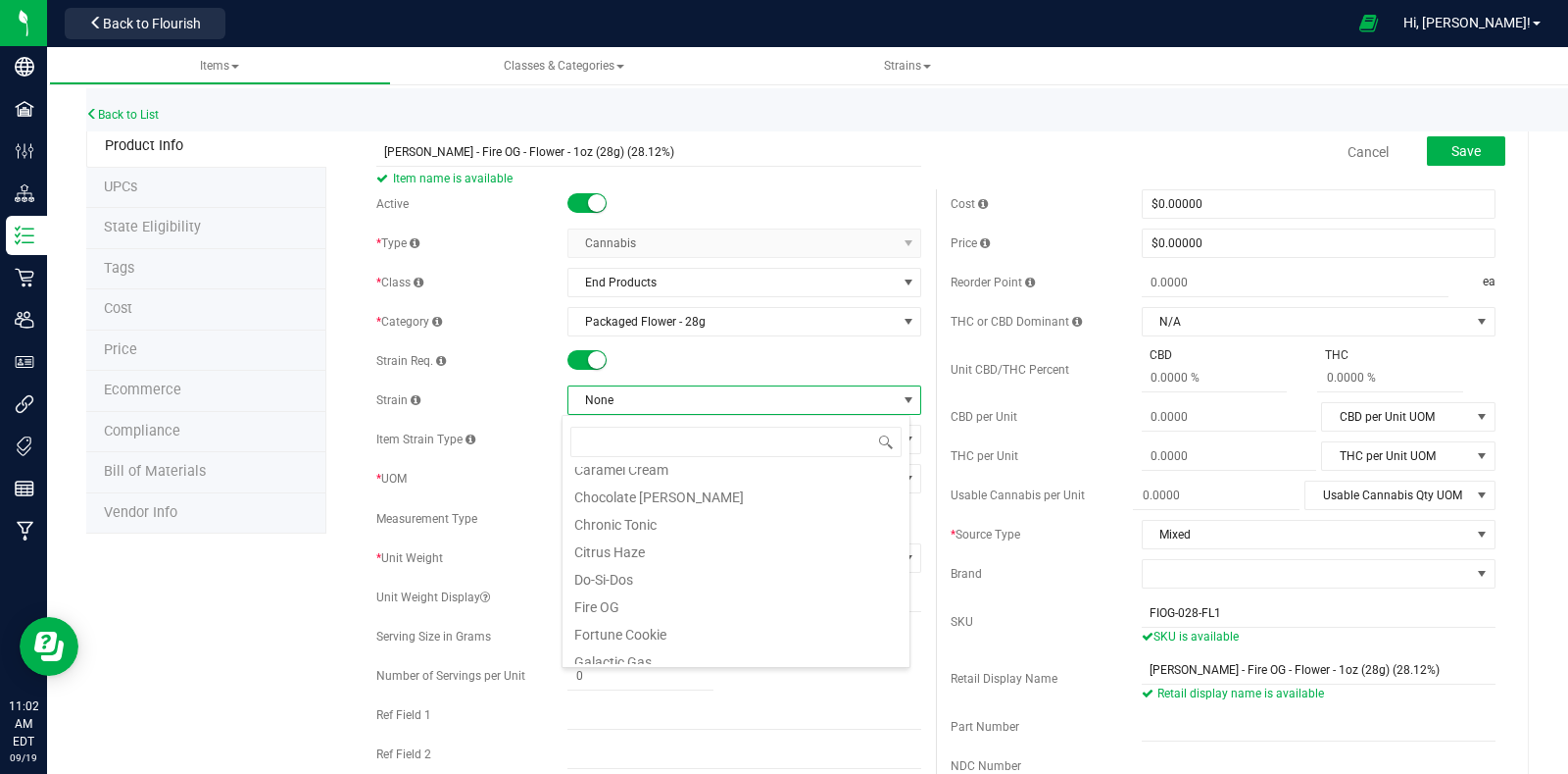
scroll to position [244, 0]
click at [645, 564] on li "Fire OG" at bounding box center [736, 566] width 347 height 28
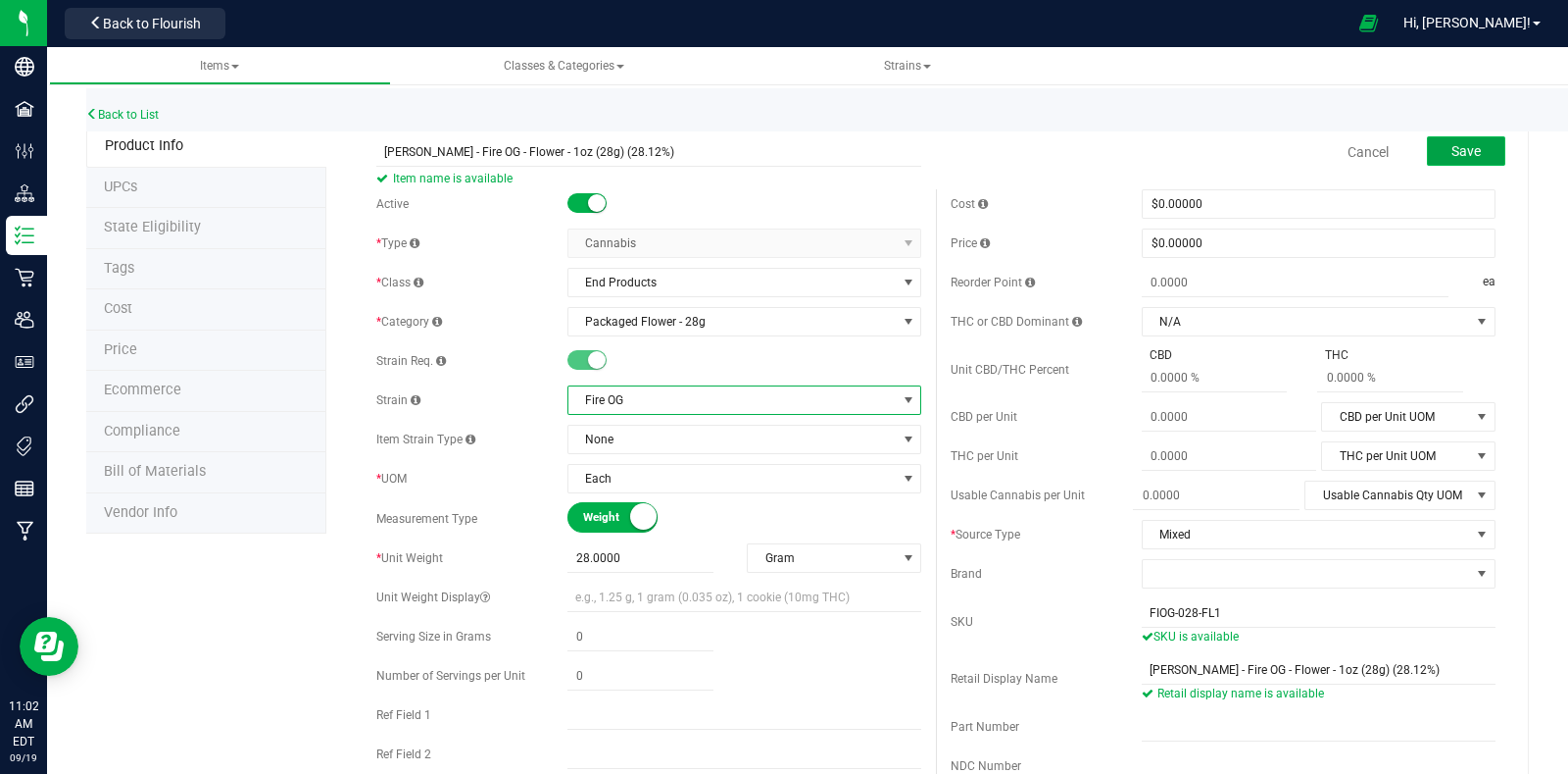
click at [1465, 141] on button "Save" at bounding box center [1466, 151] width 79 height 30
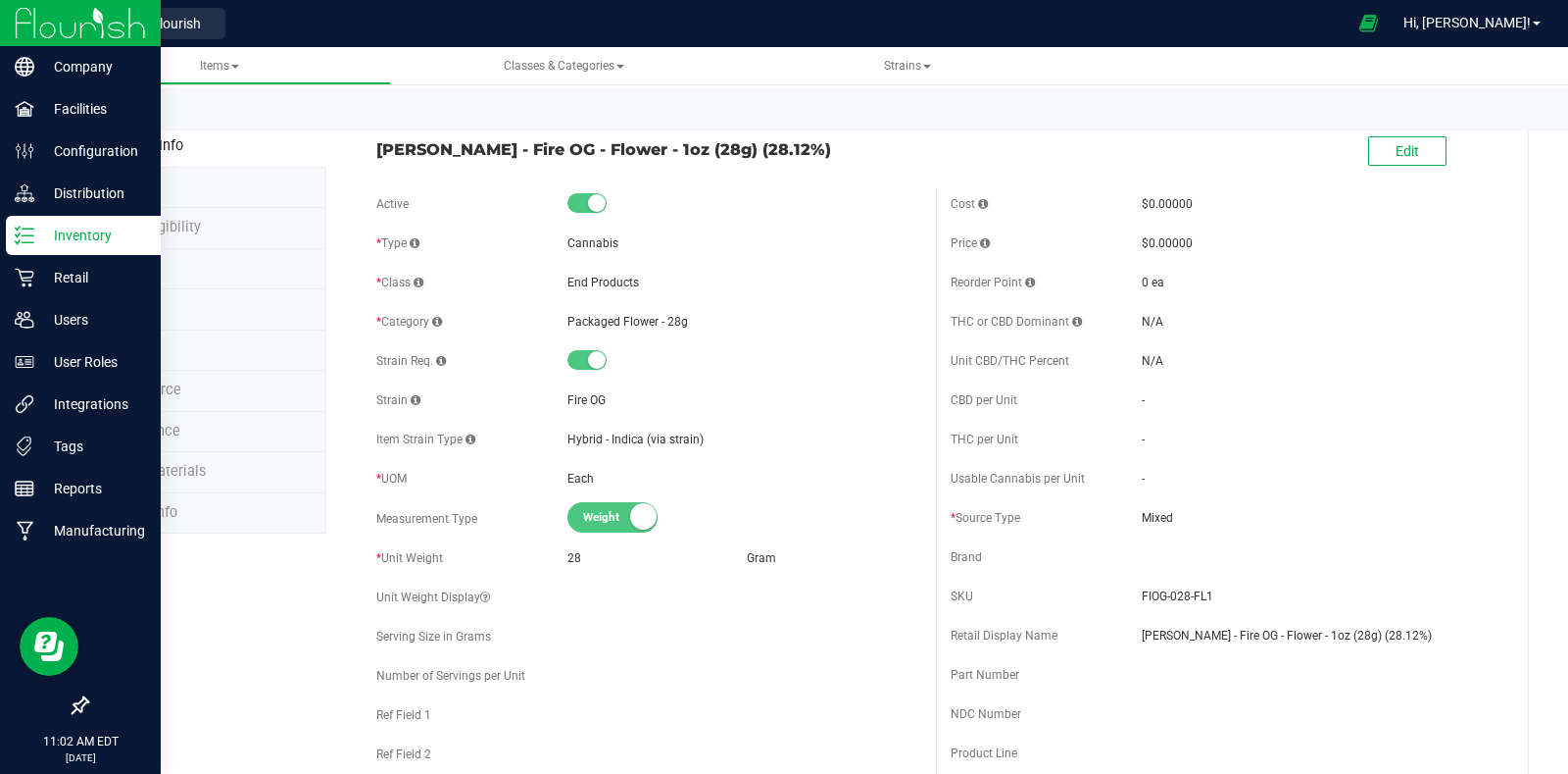
click at [34, 237] on p "Inventory" at bounding box center [93, 235] width 117 height 24
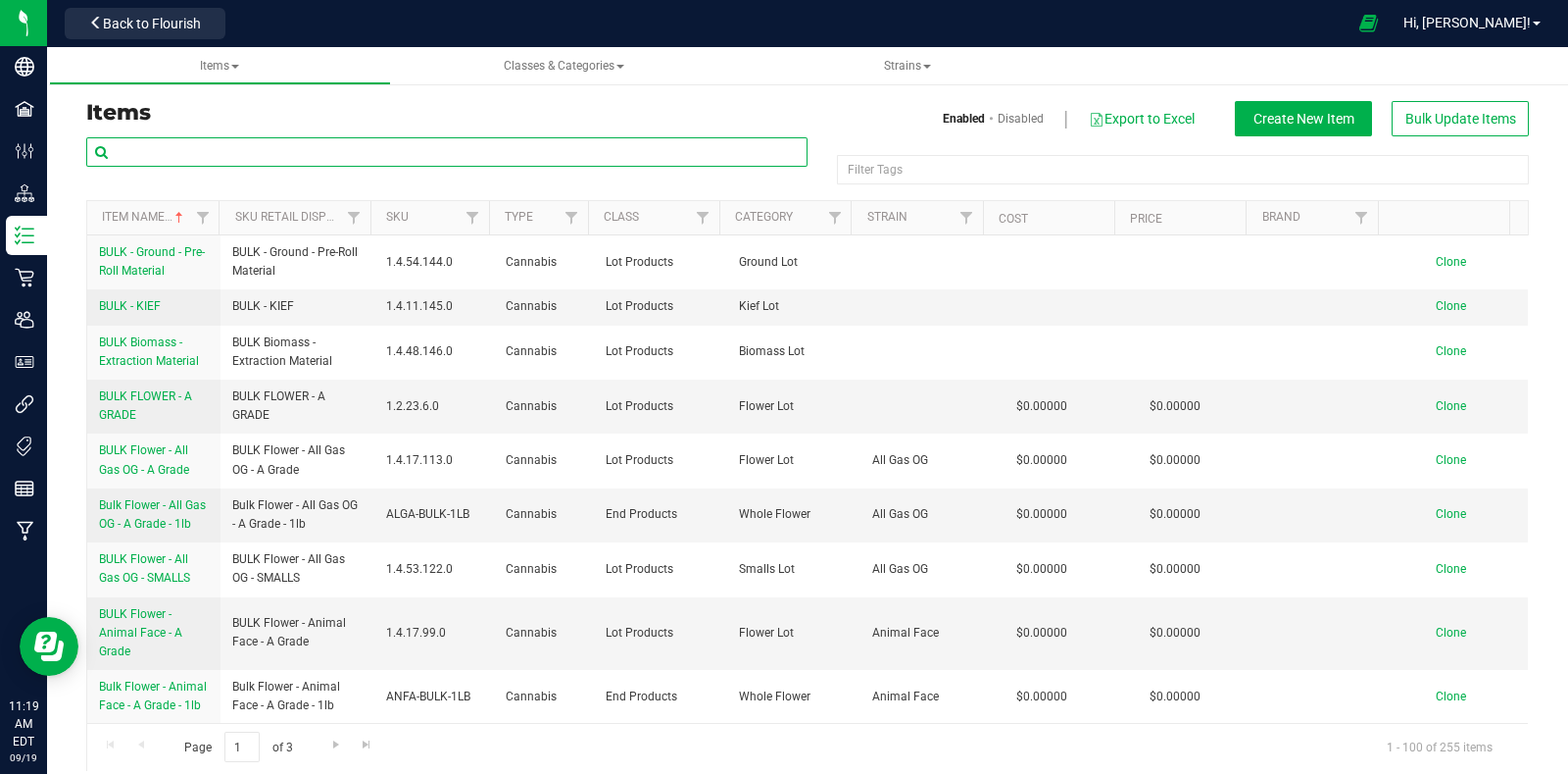
click at [317, 152] on input "text" at bounding box center [447, 152] width 722 height 30
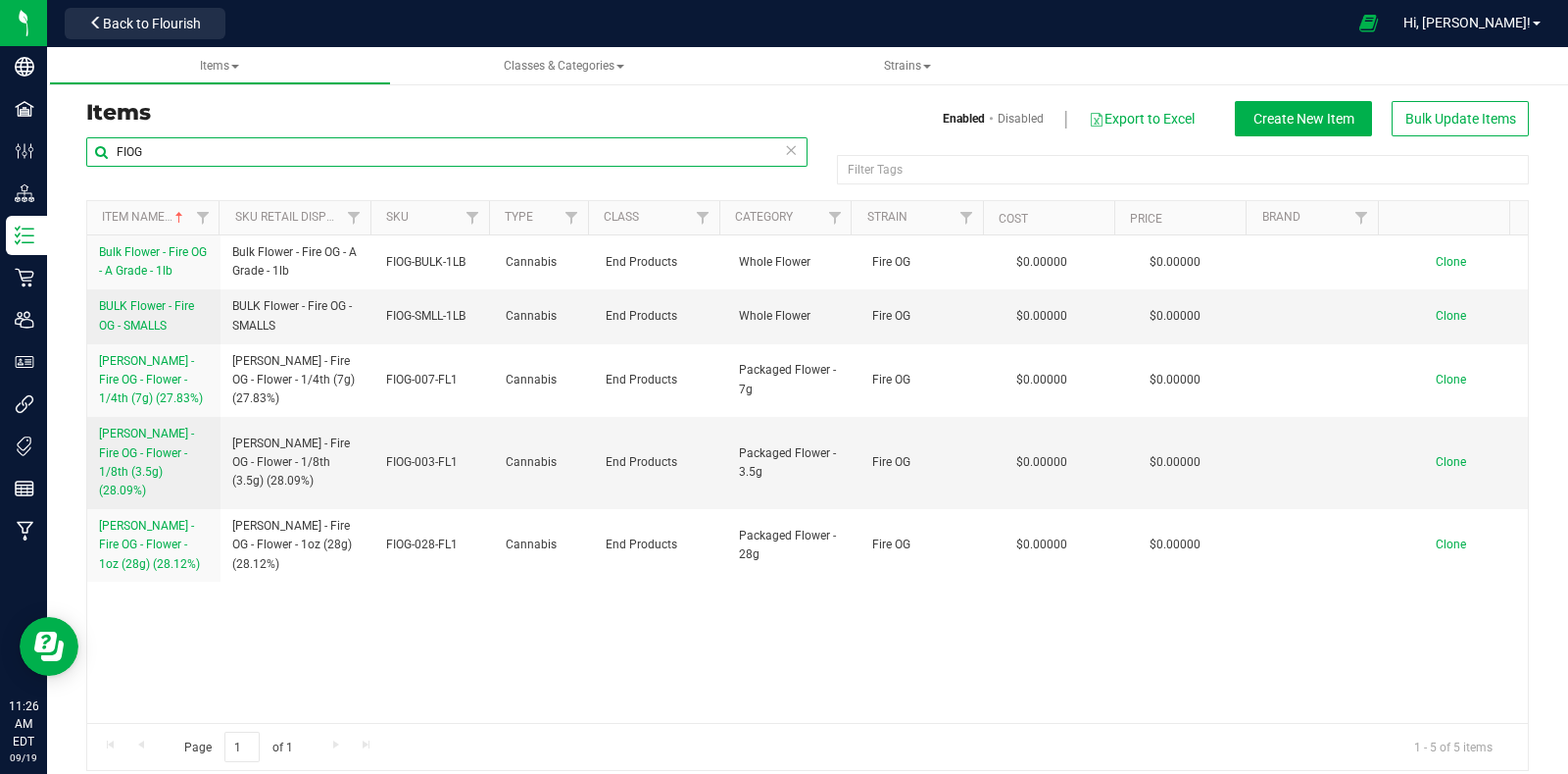
drag, startPoint x: 173, startPoint y: 158, endPoint x: 62, endPoint y: 169, distance: 111.5
click at [66, 163] on div "Items Enabled Disabled Export to Excel Create New Item Bulk Update Items FIOG F…" at bounding box center [807, 423] width 1521 height 733
type input "prmp"
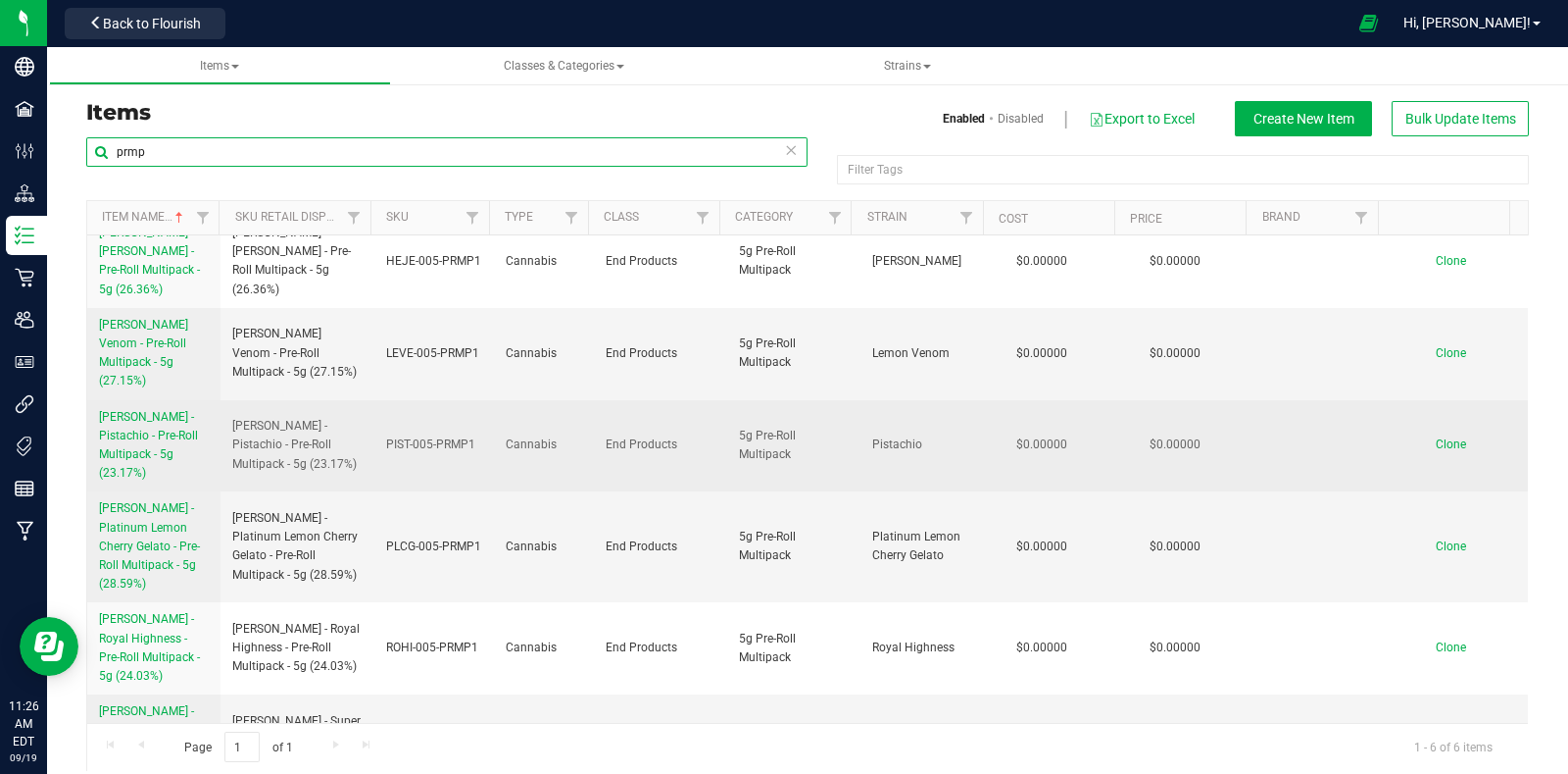
scroll to position [24, 0]
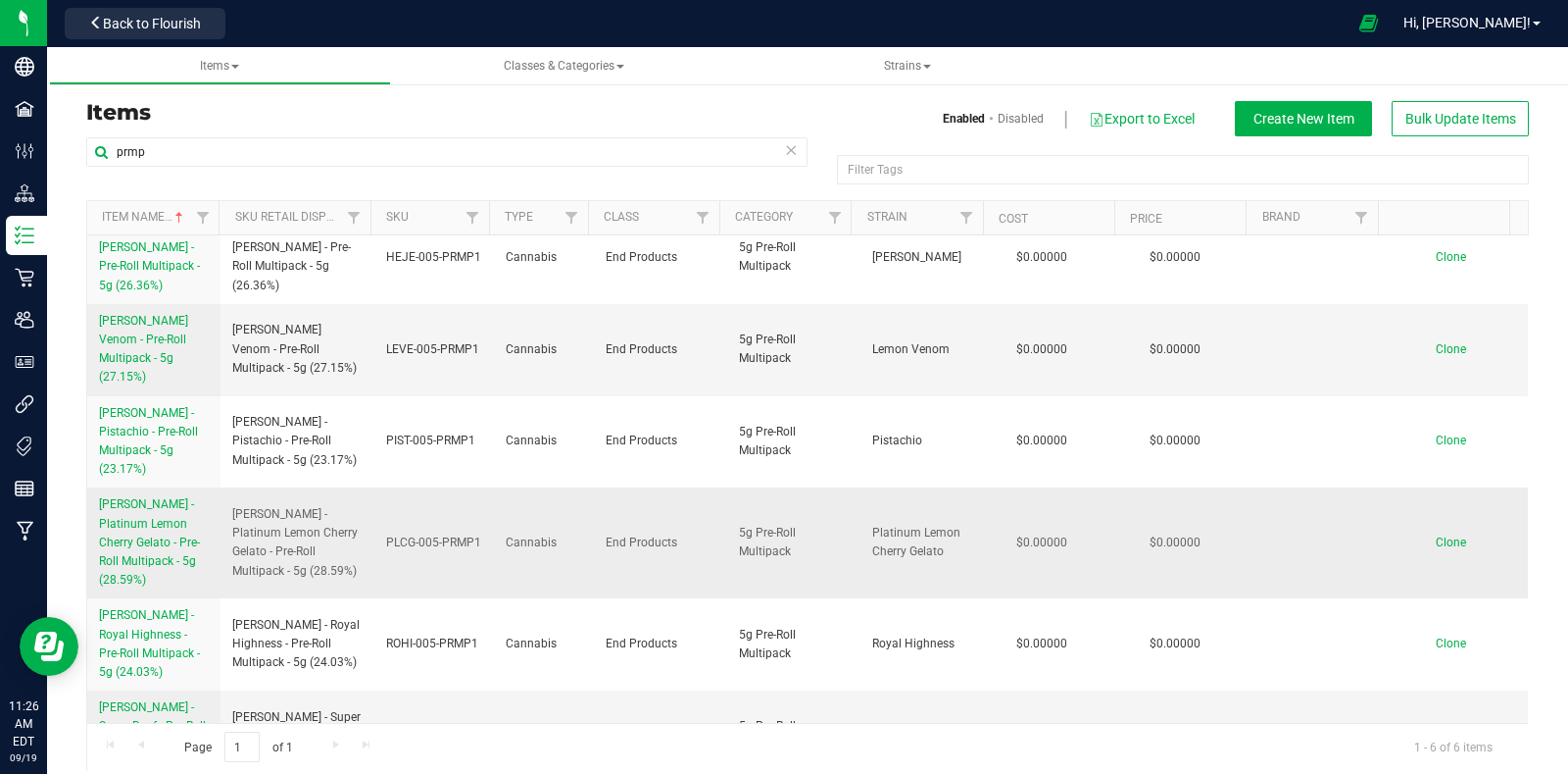
drag, startPoint x: 91, startPoint y: 463, endPoint x: 186, endPoint y: 551, distance: 129.5
click at [186, 551] on td "LEAL - Platinum Lemon Cherry Gelato - Pre-Roll Multipack - 5g (28.59%)" at bounding box center [154, 542] width 133 height 111
copy span "LEAL - Platinum Lemon Cherry Gelato - Pre-Roll Multipack - 5g (28.59%)"
click at [1436, 536] on span "Clone" at bounding box center [1451, 543] width 31 height 14
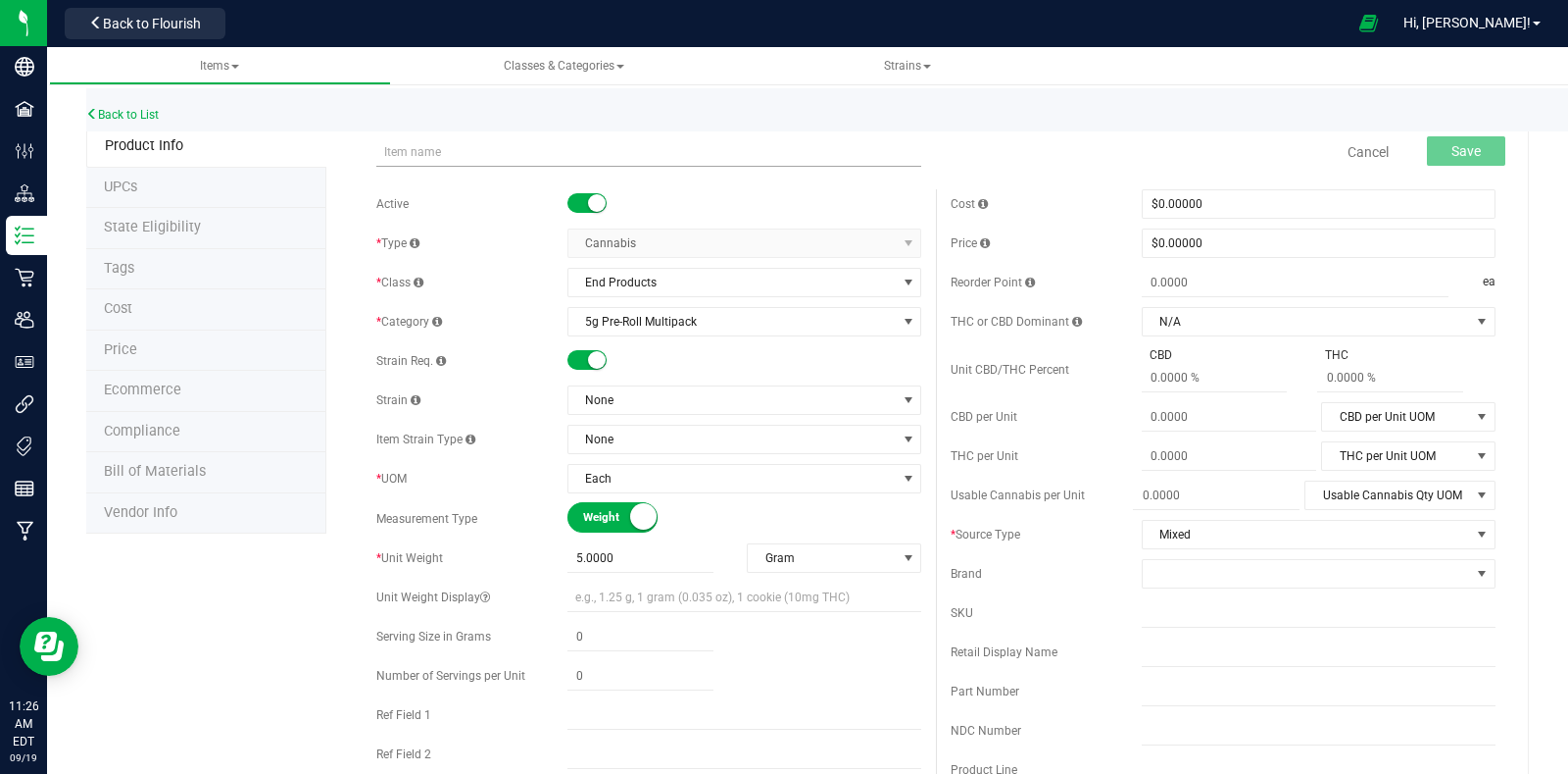
click at [436, 142] on input "text" at bounding box center [648, 152] width 545 height 30
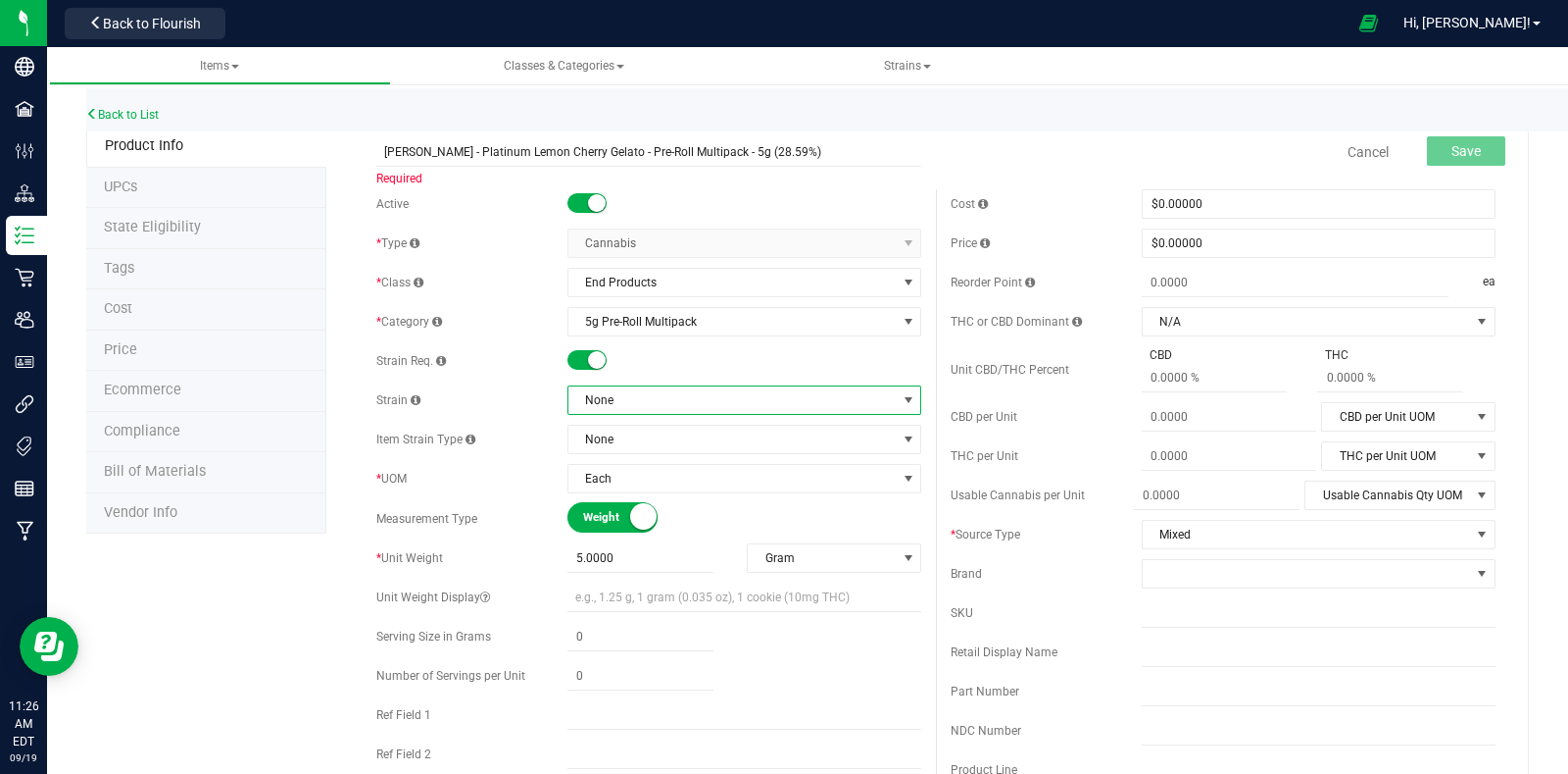
click at [621, 404] on span "None" at bounding box center [732, 400] width 328 height 28
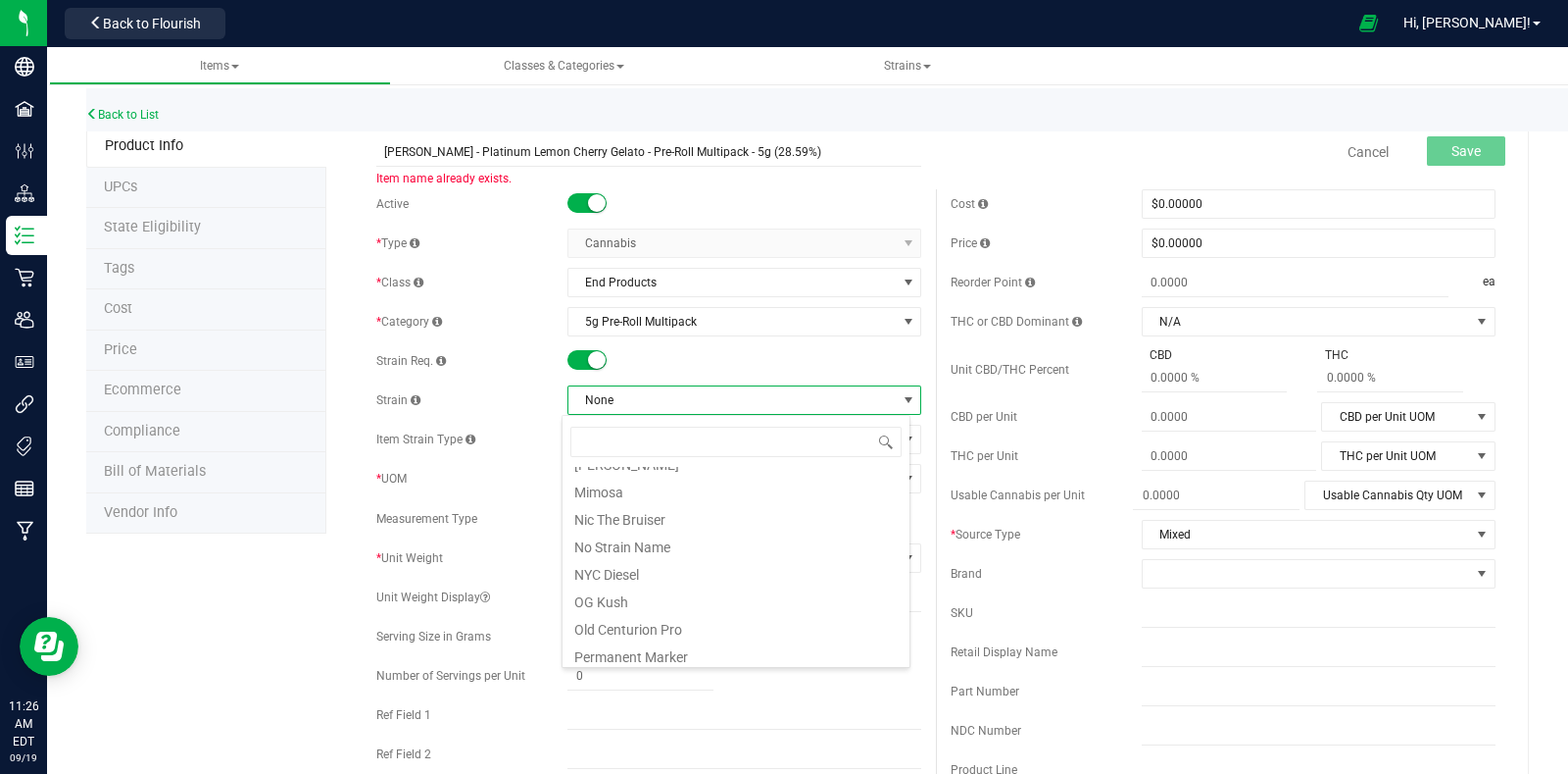
scroll to position [1104, 0]
click at [711, 610] on li "Platinum Lemon Cherry Gelato" at bounding box center [736, 614] width 347 height 28
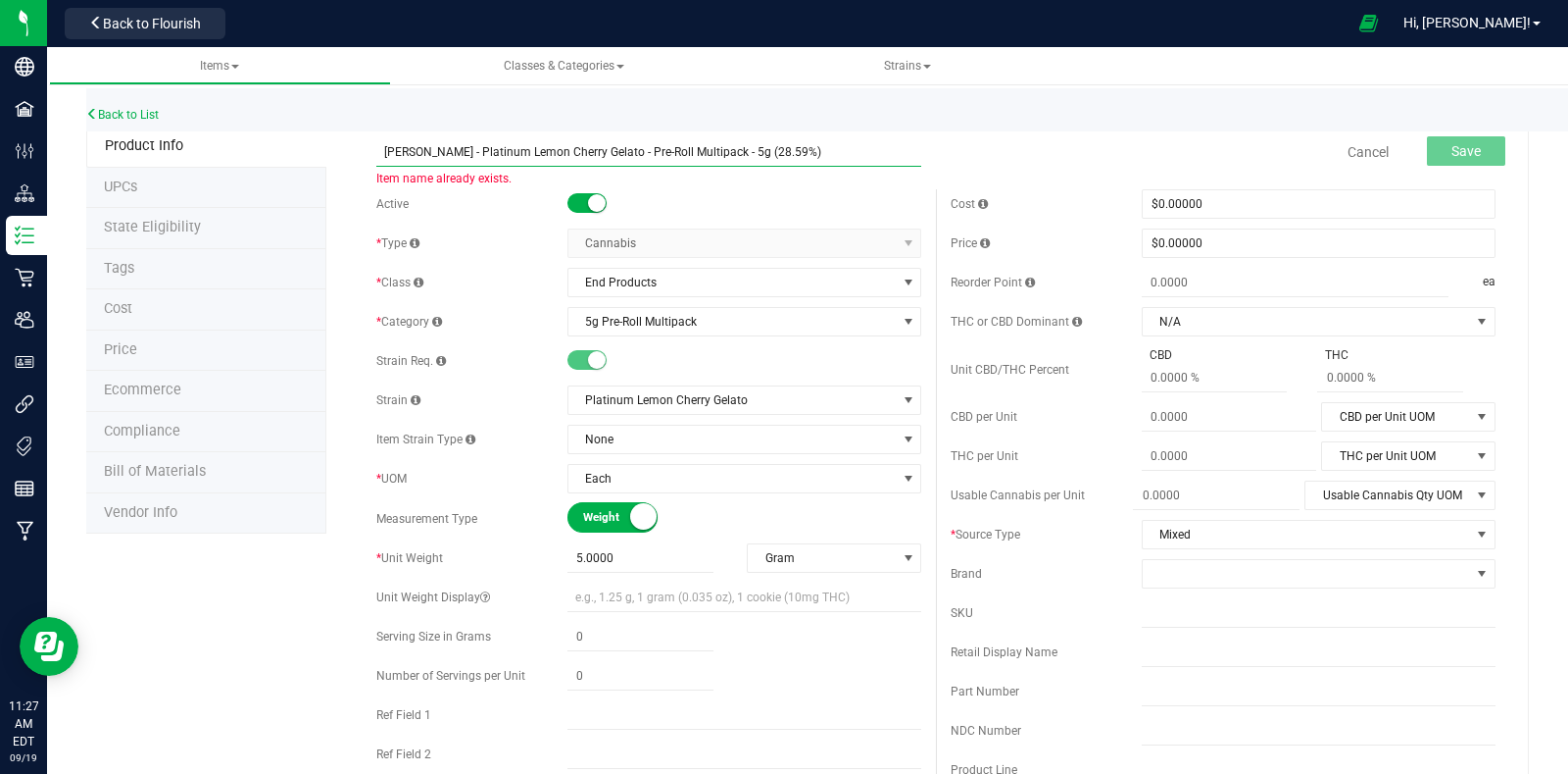
click at [740, 150] on input "LEAL - Platinum Lemon Cherry Gelato - Pre-Roll Multipack - 5g (28.59%)" at bounding box center [648, 152] width 545 height 30
click at [710, 154] on input "LEAL - Platinum Lemon Cherry Gelato - Pre-Roll Multipack - 5g (%)" at bounding box center [648, 152] width 545 height 30
drag, startPoint x: 775, startPoint y: 145, endPoint x: 359, endPoint y: 143, distance: 416.0
click at [361, 143] on div "LEAL - Platinum Lemon Cherry Gelato - Pre-Roll Multipack - 5g (23.95%) Item nam…" at bounding box center [648, 139] width 574 height 24
type input "[PERSON_NAME] - Platinum Lemon Cherry Gelato - Pre-Roll Multipack - 5g (23.95%)"
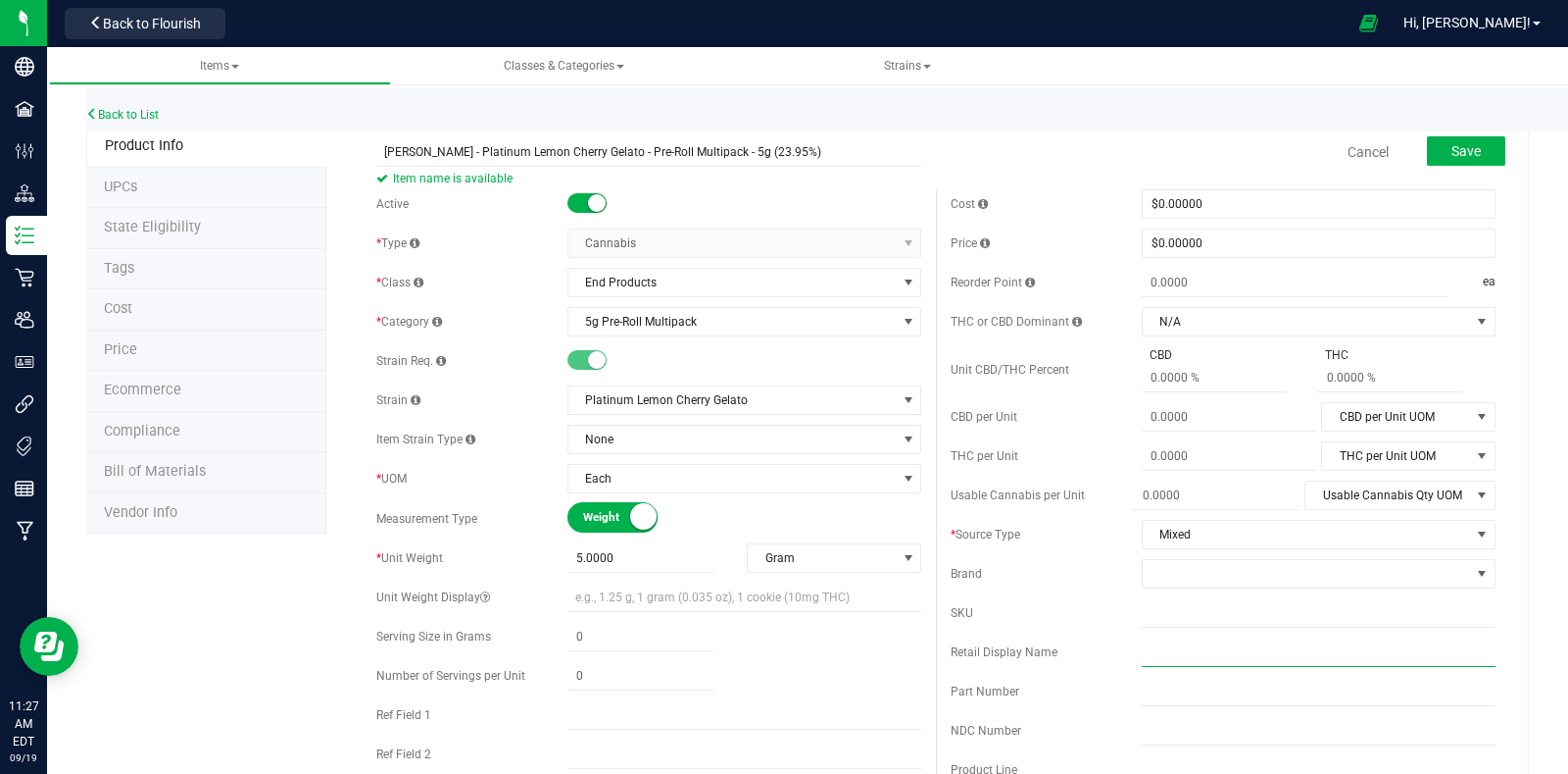
click at [1142, 655] on input "text" at bounding box center [1318, 652] width 353 height 30
paste input "[PERSON_NAME] - Platinum Lemon Cherry Gelato - Pre-Roll Multipack - 5g (23.95%)"
type input "[PERSON_NAME] - Platinum Lemon Cherry Gelato - Pre-Roll Multipack - 5g (23.95%)"
click at [1172, 606] on input "text" at bounding box center [1318, 614] width 353 height 30
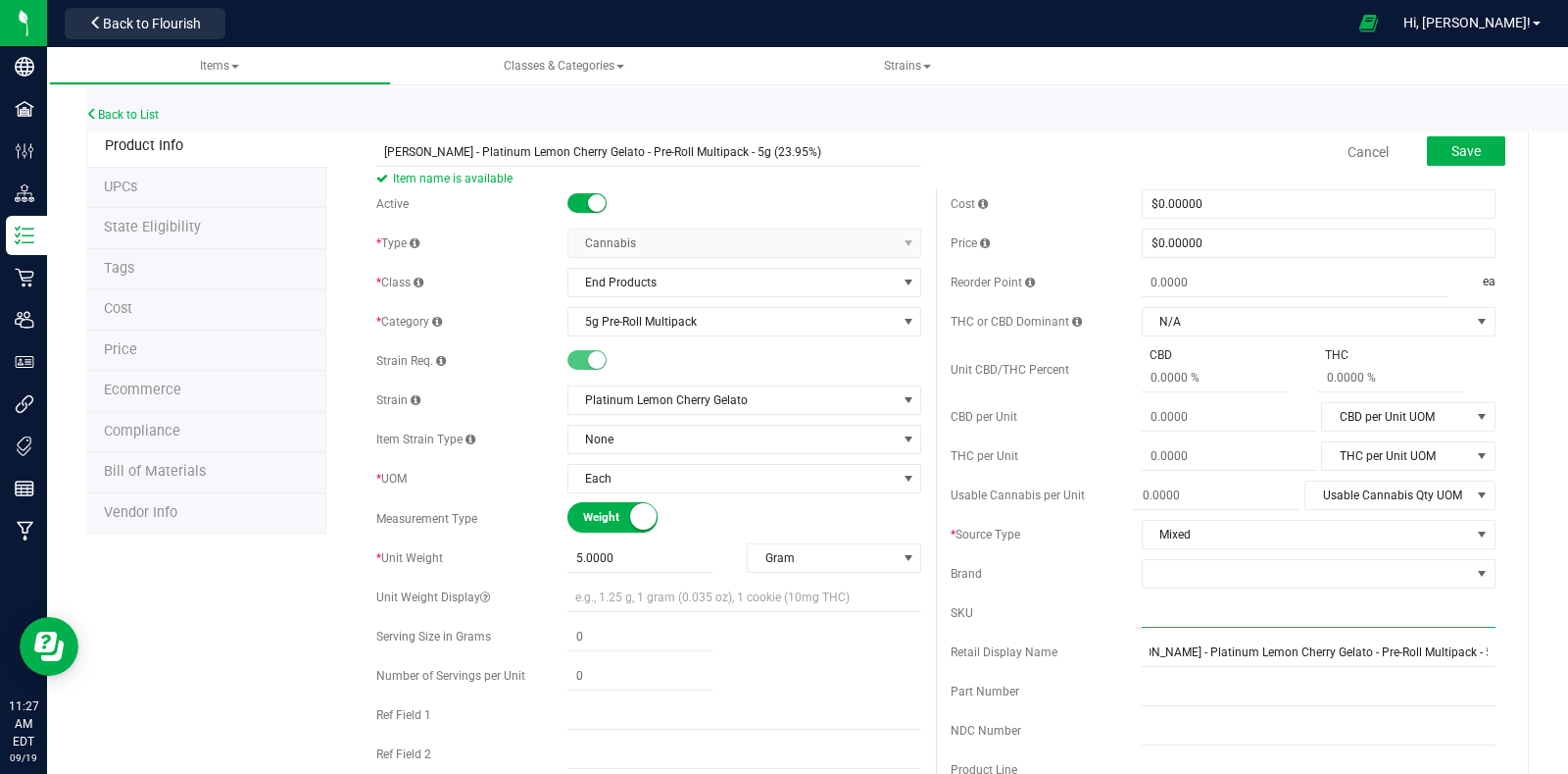
scroll to position [0, 0]
type input "p"
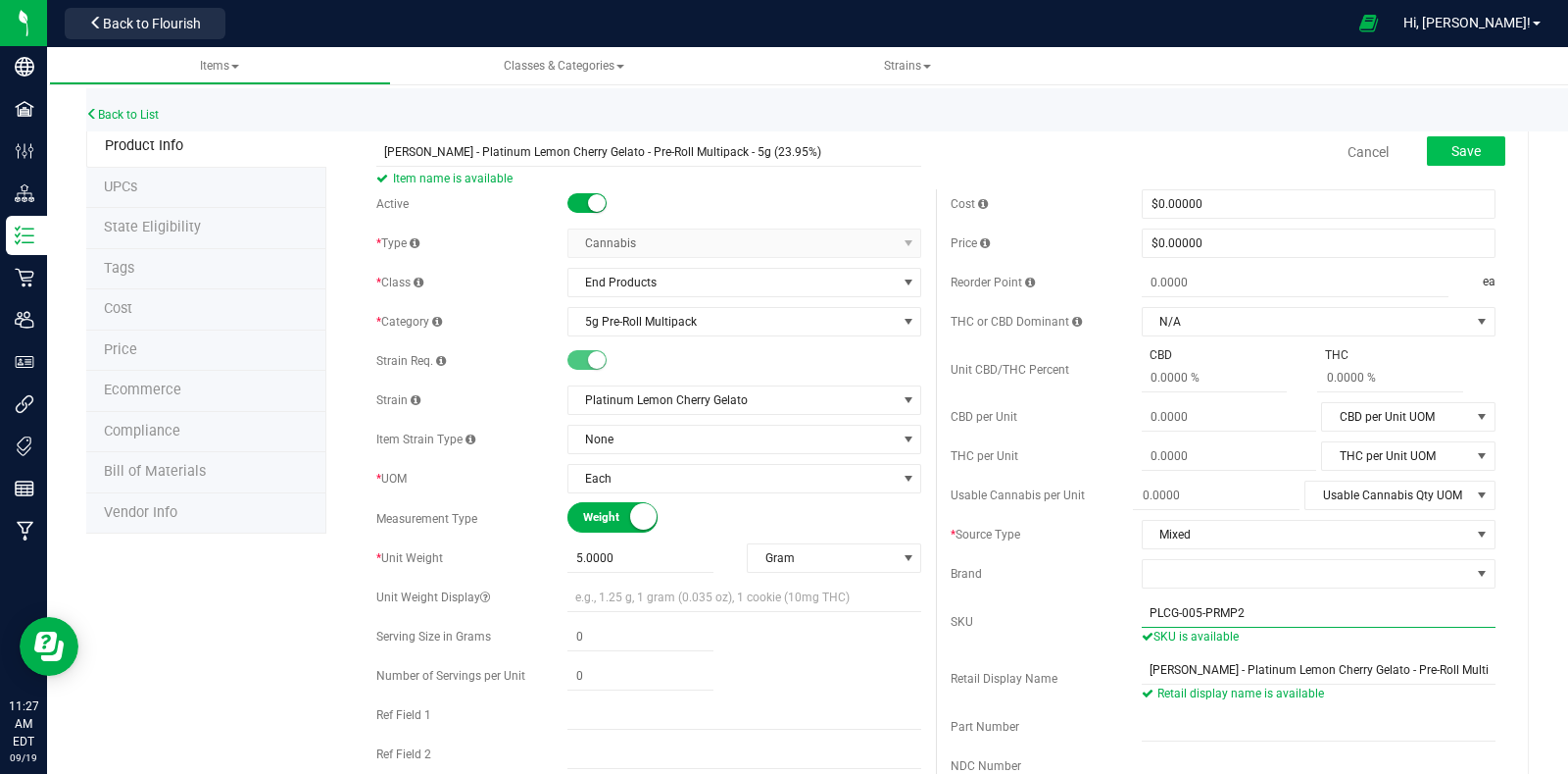
type input "PLCG-005-PRMP2"
click at [1455, 149] on span "Save" at bounding box center [1466, 151] width 30 height 16
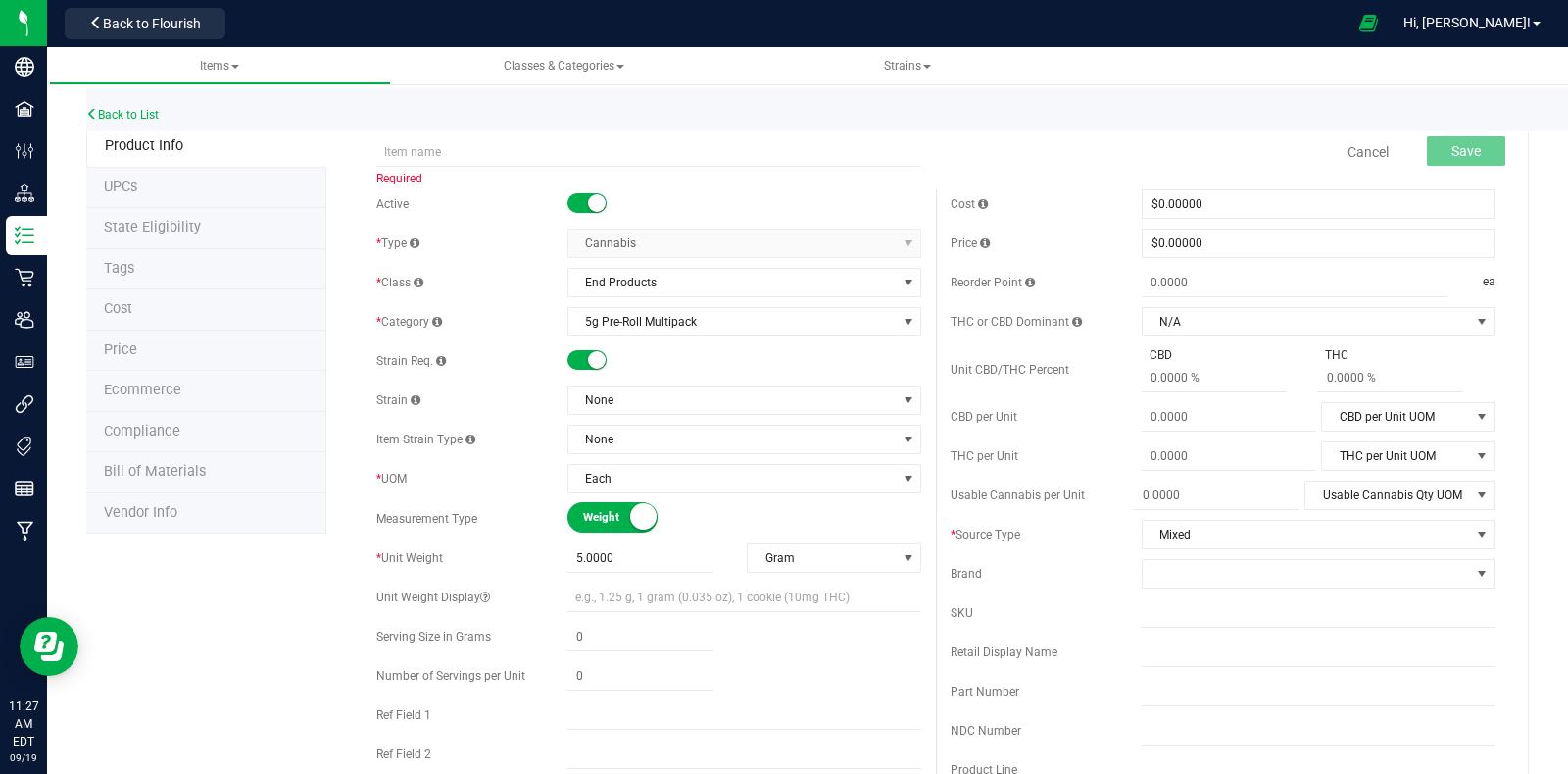
click at [141, 103] on div "Back to List" at bounding box center [870, 110] width 1568 height 42
click at [137, 122] on div "Back to List" at bounding box center [870, 110] width 1568 height 42
click at [152, 113] on link "Back to List" at bounding box center [122, 115] width 73 height 14
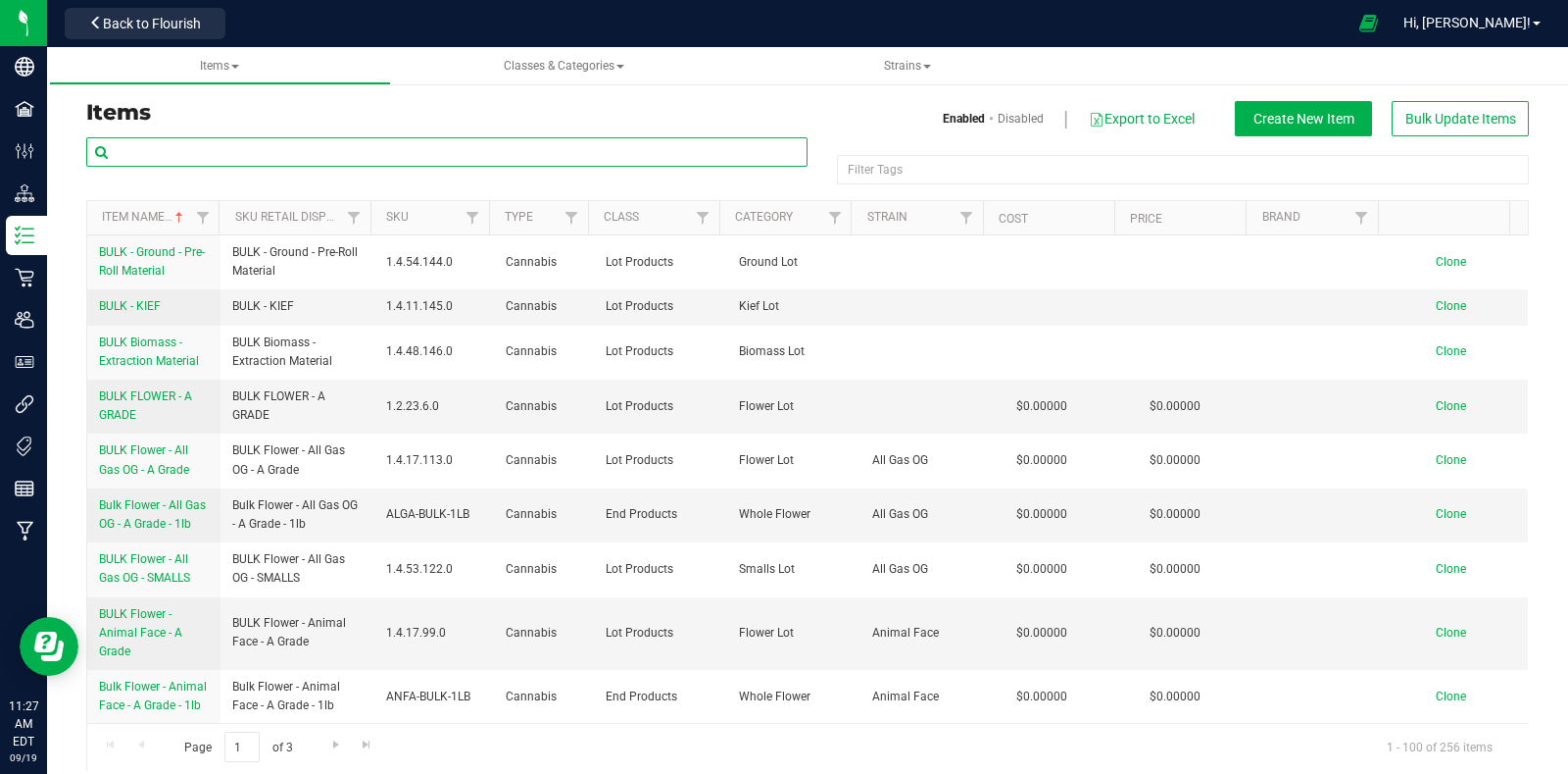
click at [439, 154] on input "text" at bounding box center [447, 152] width 722 height 30
type input "PRMP2"
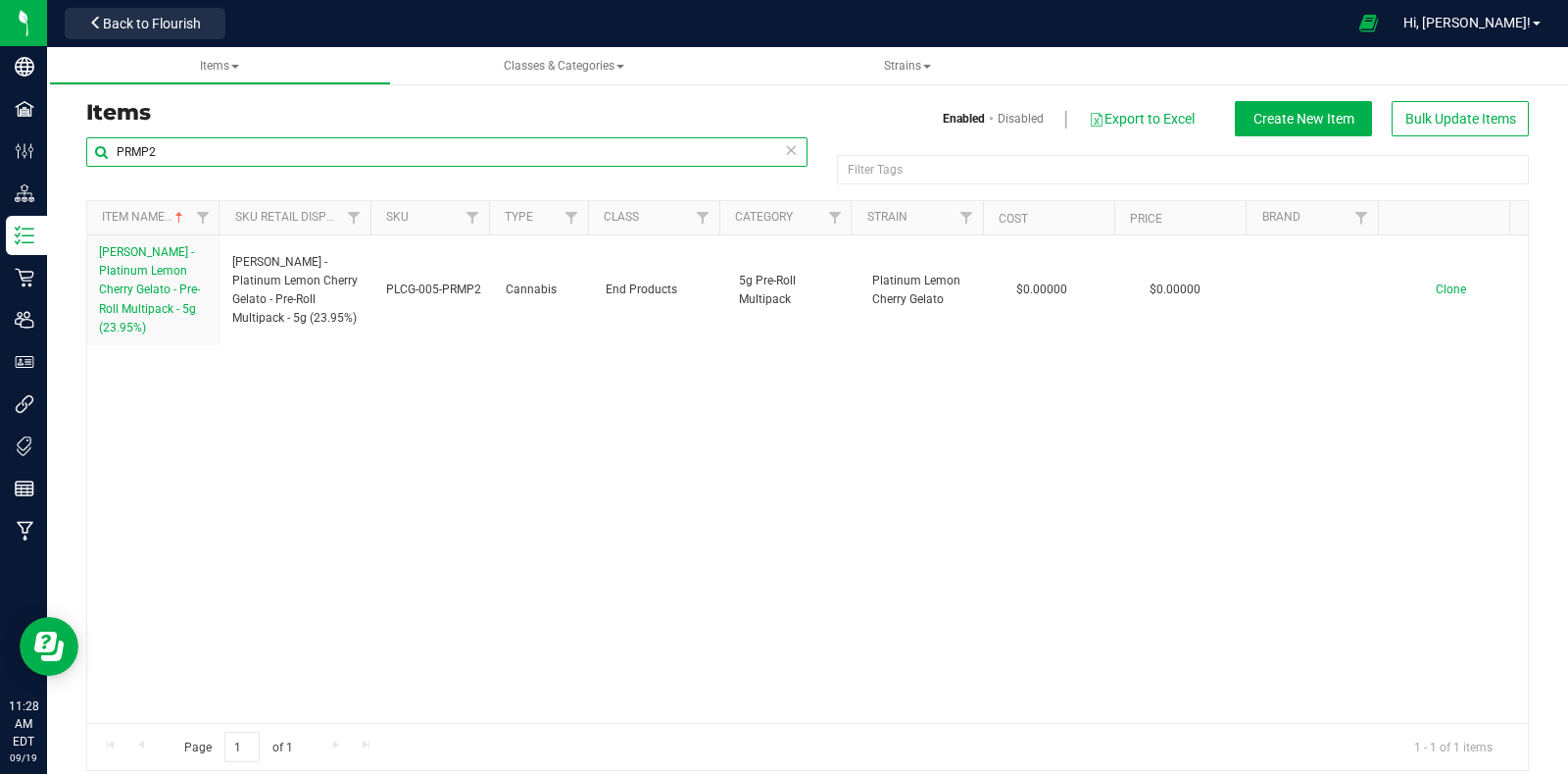
drag, startPoint x: 168, startPoint y: 156, endPoint x: 64, endPoint y: 154, distance: 104.0
click at [64, 154] on div "Items Enabled Disabled Export to Excel Create New Item Bulk Update Items PRMP2 …" at bounding box center [807, 423] width 1521 height 733
